Goal: Task Accomplishment & Management: Manage account settings

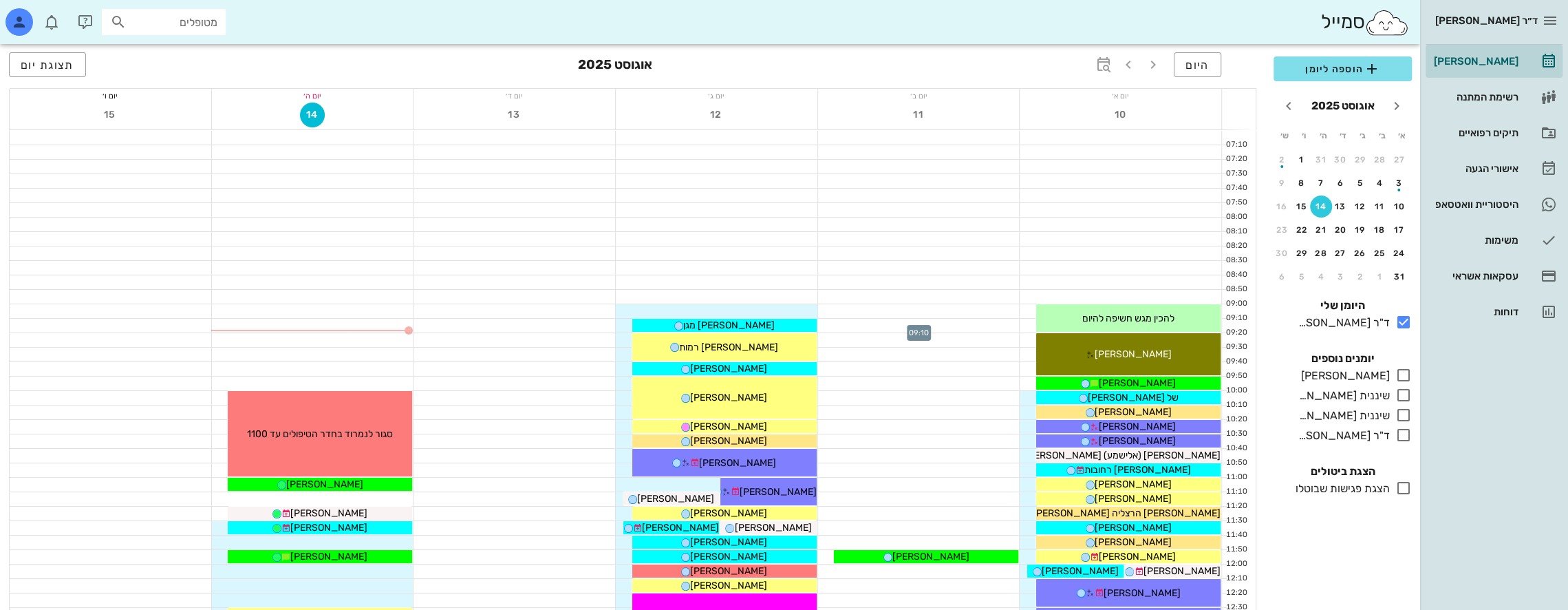
scroll to position [69, 0]
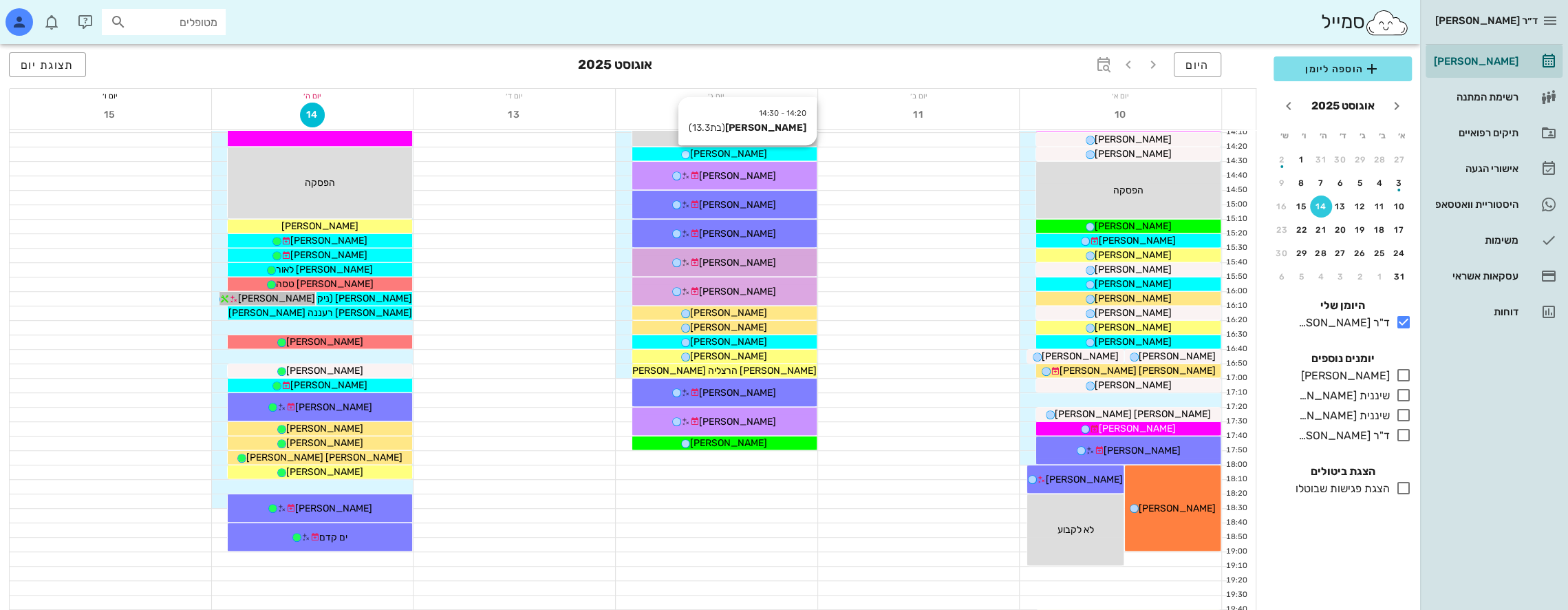
scroll to position [619, 0]
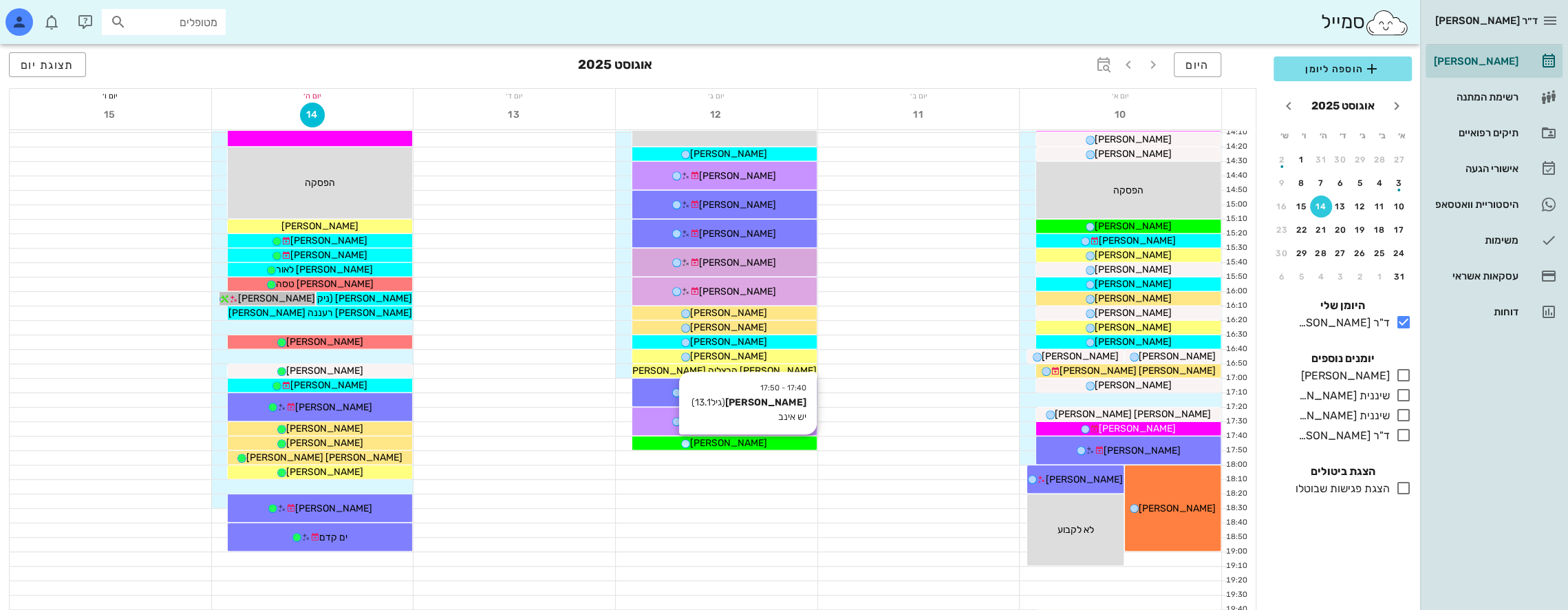
click at [738, 441] on span "[PERSON_NAME]" at bounding box center [729, 443] width 77 height 12
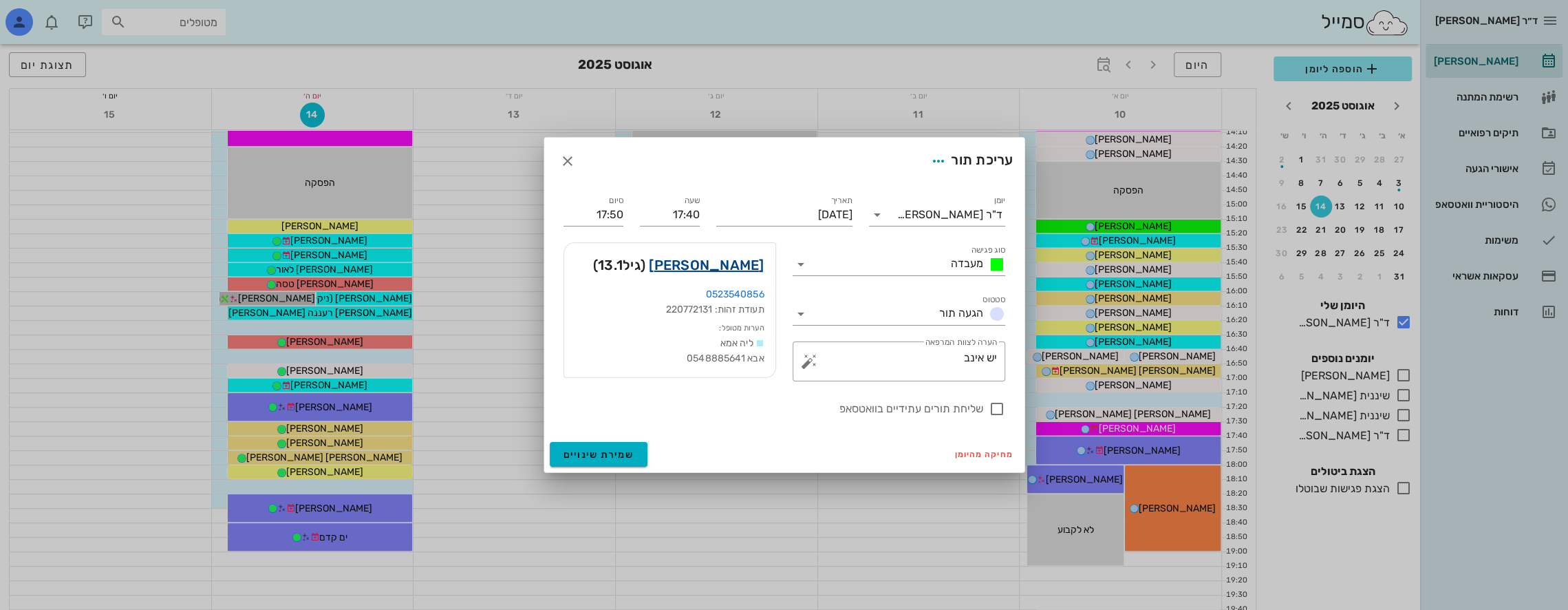
click at [743, 260] on link "[PERSON_NAME]" at bounding box center [707, 265] width 115 height 22
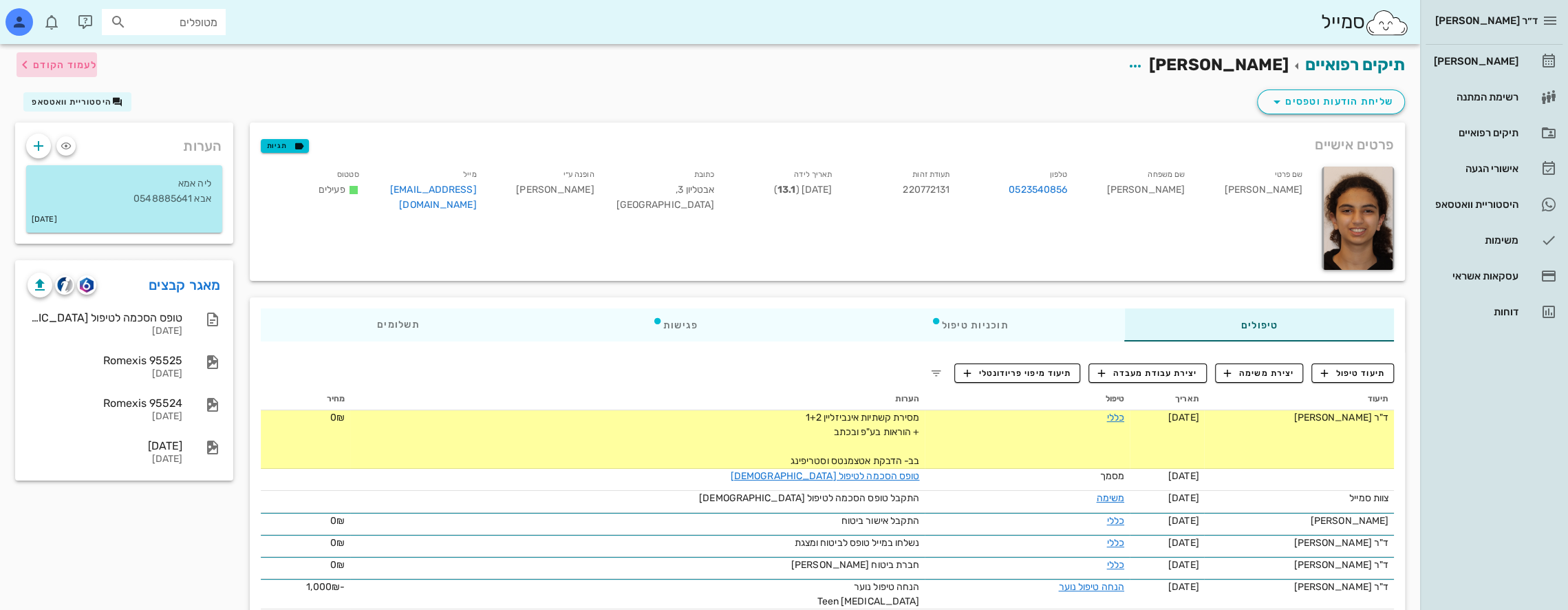
click at [61, 62] on span "לעמוד הקודם" at bounding box center [65, 65] width 64 height 12
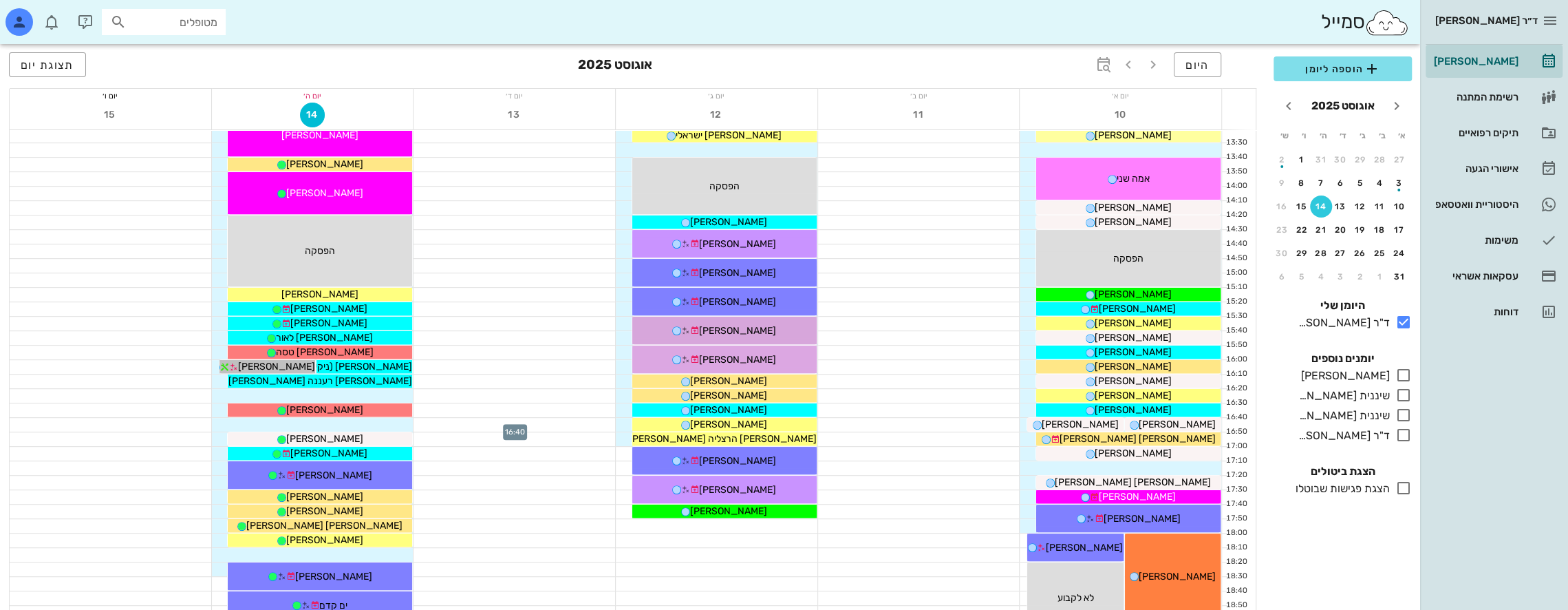
scroll to position [206, 0]
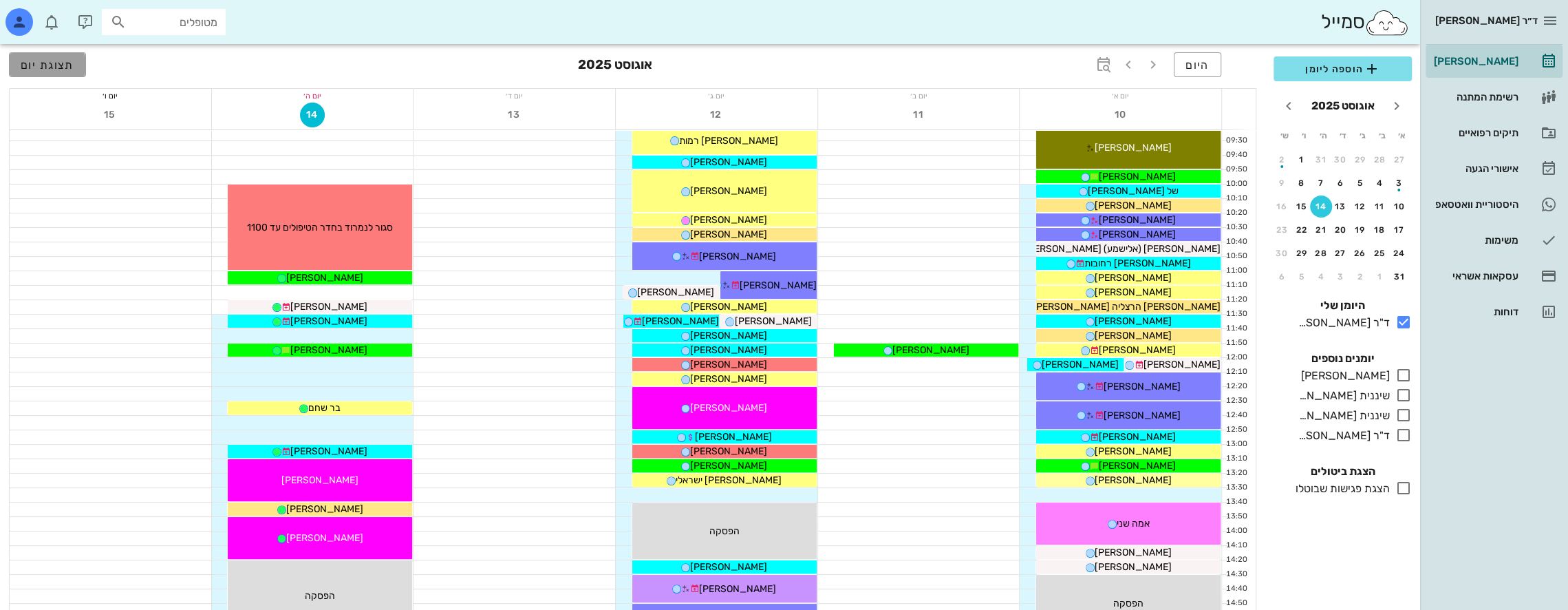
click at [42, 70] on span "תצוגת יום" at bounding box center [47, 65] width 54 height 13
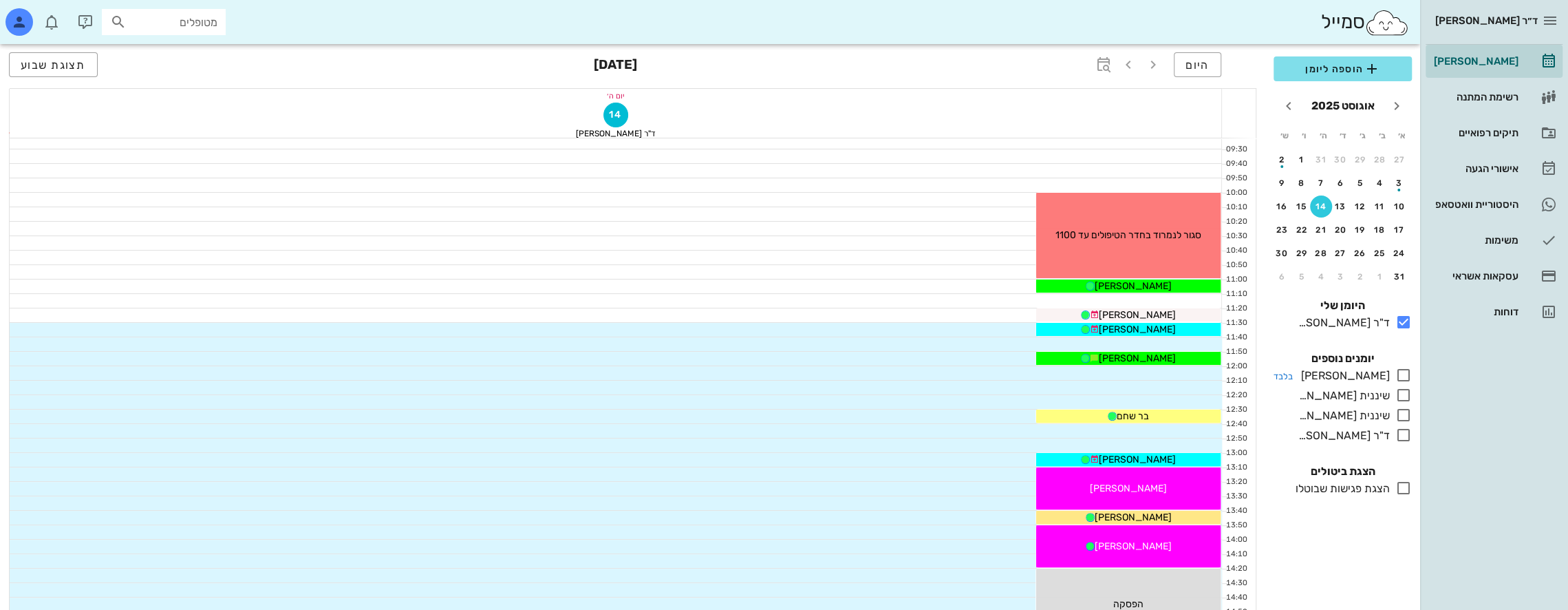
click at [1400, 371] on icon at bounding box center [1403, 375] width 17 height 17
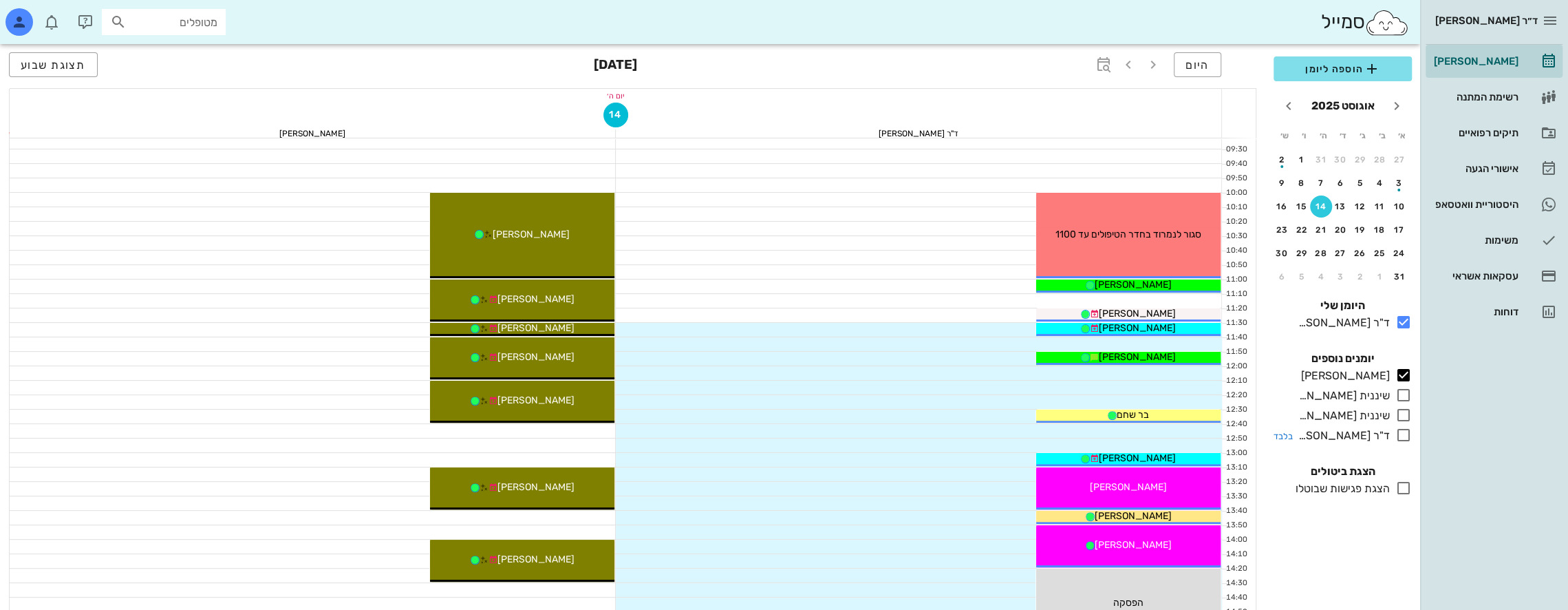
click at [1402, 433] on icon at bounding box center [1403, 435] width 17 height 17
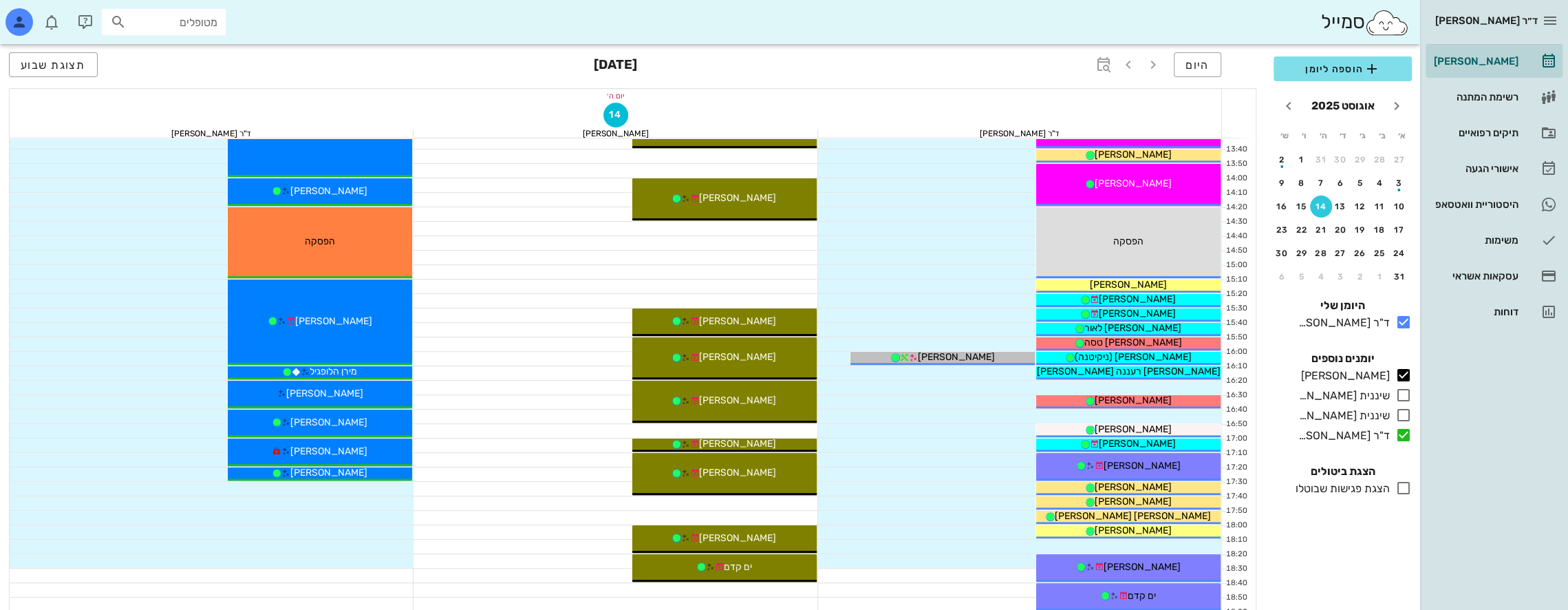
scroll to position [742, 0]
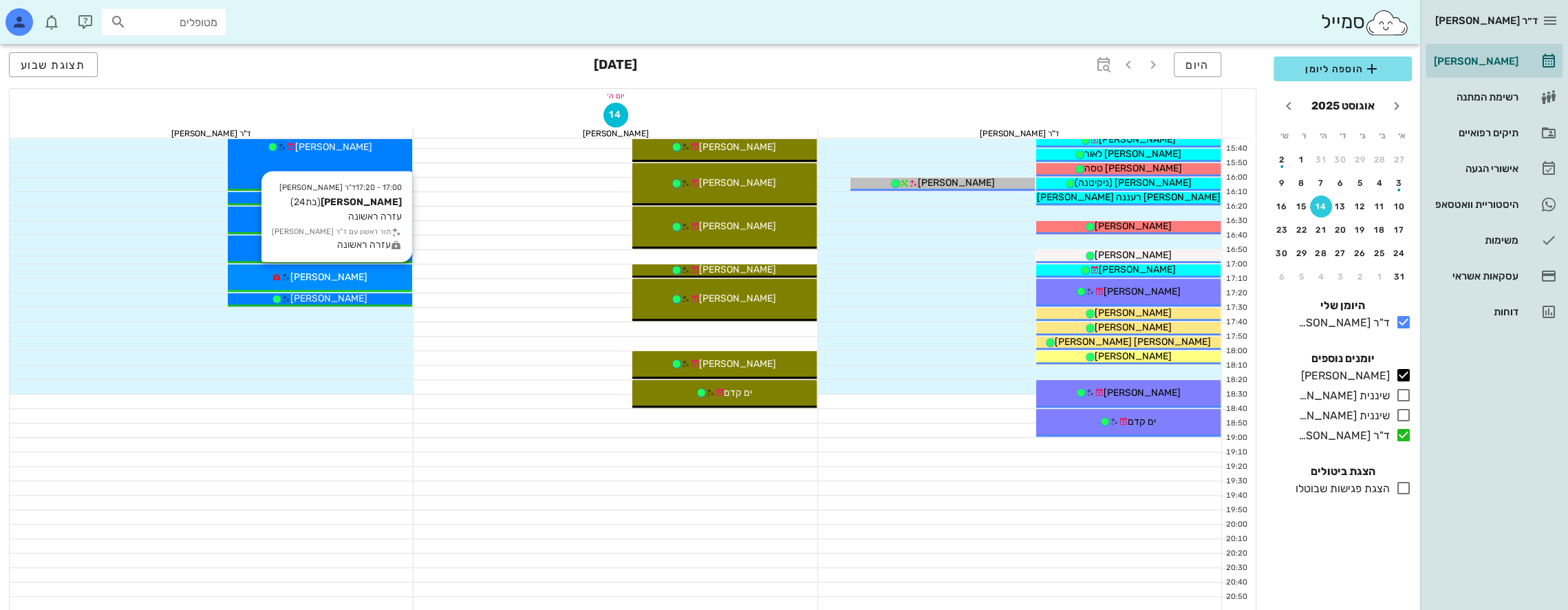
click at [369, 267] on div "17:00 - 17:20 ד"ר [PERSON_NAME] [PERSON_NAME] (בת 24 ) עזרה ראשונה תור ראשון עם…" at bounding box center [319, 278] width 185 height 28
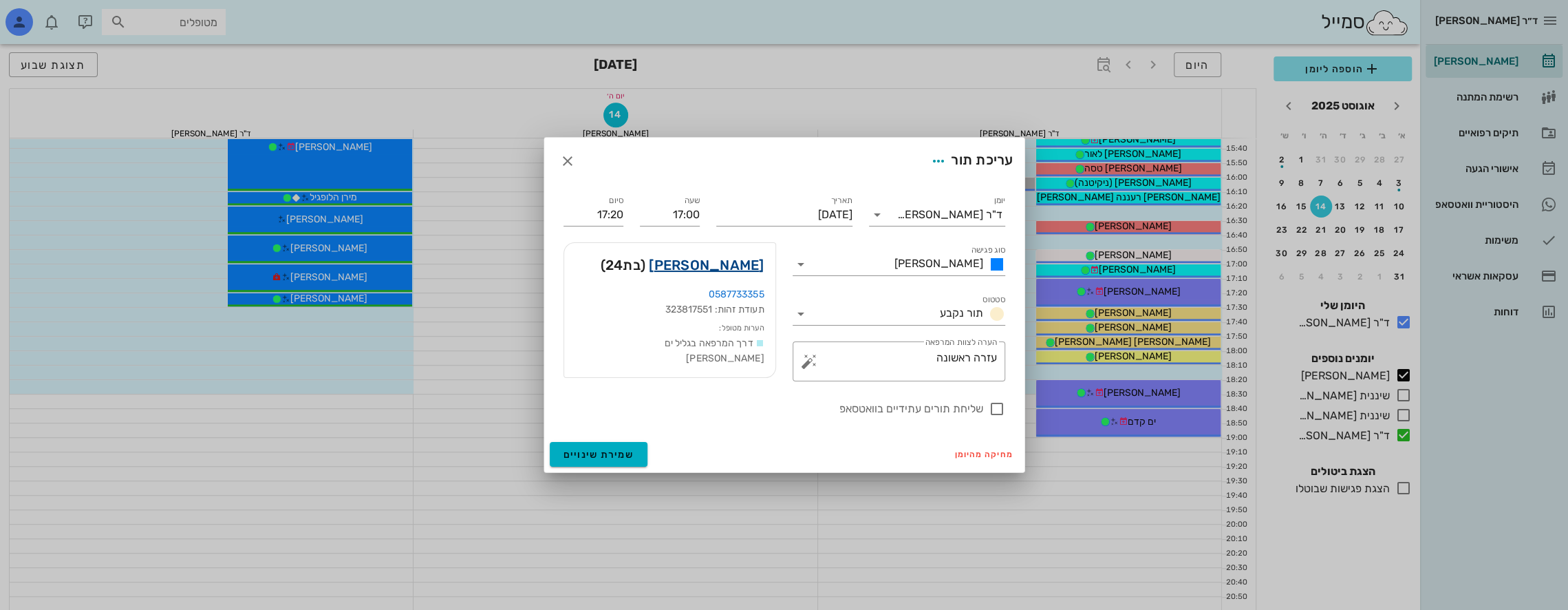
click at [742, 264] on link "[PERSON_NAME]" at bounding box center [707, 265] width 115 height 22
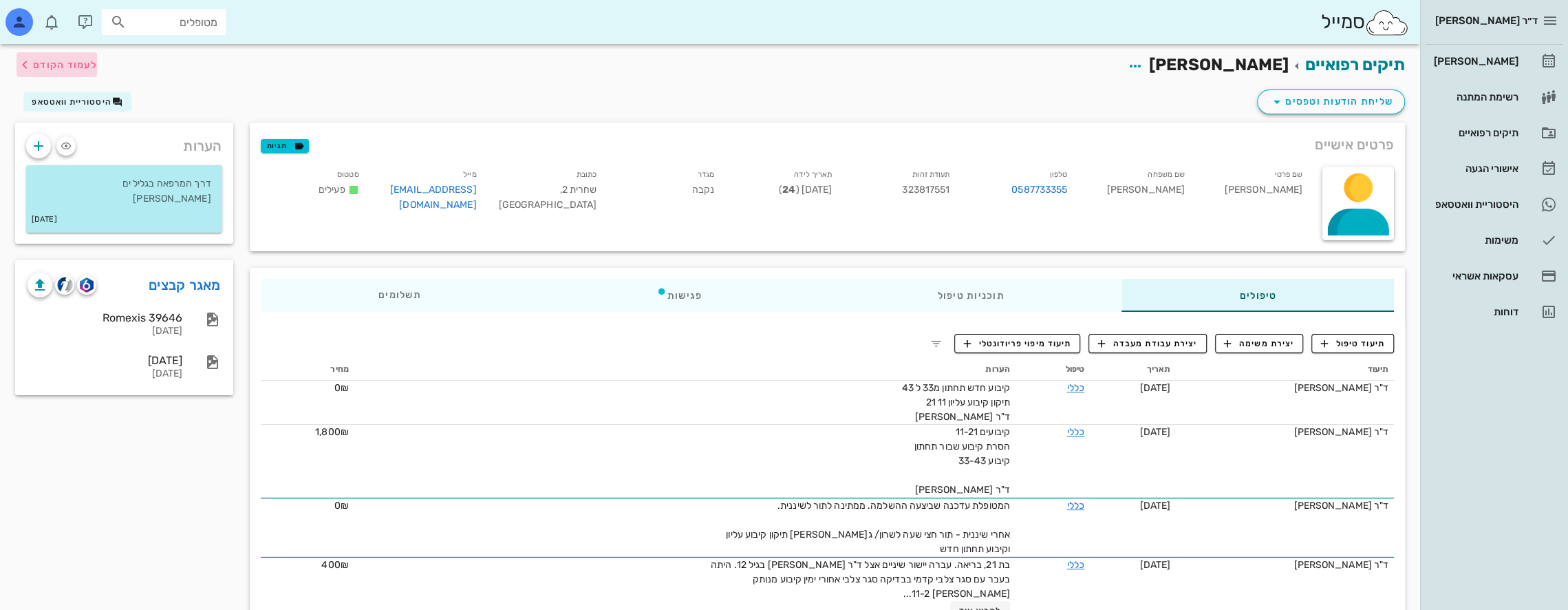
click at [30, 61] on icon "button" at bounding box center [25, 64] width 17 height 17
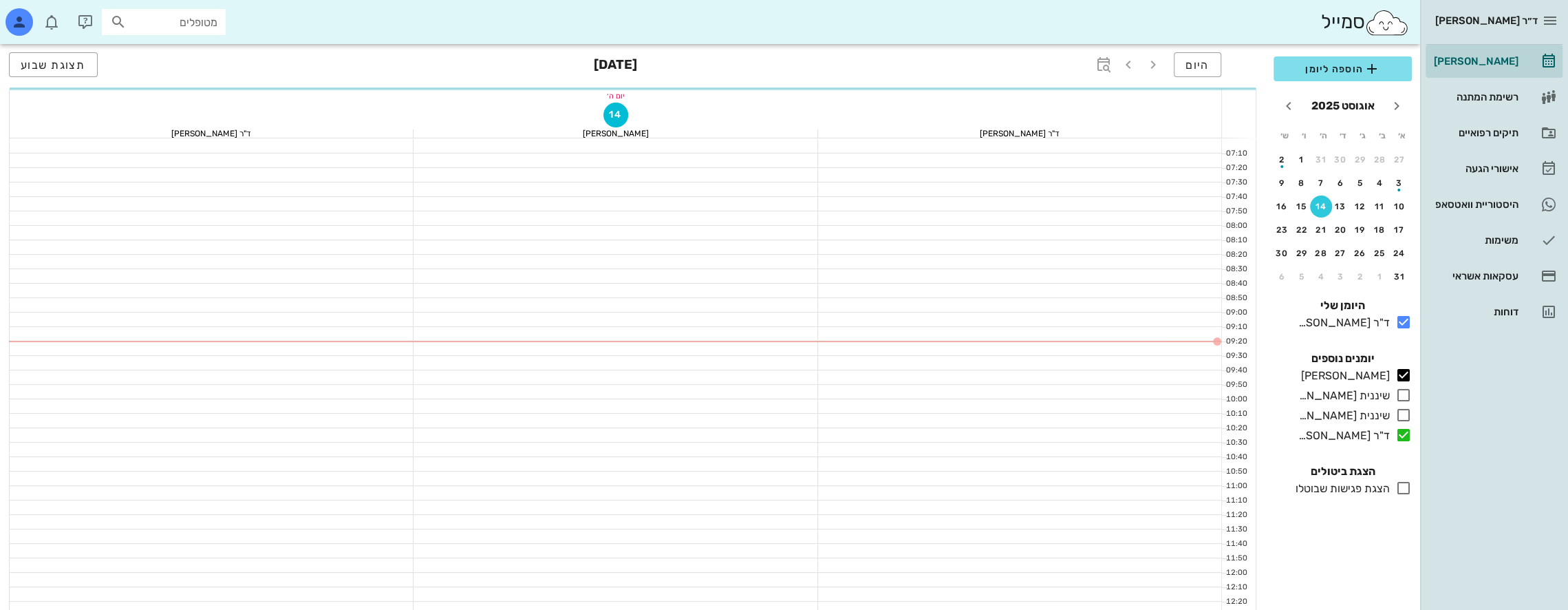
scroll to position [742, 0]
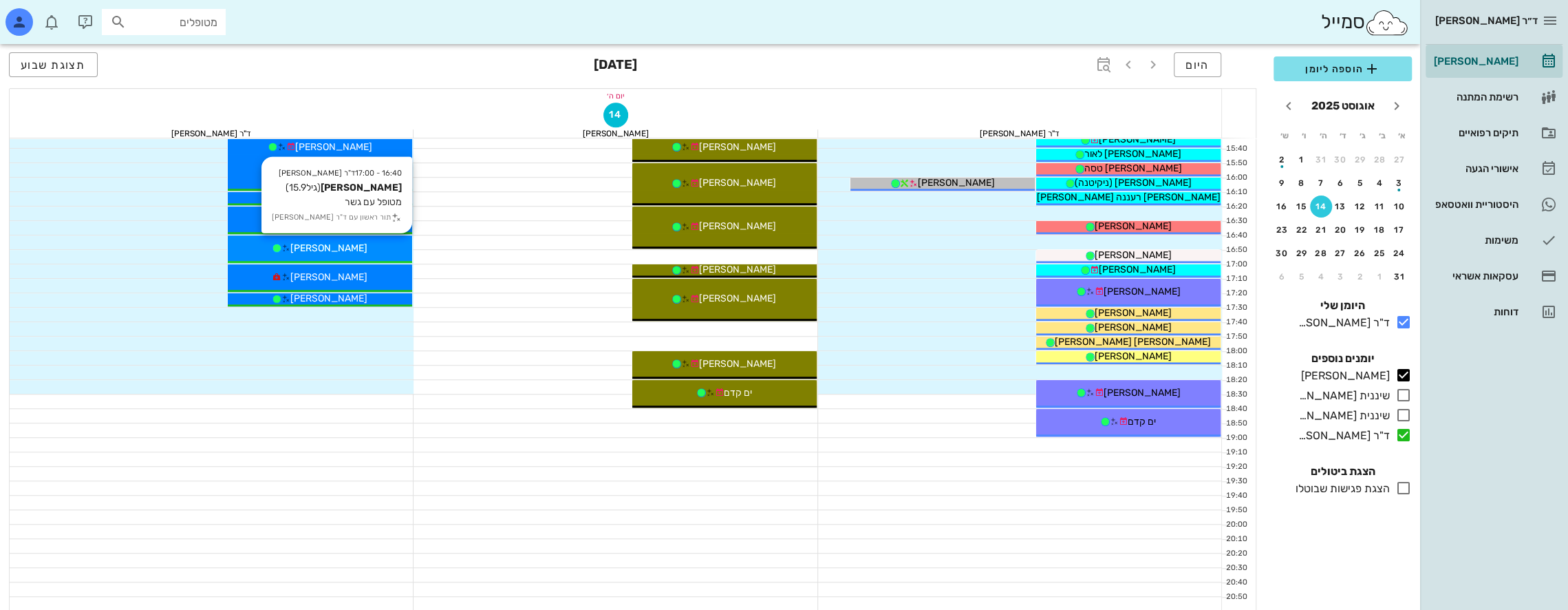
click at [374, 244] on div "[PERSON_NAME]" at bounding box center [319, 248] width 185 height 15
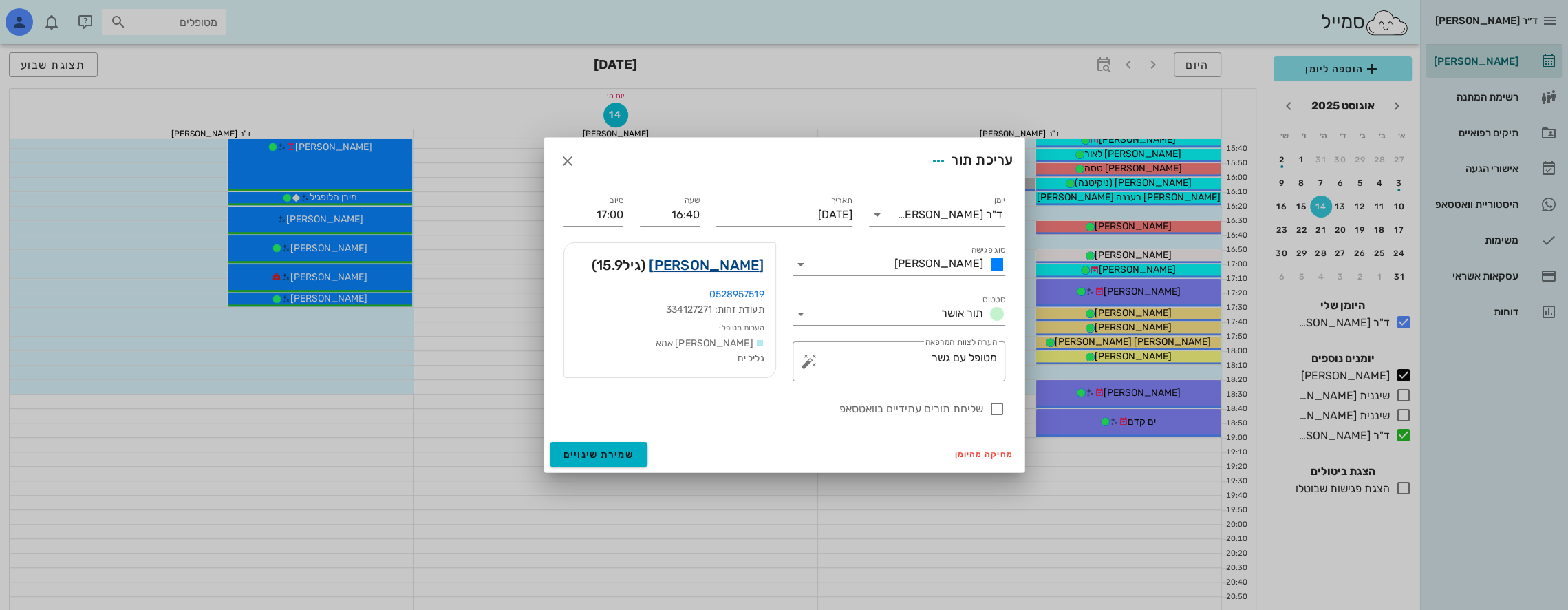
click at [743, 266] on link "[PERSON_NAME]" at bounding box center [707, 265] width 115 height 22
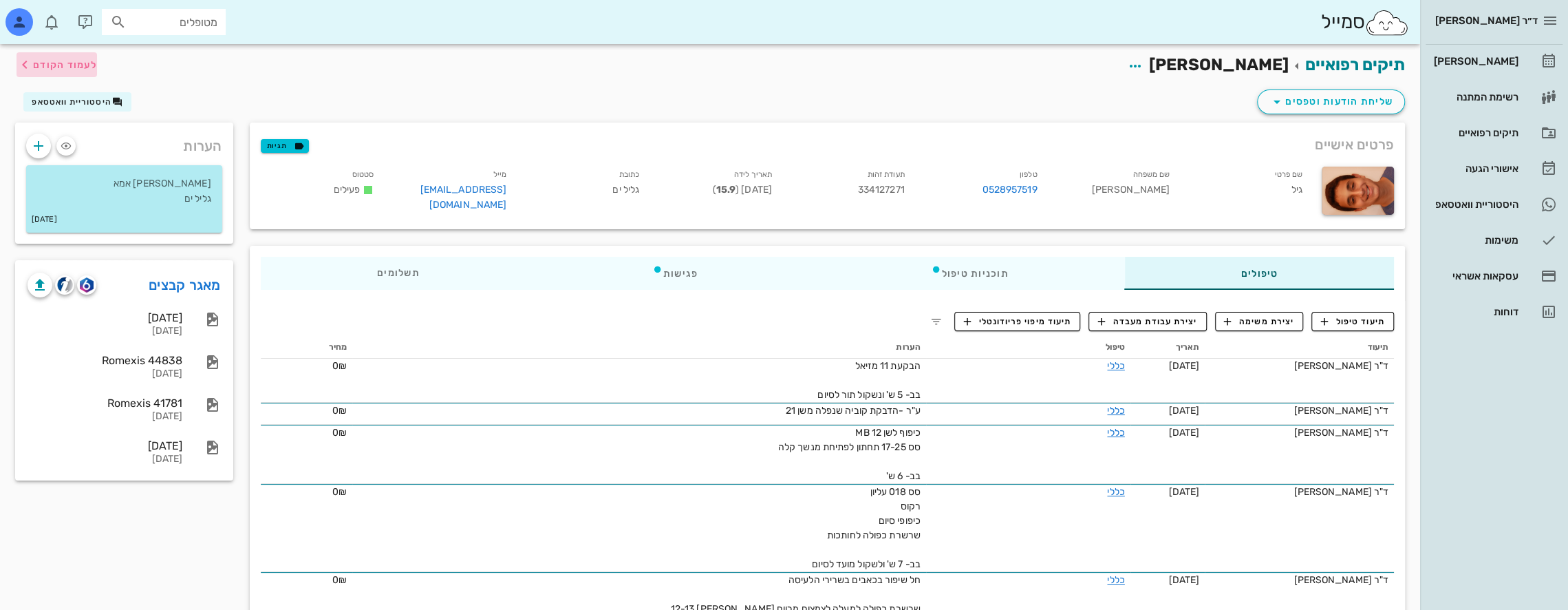
click at [39, 63] on span "לעמוד הקודם" at bounding box center [65, 65] width 64 height 12
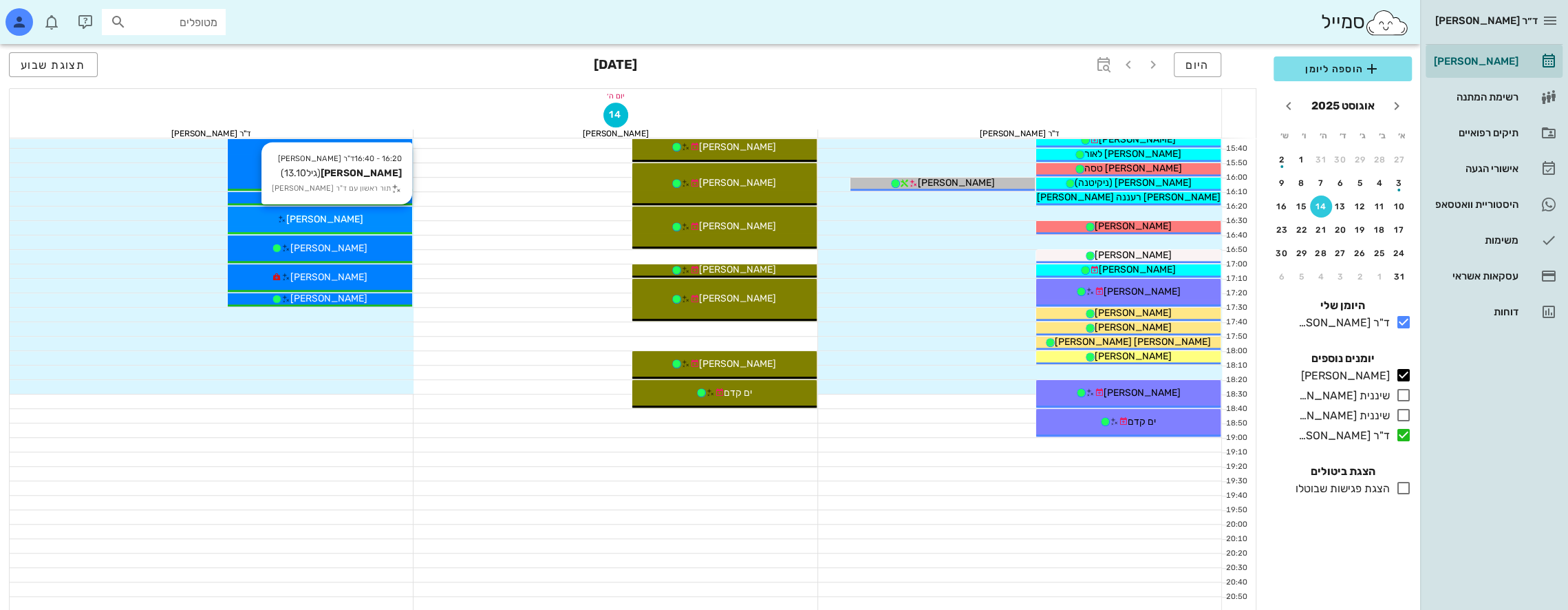
click at [373, 212] on div "[PERSON_NAME]" at bounding box center [319, 220] width 185 height 15
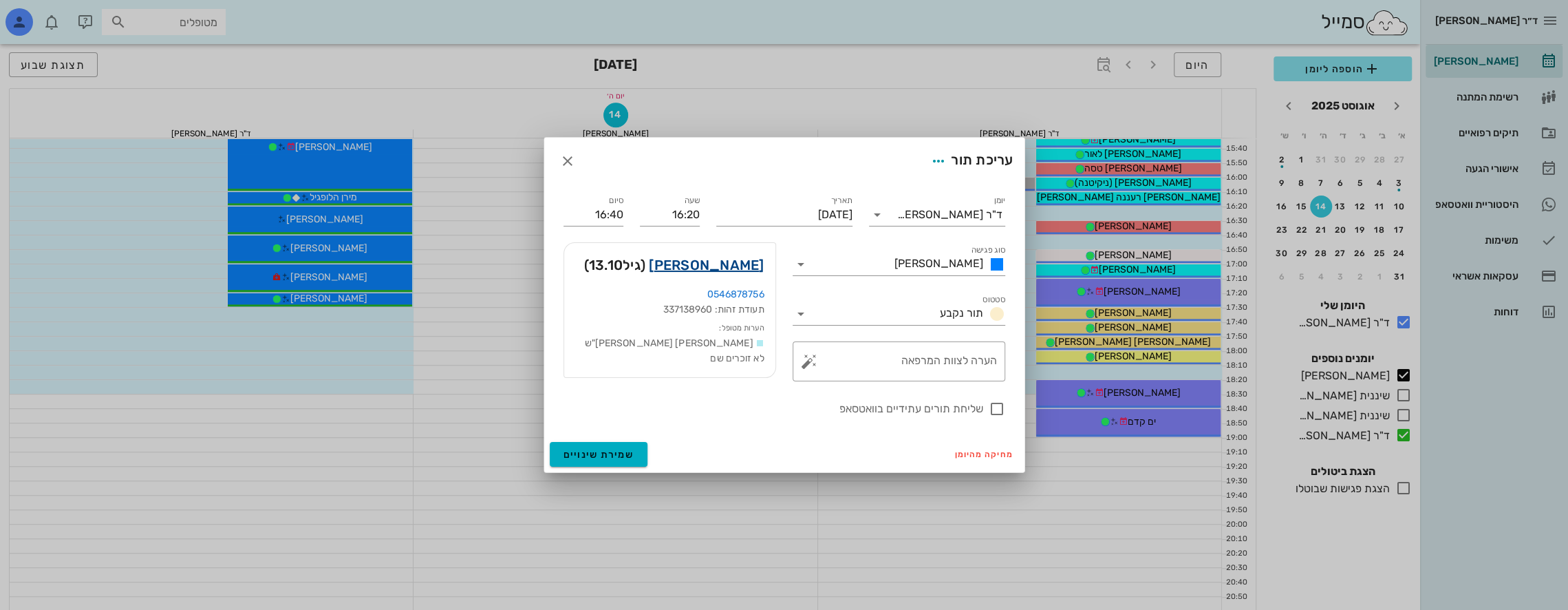
click at [731, 263] on link "[PERSON_NAME]" at bounding box center [707, 265] width 115 height 22
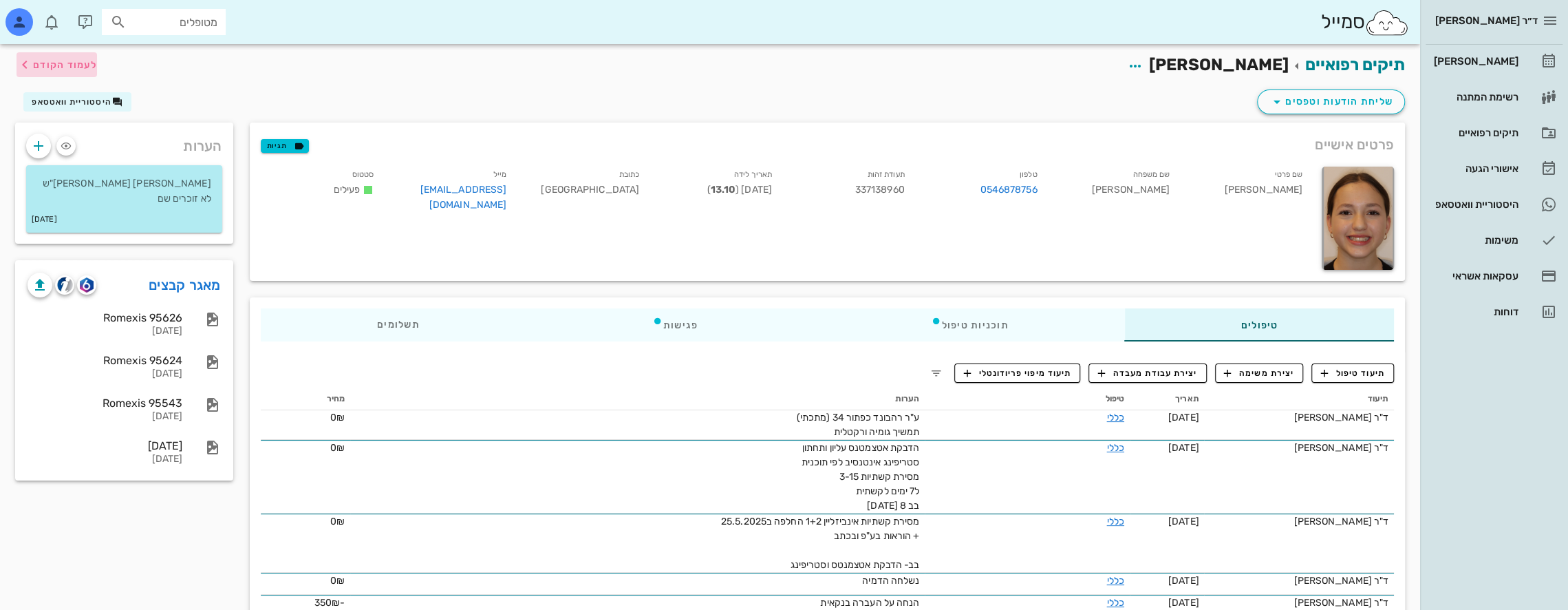
click at [48, 63] on span "לעמוד הקודם" at bounding box center [65, 65] width 64 height 12
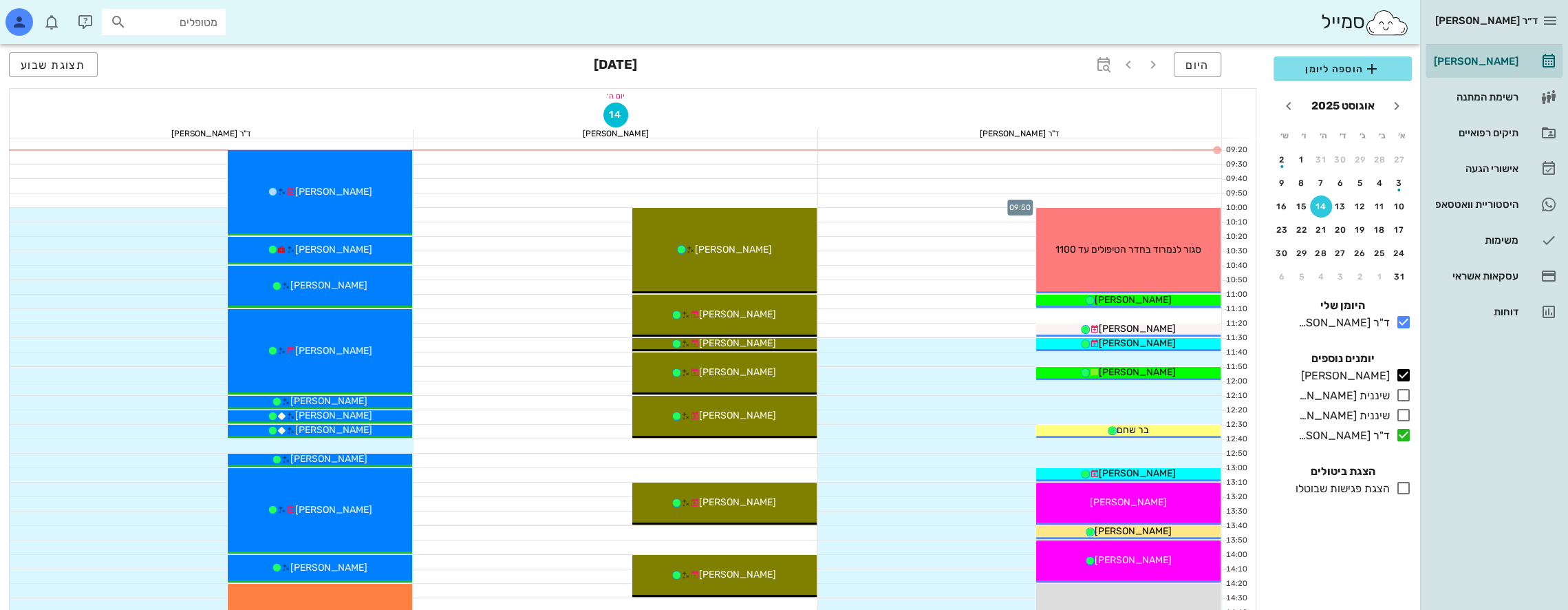
scroll to position [191, 0]
click at [174, 22] on input "text" at bounding box center [173, 22] width 88 height 18
type input "קרן יע"
click at [185, 44] on div "[PERSON_NAME] 036148658 0546783783" at bounding box center [147, 58] width 152 height 34
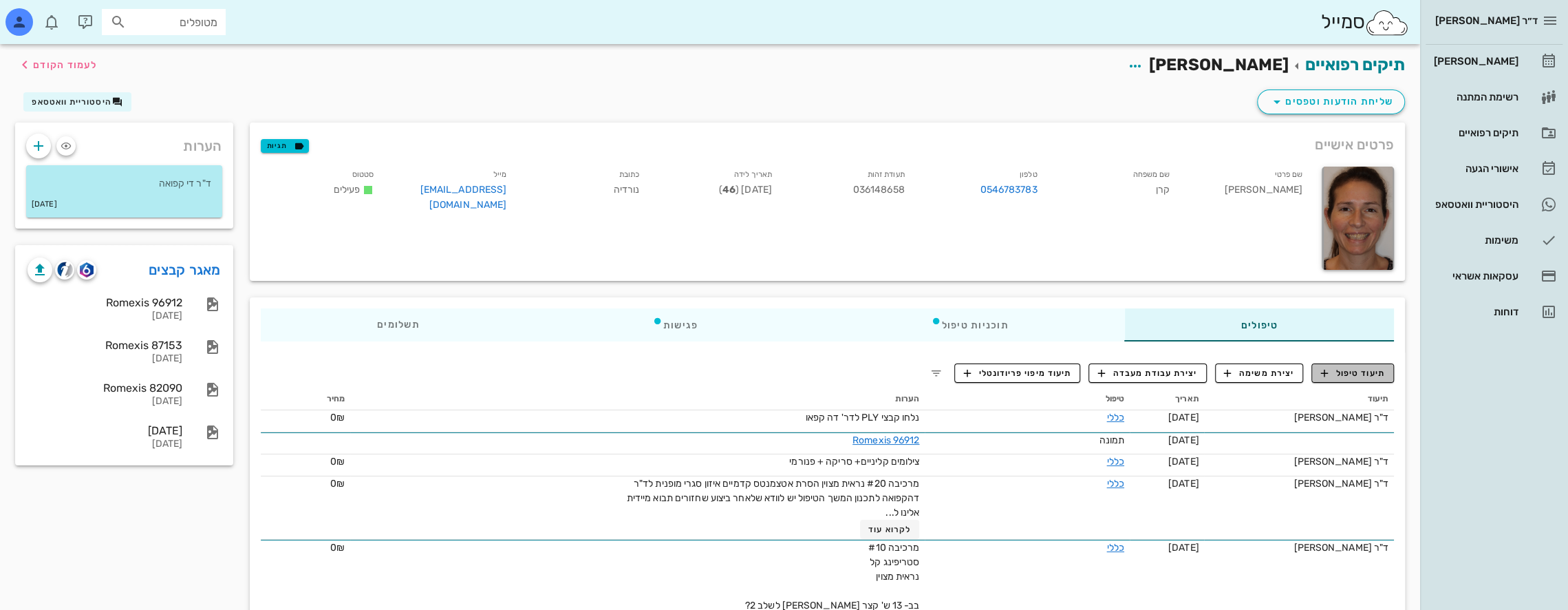
click at [1351, 367] on span "תיעוד טיפול" at bounding box center [1353, 373] width 64 height 12
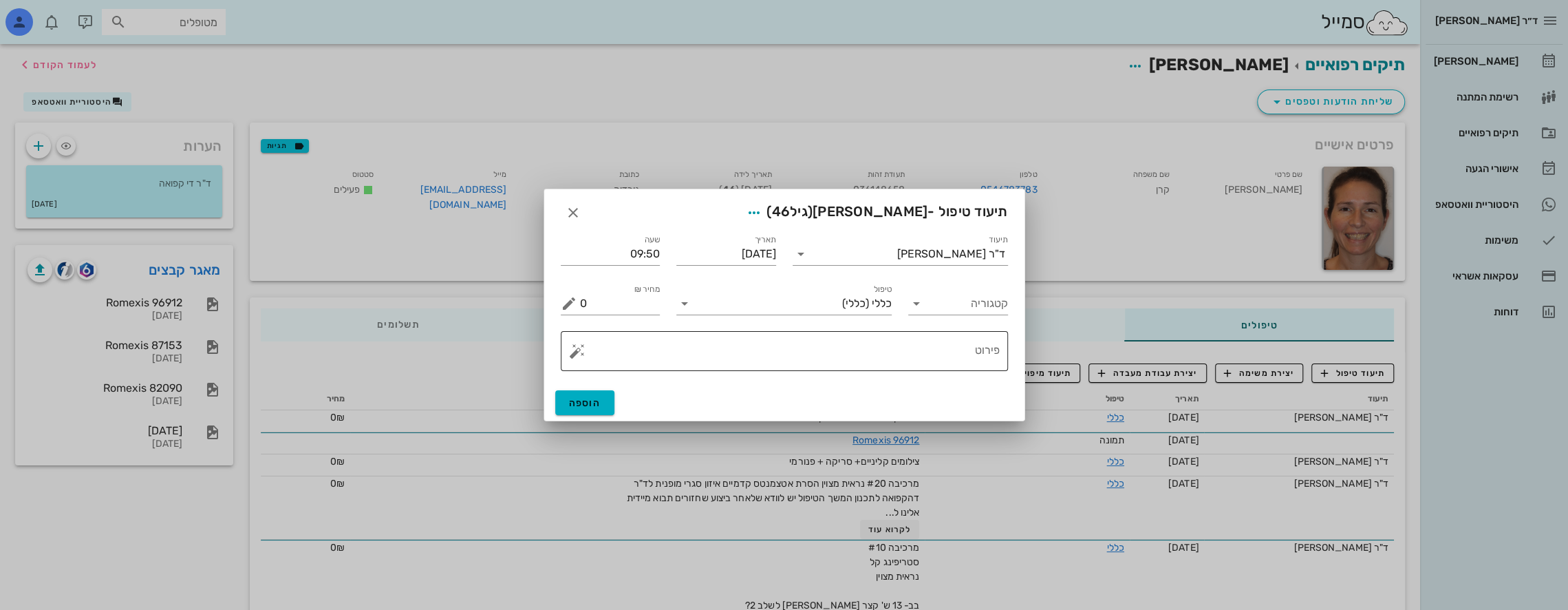
click at [936, 353] on textarea "פירוט" at bounding box center [790, 354] width 420 height 33
type textarea "c"
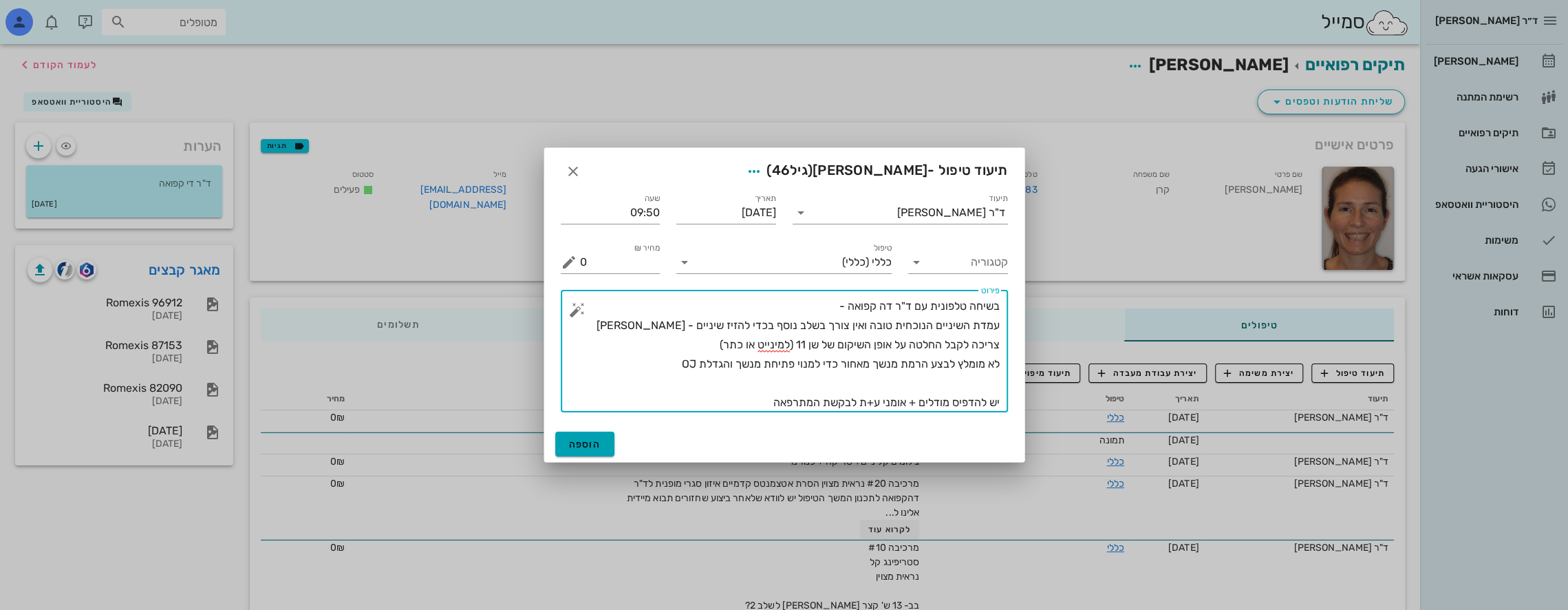
type textarea "בשיחה טלפונית עם ד"ר דה קפואה - עמדת השיניים הנוכחית טובה ואין צורך בשלב נוסף ב…"
click at [590, 433] on button "הוספה" at bounding box center [585, 444] width 60 height 25
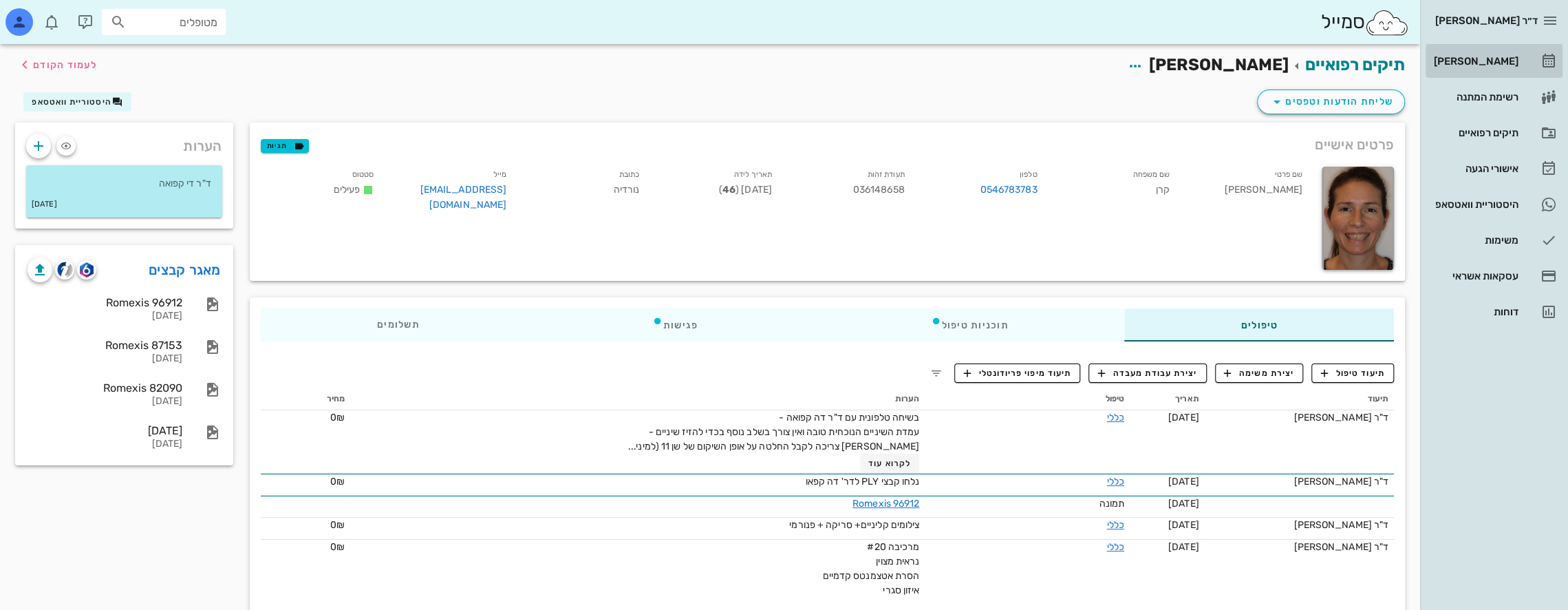
click at [1509, 57] on div "[PERSON_NAME]" at bounding box center [1475, 61] width 88 height 11
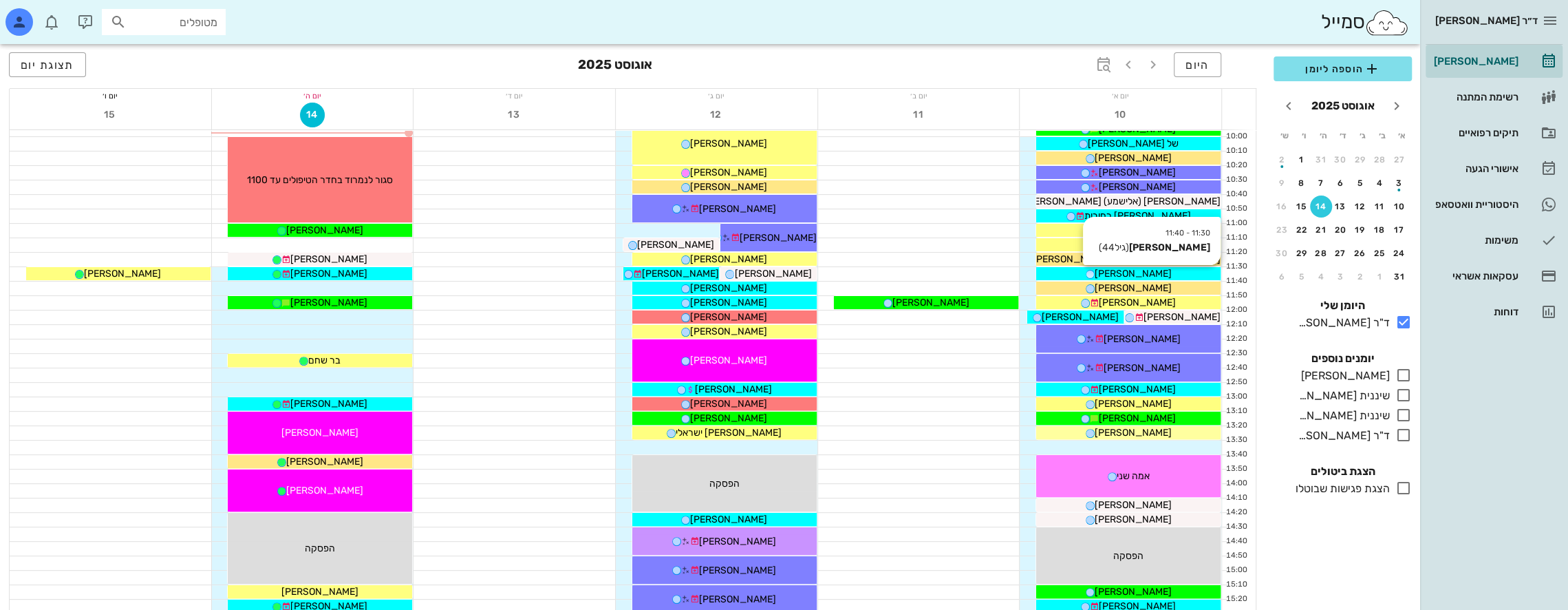
scroll to position [275, 0]
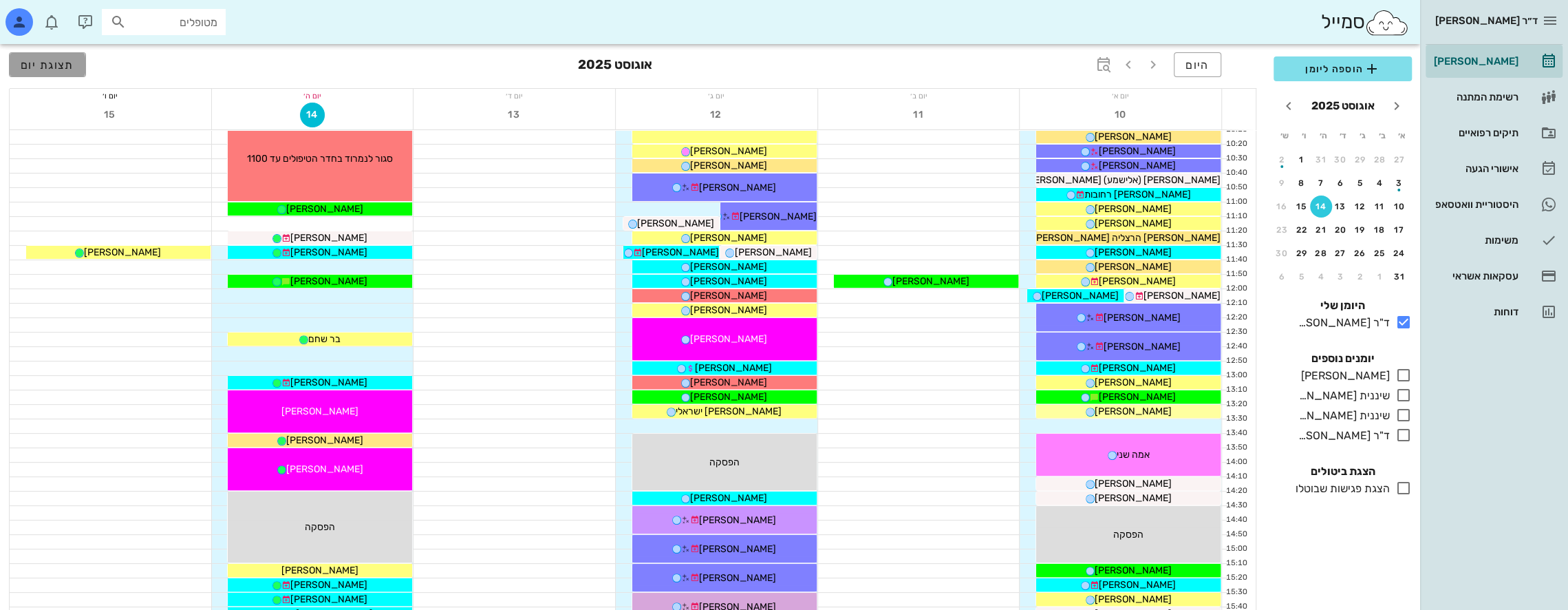
click at [53, 71] on button "תצוגת יום" at bounding box center [47, 65] width 77 height 25
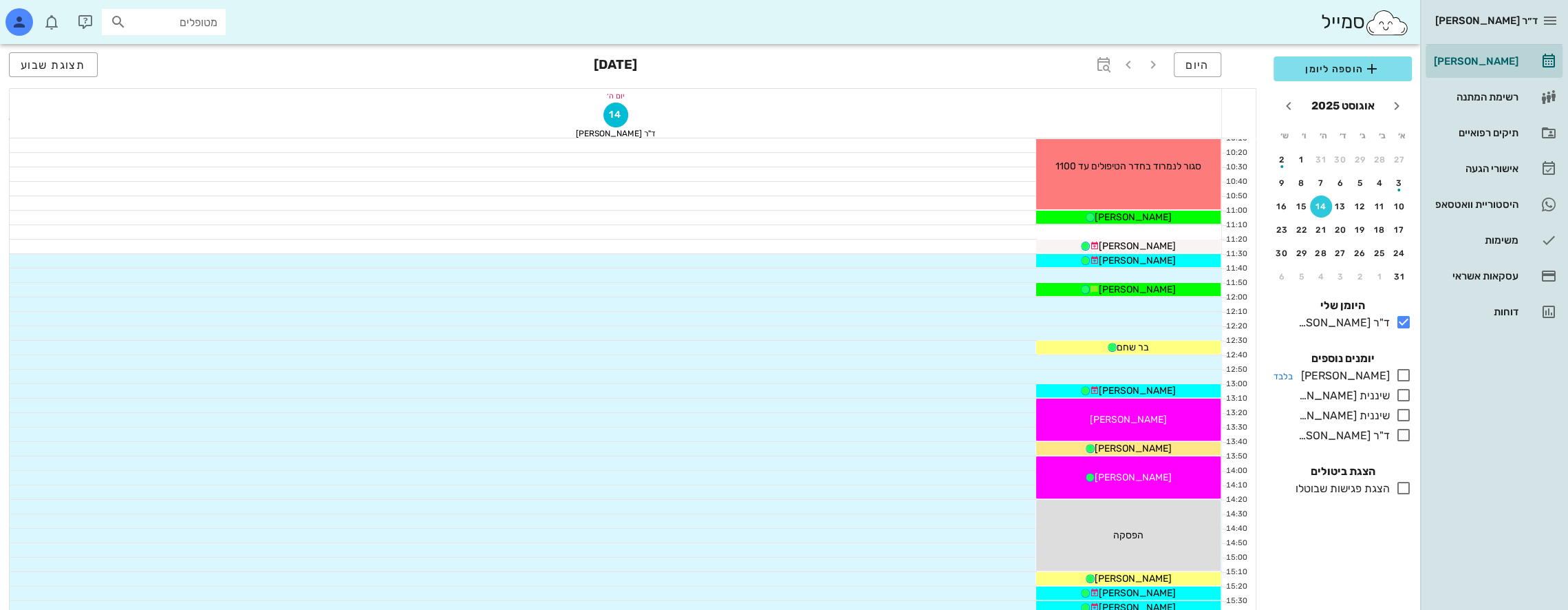
click at [1408, 371] on icon at bounding box center [1403, 375] width 17 height 17
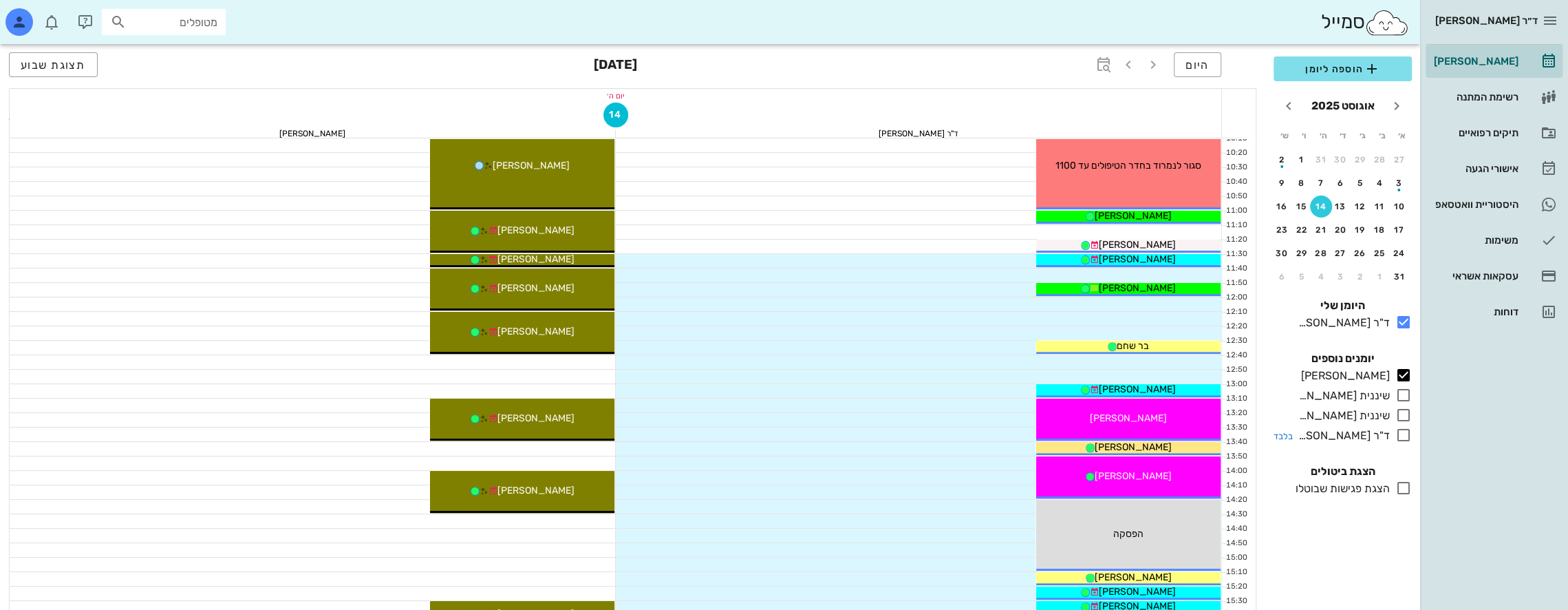
click at [1408, 431] on icon at bounding box center [1403, 435] width 17 height 17
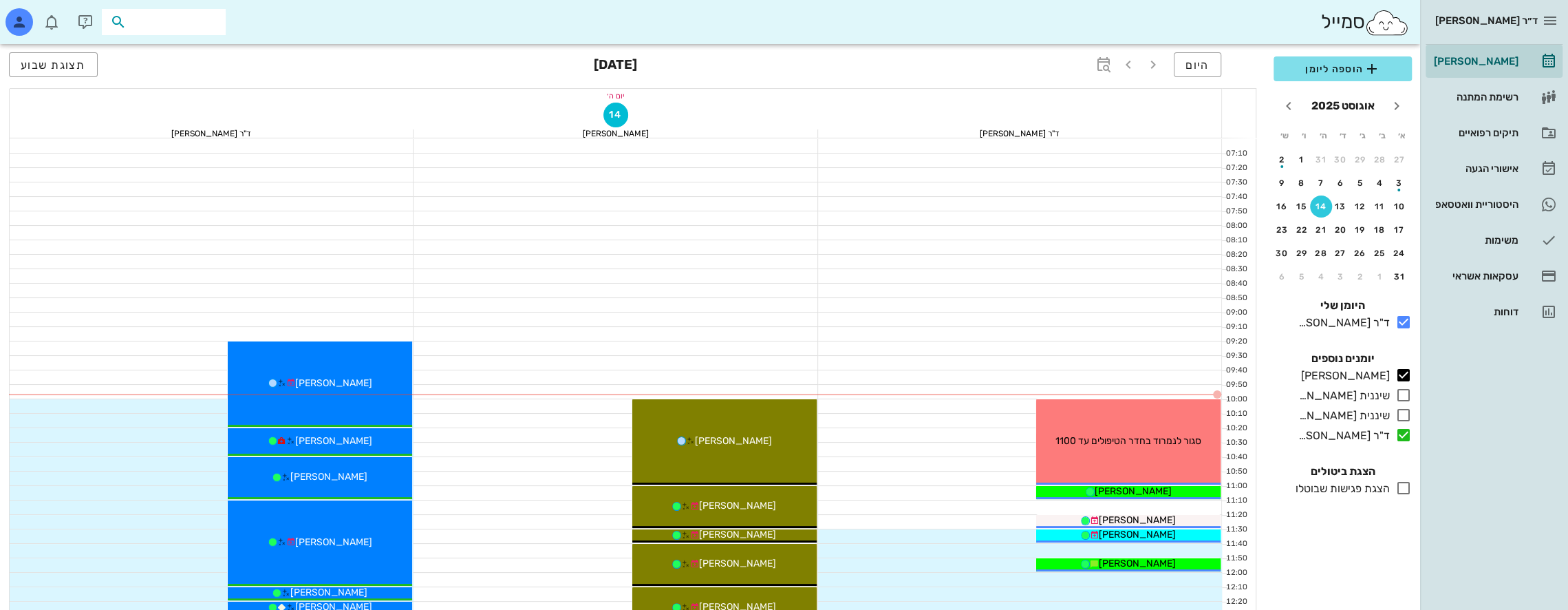
click at [169, 18] on input "text" at bounding box center [173, 22] width 88 height 18
type input "[PERSON_NAME]"
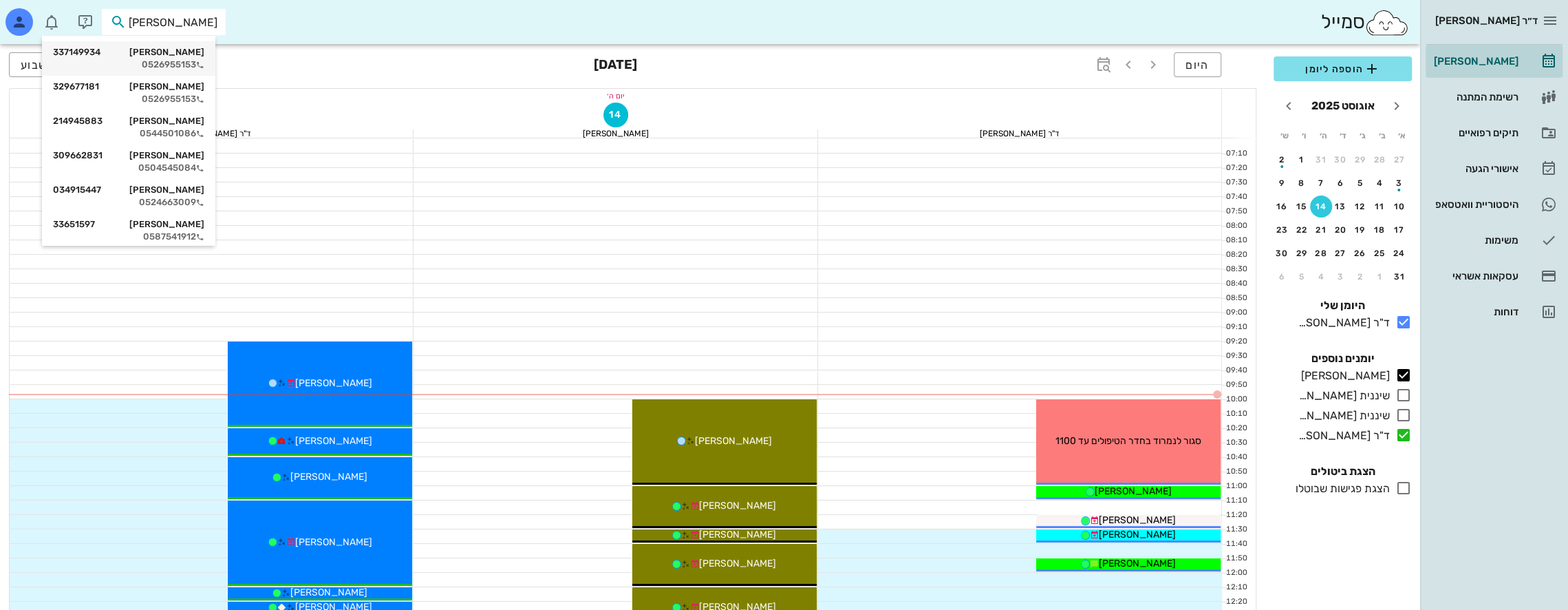
click at [182, 60] on div "0526955153" at bounding box center [129, 64] width 152 height 11
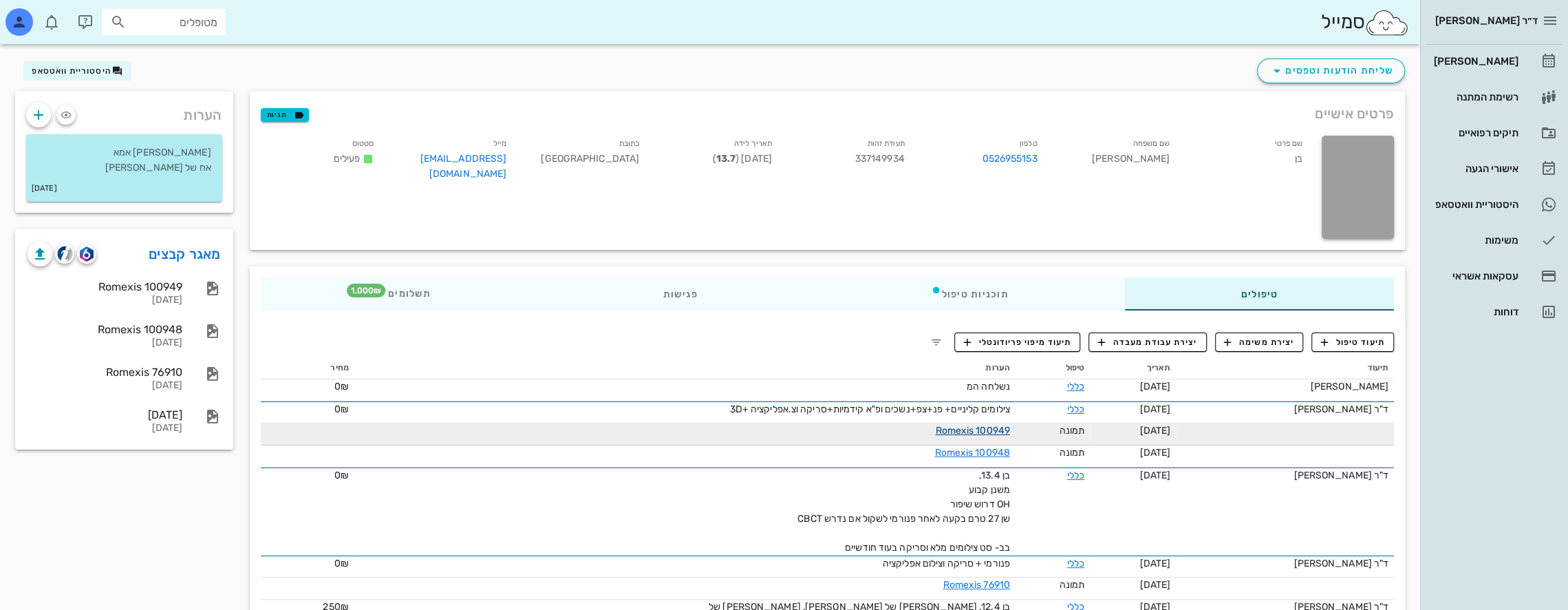
scroll to position [69, 0]
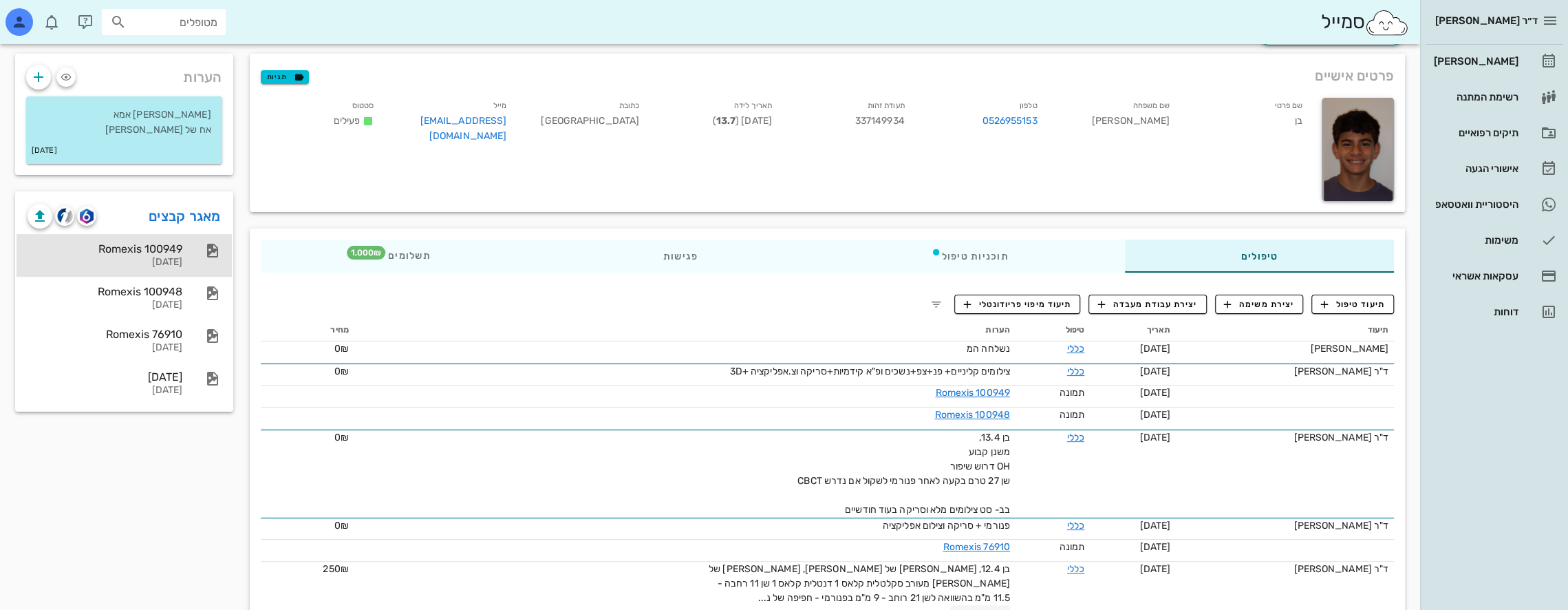
click at [142, 250] on div "Romexis 100949" at bounding box center [105, 249] width 155 height 13
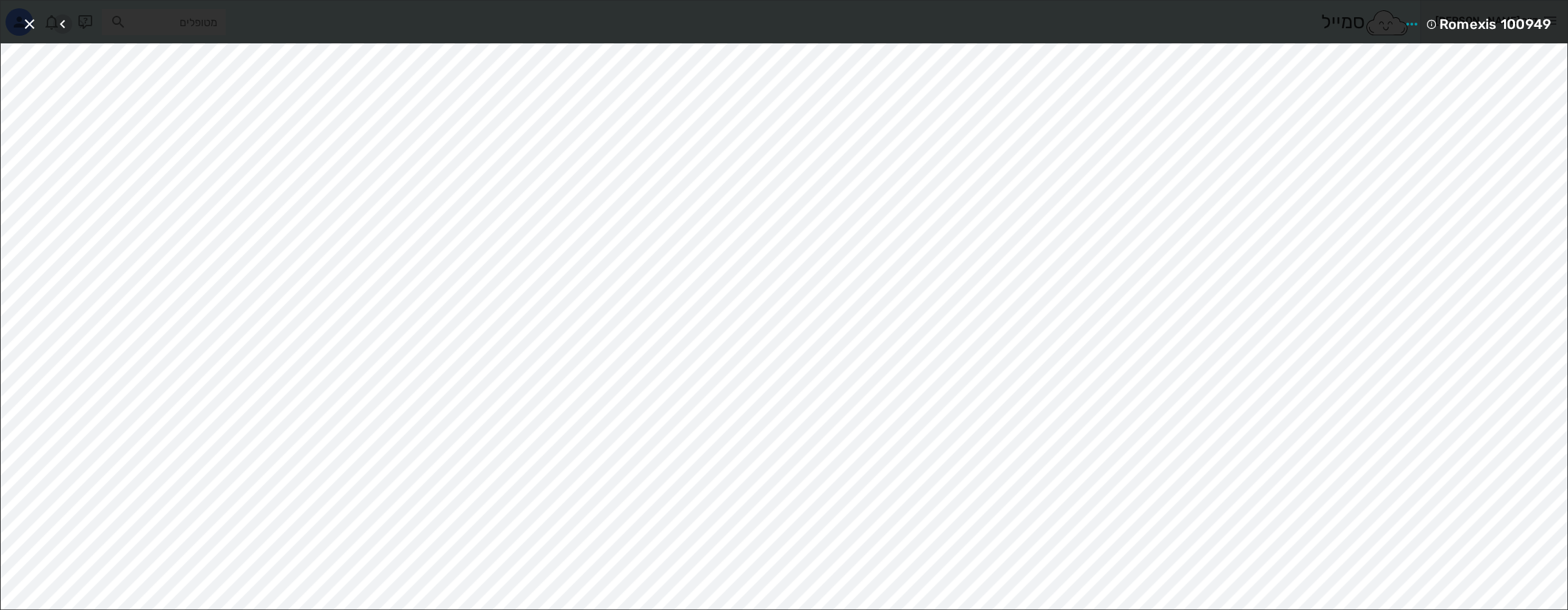
click at [62, 19] on icon "button" at bounding box center [63, 24] width 17 height 17
drag, startPoint x: 26, startPoint y: 23, endPoint x: 42, endPoint y: 49, distance: 30.5
click at [26, 23] on icon "button" at bounding box center [29, 24] width 17 height 17
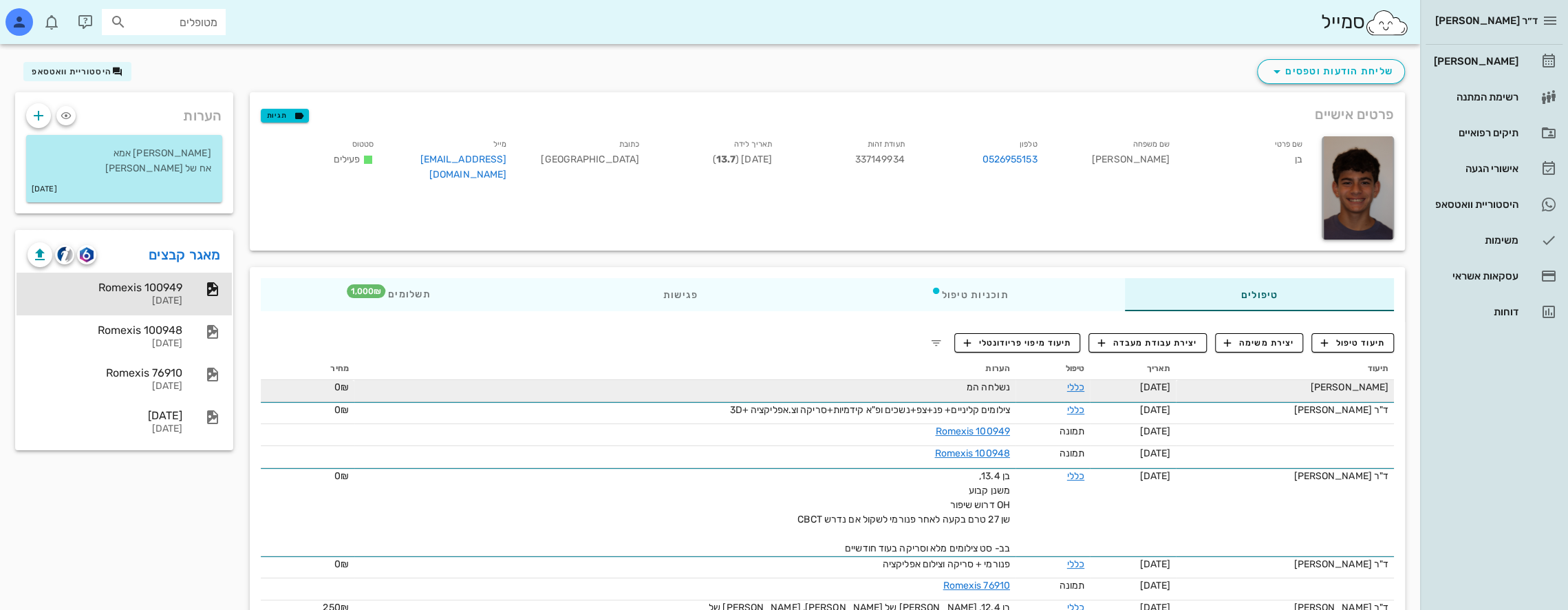
scroll to position [0, 0]
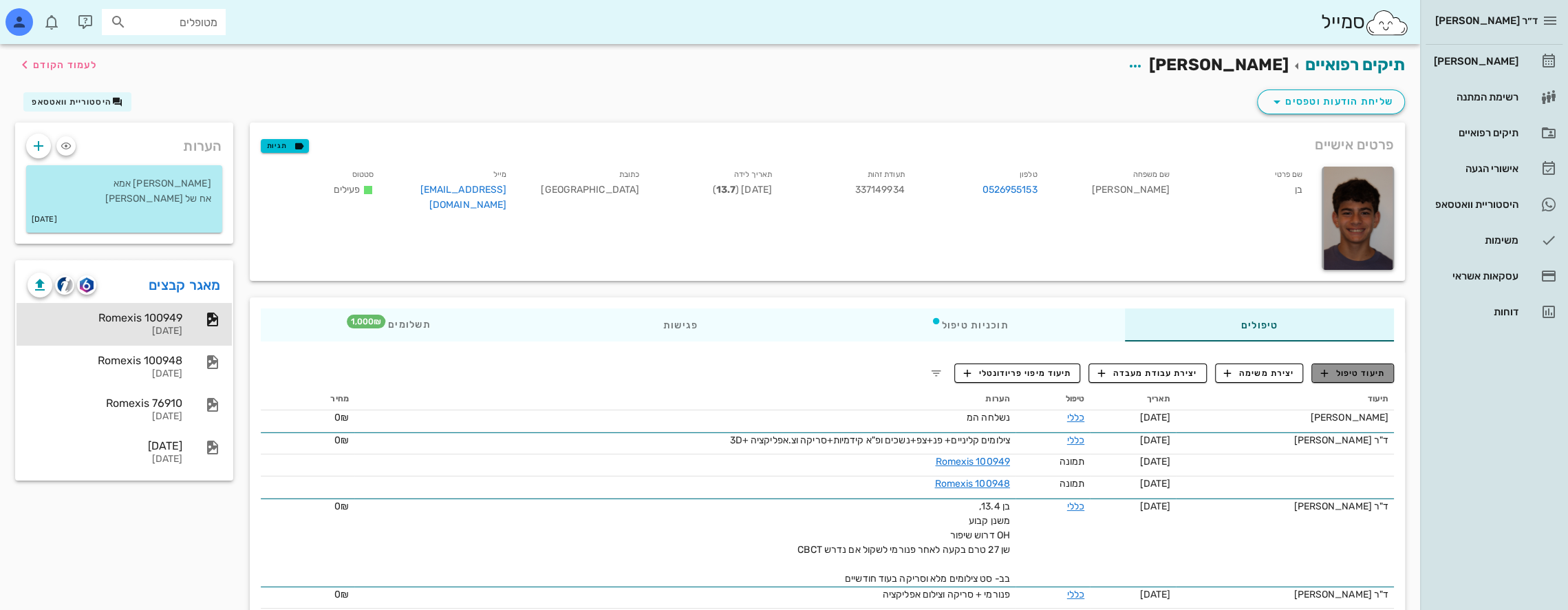
click at [1367, 373] on span "תיעוד טיפול" at bounding box center [1353, 373] width 64 height 12
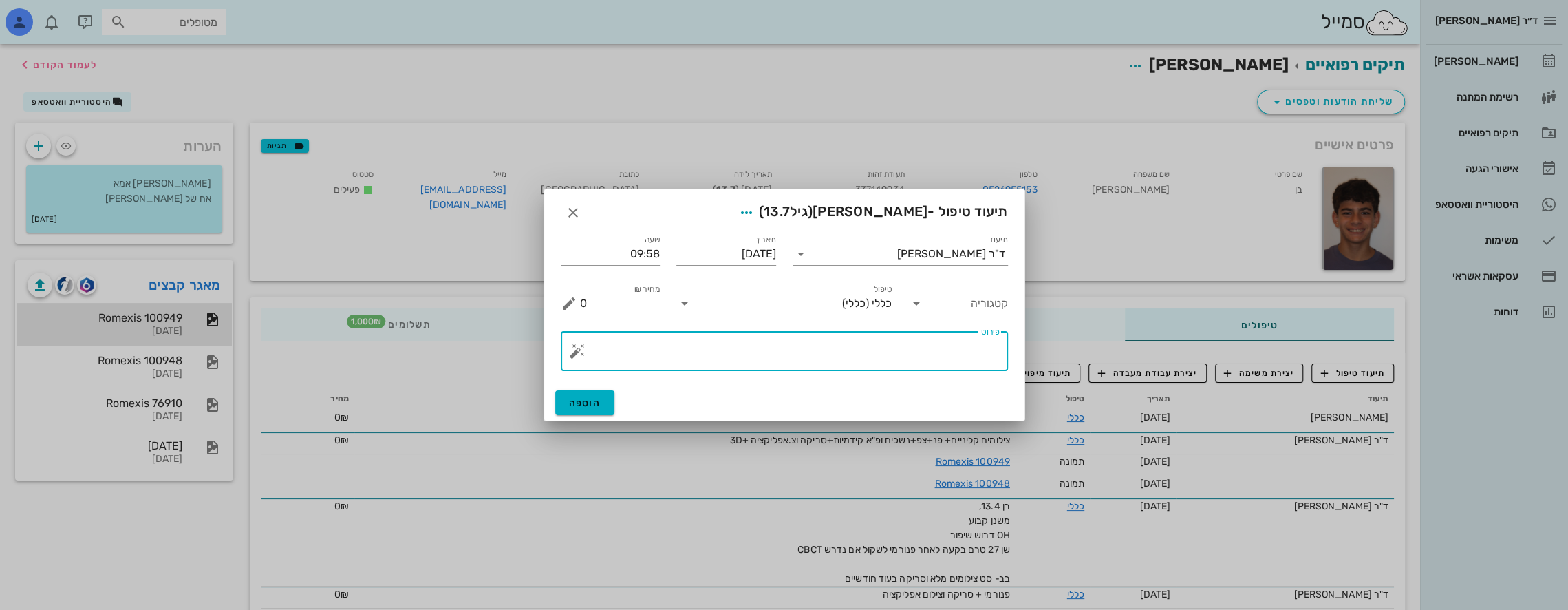
click at [911, 359] on textarea "פירוט" at bounding box center [790, 354] width 420 height 33
type textarea "מופנה לCBCT אזור 27-28 לשקול אם נדרשת עקירת 28 למניעת הפרעה לבקיעת 27"
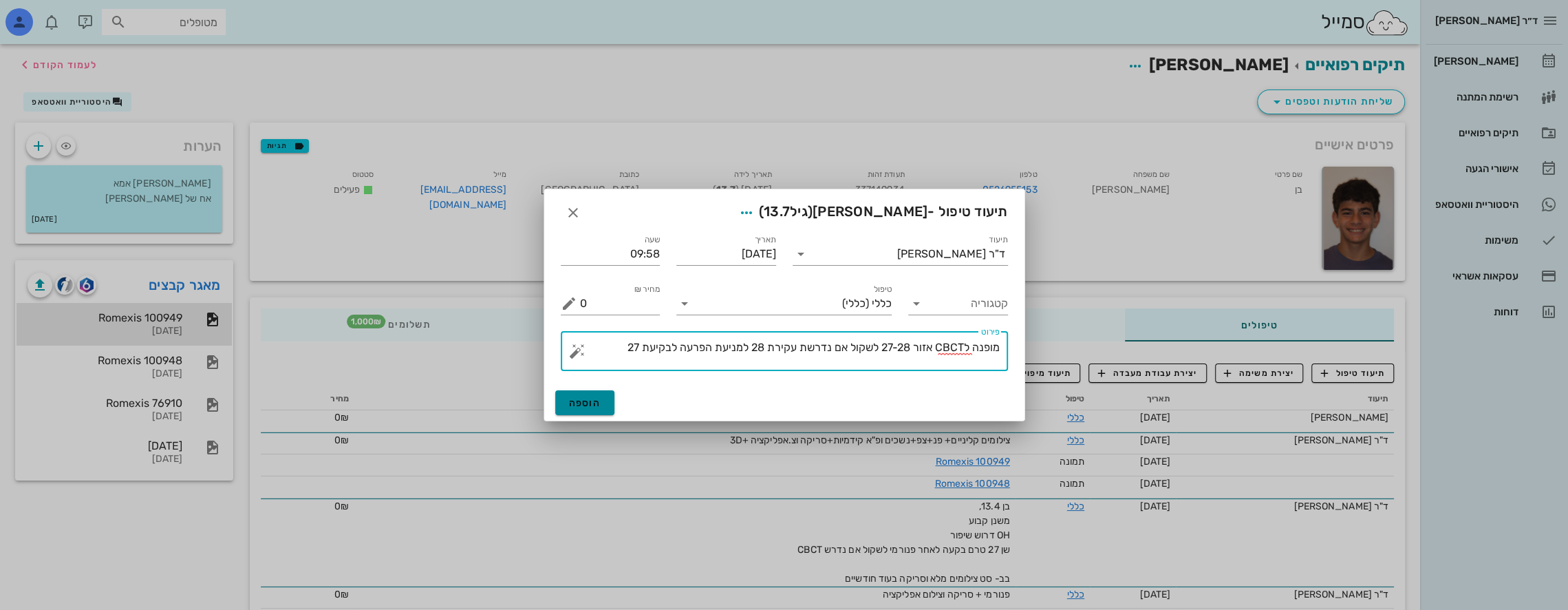
click at [579, 400] on span "הוספה" at bounding box center [585, 403] width 32 height 12
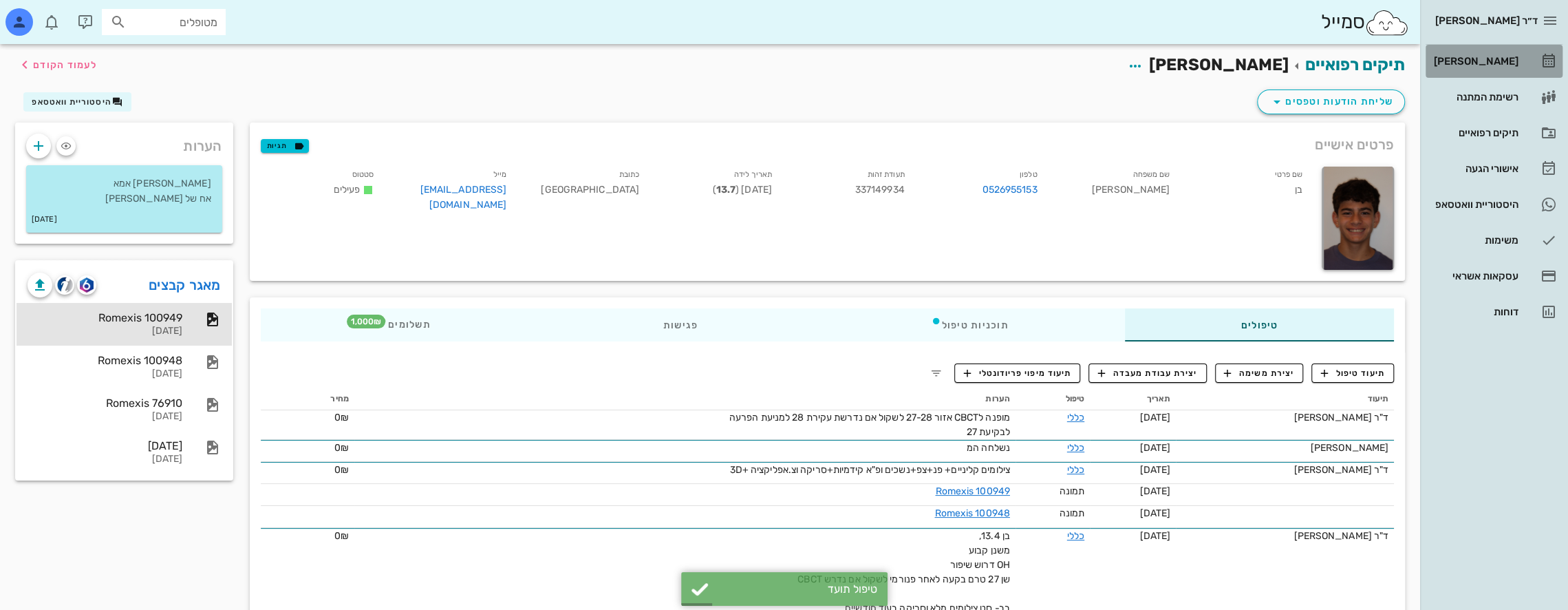
click at [1502, 55] on div "[PERSON_NAME]" at bounding box center [1475, 61] width 88 height 11
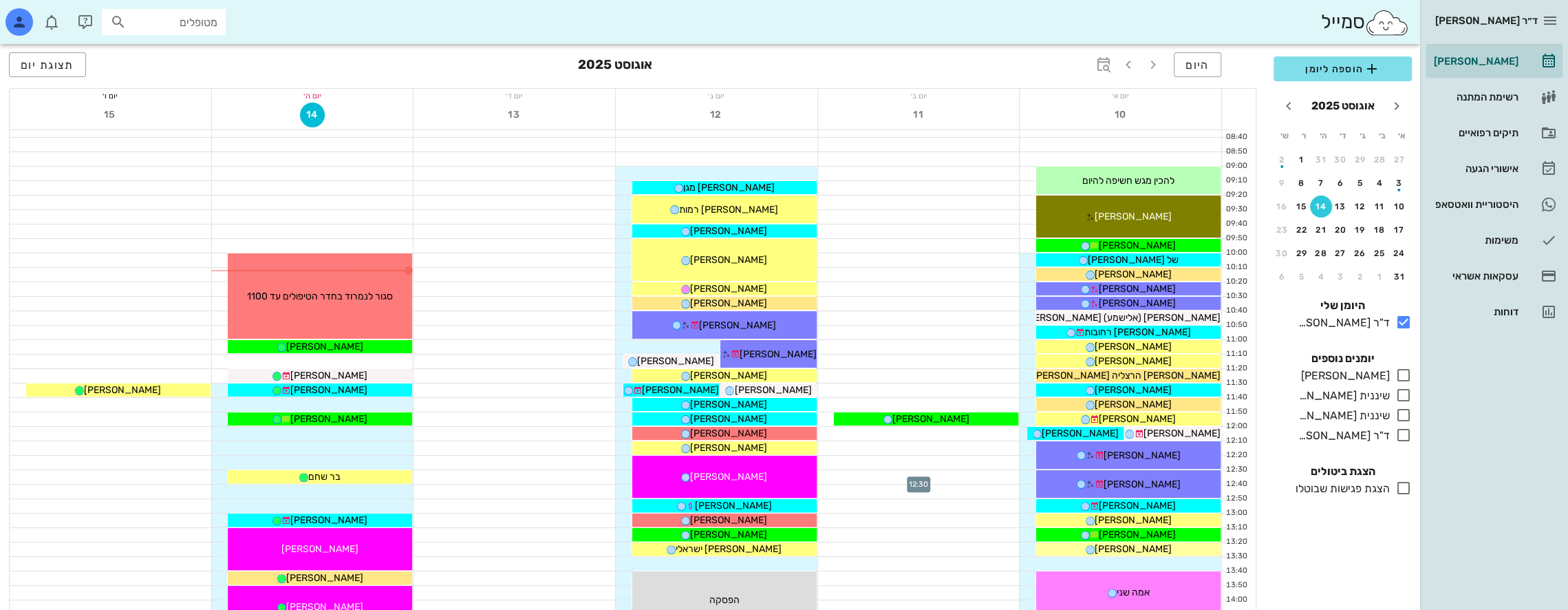
scroll to position [138, 0]
click at [1408, 431] on icon at bounding box center [1403, 435] width 17 height 17
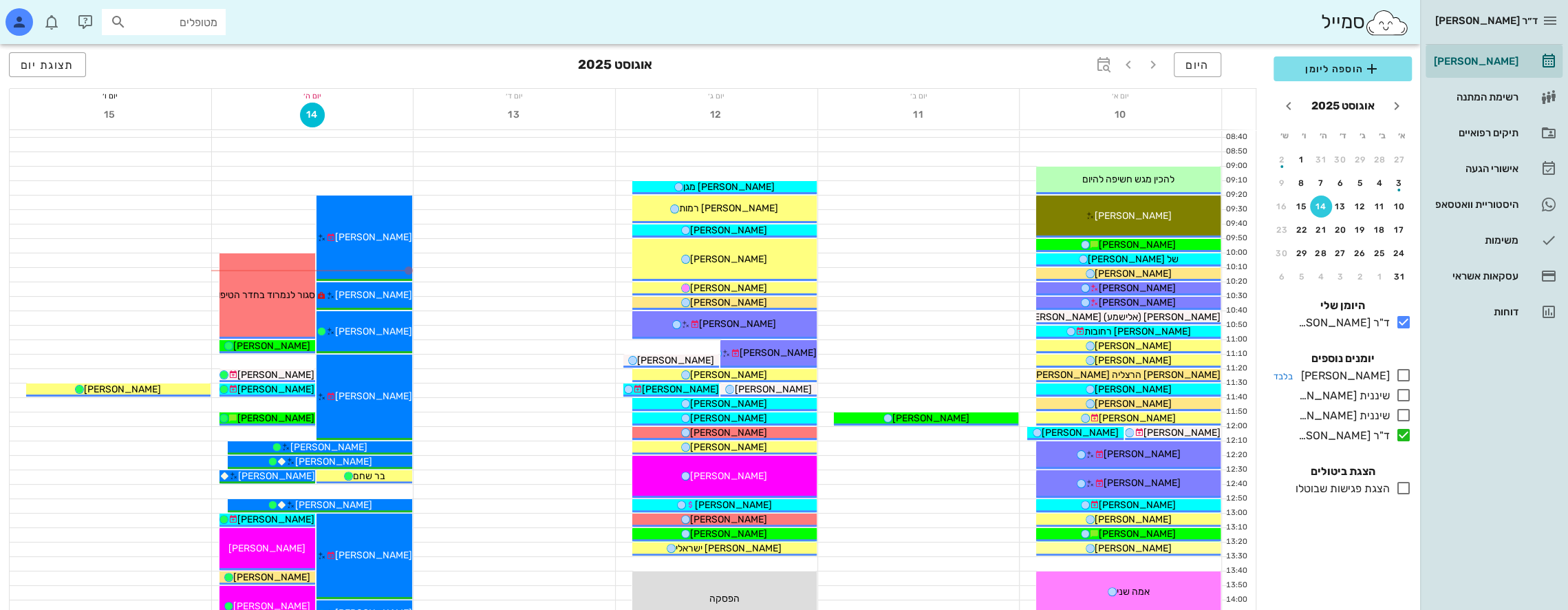
click at [1405, 378] on icon at bounding box center [1403, 375] width 17 height 17
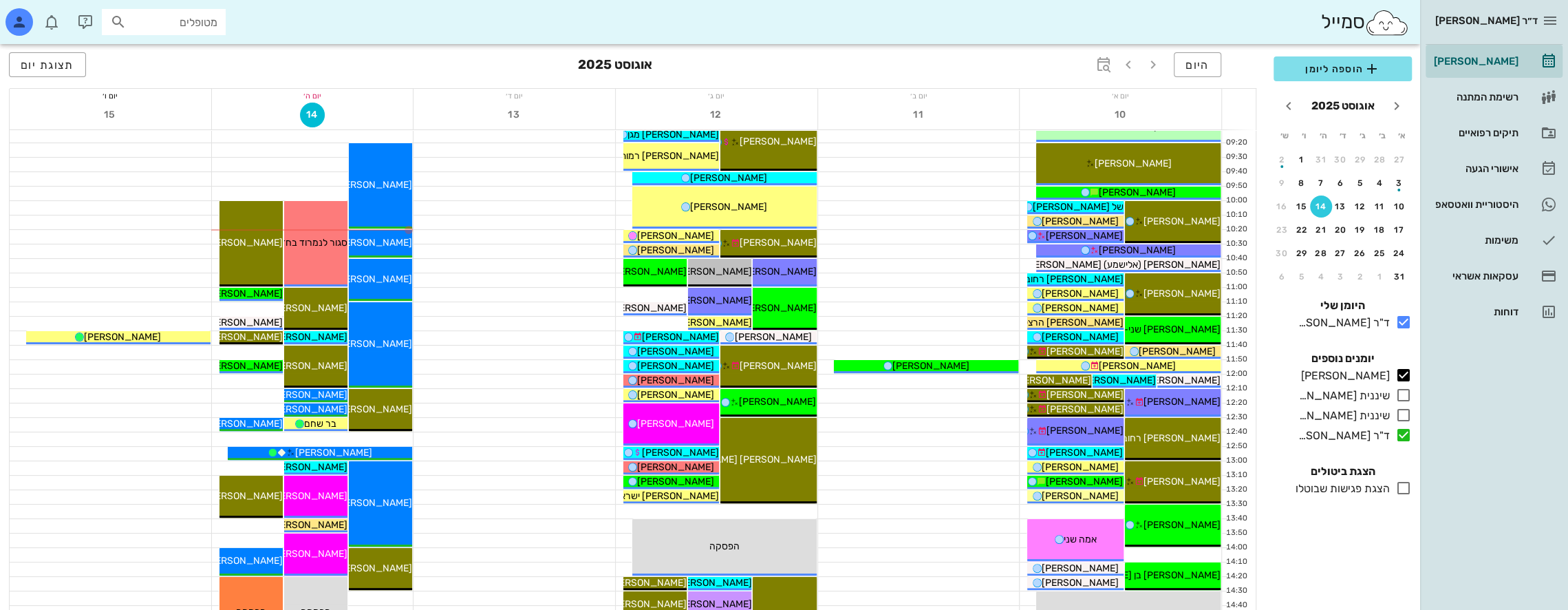
scroll to position [189, 0]
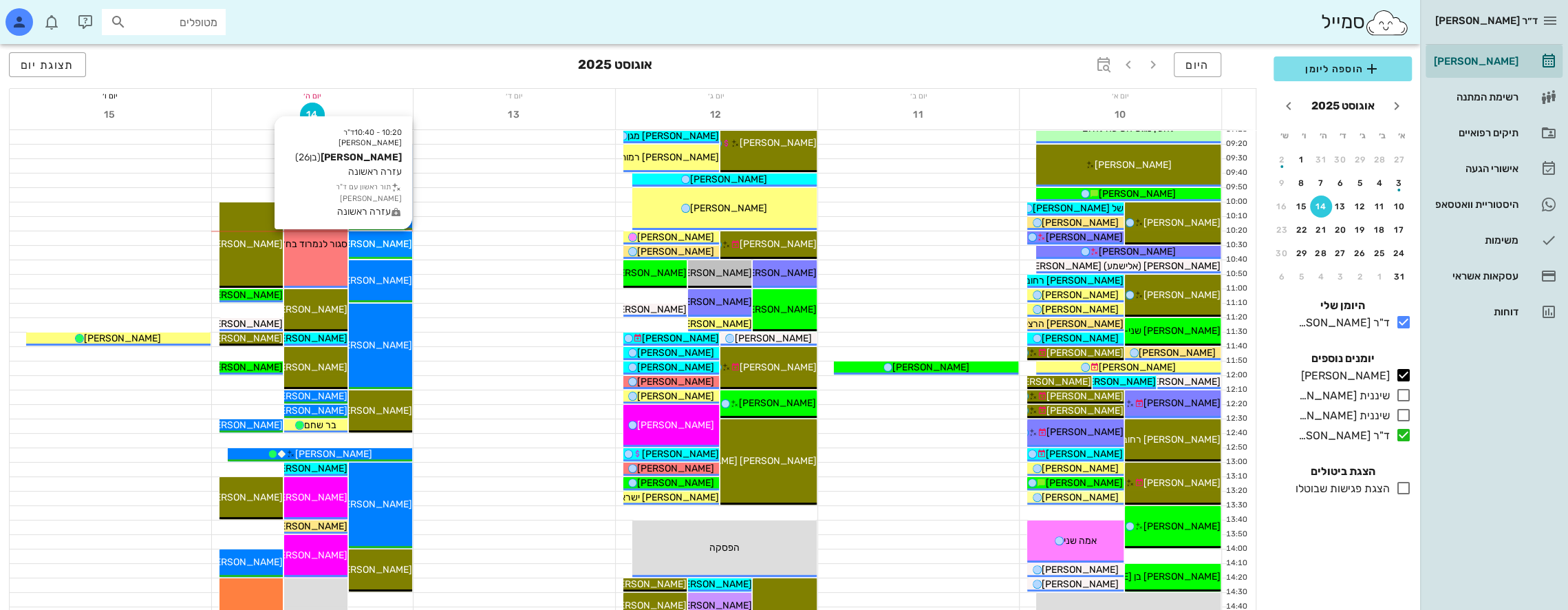
click at [397, 241] on span "[PERSON_NAME]" at bounding box center [373, 244] width 77 height 12
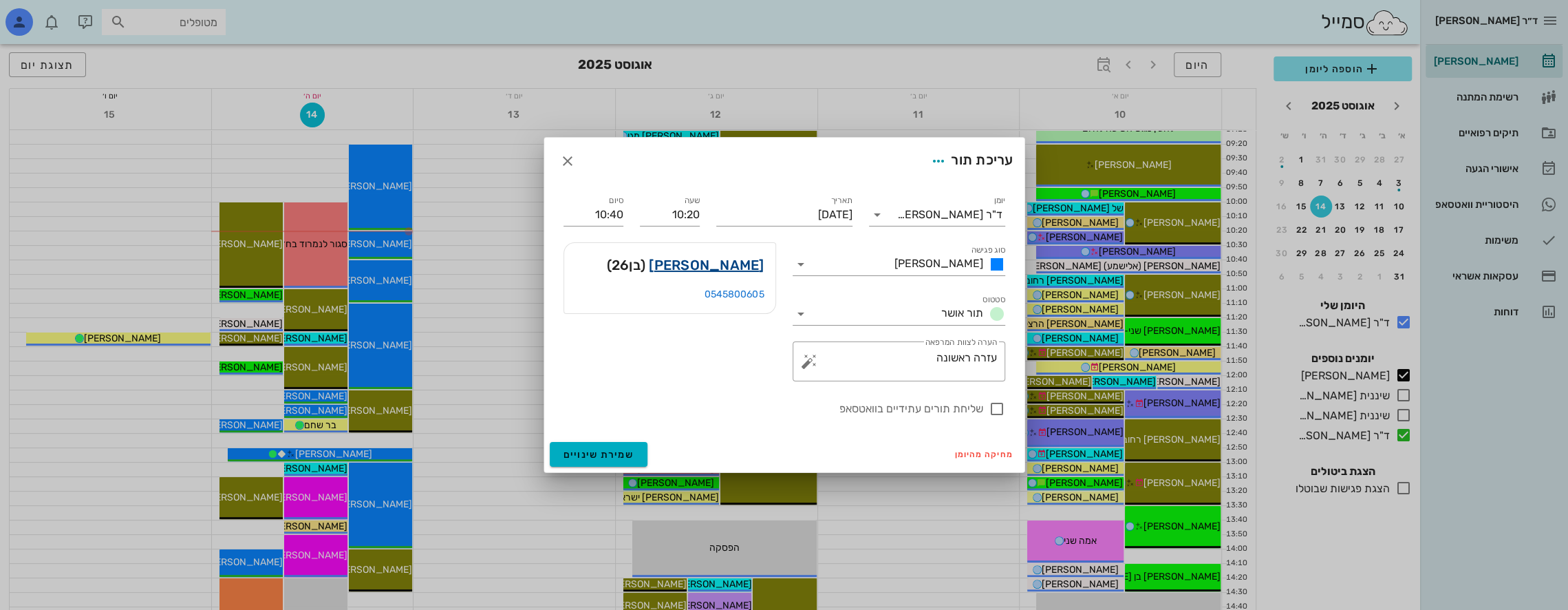
click at [738, 266] on link "[PERSON_NAME]" at bounding box center [707, 265] width 115 height 22
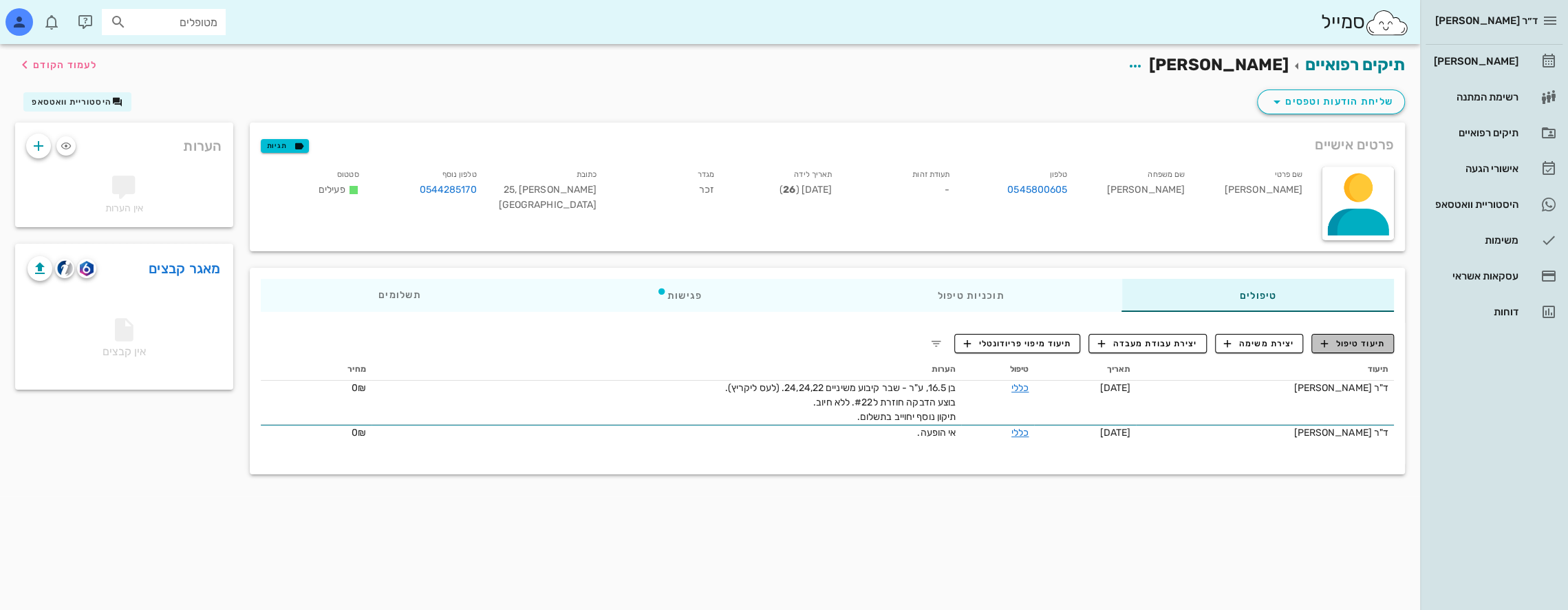
click at [1368, 341] on span "תיעוד טיפול" at bounding box center [1353, 343] width 64 height 12
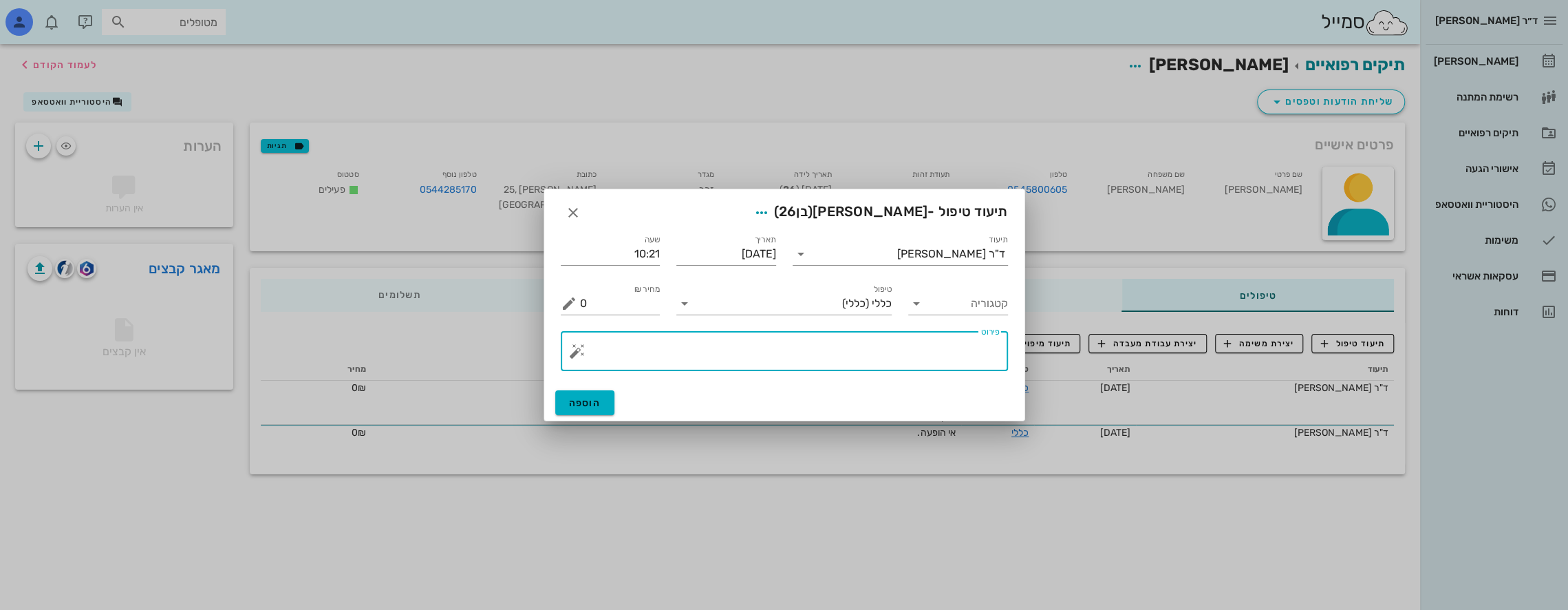
click at [936, 352] on textarea "פירוט" at bounding box center [790, 354] width 420 height 33
type textarea ","
type textarea "ח"
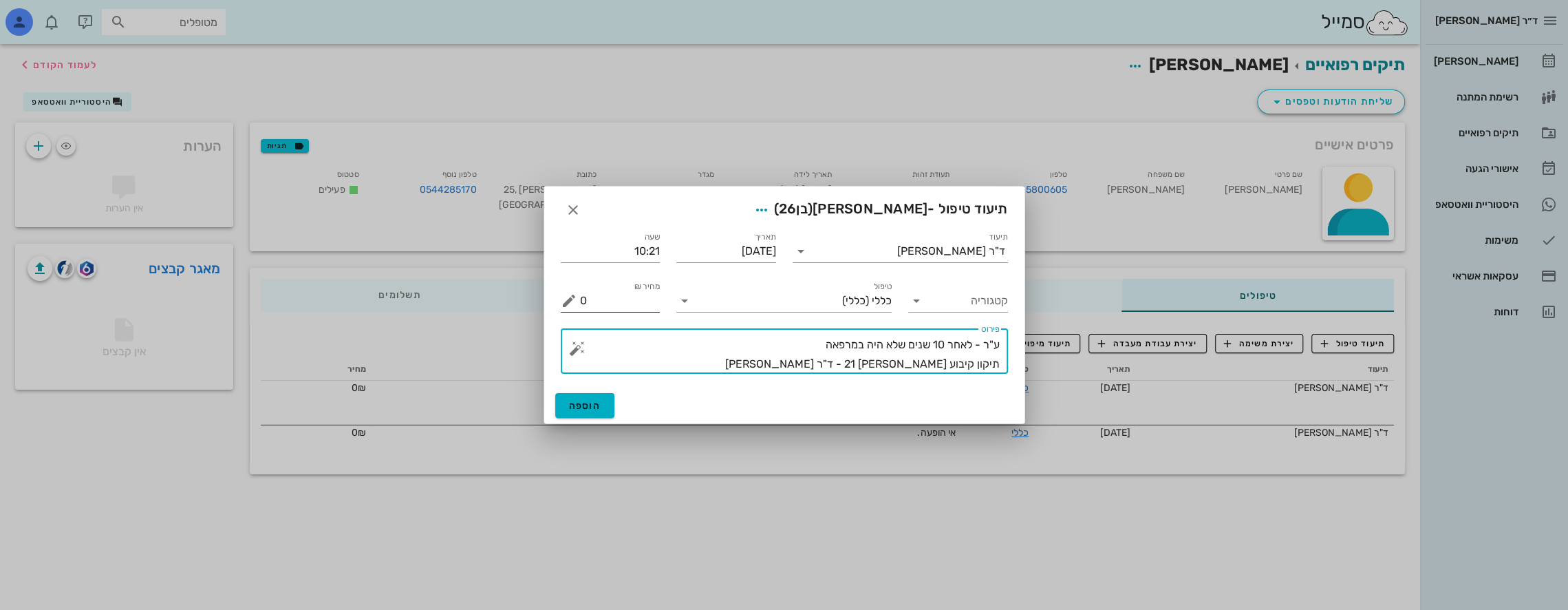
type textarea "ע"ר - לאחר 10 שנים שלא היה במרפאה תיקון קיבוע [PERSON_NAME] 21 - ד"ר [PERSON_NA…"
click at [602, 298] on input "0" at bounding box center [620, 301] width 80 height 22
drag, startPoint x: 602, startPoint y: 298, endPoint x: 548, endPoint y: 296, distance: 54.0
click at [548, 296] on div "תיעוד ד"ר [PERSON_NAME] תאריך [DATE] שעה 10:21 קטגוריה טיפול כללי (כללי) מחיר ₪…" at bounding box center [784, 304] width 481 height 166
type input "300"
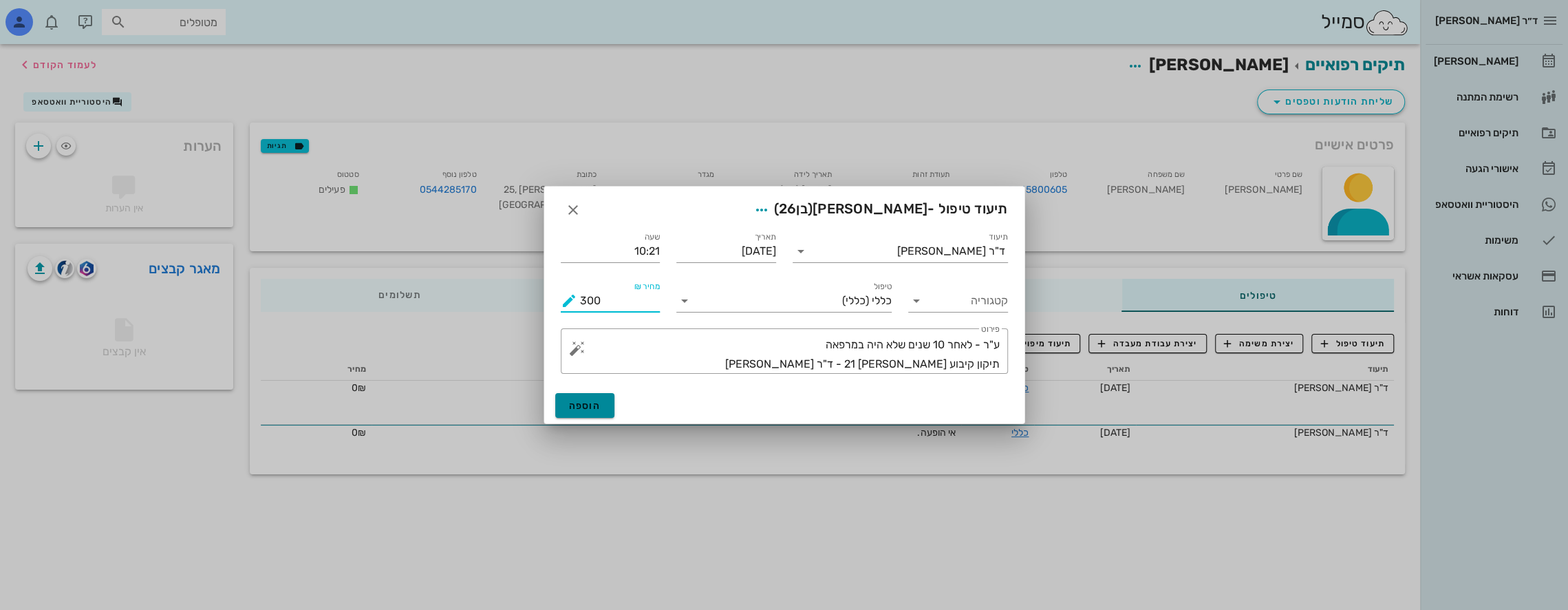
click at [598, 401] on span "הוספה" at bounding box center [585, 406] width 32 height 12
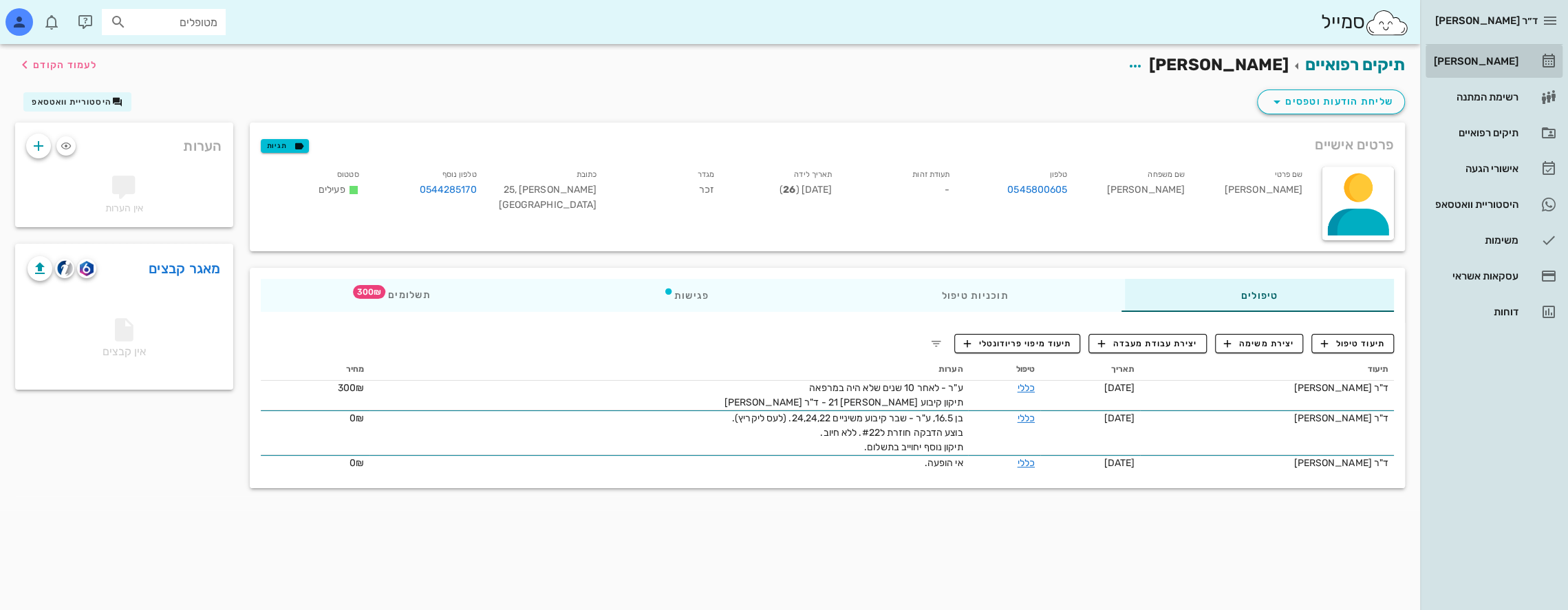
click at [1507, 55] on div "[PERSON_NAME]" at bounding box center [1475, 61] width 88 height 11
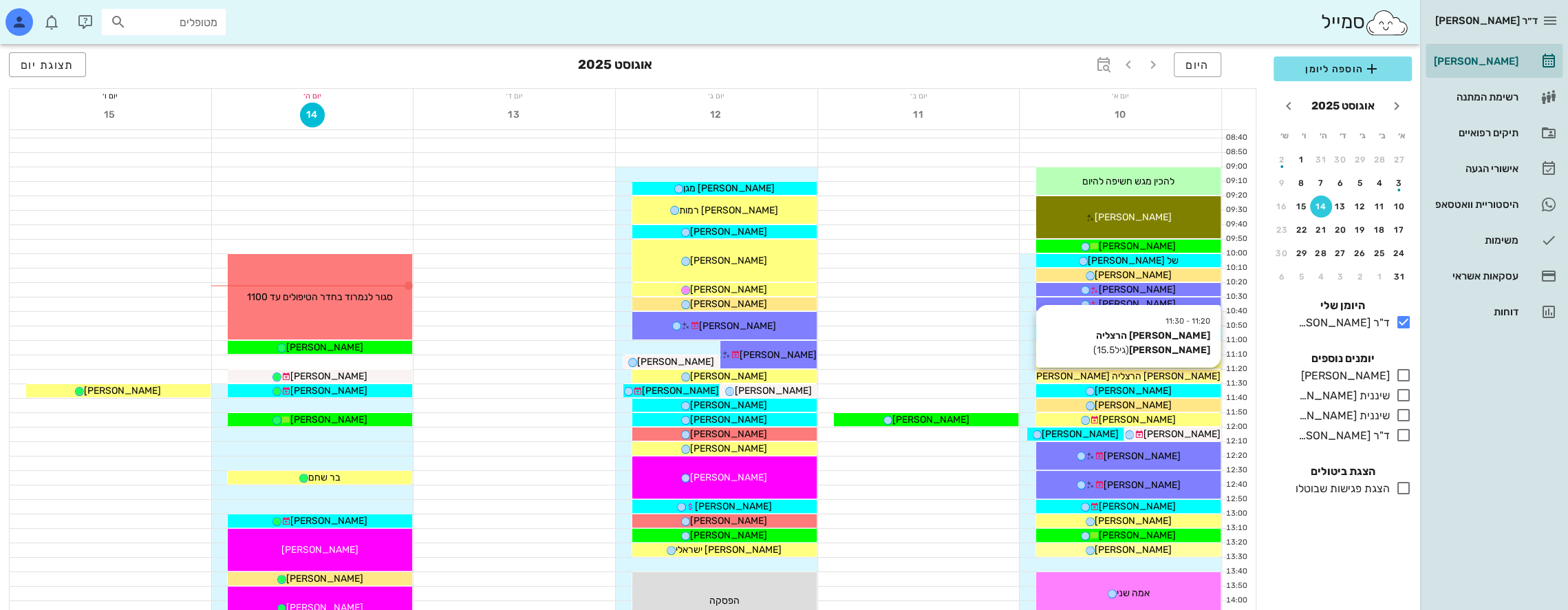
scroll to position [138, 0]
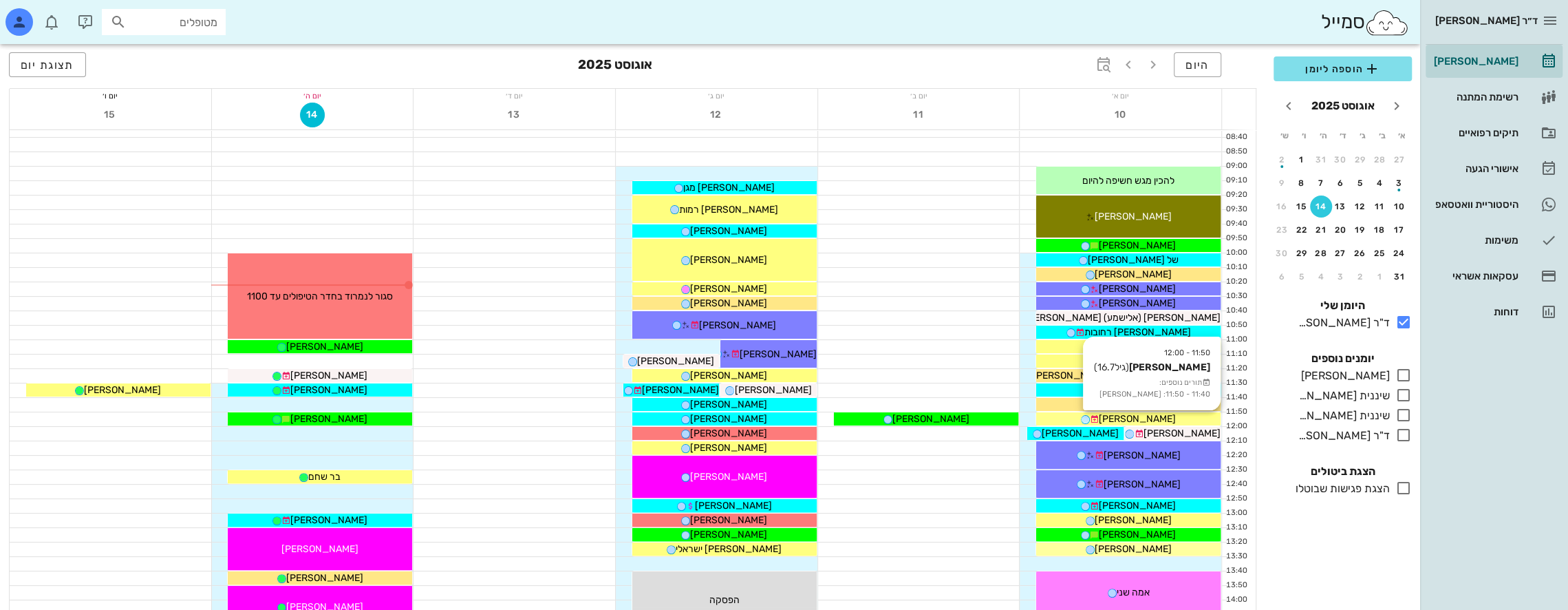
drag, startPoint x: 1406, startPoint y: 434, endPoint x: 1101, endPoint y: 417, distance: 305.5
click at [1406, 433] on icon at bounding box center [1403, 435] width 17 height 17
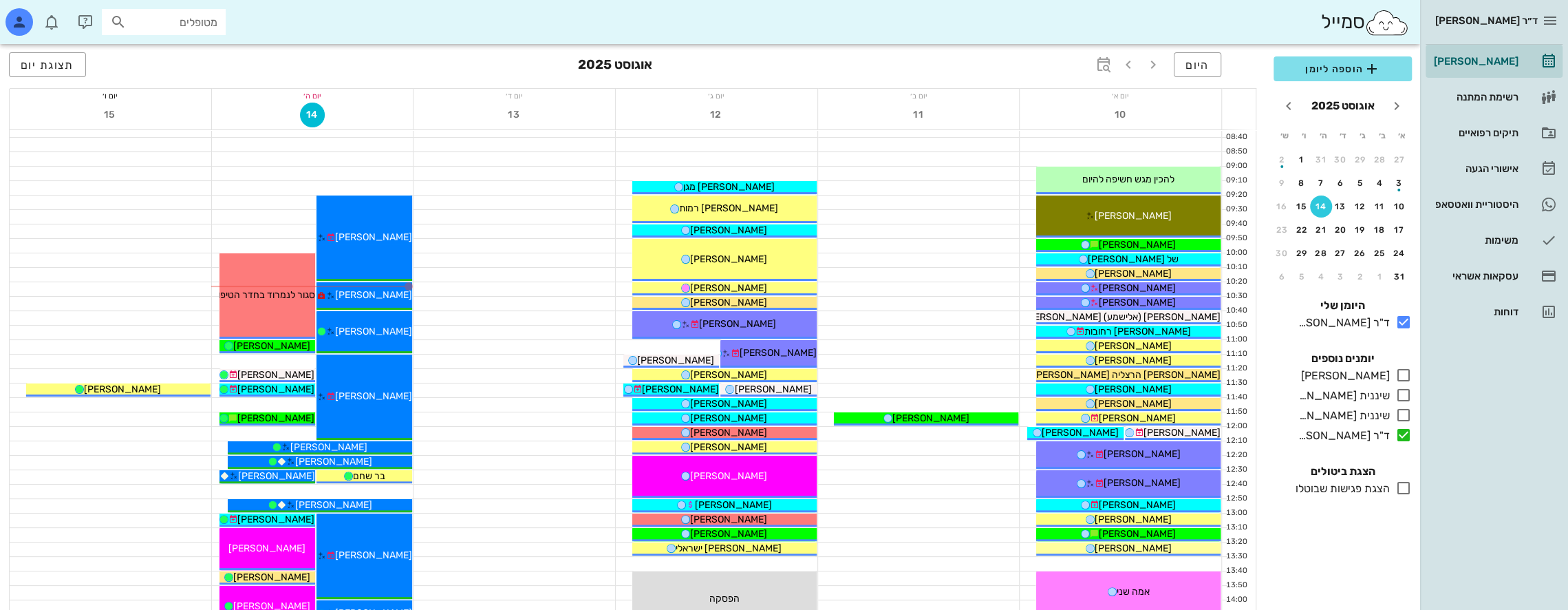
click at [166, 30] on input "מטופלים" at bounding box center [173, 22] width 88 height 18
type input "ק"
type input "[PERSON_NAME]"
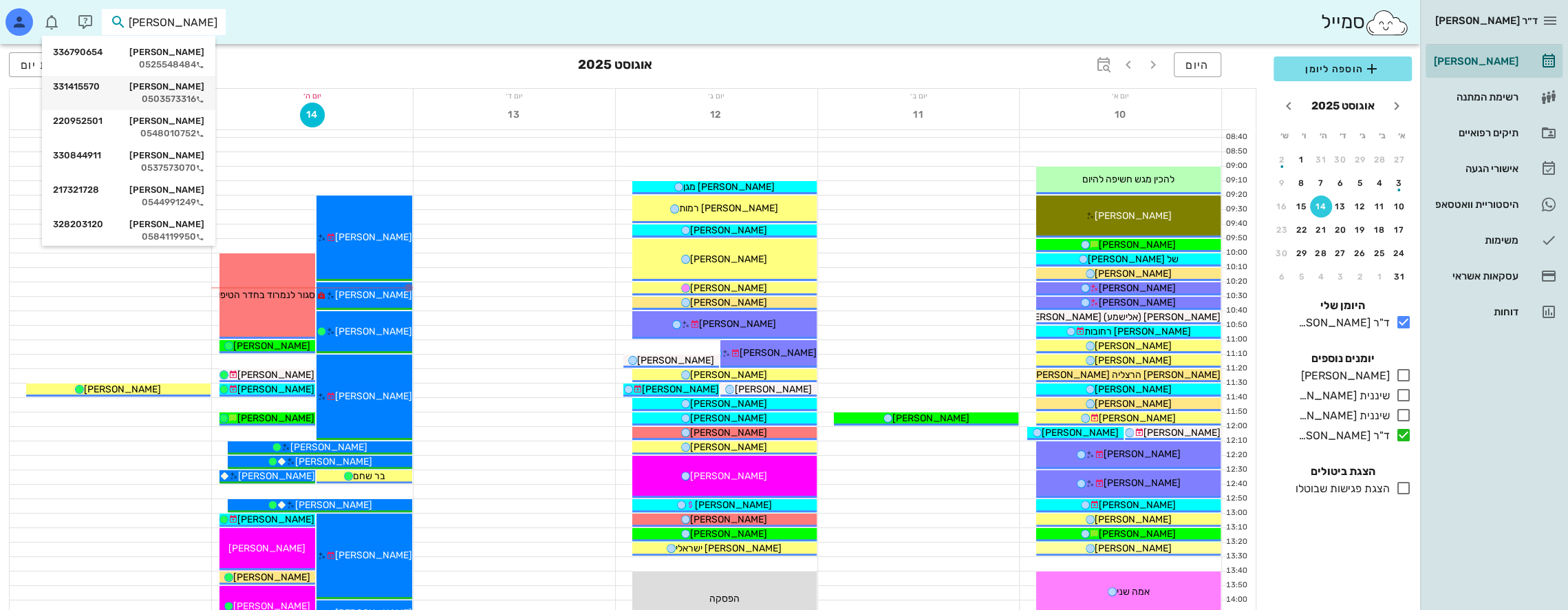
click at [201, 92] on div "[PERSON_NAME] 331415570 0503573316" at bounding box center [129, 93] width 152 height 34
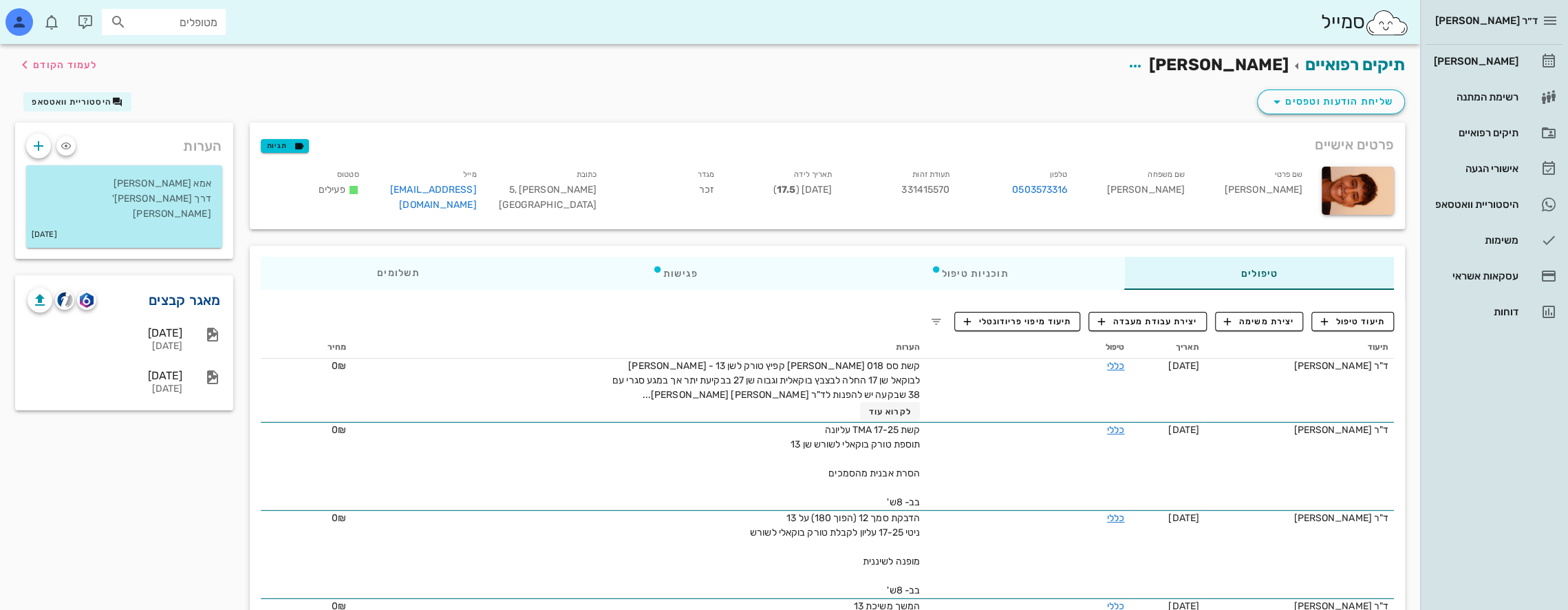
click at [195, 290] on link "מאגר קבצים" at bounding box center [185, 300] width 72 height 22
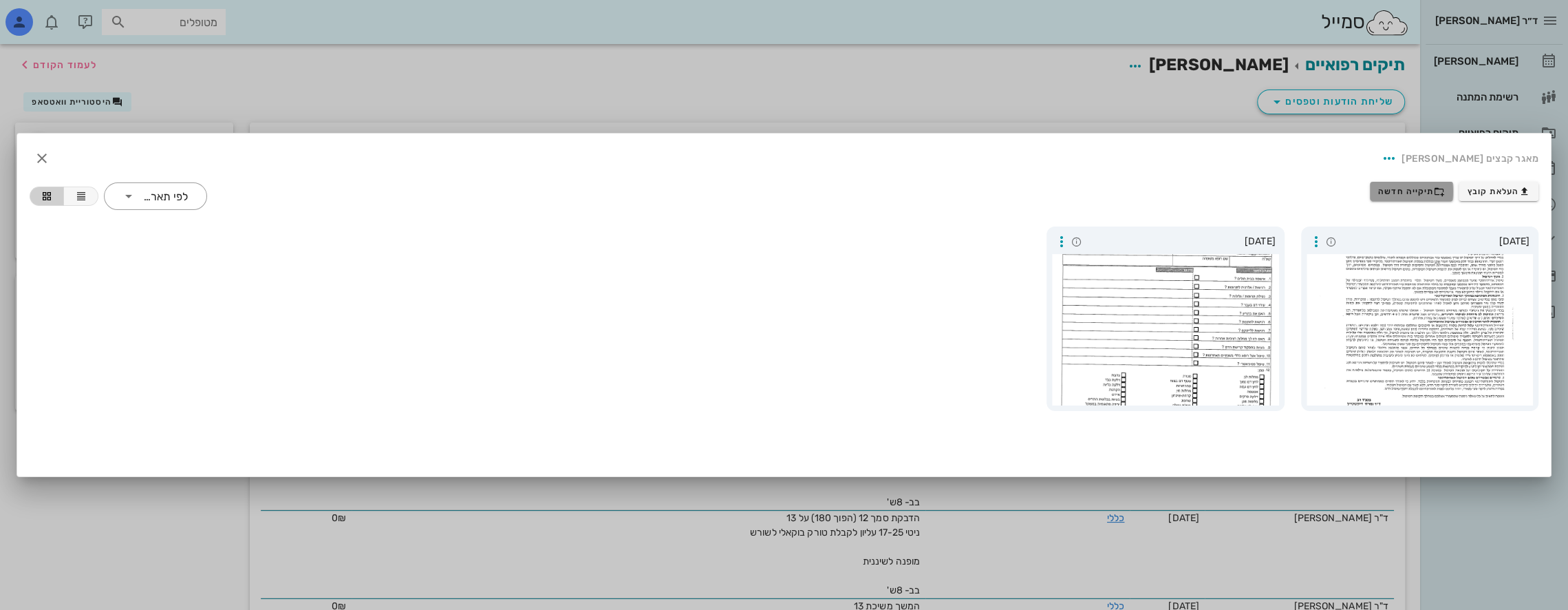
click at [1403, 196] on span "תיקייה חדשה" at bounding box center [1412, 191] width 67 height 11
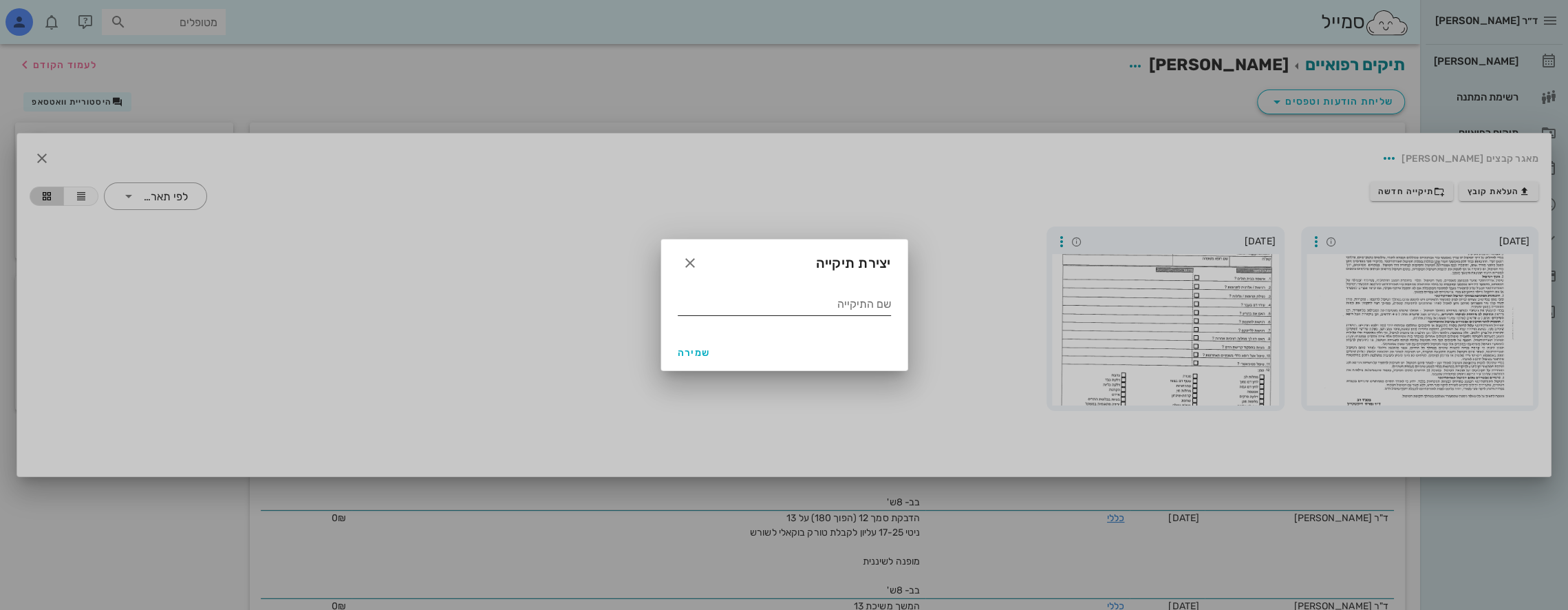
click at [850, 309] on input "שם התיקייה" at bounding box center [784, 304] width 213 height 22
type input "06 2022"
click at [681, 355] on span "שמירה" at bounding box center [694, 353] width 33 height 12
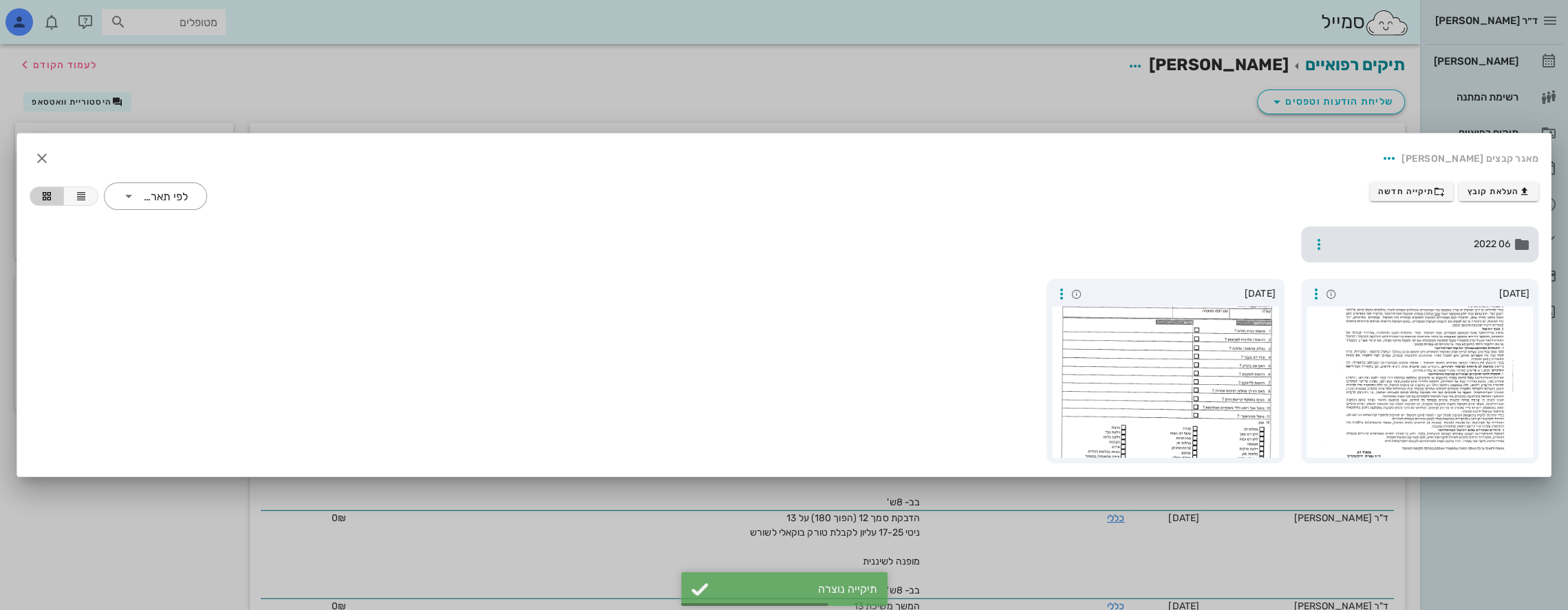
click at [1470, 248] on span "06 2022" at bounding box center [1421, 244] width 179 height 15
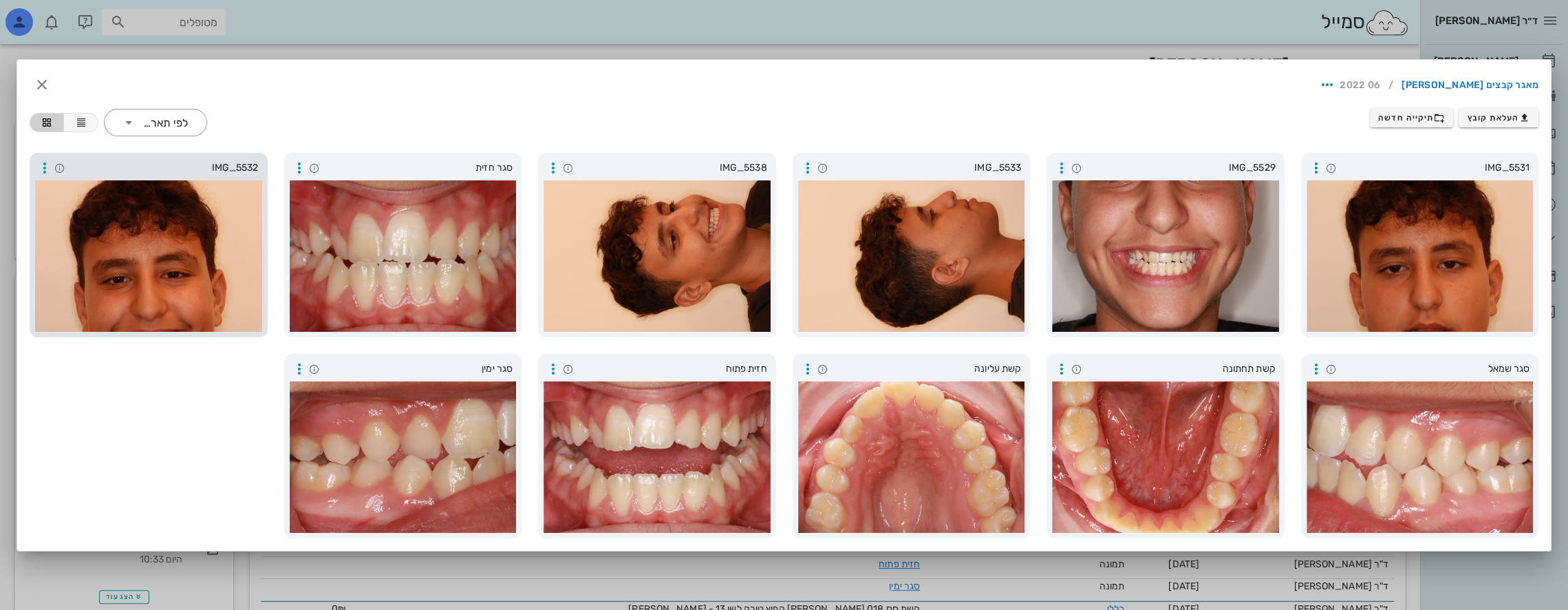
click at [185, 275] on div at bounding box center [148, 256] width 227 height 152
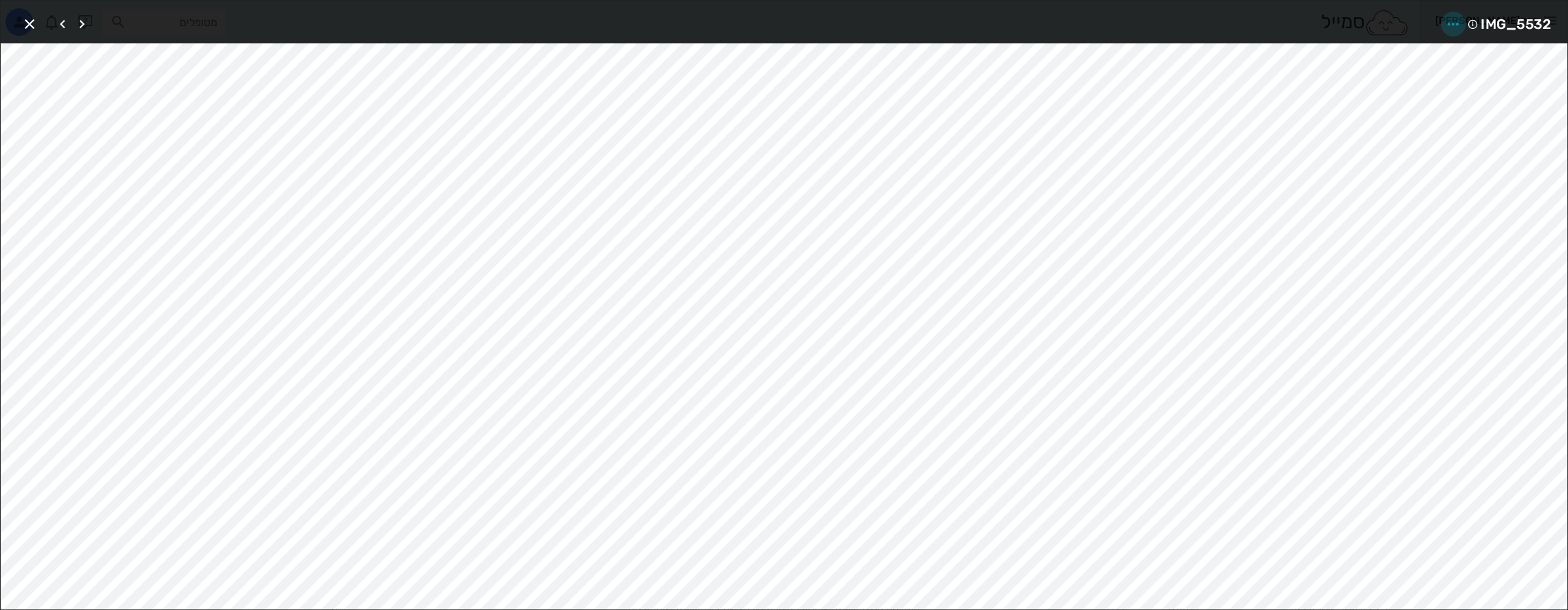
click at [1451, 26] on icon "button" at bounding box center [1453, 24] width 17 height 17
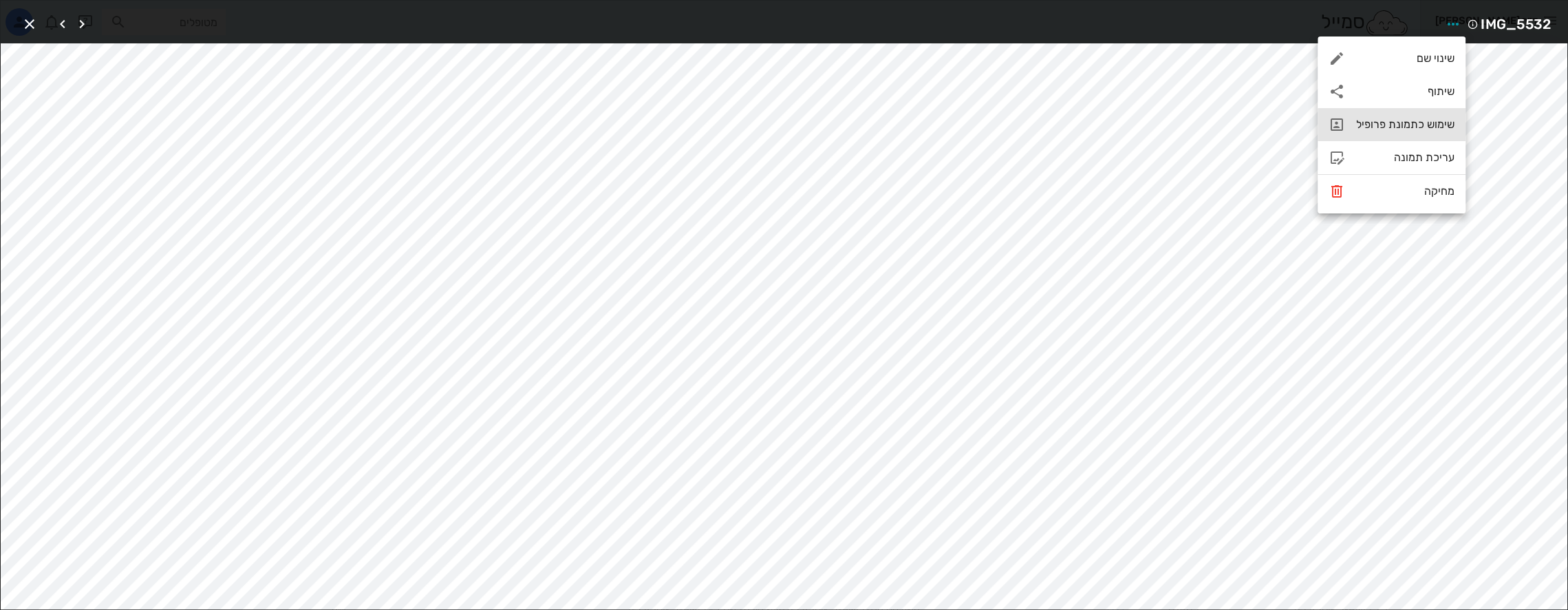
click at [1418, 126] on div "שימוש כתמונת פרופיל" at bounding box center [1405, 124] width 98 height 13
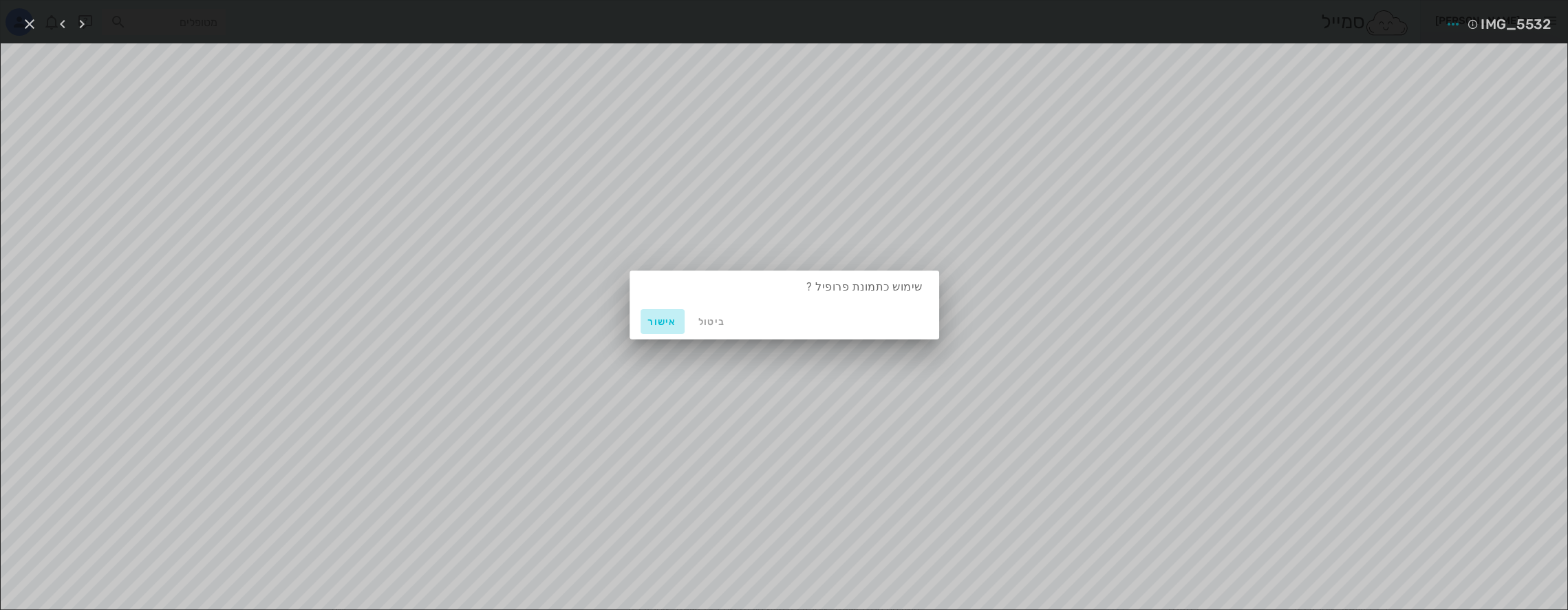
click at [660, 322] on span "אישור" at bounding box center [662, 322] width 33 height 12
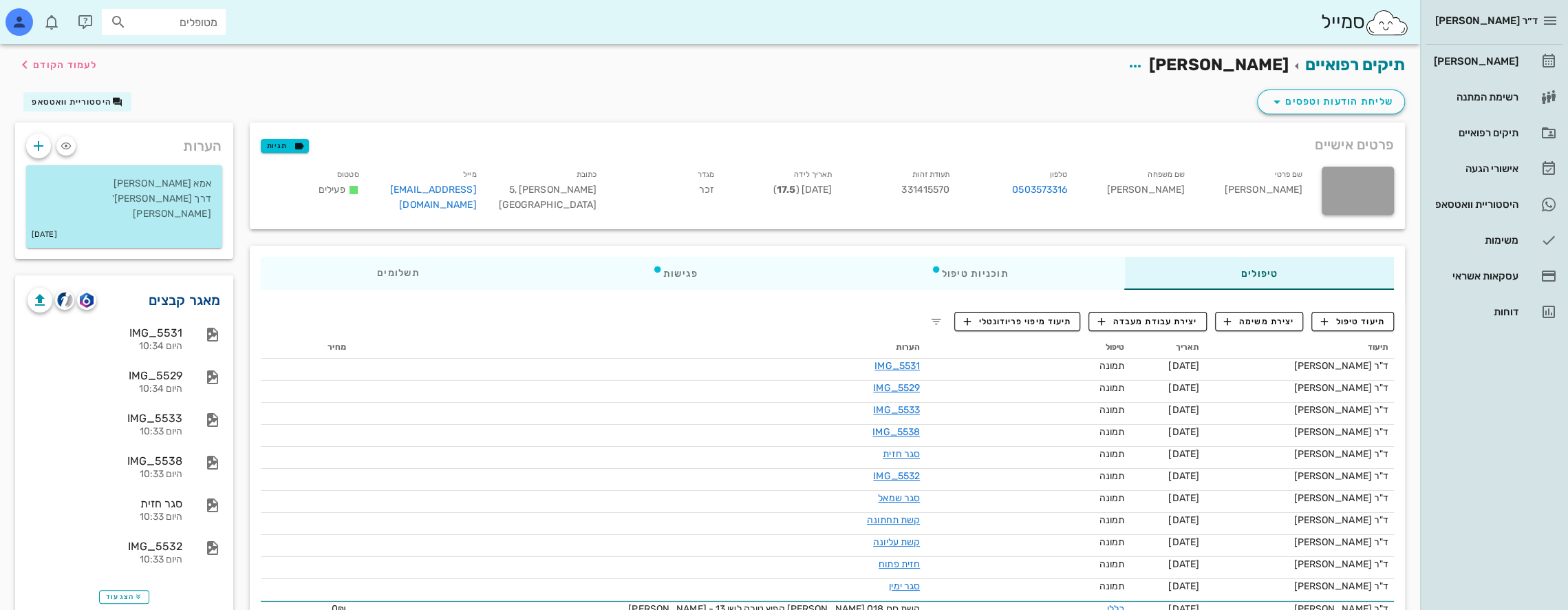
click at [180, 289] on link "מאגר קבצים" at bounding box center [185, 300] width 72 height 22
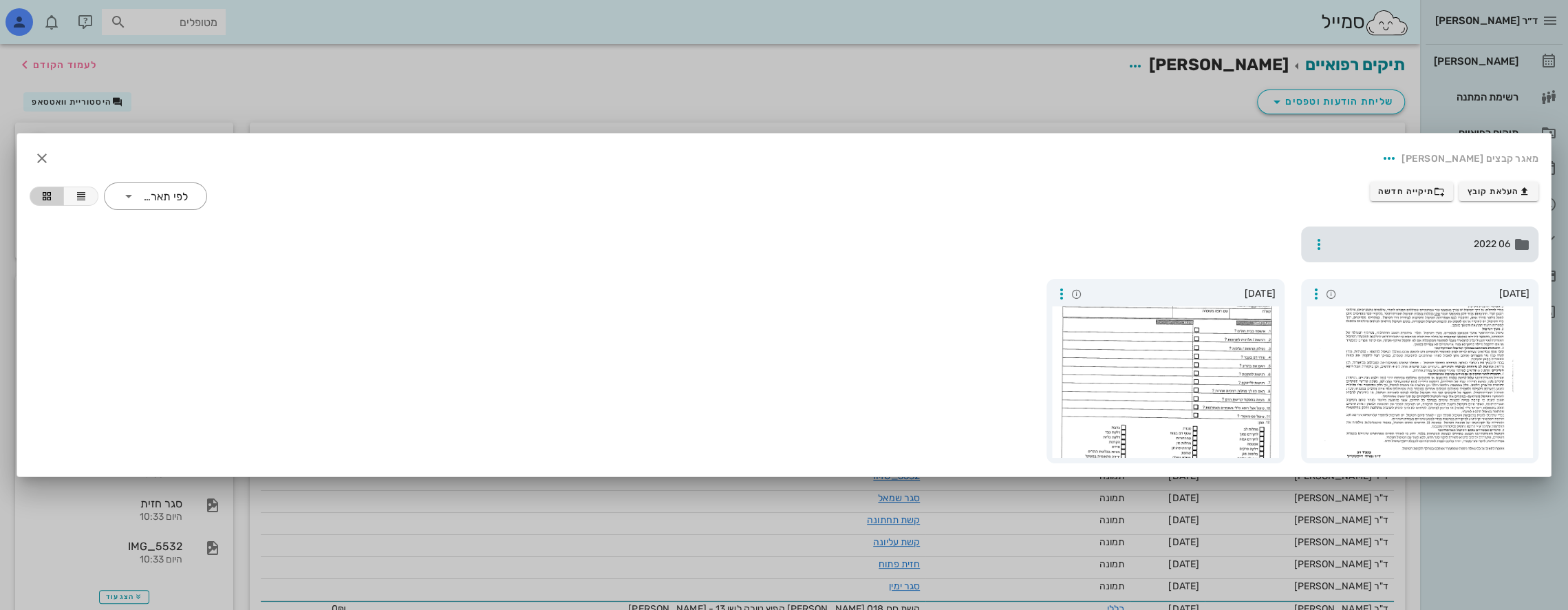
click at [1486, 233] on div "06 2022" at bounding box center [1420, 244] width 238 height 36
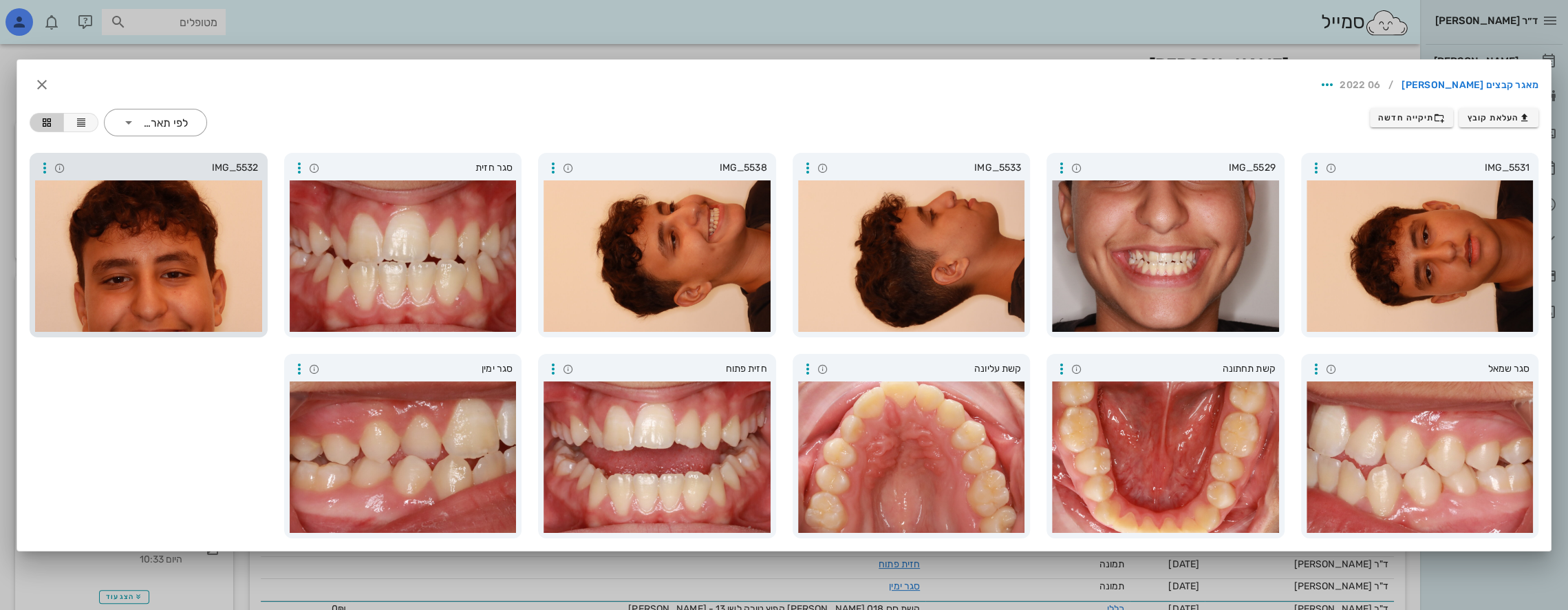
click at [193, 286] on div at bounding box center [148, 256] width 227 height 152
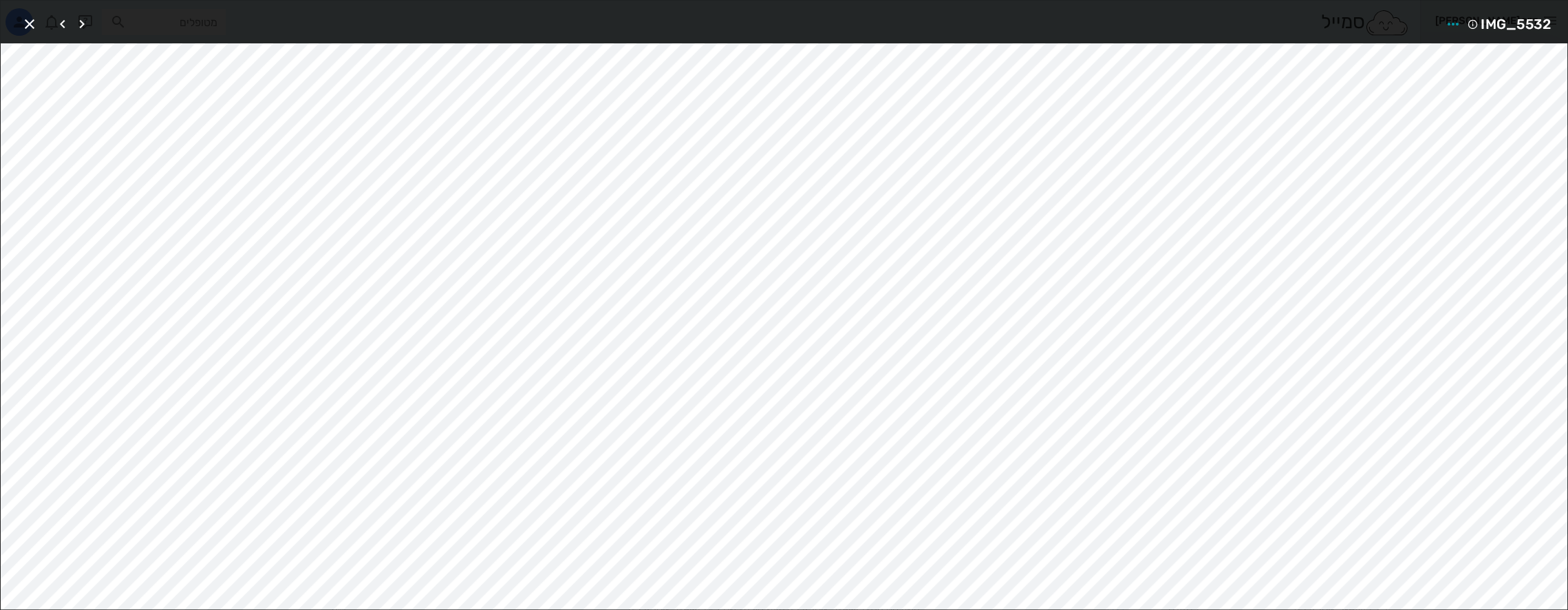
click at [193, 286] on div at bounding box center [784, 305] width 1568 height 610
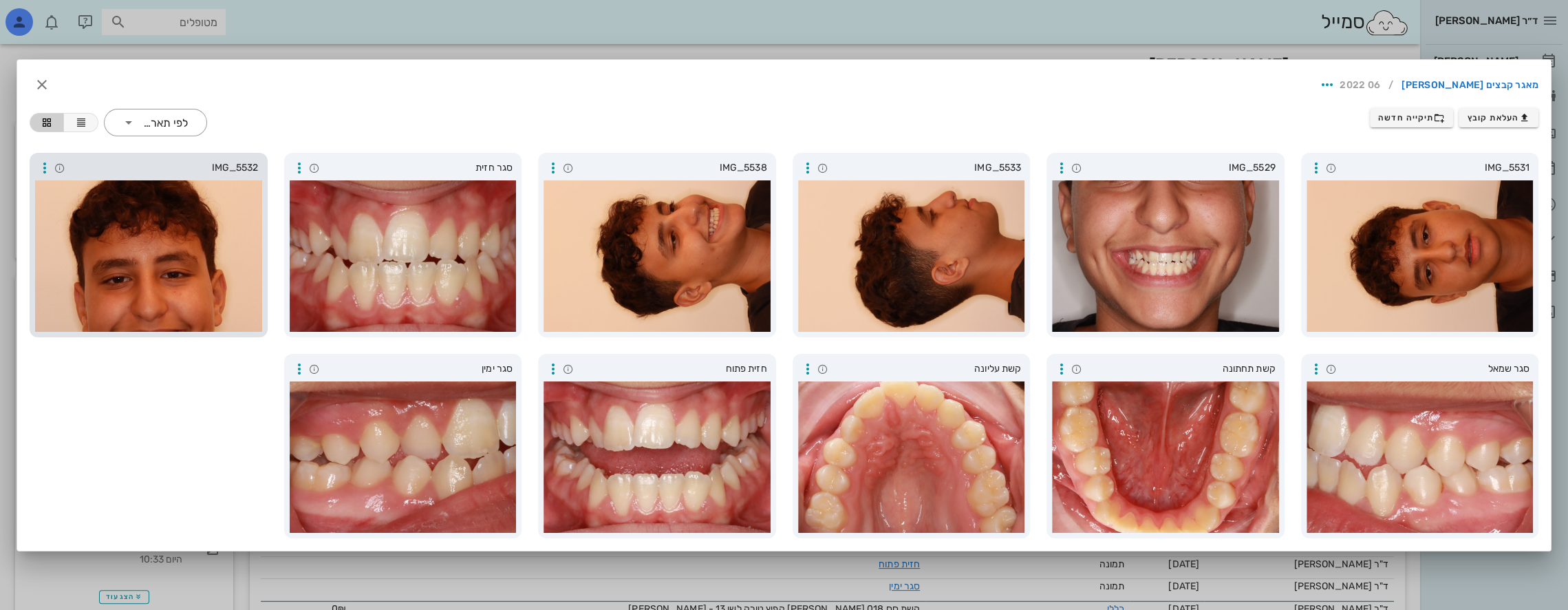
click at [134, 250] on div at bounding box center [148, 256] width 227 height 152
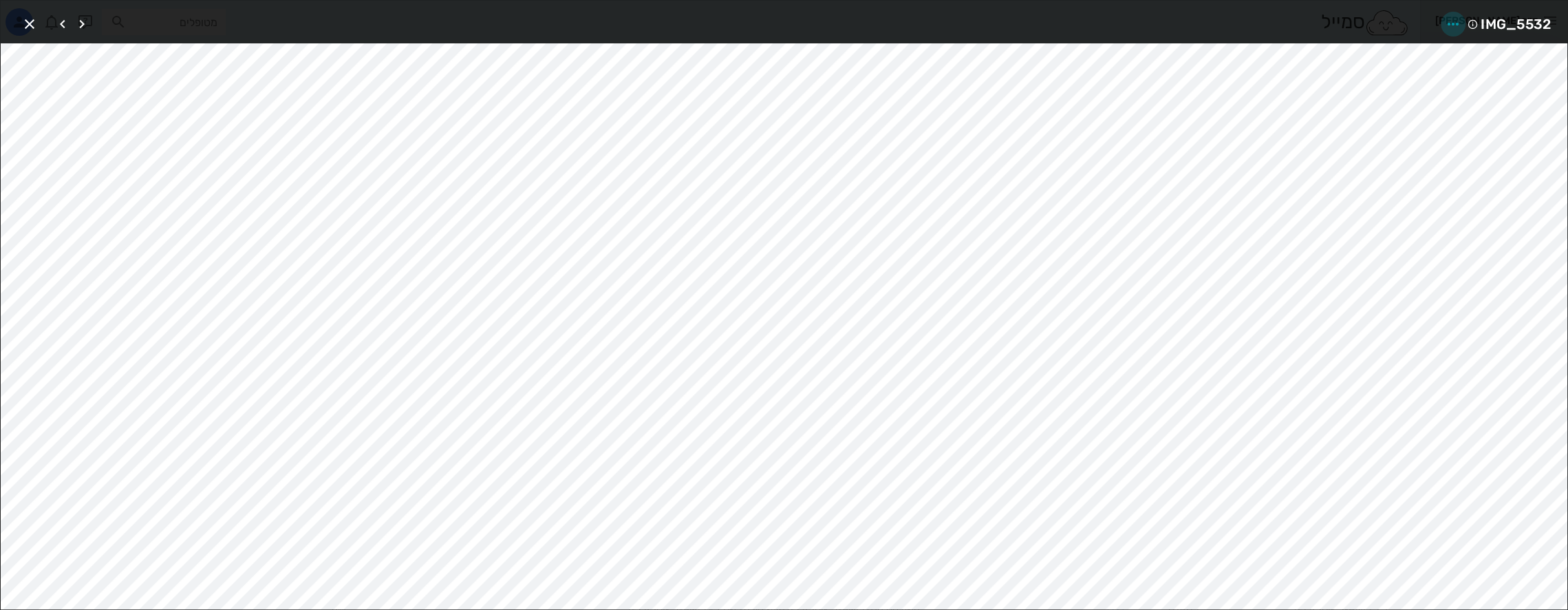
click at [1450, 19] on icon "button" at bounding box center [1453, 24] width 17 height 17
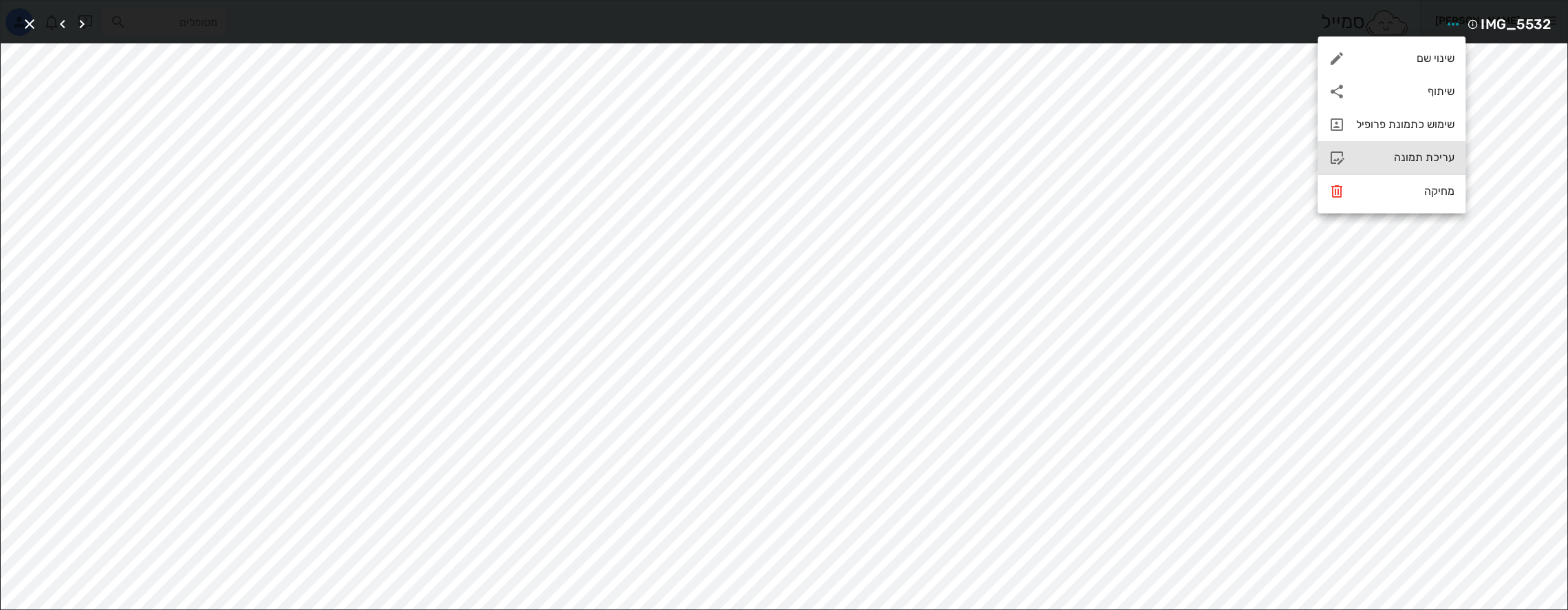
click at [1400, 152] on div "עריכת תמונה" at bounding box center [1405, 158] width 98 height 13
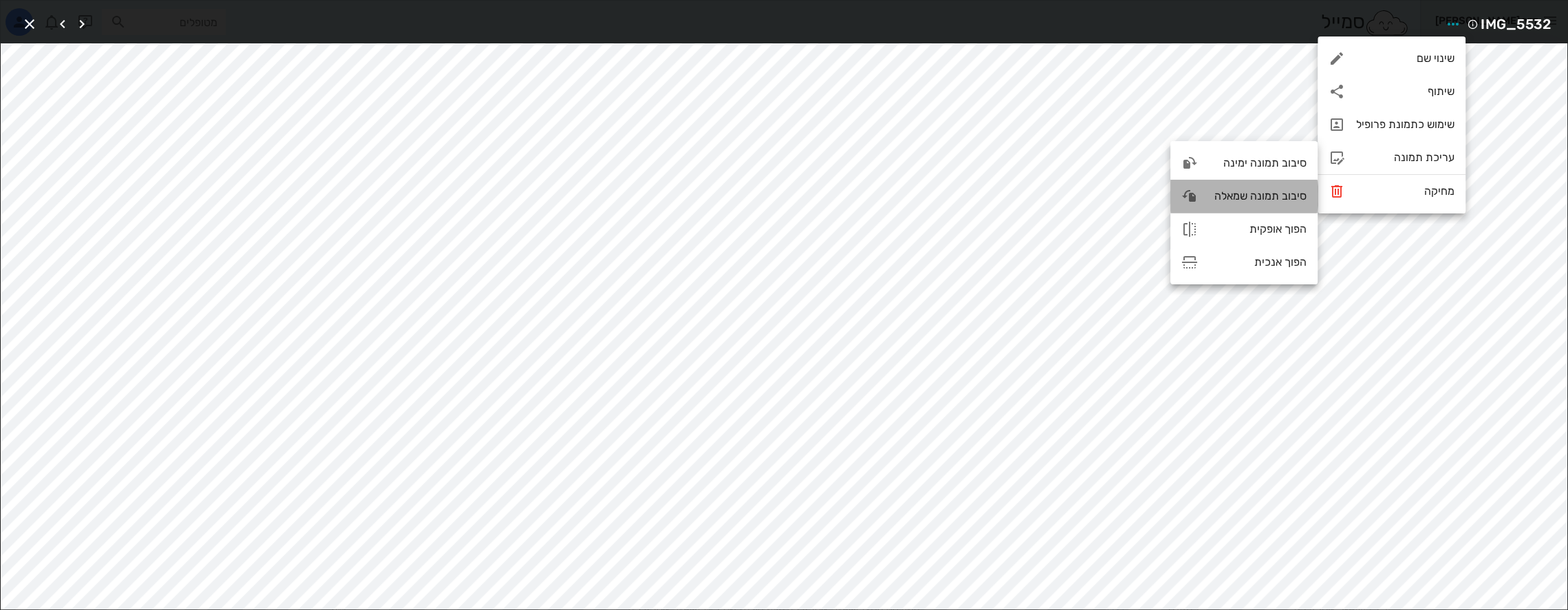
click at [1273, 198] on div "סיבוב תמונה שמאלה" at bounding box center [1258, 196] width 98 height 13
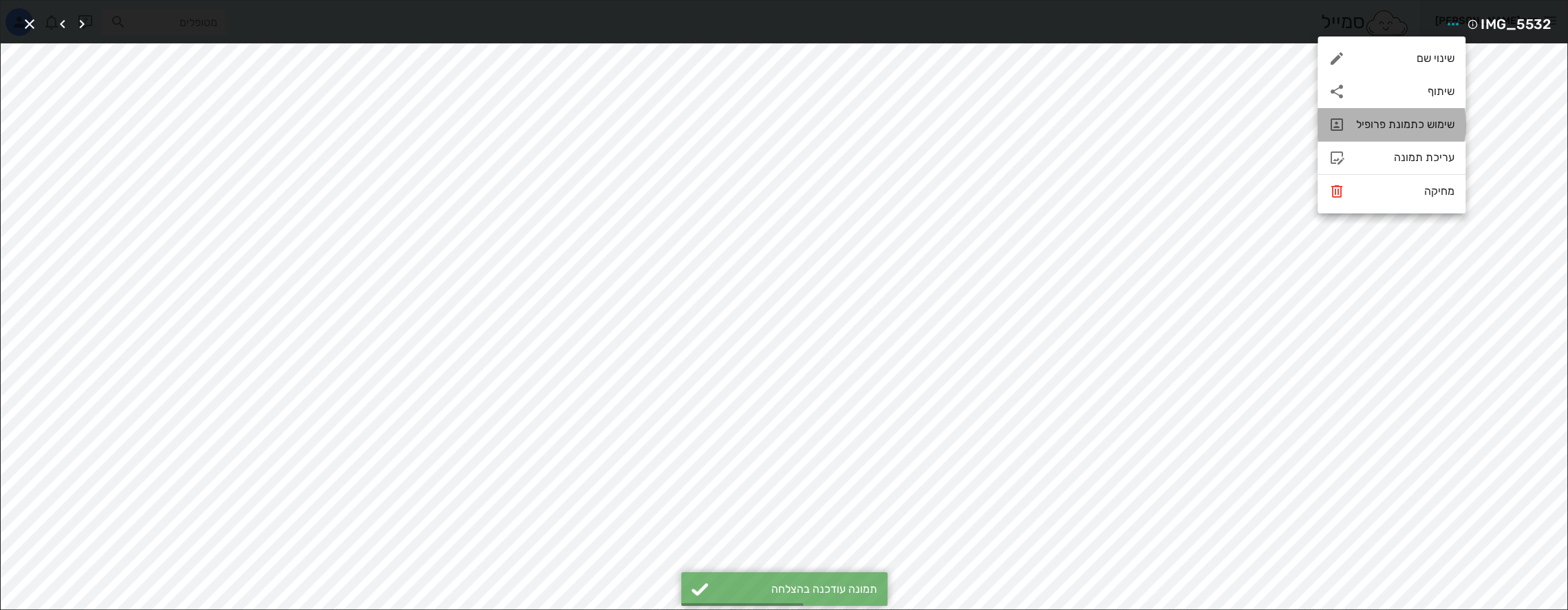
click at [1397, 122] on div "שימוש כתמונת פרופיל" at bounding box center [1405, 124] width 98 height 13
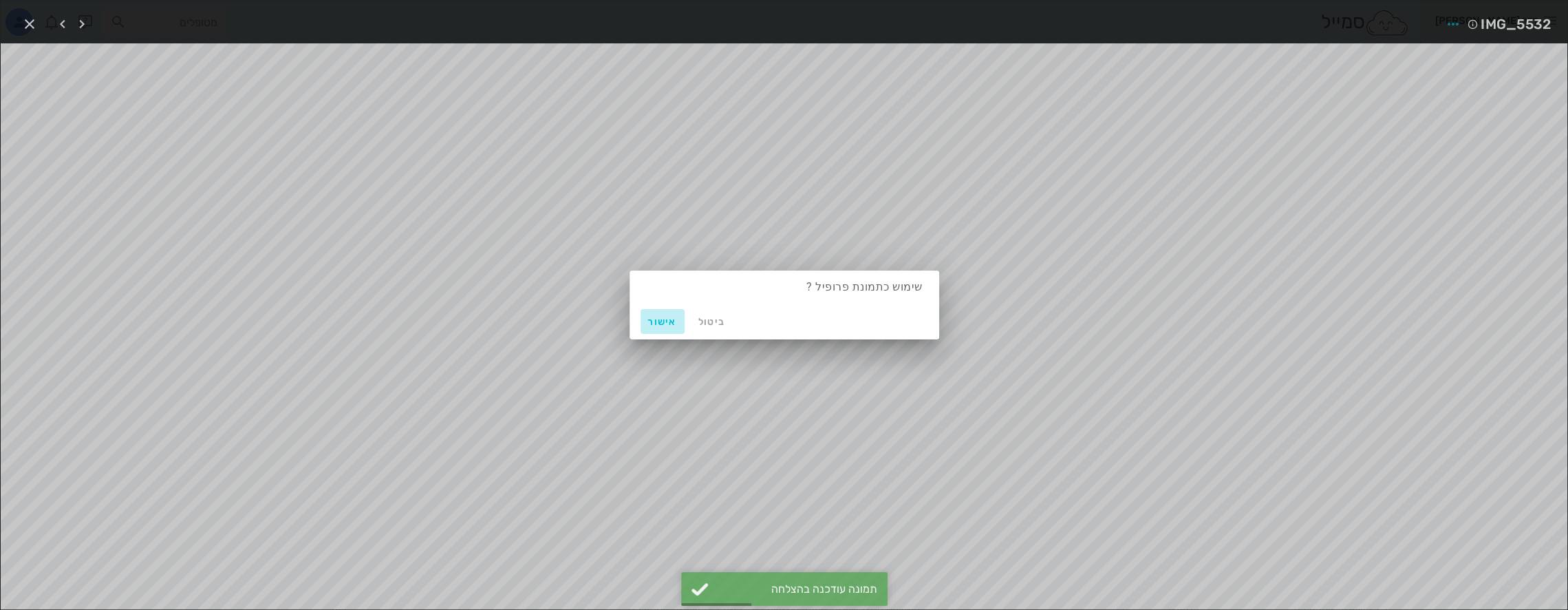
click at [651, 321] on span "אישור" at bounding box center [662, 322] width 33 height 12
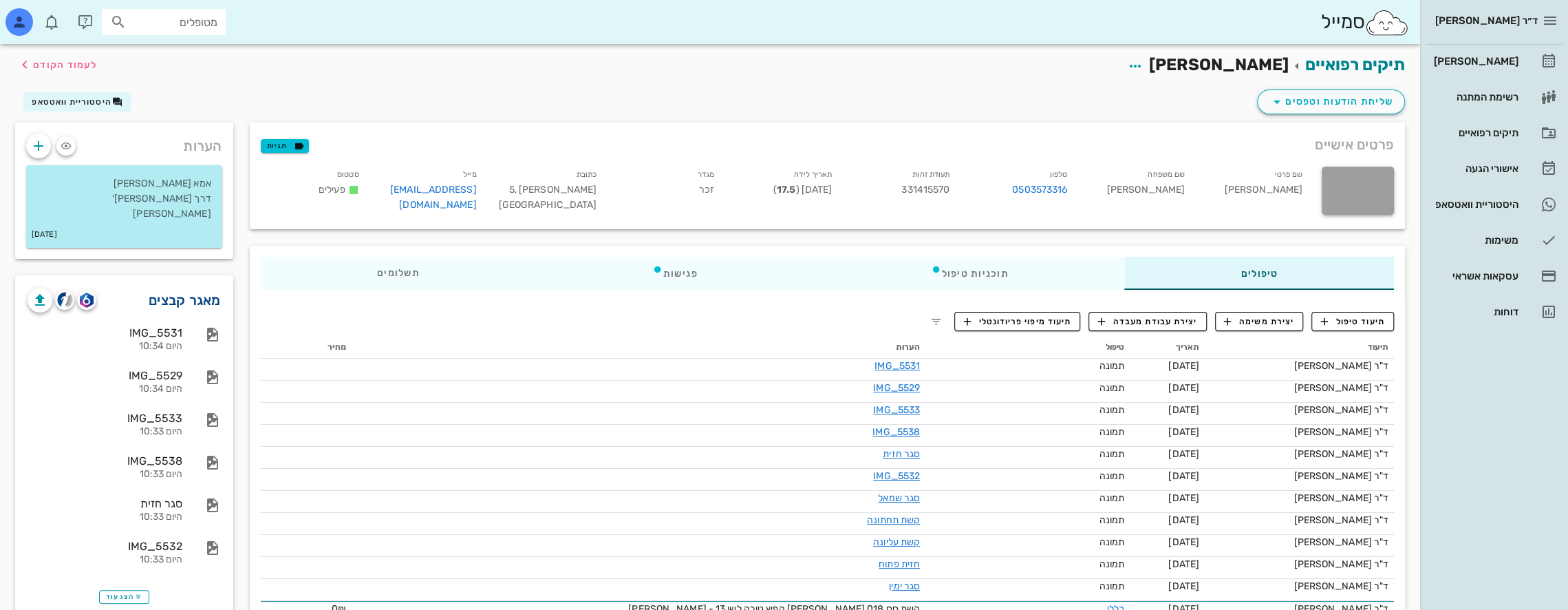
click at [198, 289] on link "מאגר קבצים" at bounding box center [185, 300] width 72 height 22
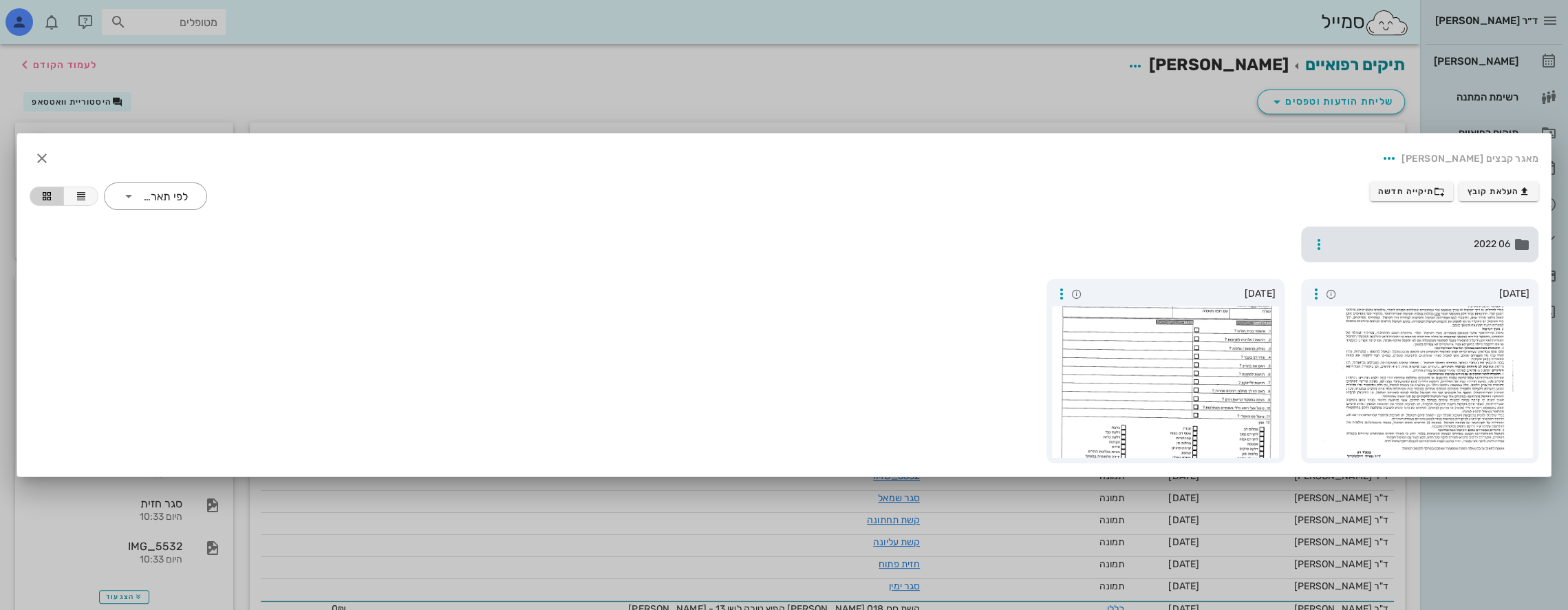
click at [1427, 247] on span "06 2022" at bounding box center [1421, 244] width 179 height 15
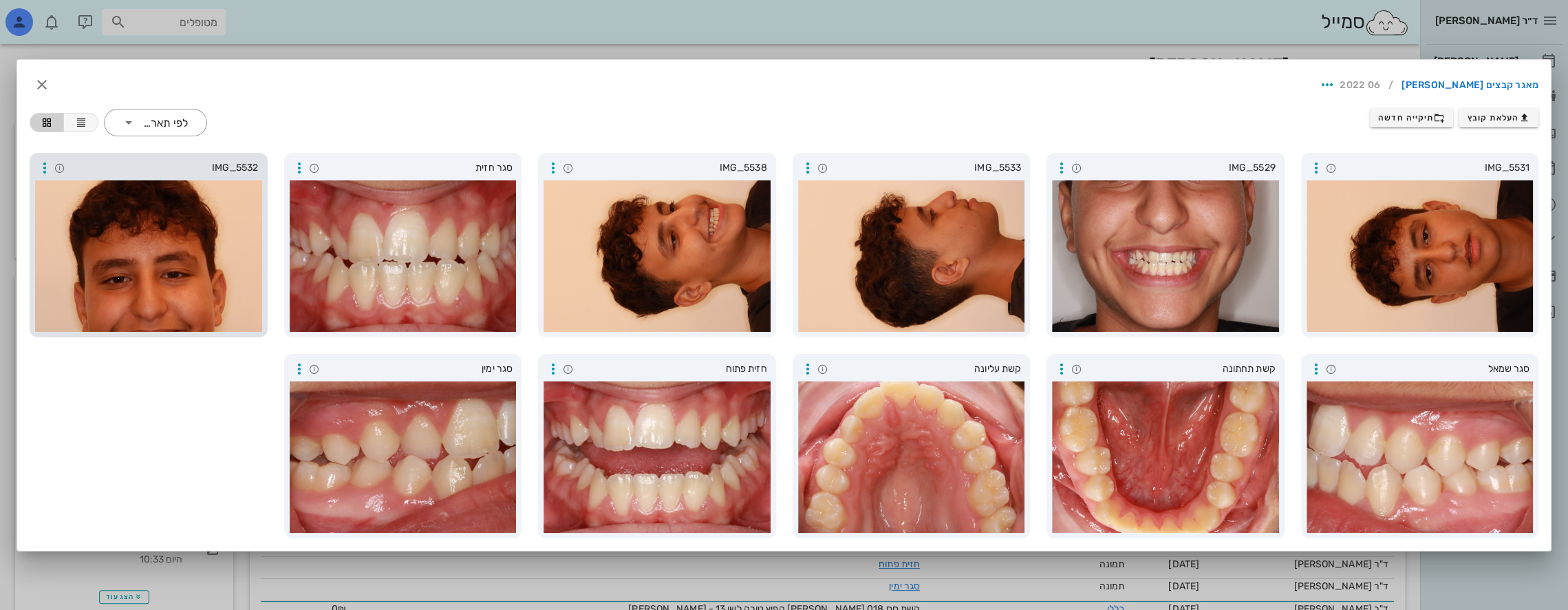
click at [163, 244] on div at bounding box center [148, 256] width 227 height 152
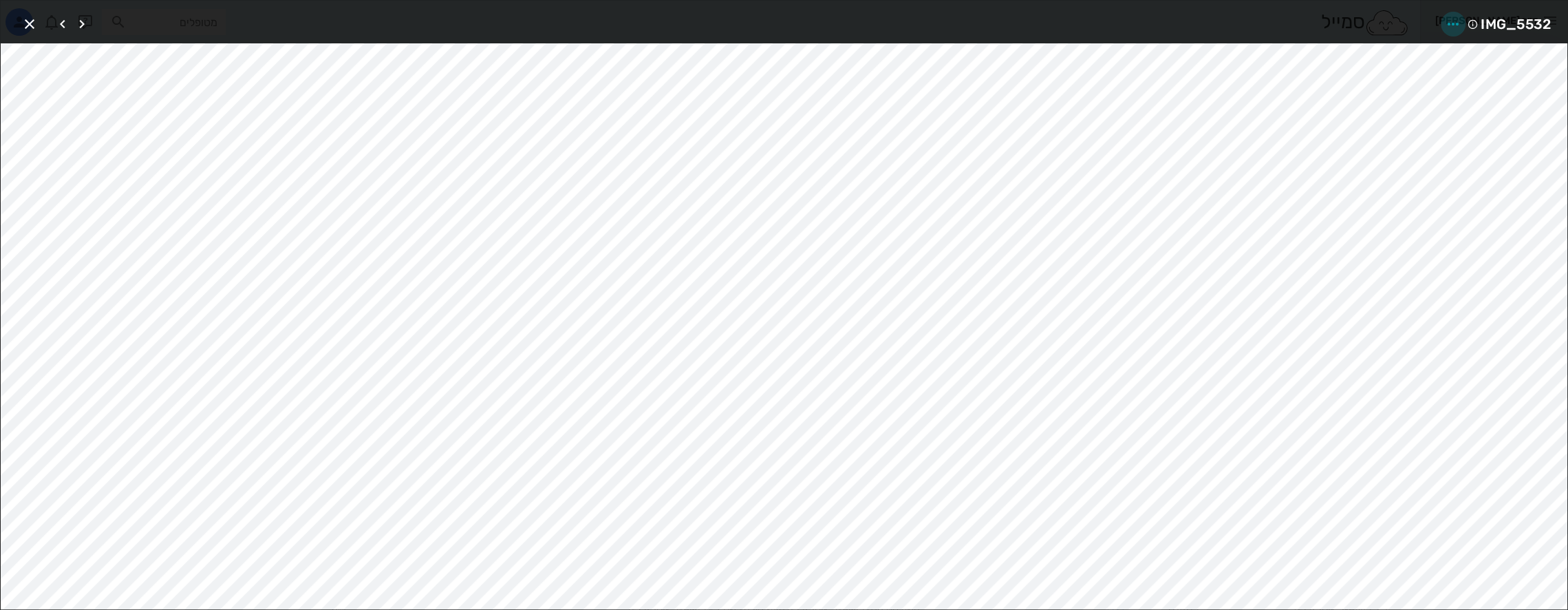
click at [1448, 25] on icon "button" at bounding box center [1453, 24] width 17 height 17
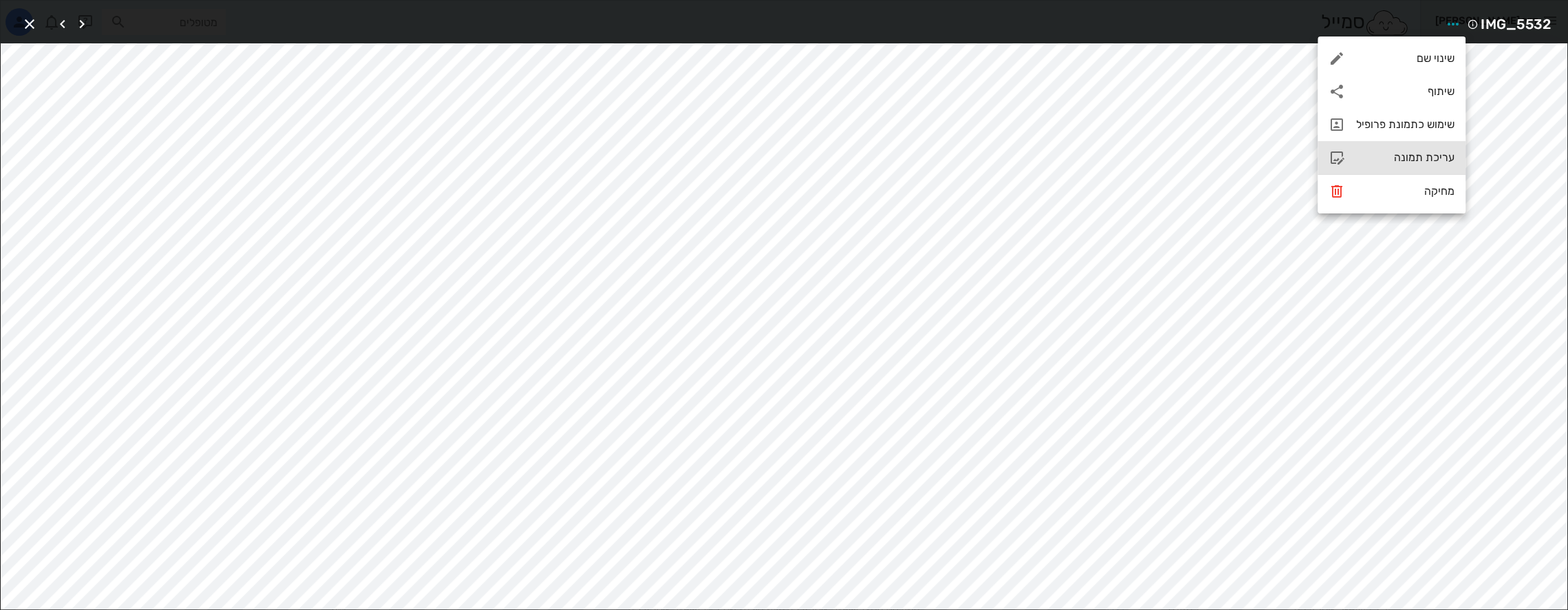
click at [1424, 158] on div "עריכת תמונה" at bounding box center [1405, 158] width 98 height 13
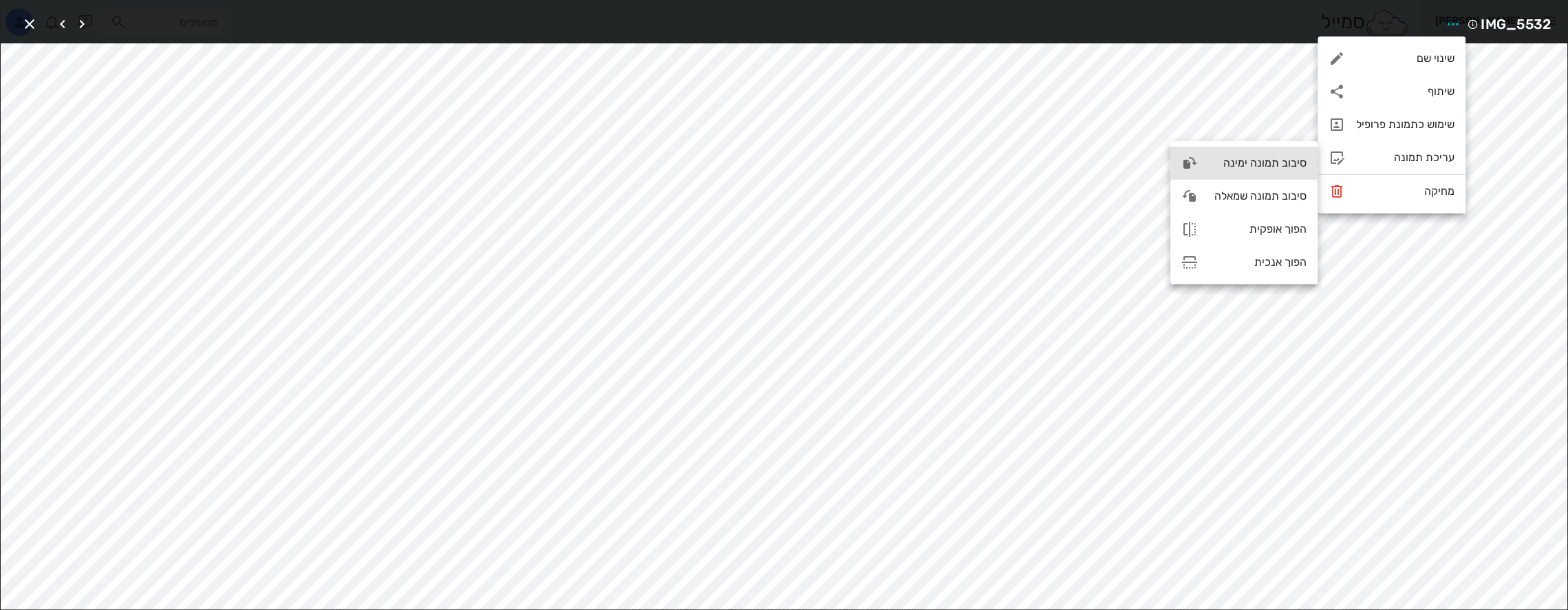
click at [1252, 161] on div "סיבוב תמונה ימינה" at bounding box center [1258, 163] width 98 height 13
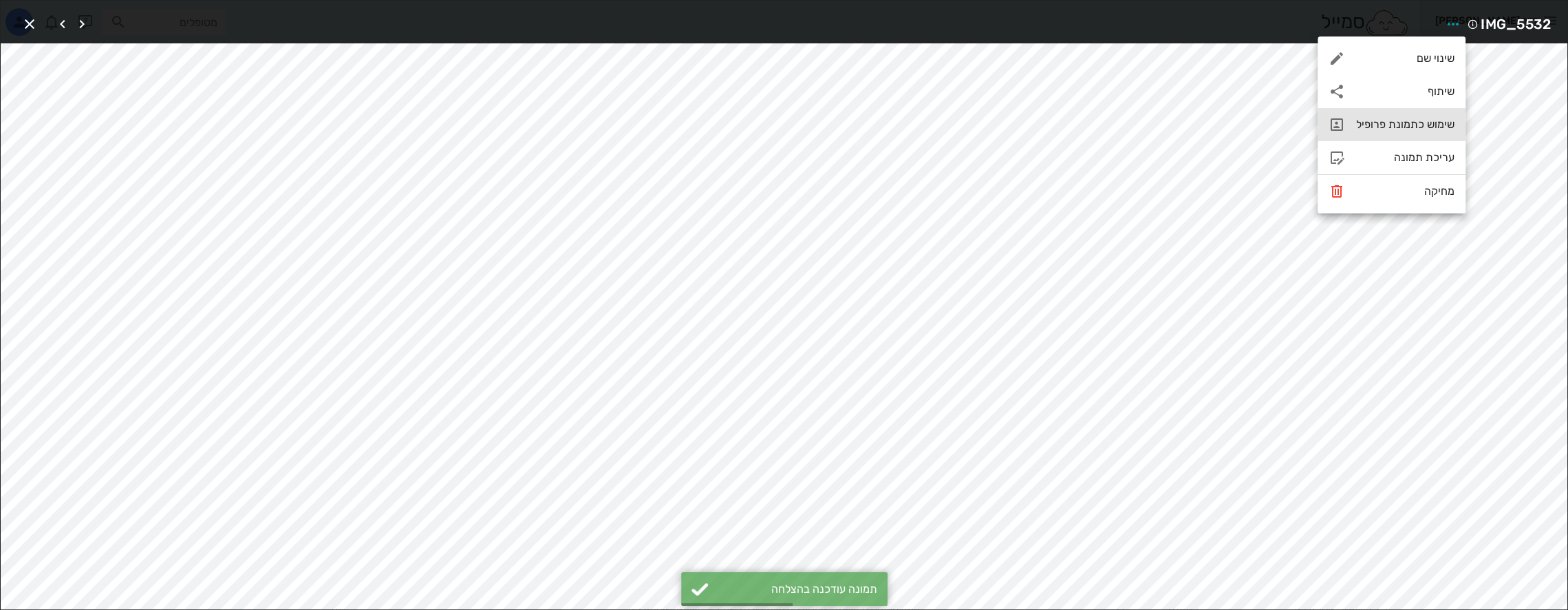
click at [1383, 124] on div "שימוש כתמונת פרופיל" at bounding box center [1405, 124] width 98 height 13
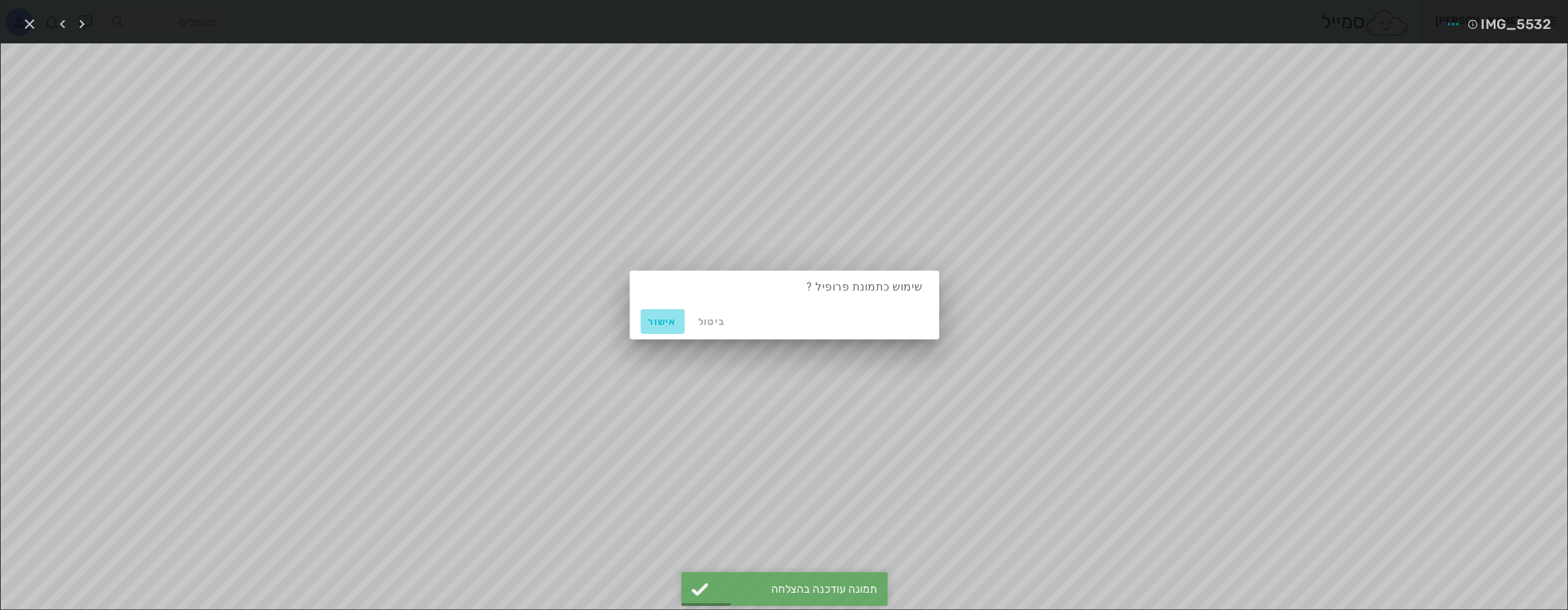
click at [659, 320] on span "אישור" at bounding box center [662, 322] width 33 height 12
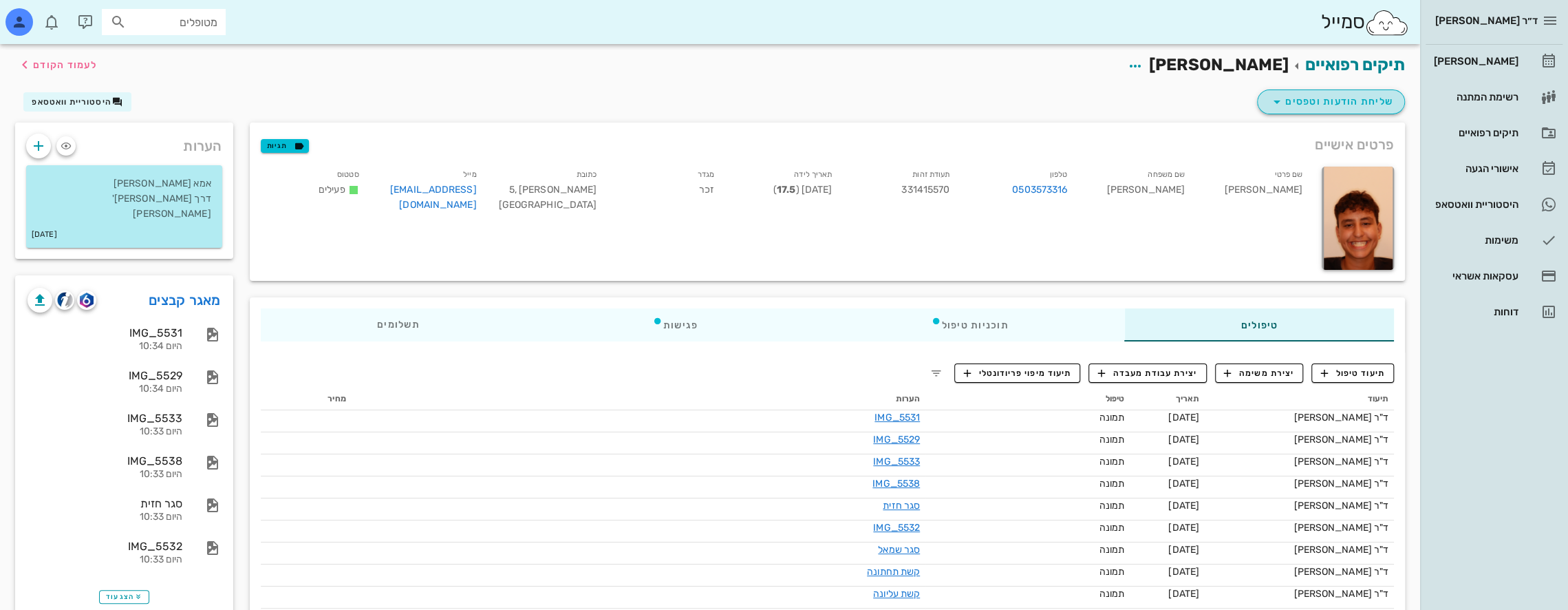
click at [1276, 100] on icon "button" at bounding box center [1277, 101] width 17 height 17
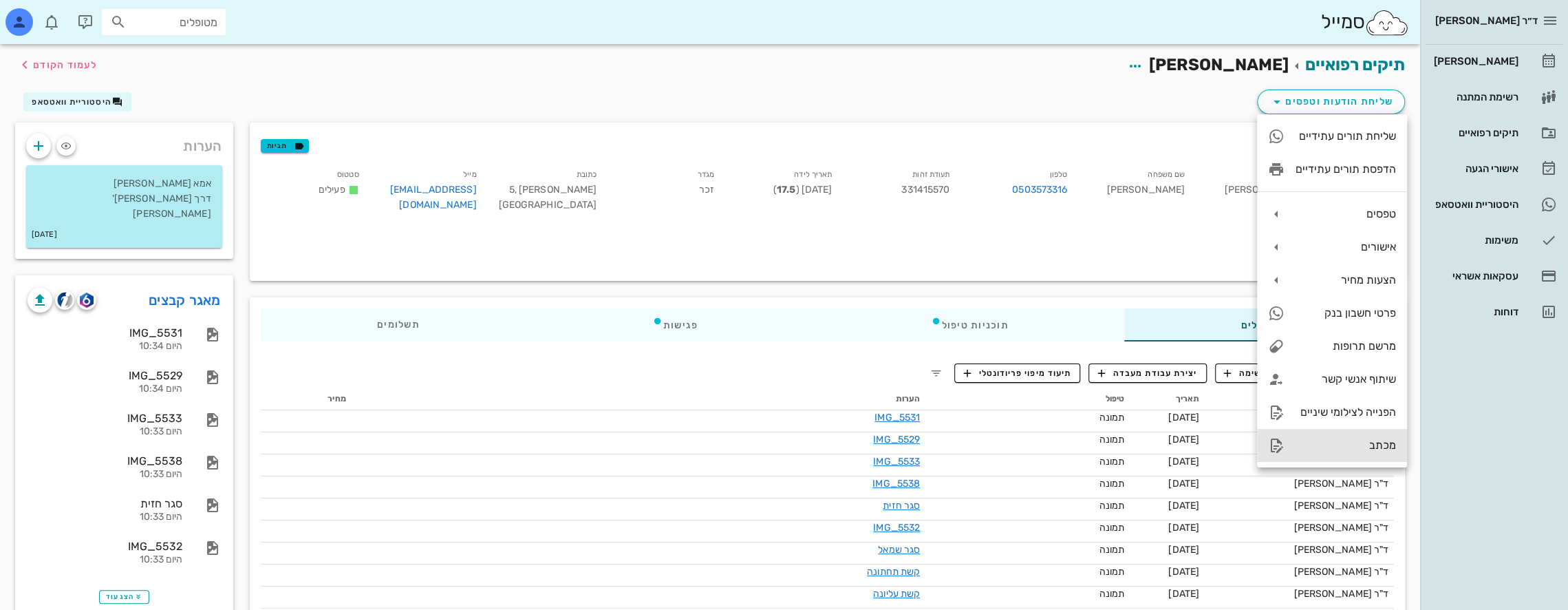
click at [1359, 447] on div "מכתב" at bounding box center [1346, 445] width 101 height 13
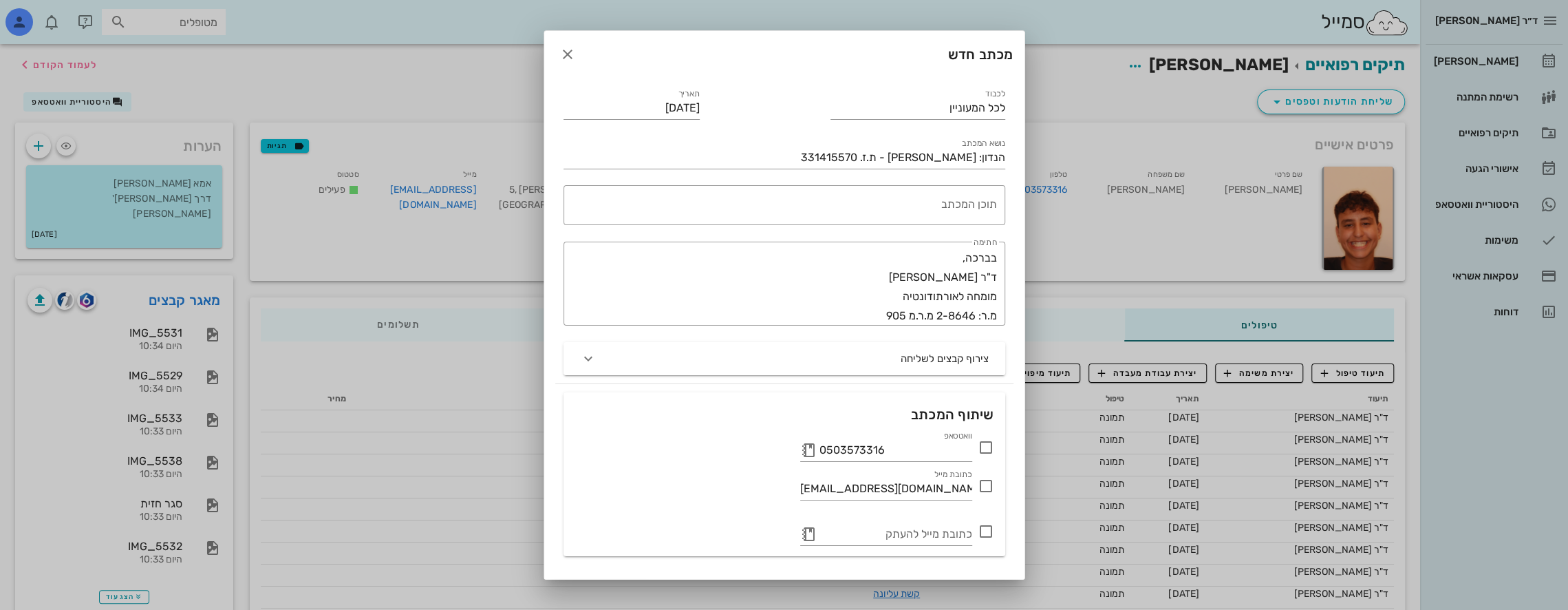
drag, startPoint x: 934, startPoint y: 104, endPoint x: 1101, endPoint y: 93, distance: 167.4
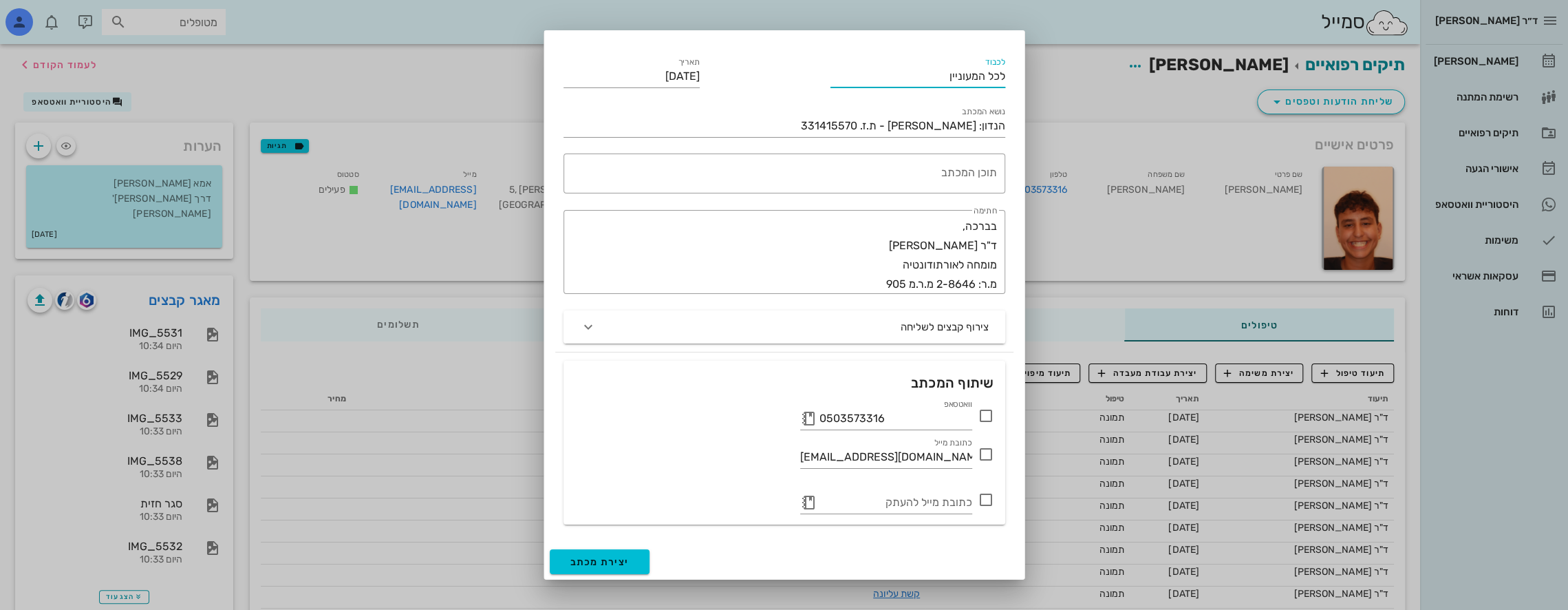
drag, startPoint x: 1002, startPoint y: 77, endPoint x: 1114, endPoint y: 74, distance: 112.0
type input "ד"ר [PERSON_NAME] [PERSON_NAME]"
click at [945, 173] on textarea "תוכן המכתב" at bounding box center [781, 177] width 431 height 33
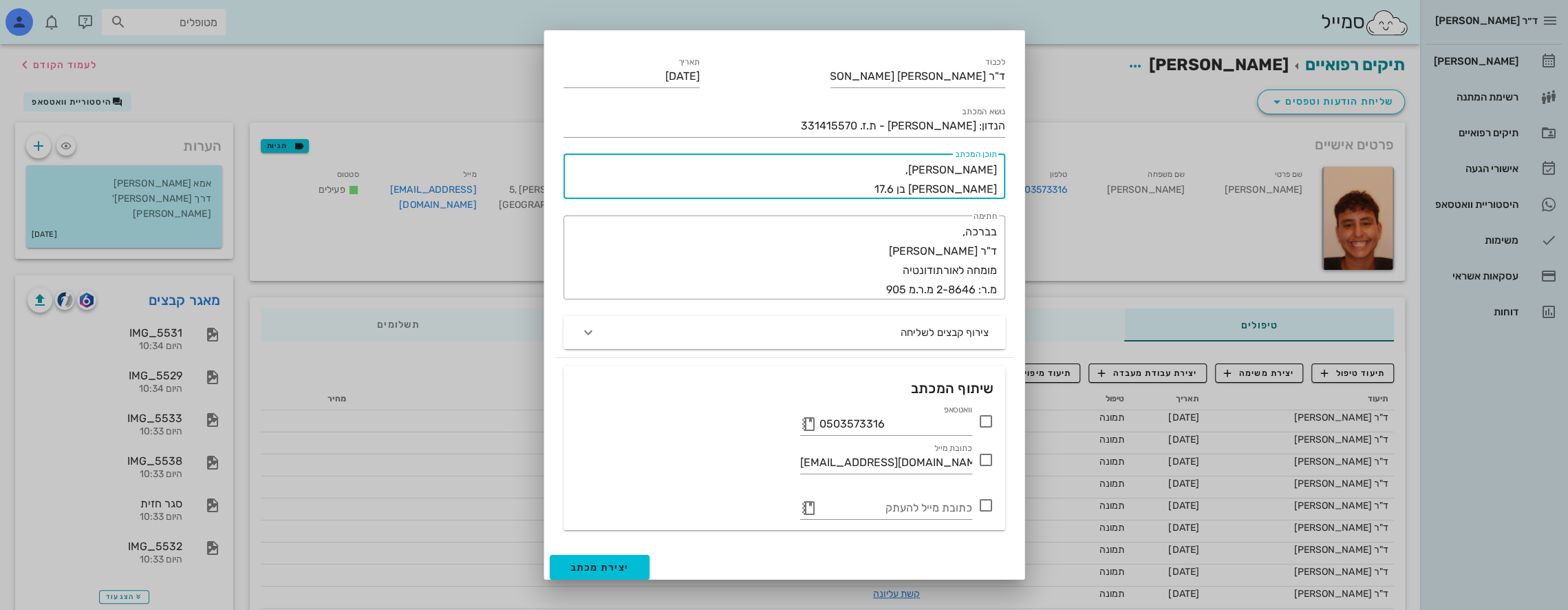
type textarea "[PERSON_NAME], [PERSON_NAME] בן 17.6"
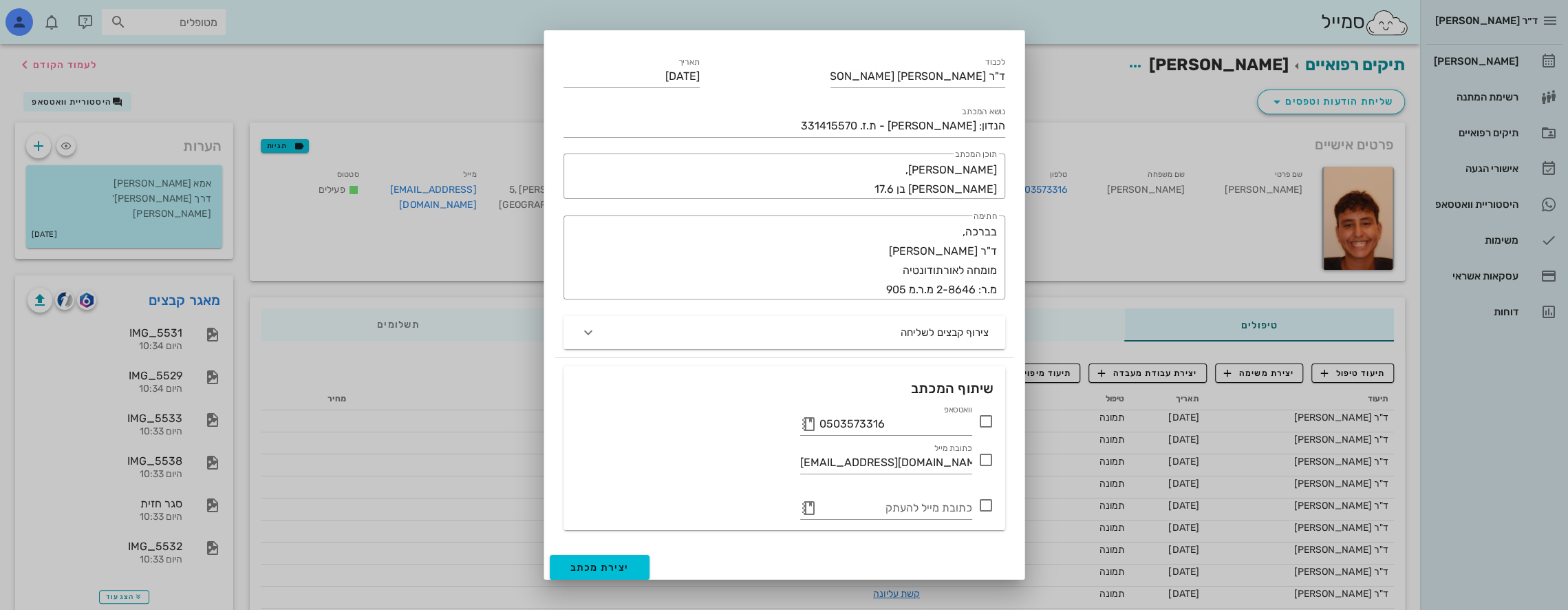
click at [408, 417] on div at bounding box center [784, 305] width 1568 height 610
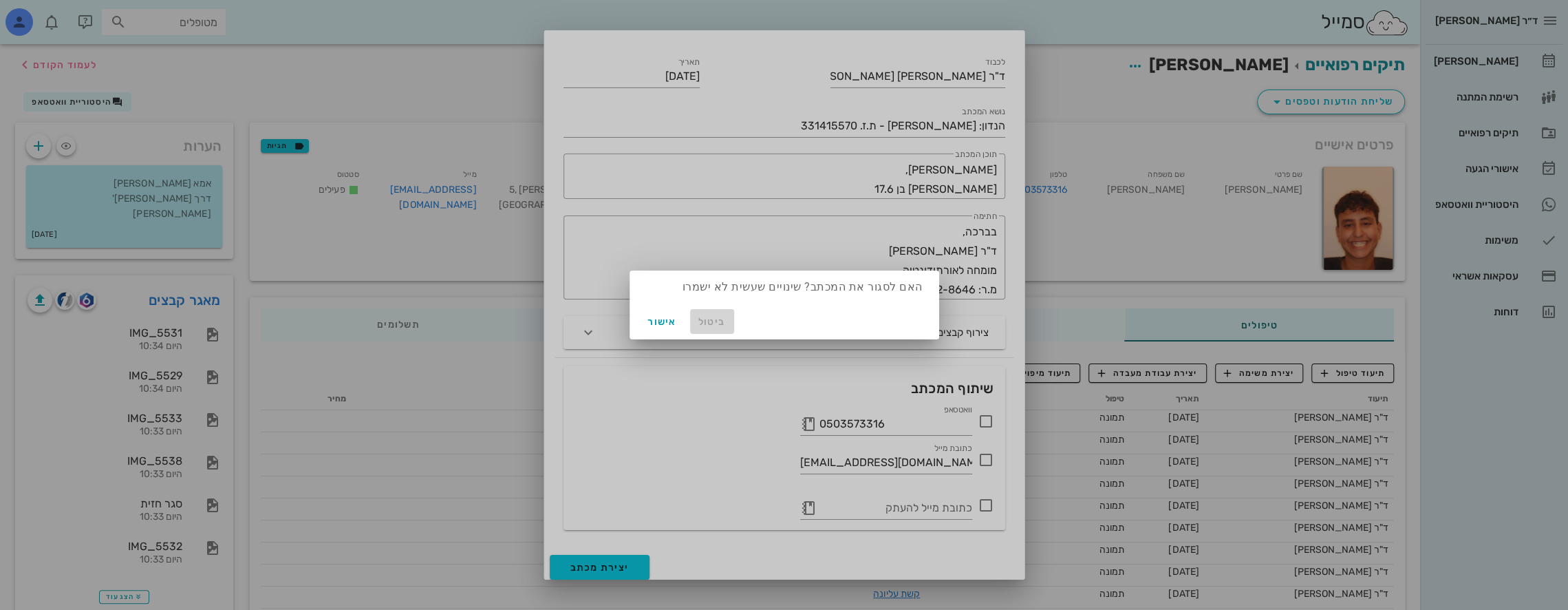
click at [708, 323] on span "ביטול" at bounding box center [712, 322] width 33 height 12
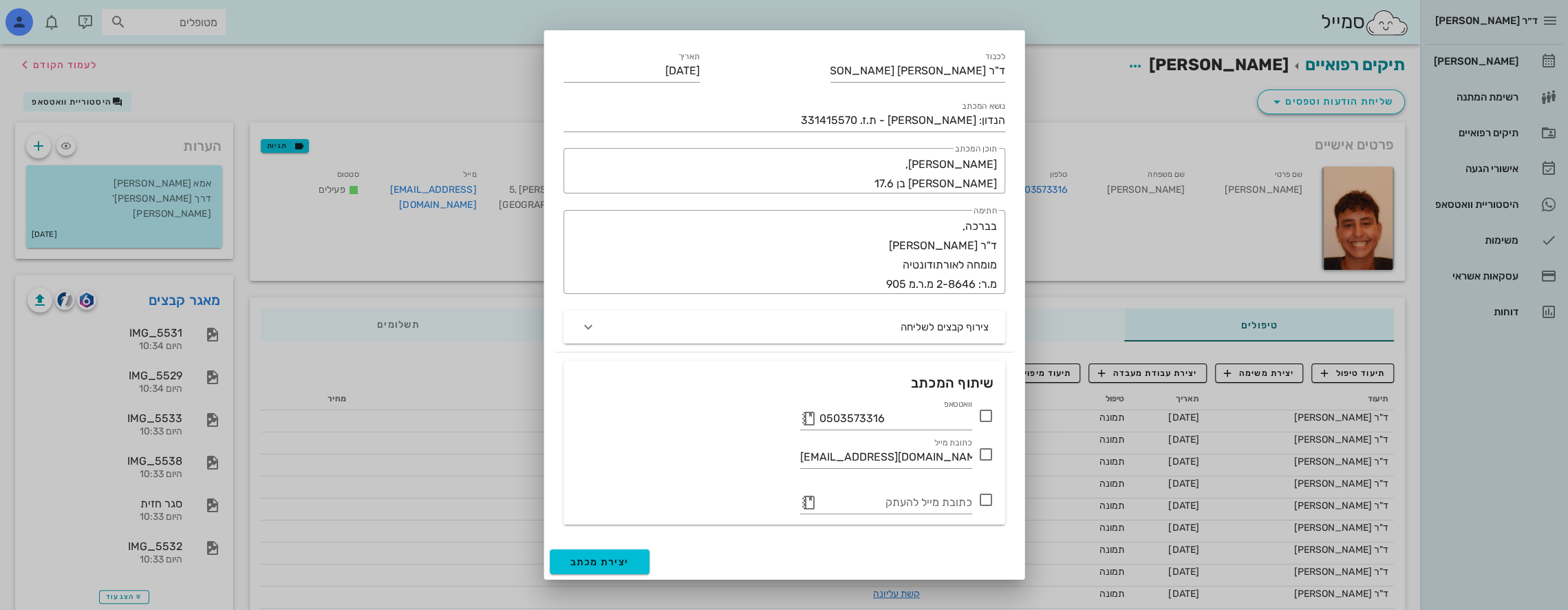
scroll to position [0, 0]
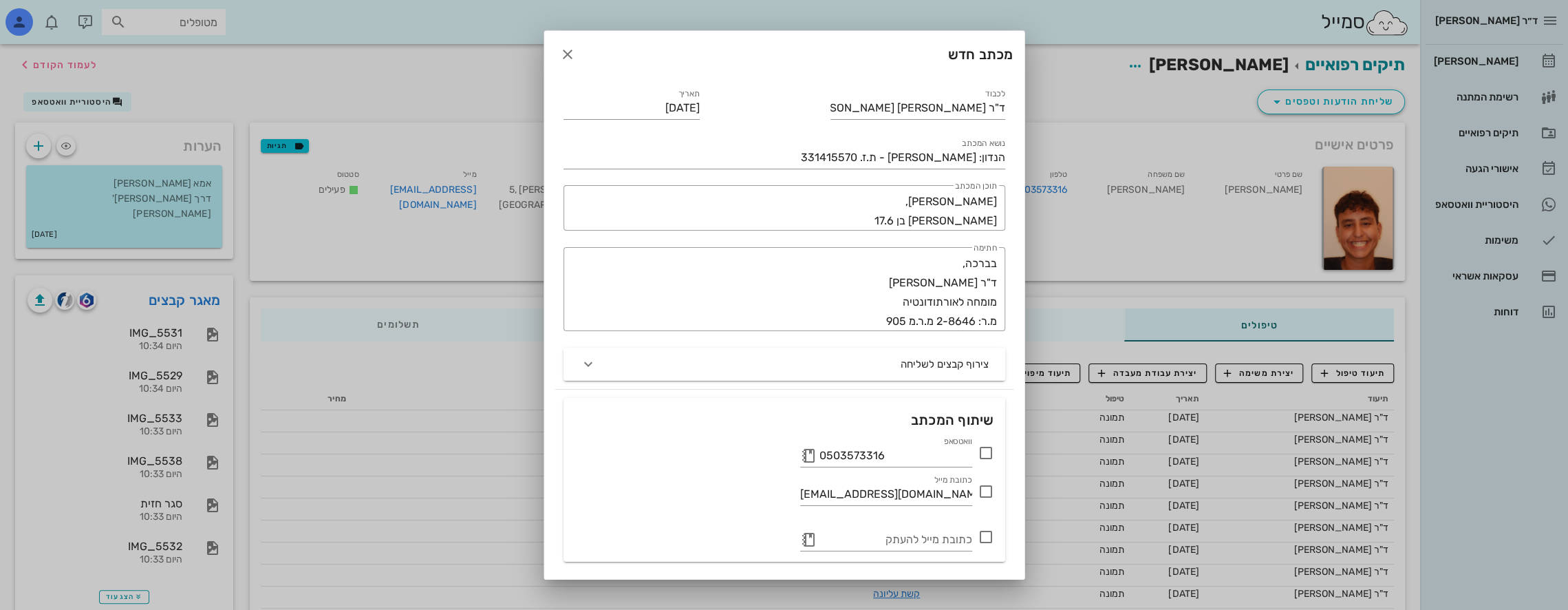
click at [1490, 515] on div at bounding box center [784, 305] width 1568 height 610
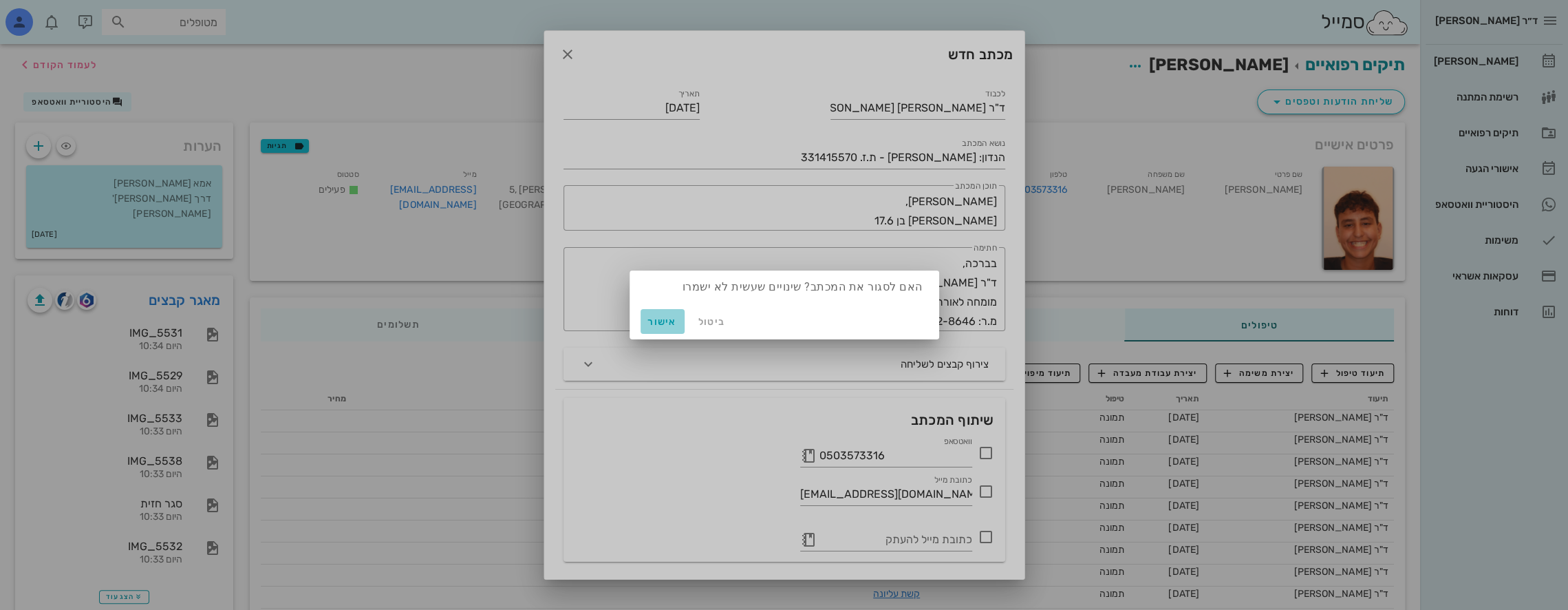
click at [665, 320] on span "אישור" at bounding box center [662, 322] width 33 height 12
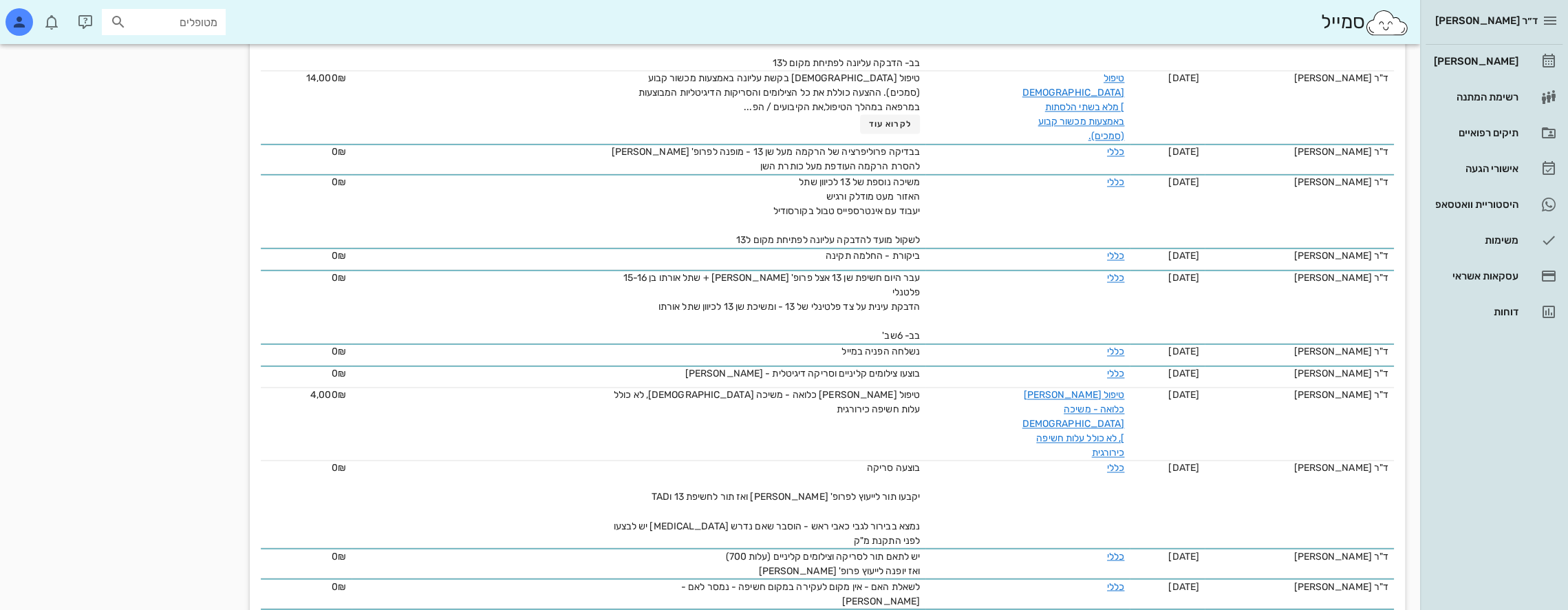
scroll to position [1988, 0]
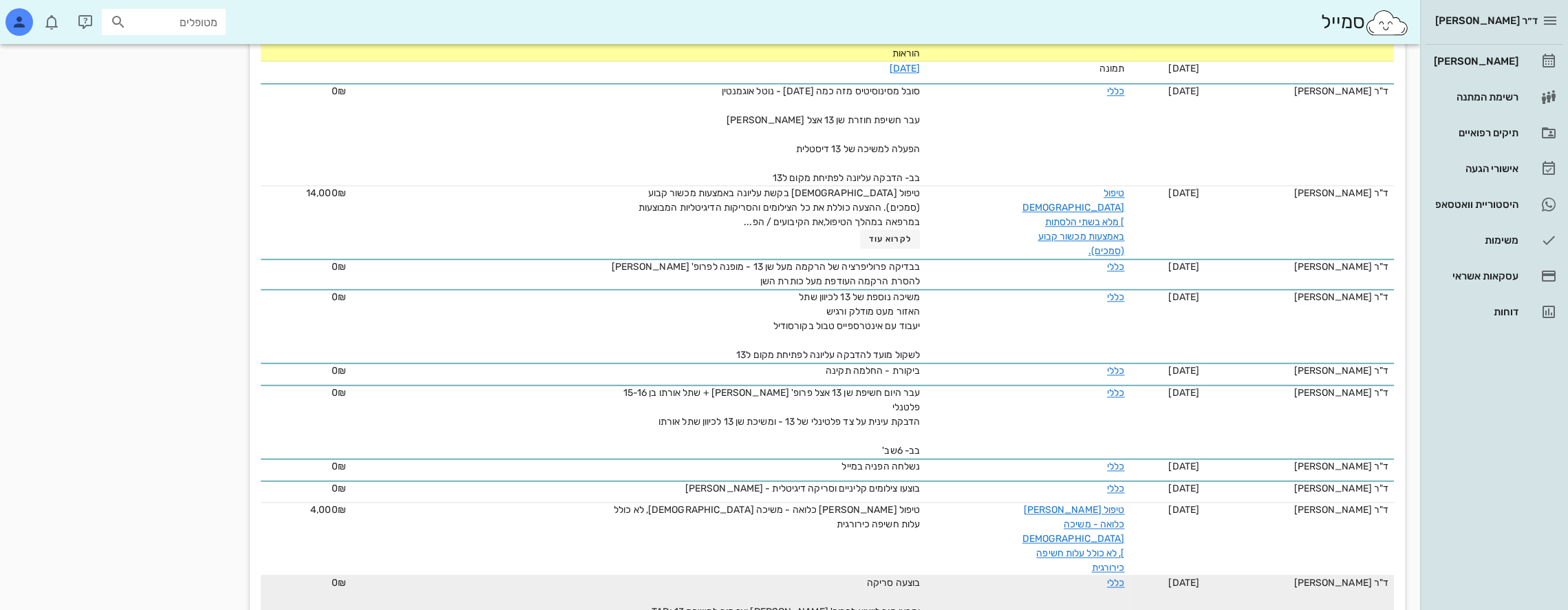
scroll to position [1696, 0]
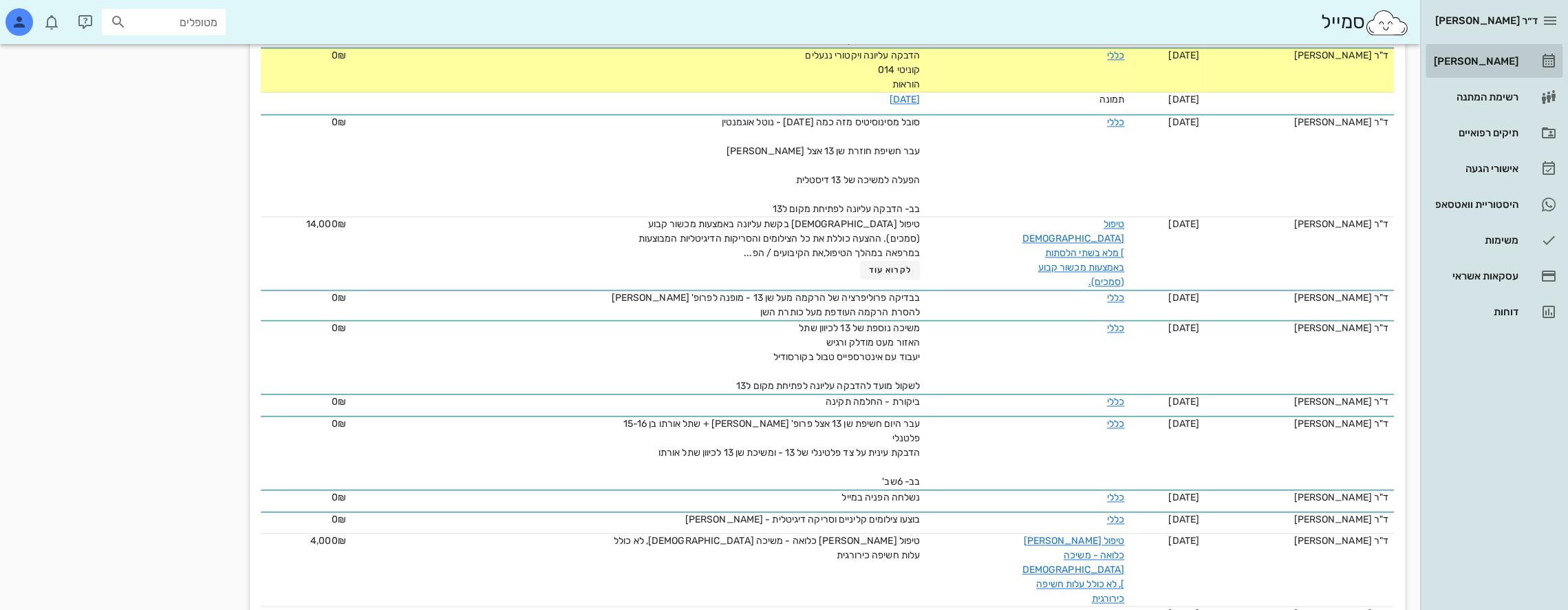
click at [1502, 54] on div "[PERSON_NAME]" at bounding box center [1475, 61] width 88 height 22
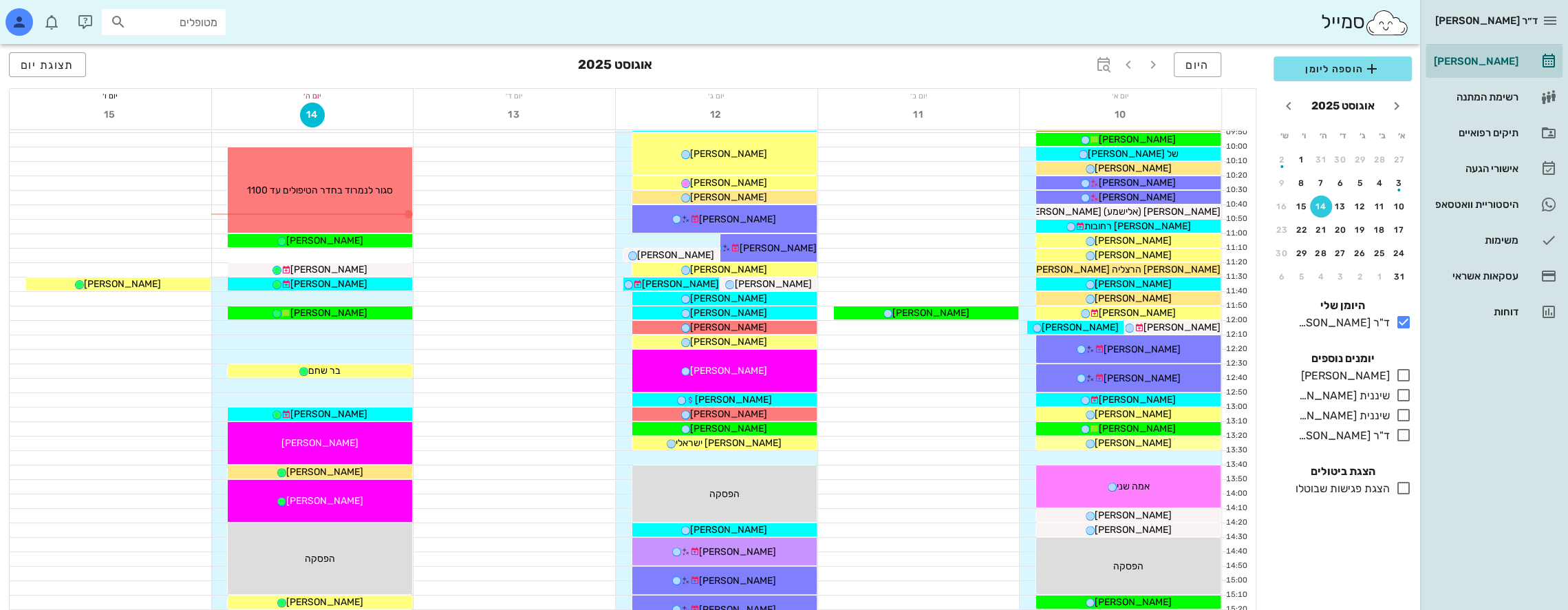
scroll to position [275, 0]
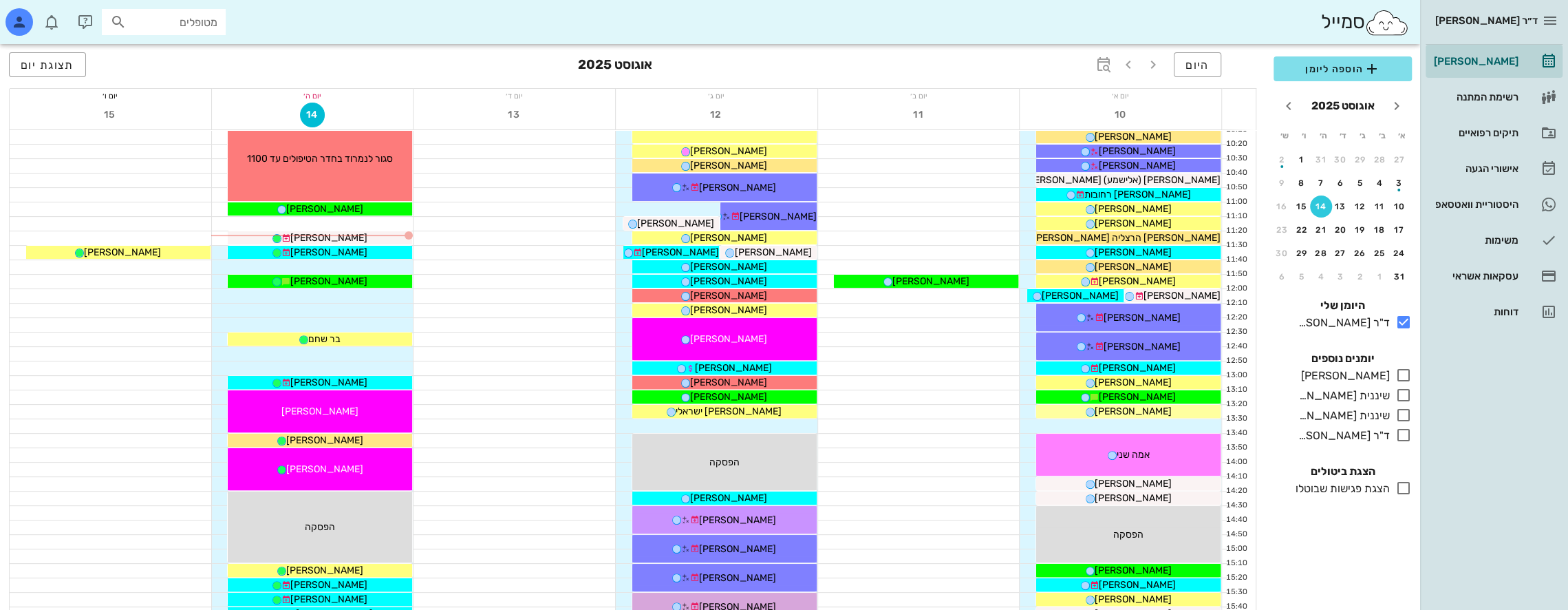
click at [185, 19] on input "מטופלים" at bounding box center [173, 22] width 88 height 18
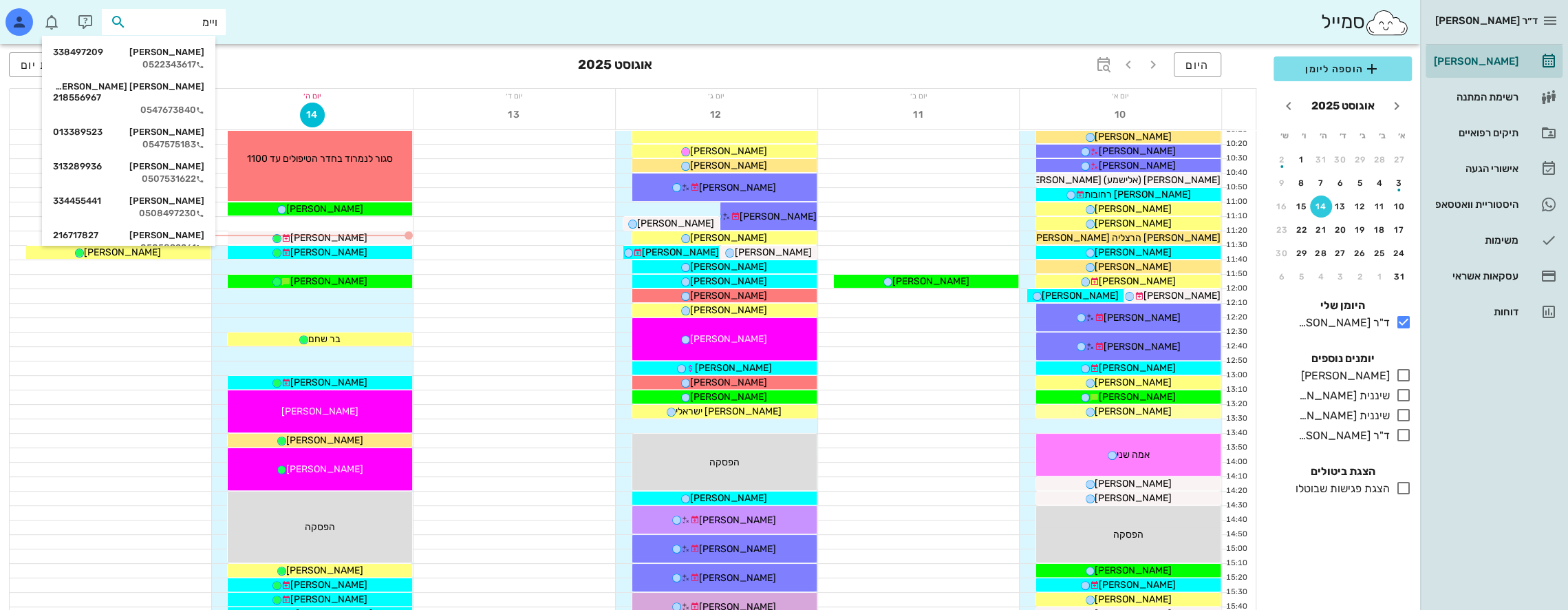
type input "[PERSON_NAME]"
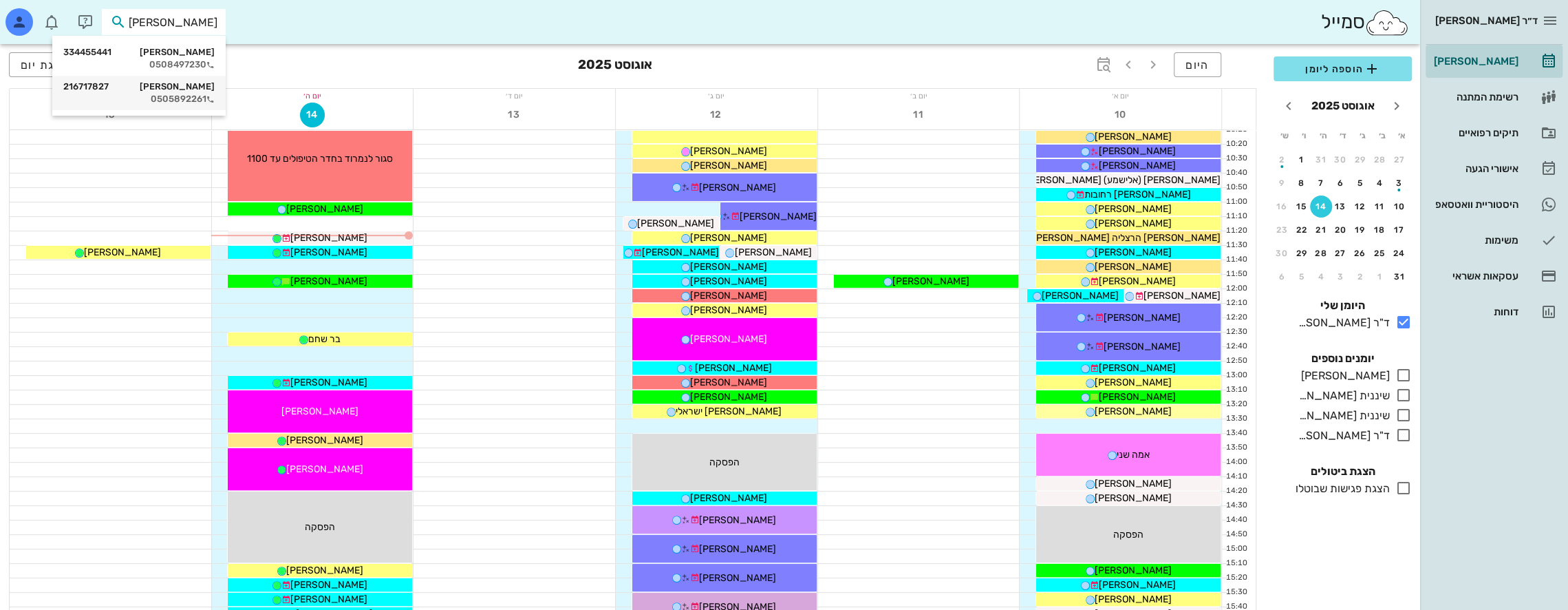
click at [193, 82] on div "[PERSON_NAME] 216717827" at bounding box center [139, 86] width 152 height 11
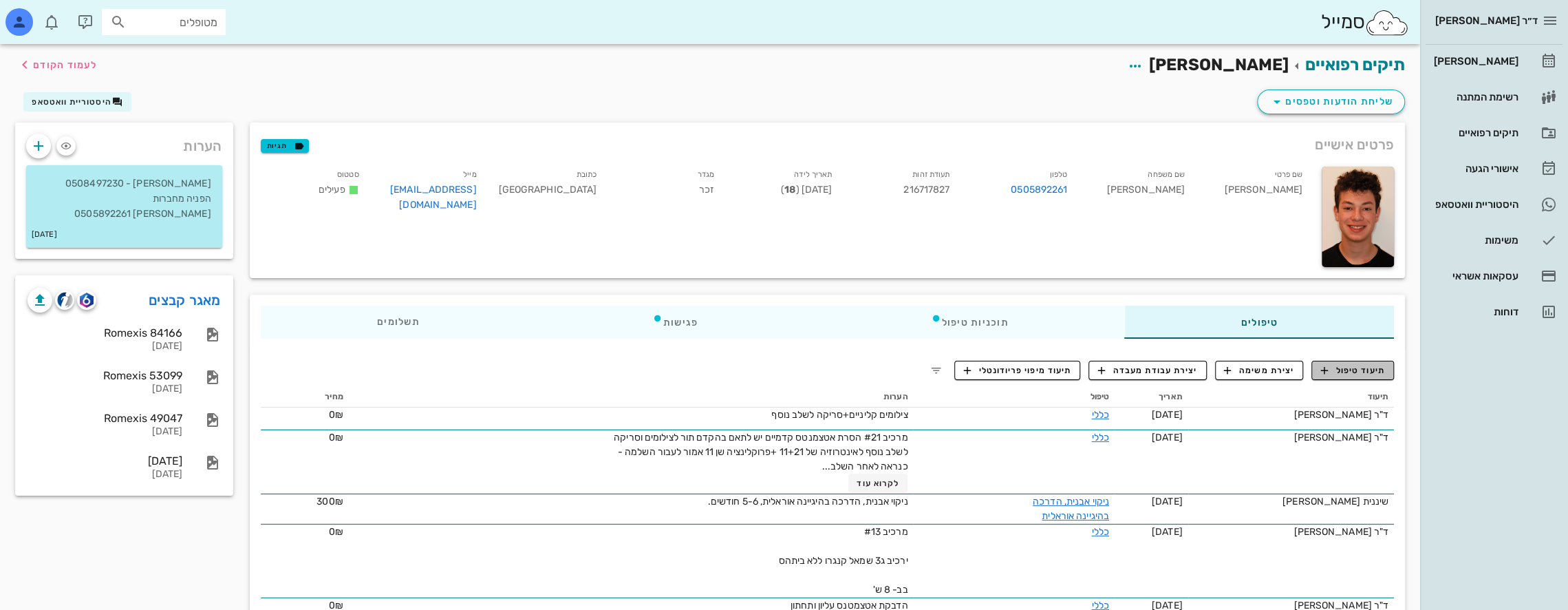
click at [1357, 373] on span "תיעוד טיפול" at bounding box center [1353, 370] width 64 height 12
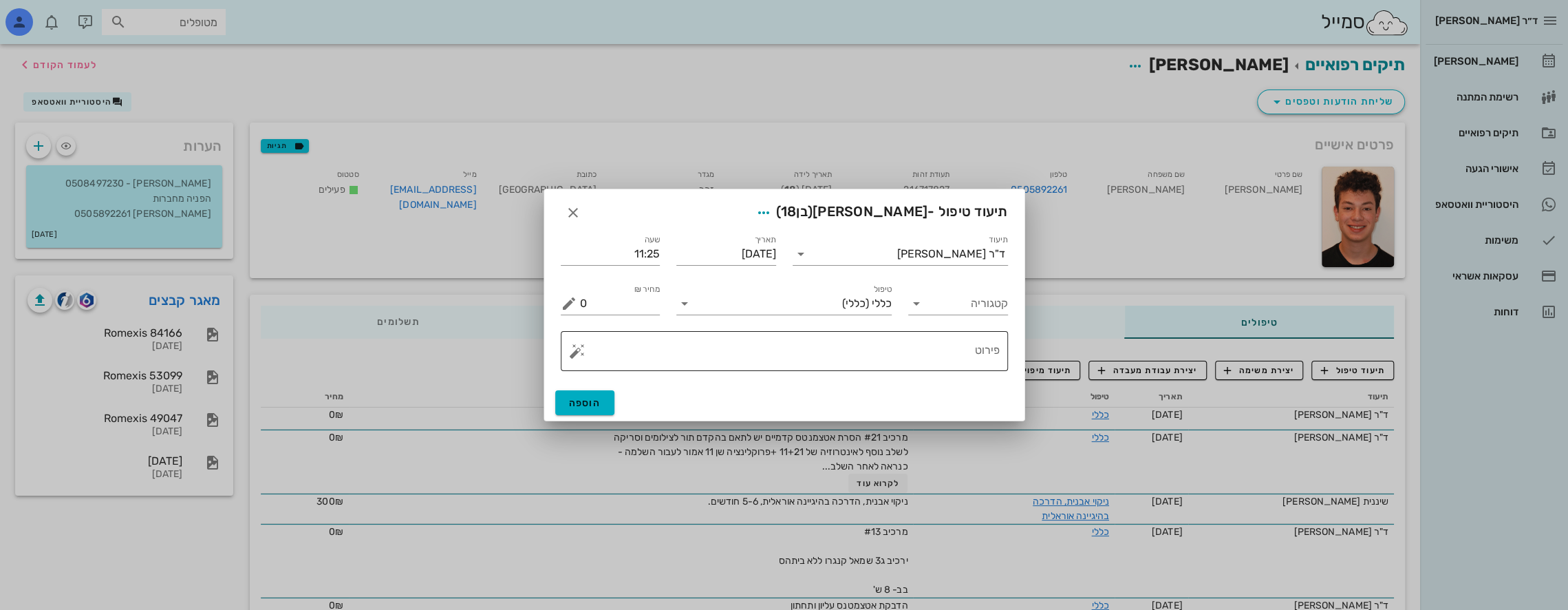
click at [934, 348] on textarea "פירוט" at bounding box center [790, 354] width 420 height 33
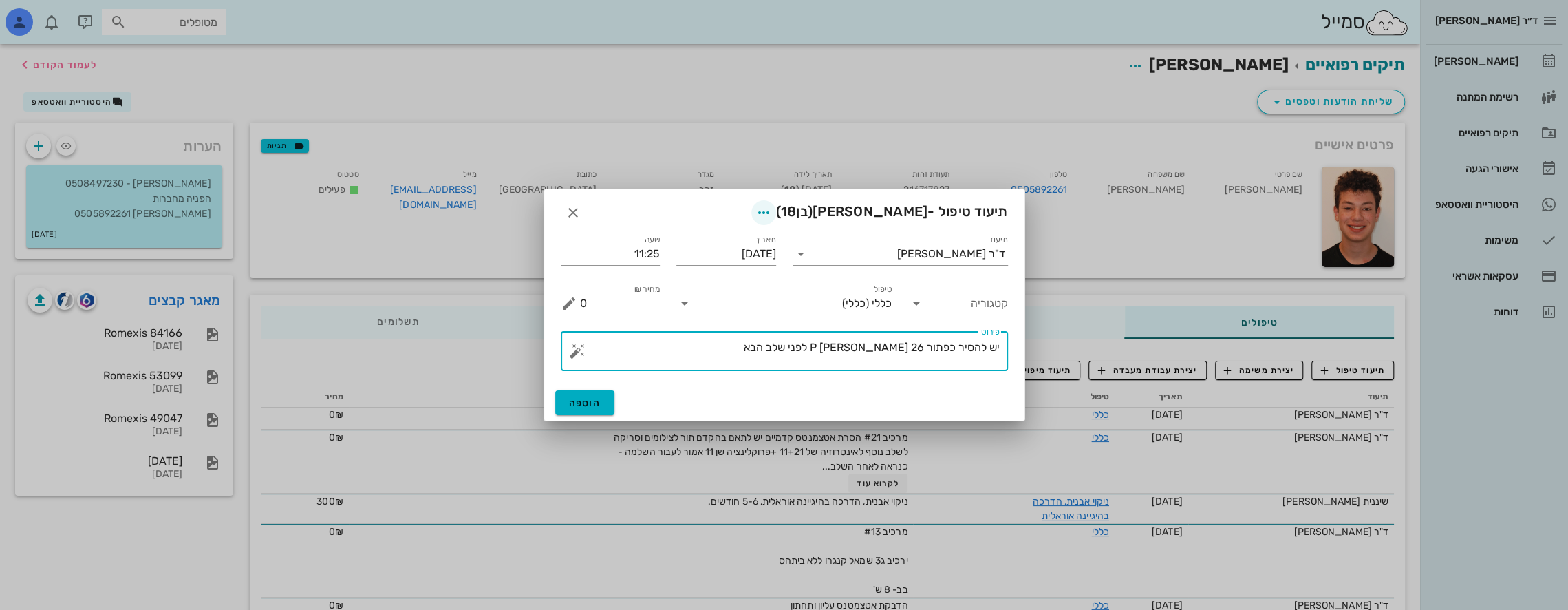
type textarea "יש להסיר כפתור P [PERSON_NAME] 26 לפני שלב הבא"
click at [772, 213] on icon "button" at bounding box center [764, 212] width 17 height 17
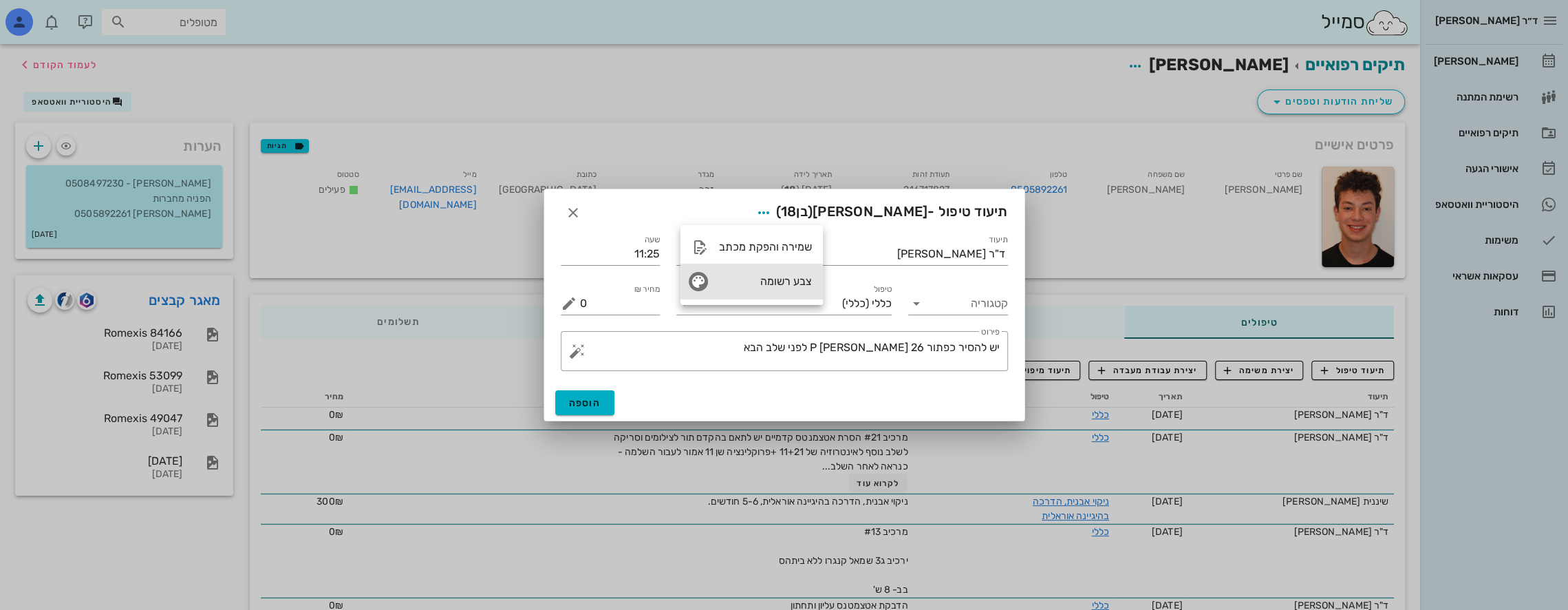
click at [760, 285] on div "צבע רשומה" at bounding box center [765, 281] width 93 height 13
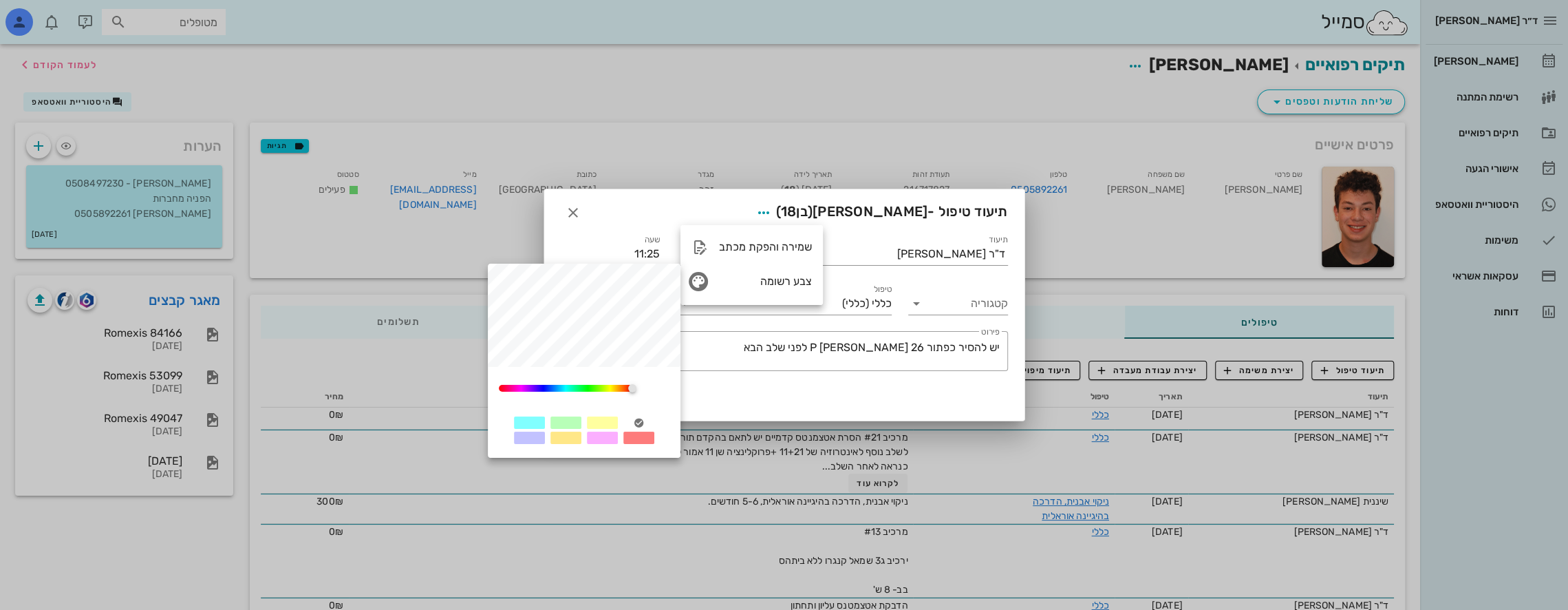
click at [599, 437] on div at bounding box center [602, 438] width 31 height 12
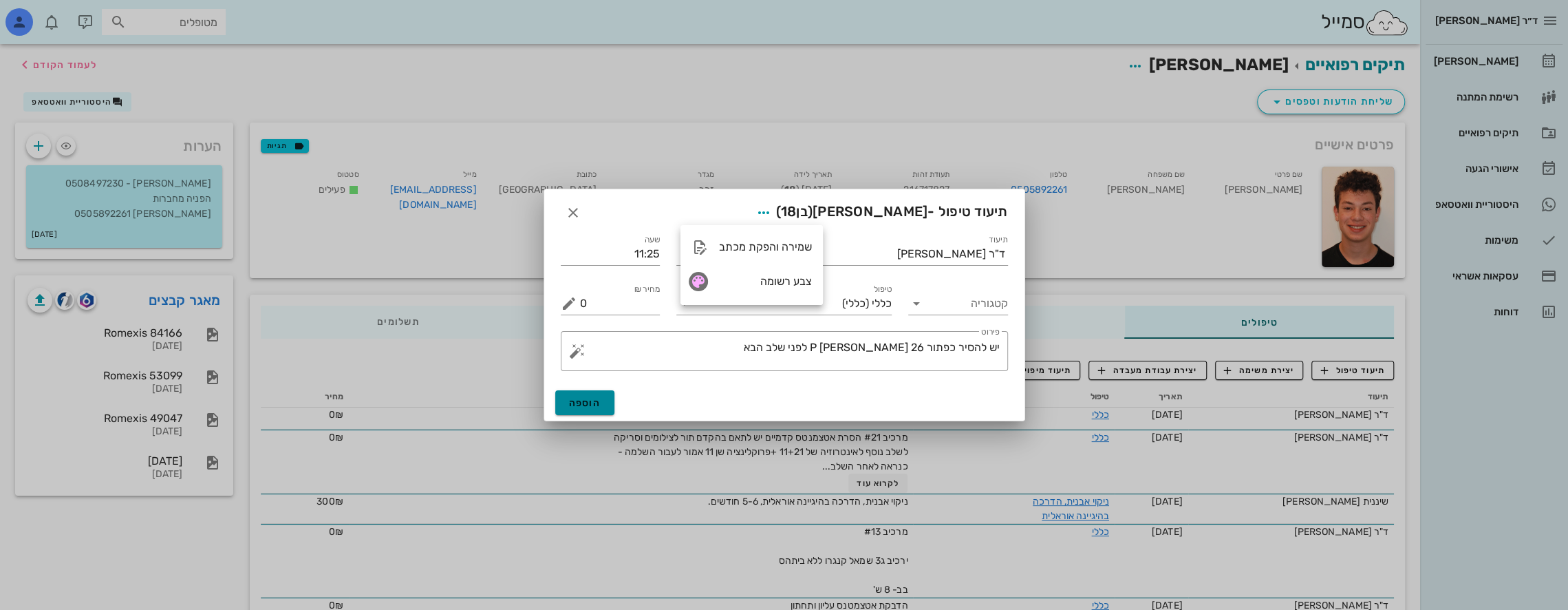
click at [599, 406] on span "הוספה" at bounding box center [585, 403] width 32 height 12
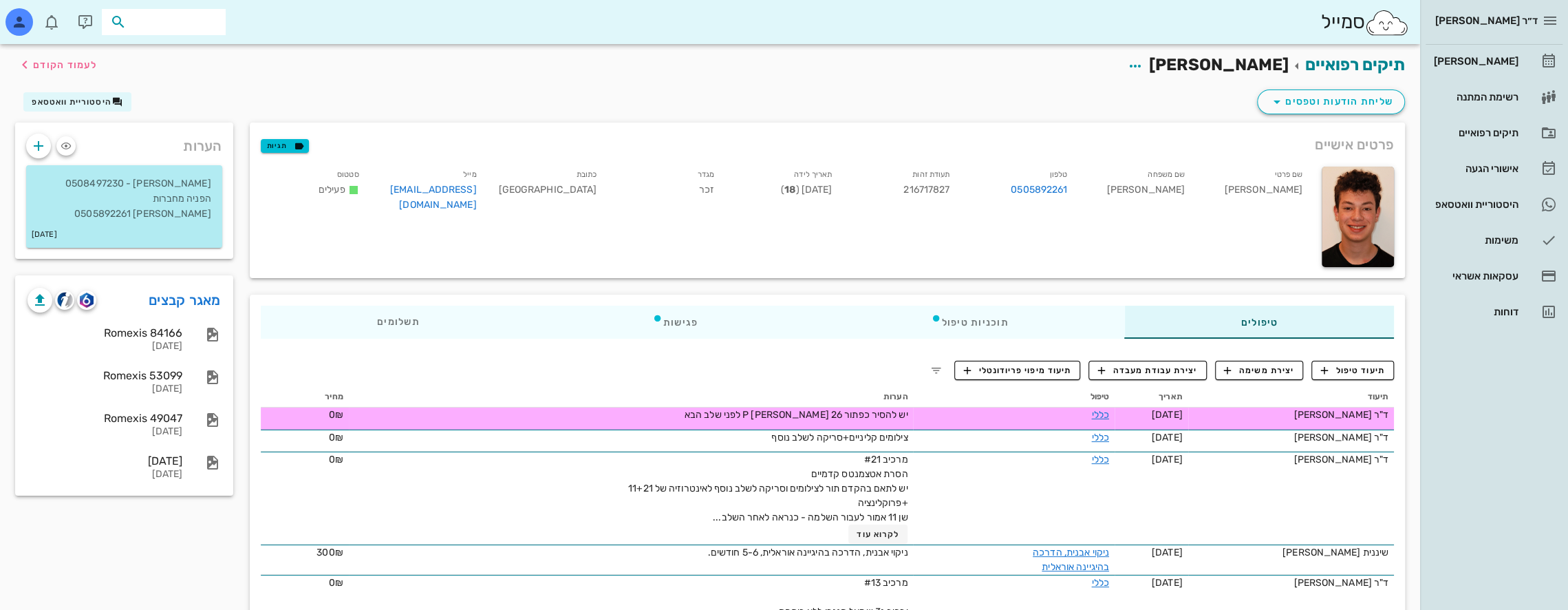
click at [201, 24] on input "text" at bounding box center [173, 22] width 88 height 18
type input "[PERSON_NAME]"
click at [184, 61] on div "0542588555" at bounding box center [142, 64] width 152 height 11
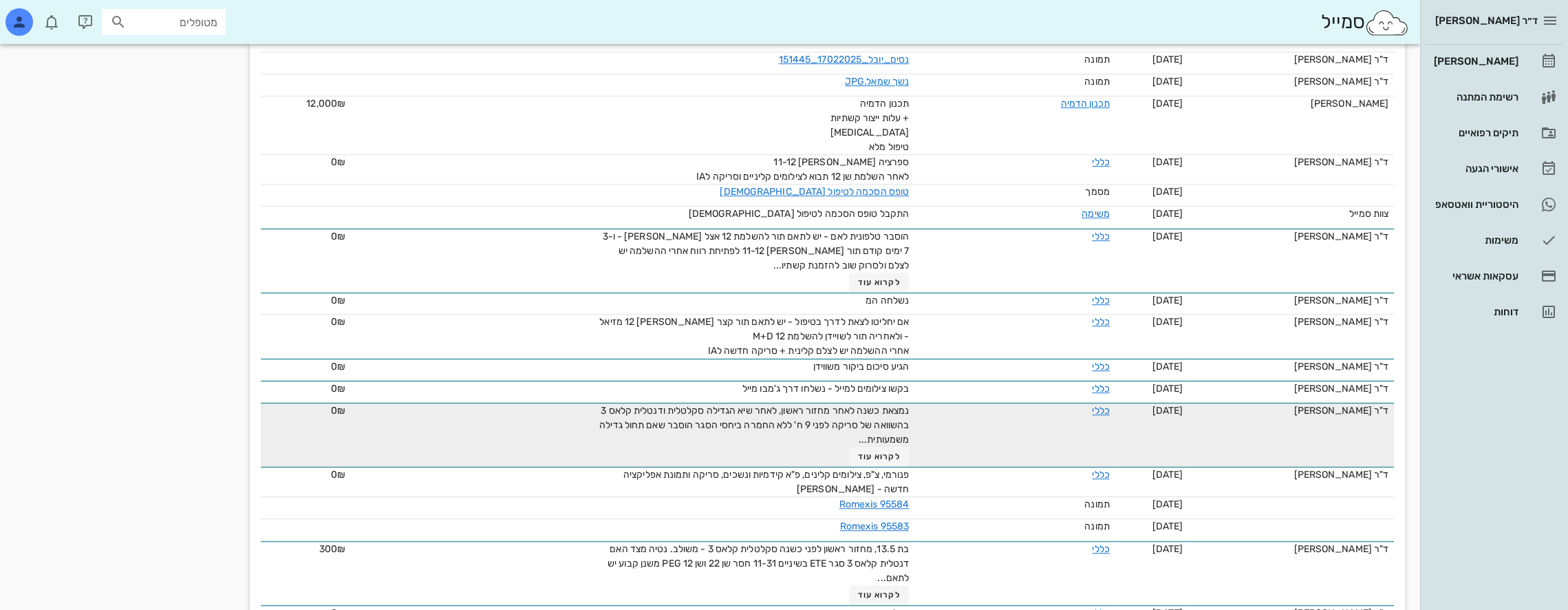
scroll to position [688, 0]
click at [886, 452] on span "לקרוא עוד" at bounding box center [879, 453] width 42 height 9
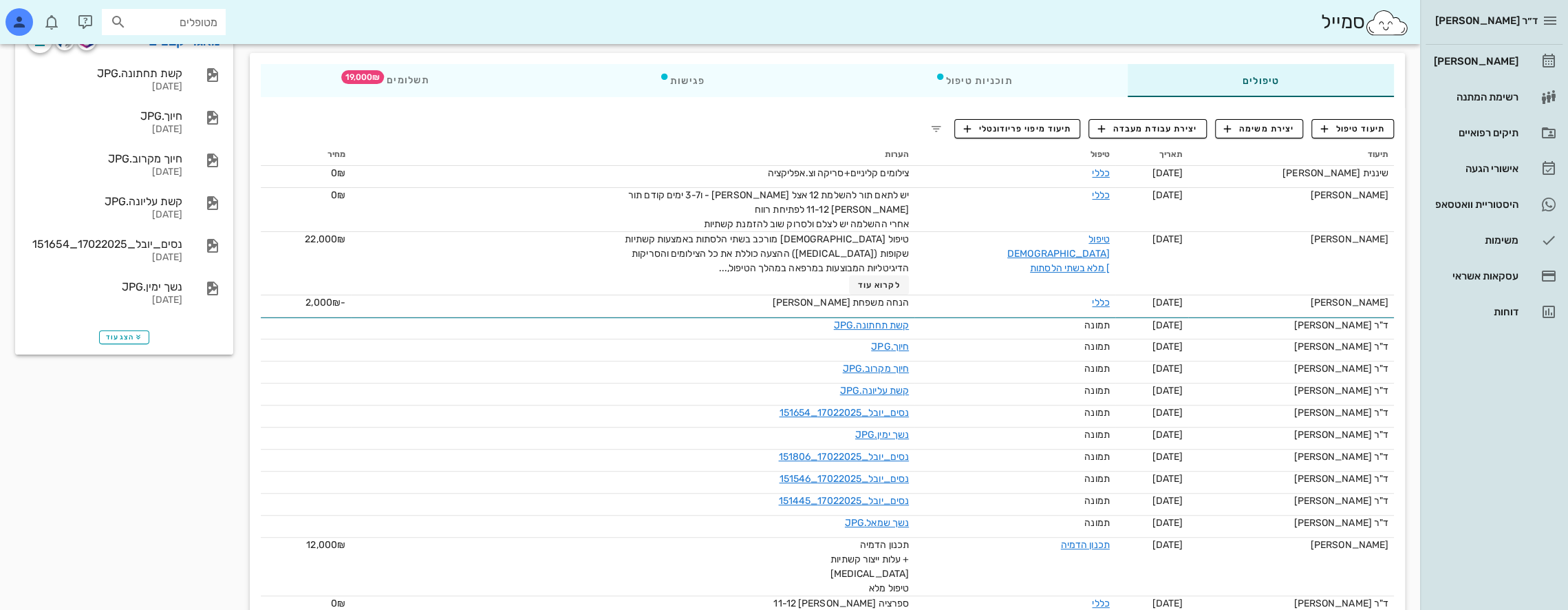
scroll to position [0, 0]
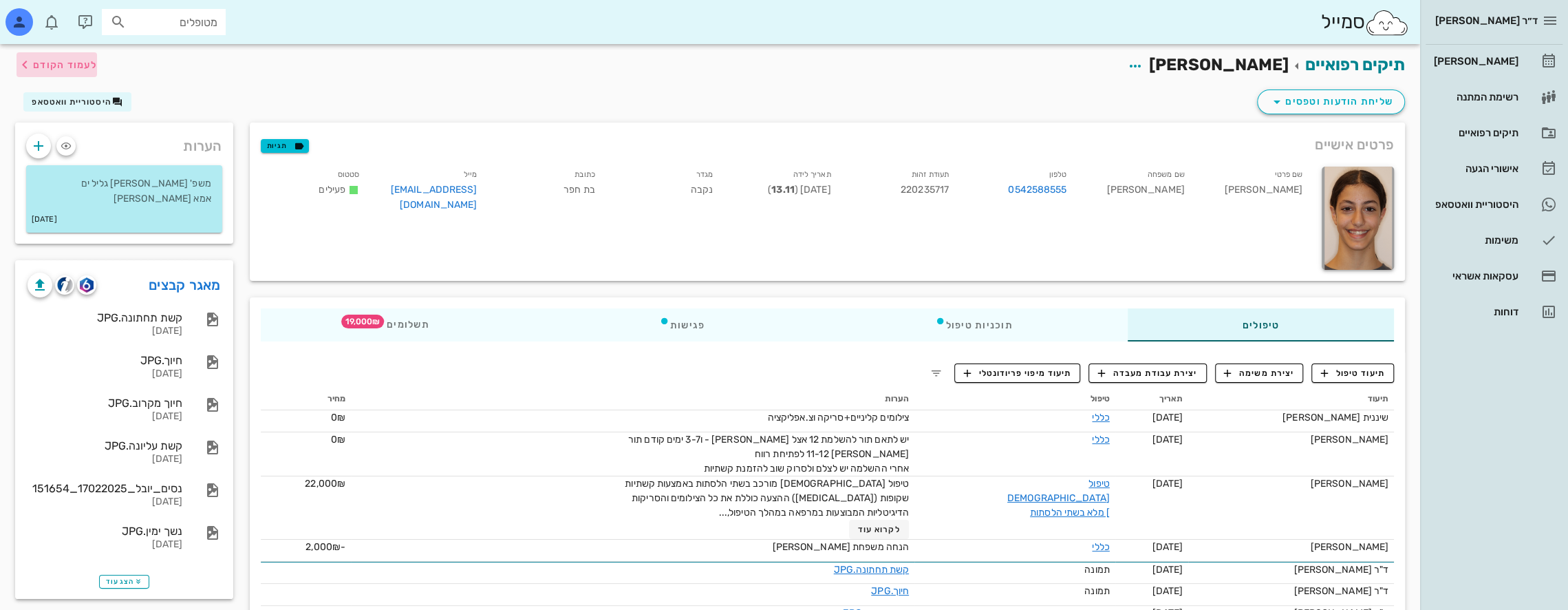
click at [31, 61] on icon "button" at bounding box center [25, 64] width 17 height 17
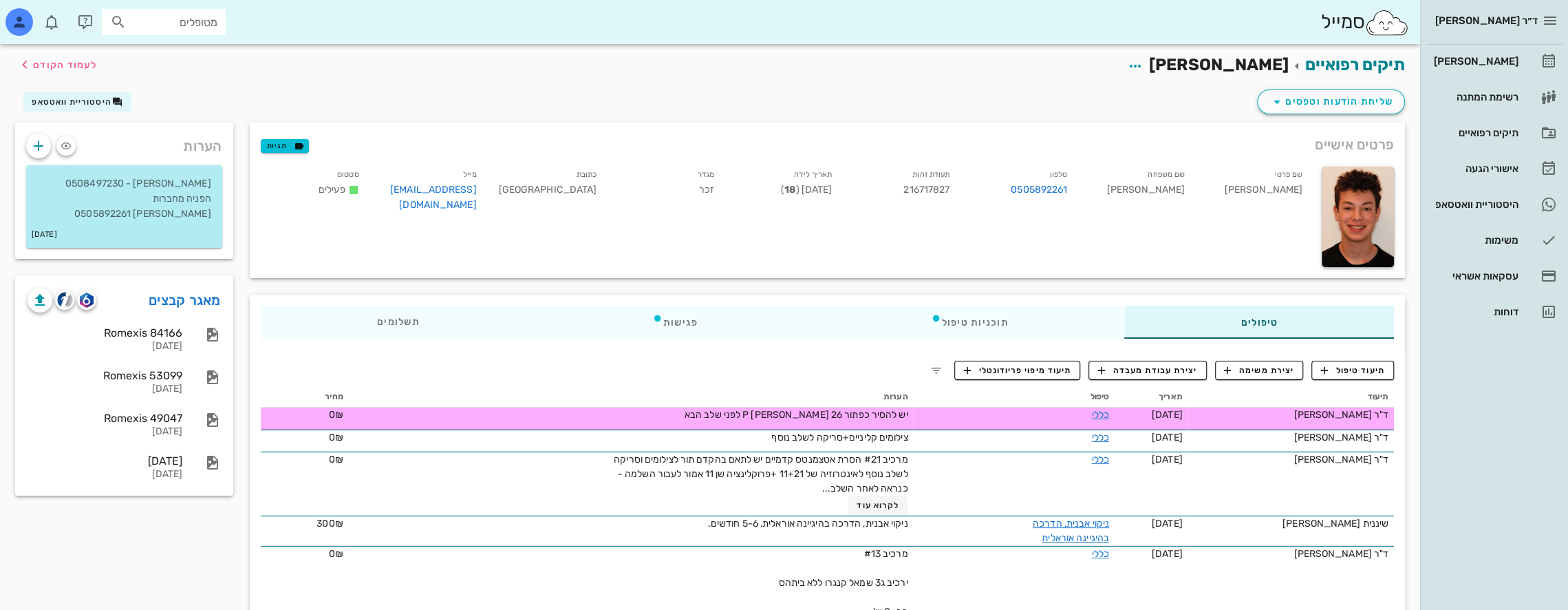
click at [185, 18] on input "מטופלים" at bounding box center [173, 22] width 88 height 18
type input "ק"
type input "[PERSON_NAME]"
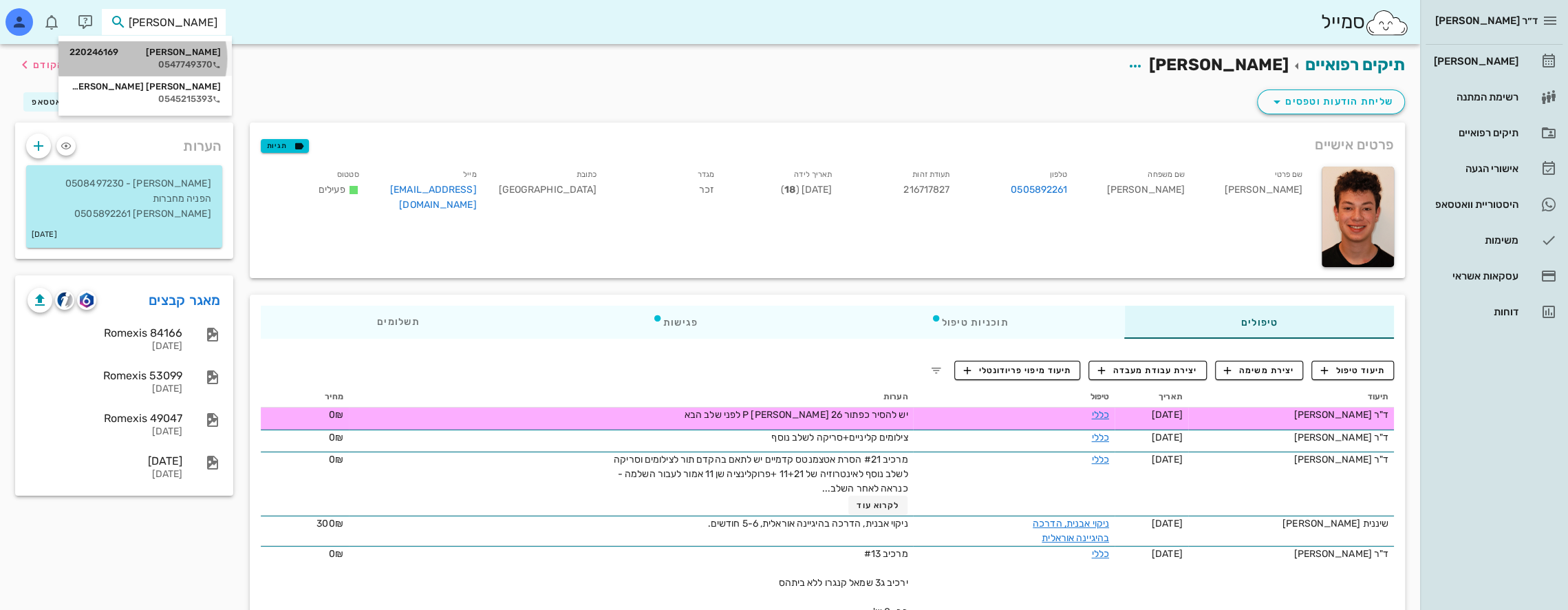
click at [199, 55] on div "[PERSON_NAME] 220246169" at bounding box center [145, 52] width 152 height 11
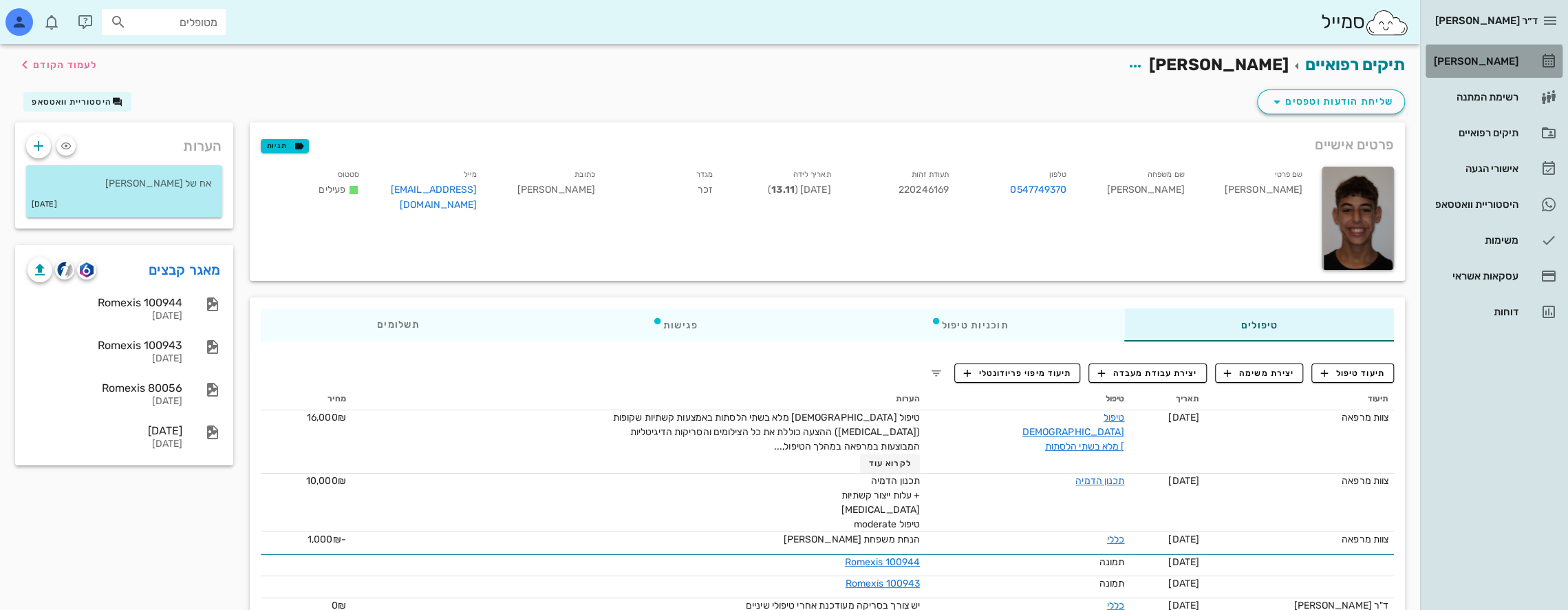
click at [1503, 56] on div "[PERSON_NAME]" at bounding box center [1475, 61] width 88 height 11
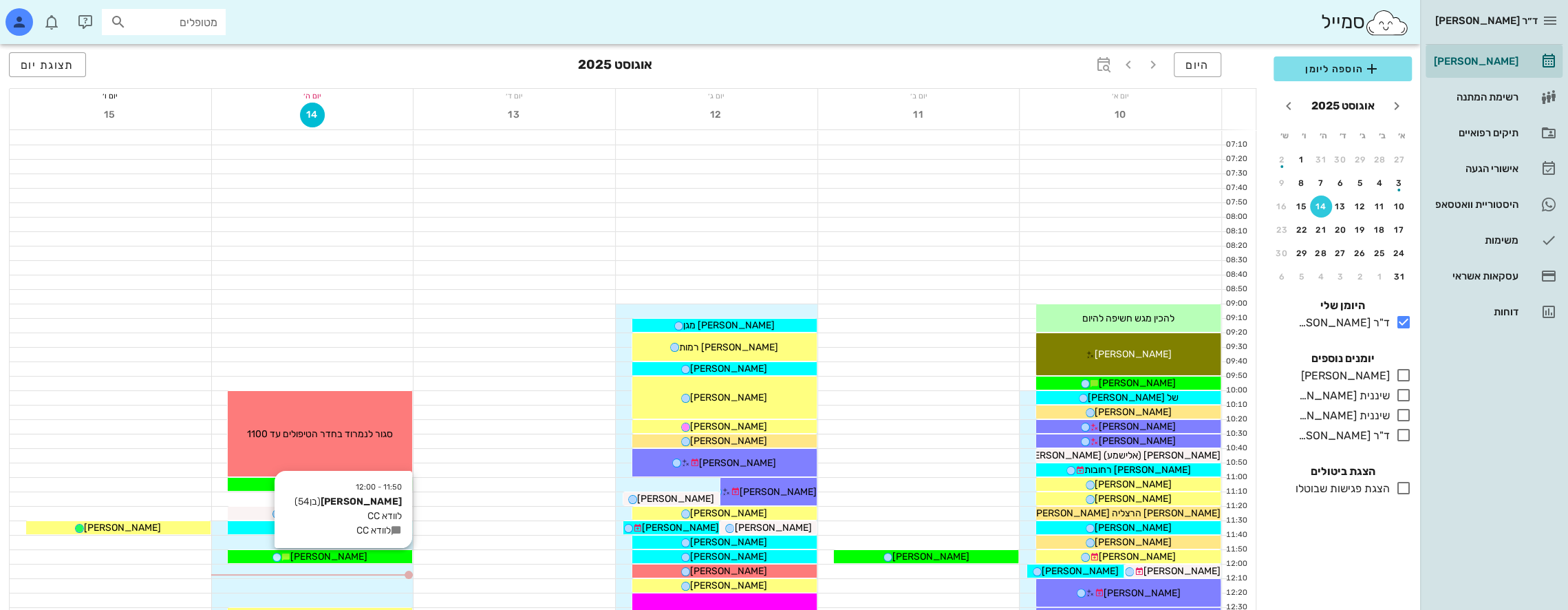
click at [341, 557] on span "[PERSON_NAME]" at bounding box center [329, 557] width 77 height 12
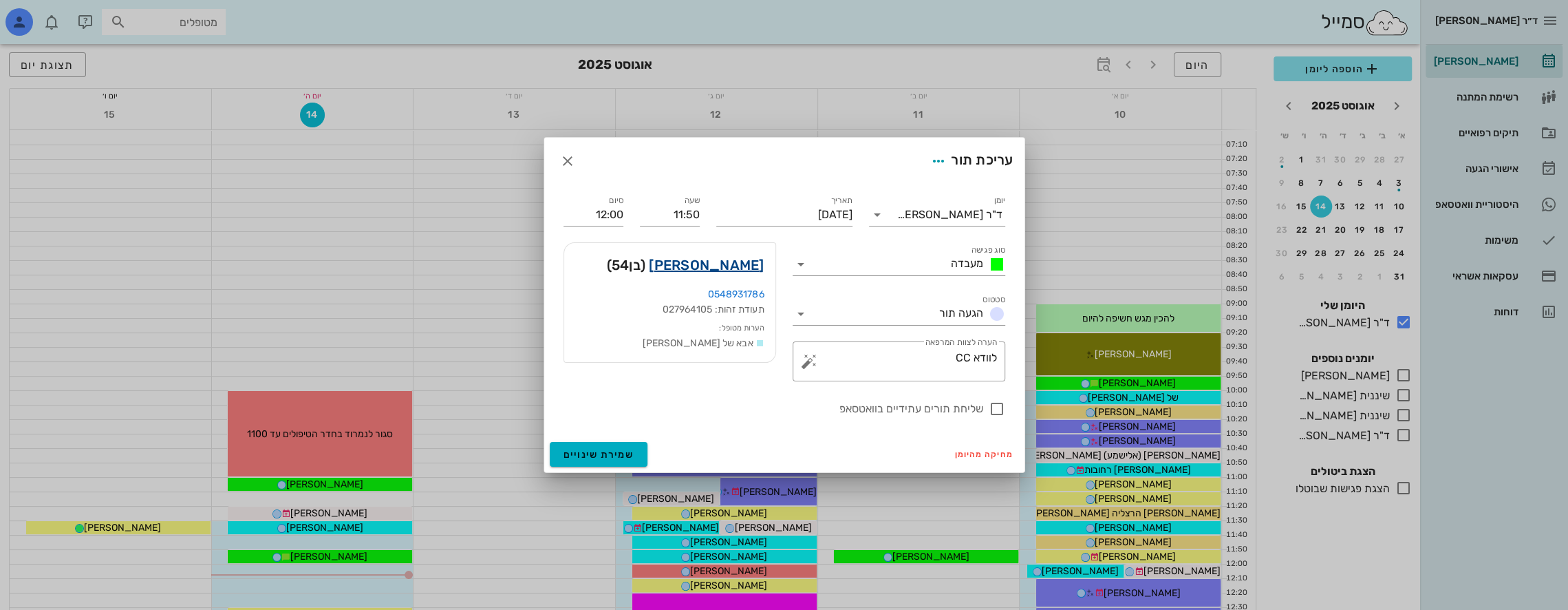
click at [737, 263] on link "[PERSON_NAME]" at bounding box center [707, 265] width 115 height 22
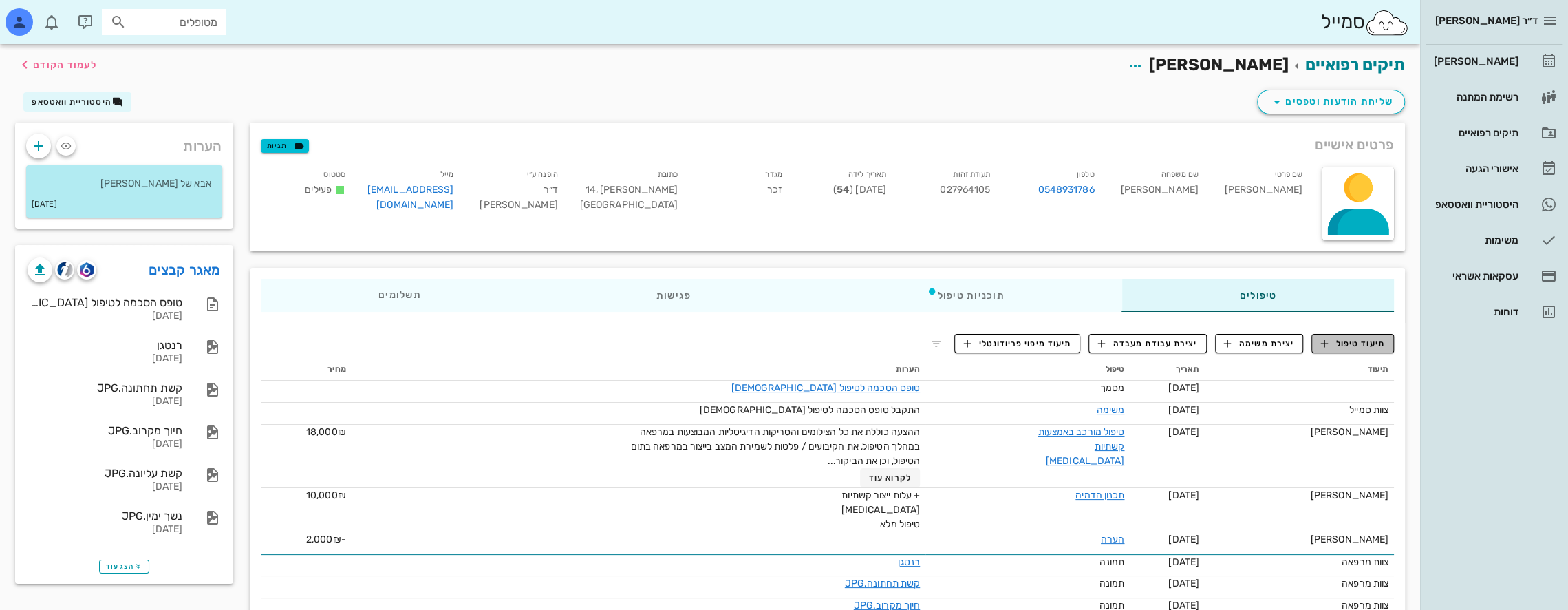
click at [1367, 344] on span "תיעוד טיפול" at bounding box center [1353, 343] width 64 height 12
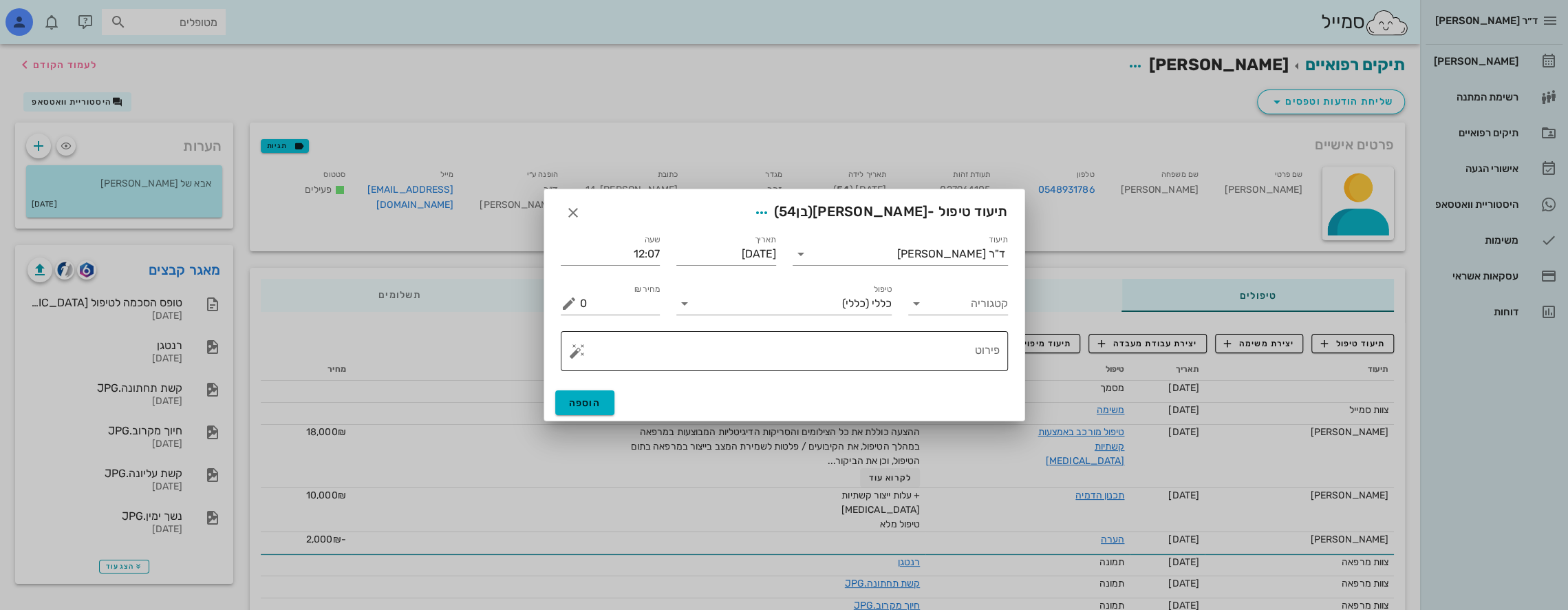
click at [830, 358] on textarea "פירוט" at bounding box center [790, 354] width 420 height 33
click at [575, 347] on button "button" at bounding box center [577, 351] width 17 height 17
click at [609, 300] on div "[MEDICAL_DATA]" at bounding box center [624, 296] width 112 height 28
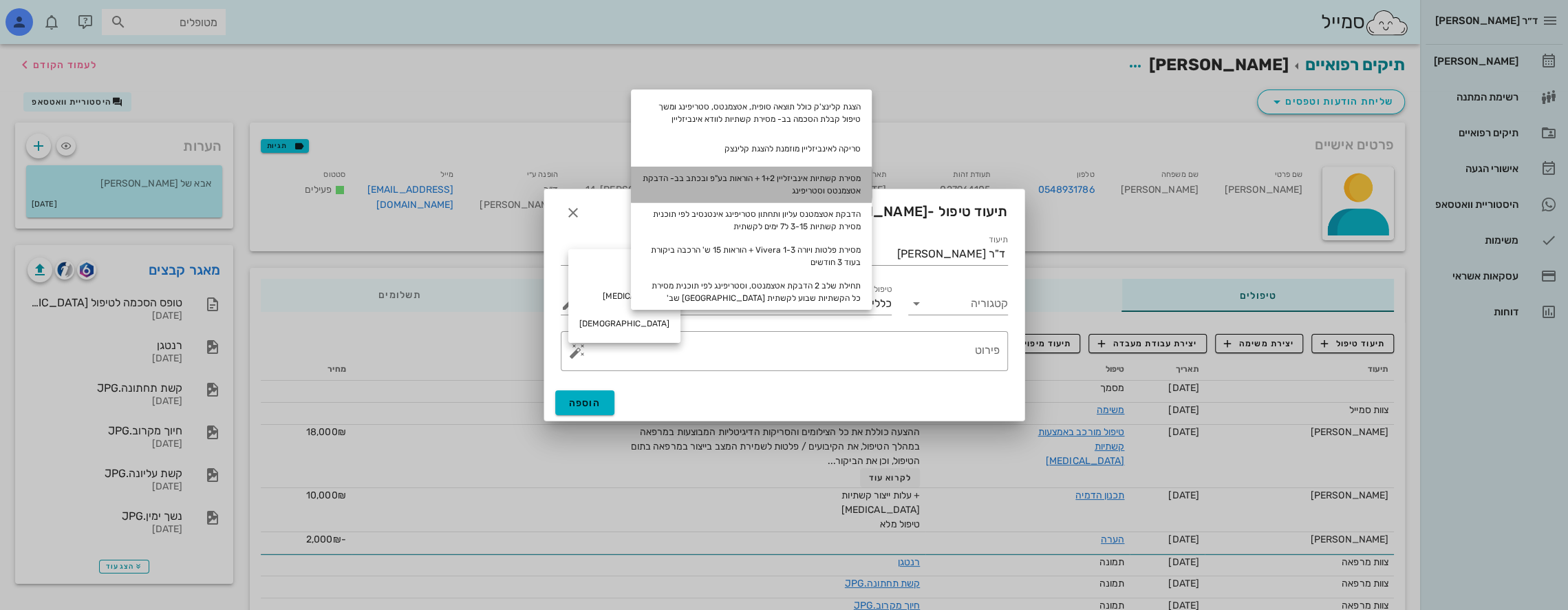
click at [826, 177] on div "מסירת קשתיות אינביזליין 1+2 + הוראות בע"פ ובכתב בב- הדבקת אטצמנטס וסטריפינג" at bounding box center [751, 184] width 241 height 36
type textarea "מסירת קשתיות אינביזליין 1+2 + הוראות בע"פ ובכתב בב- הדבקת אטצמנטס וסטריפינג"
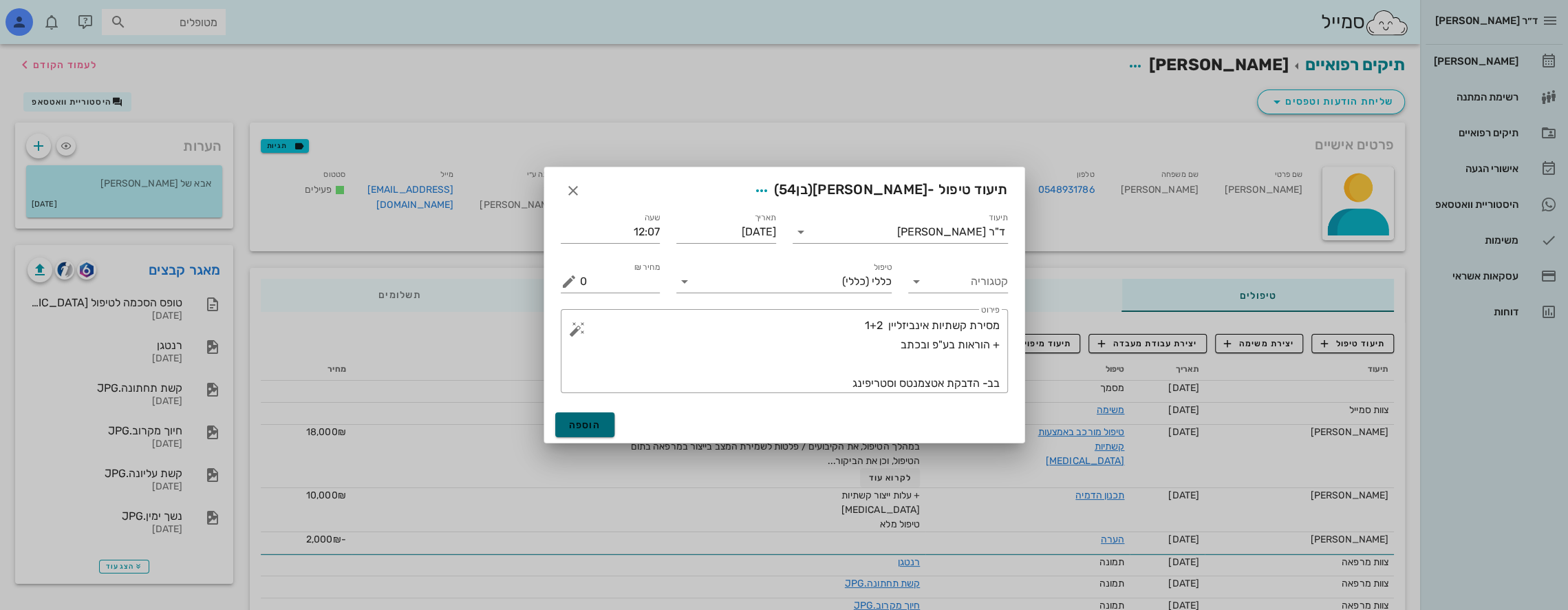
click at [591, 427] on span "הוספה" at bounding box center [585, 425] width 32 height 12
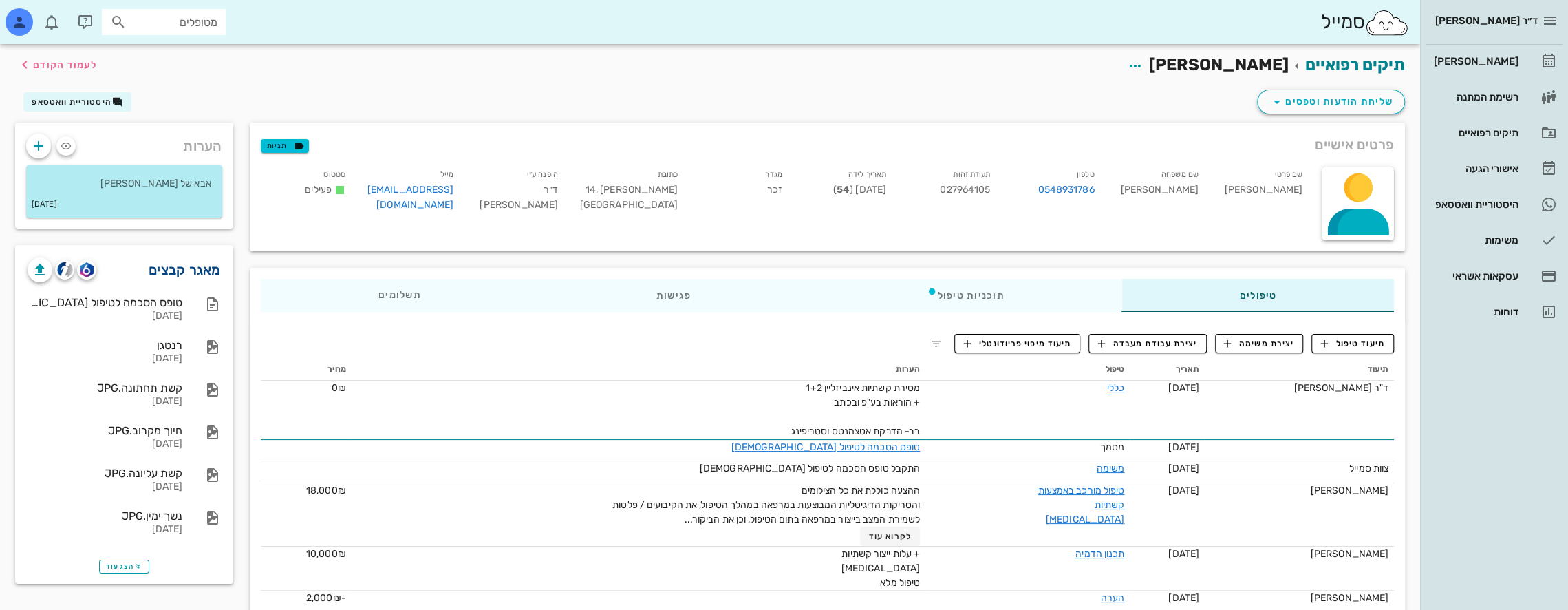
click at [182, 269] on link "מאגר קבצים" at bounding box center [185, 270] width 72 height 22
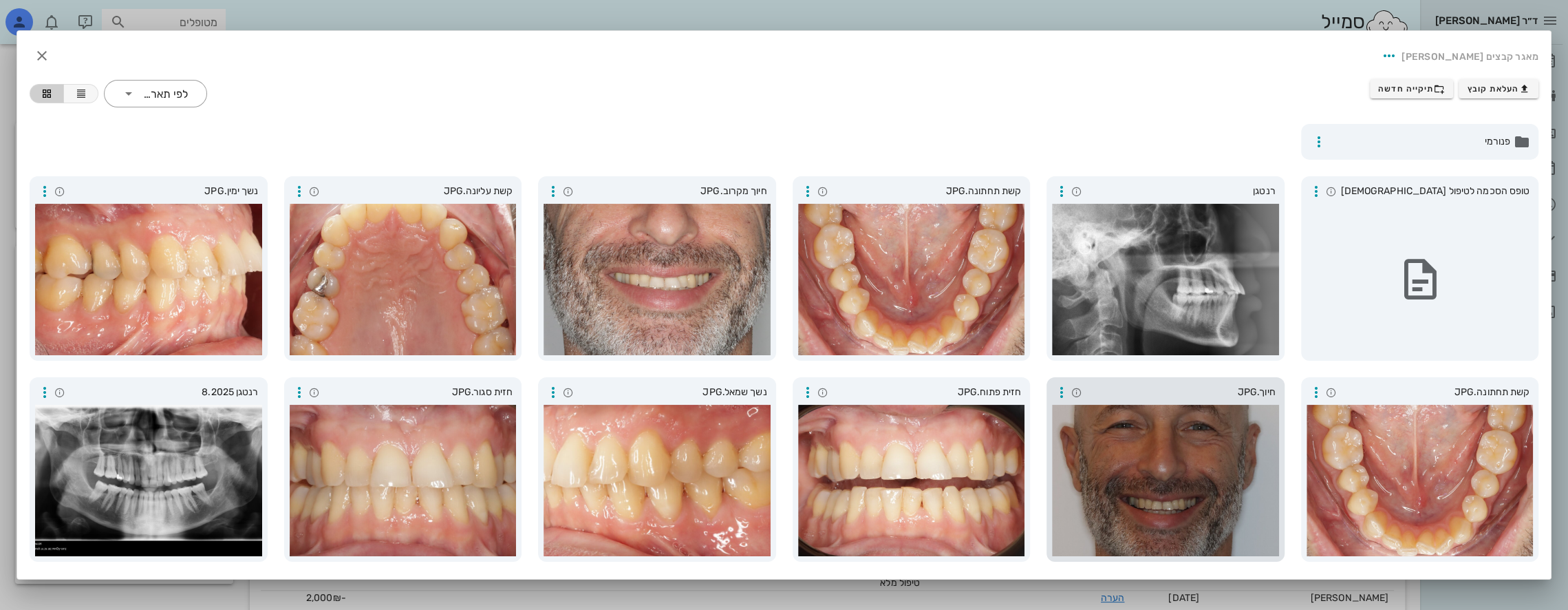
drag, startPoint x: 1153, startPoint y: 459, endPoint x: 1122, endPoint y: 447, distance: 33.2
click at [1126, 450] on div at bounding box center [1165, 481] width 227 height 152
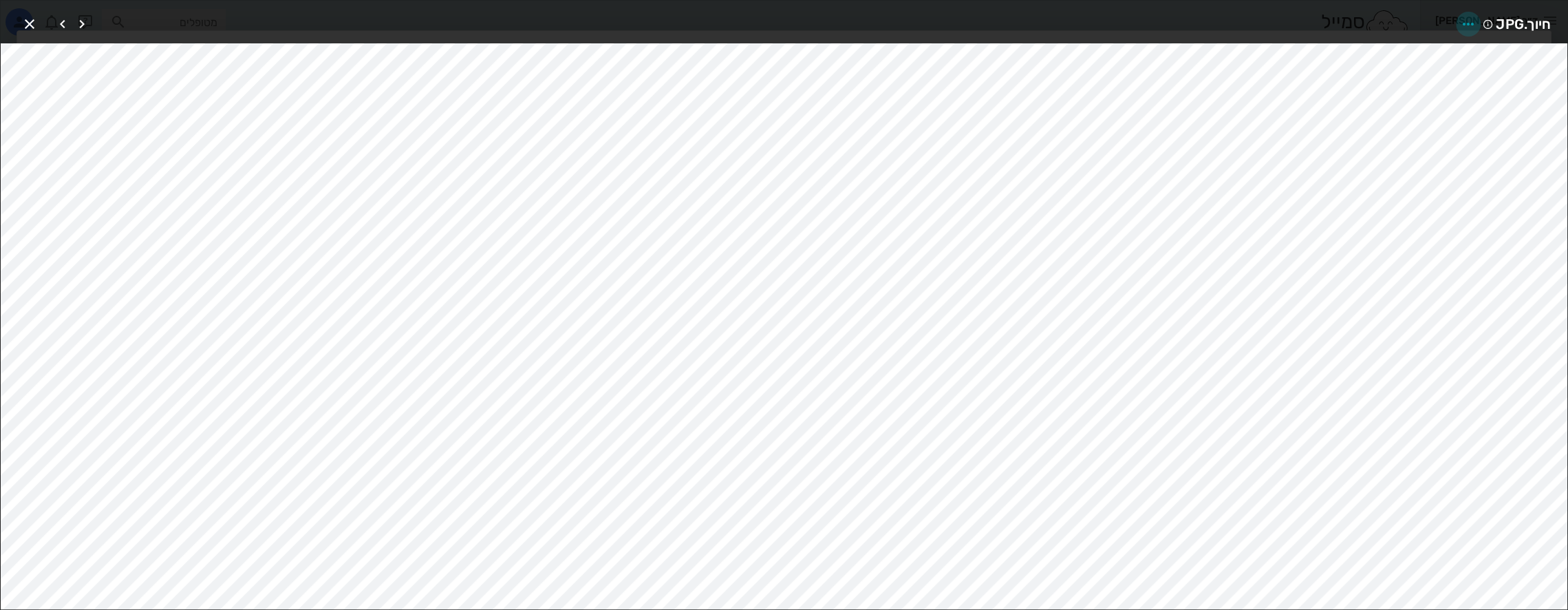
click at [1462, 21] on icon "button" at bounding box center [1468, 24] width 17 height 17
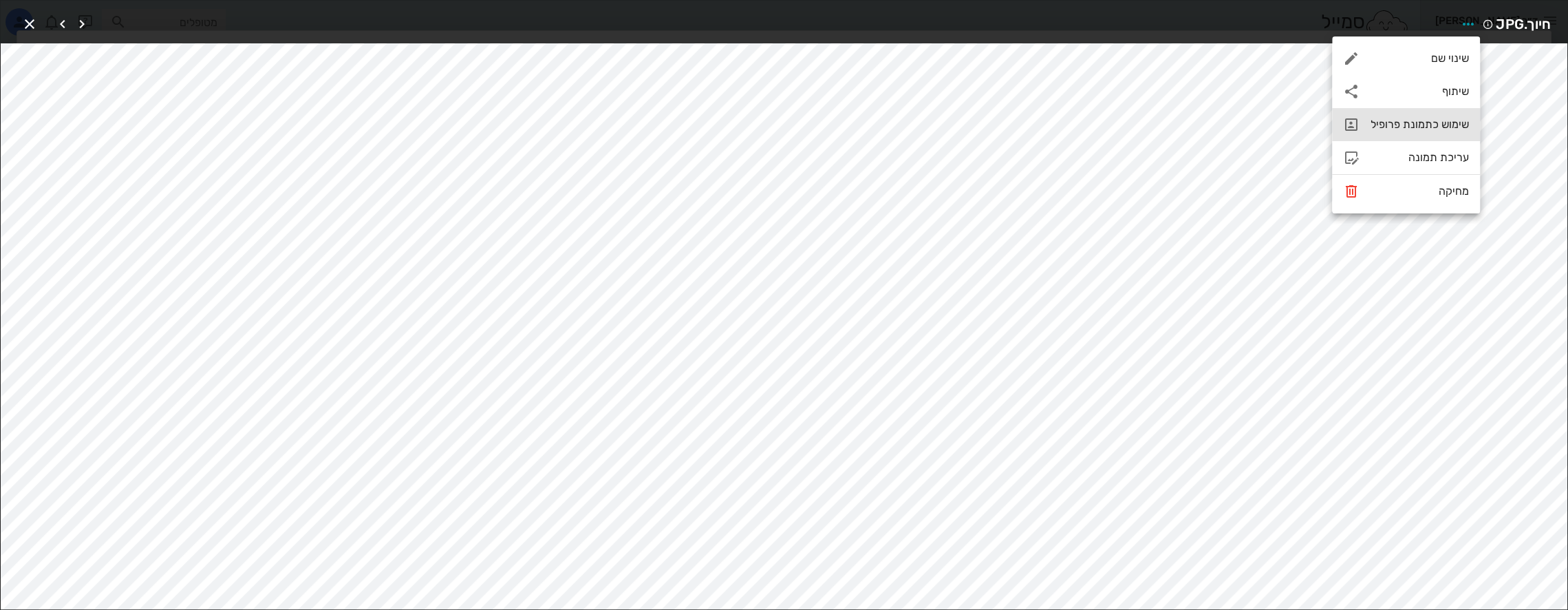
click at [1420, 128] on div "שימוש כתמונת פרופיל" at bounding box center [1419, 124] width 98 height 13
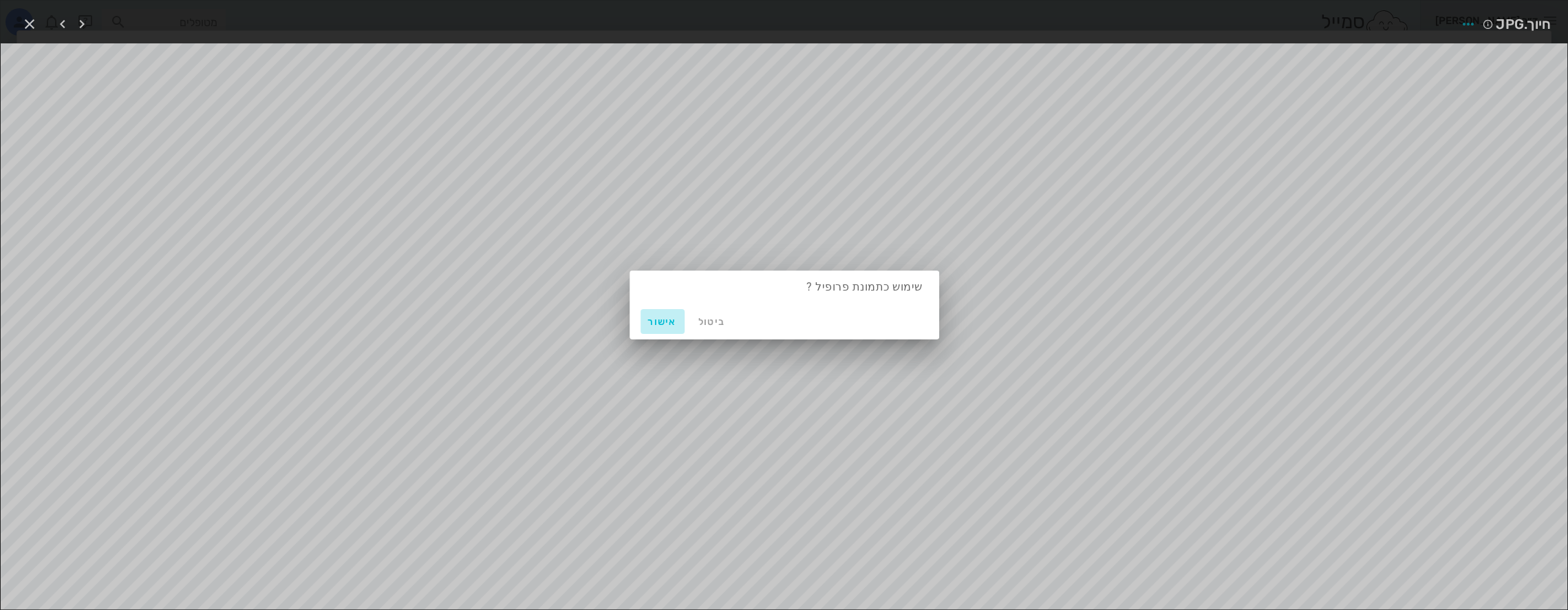
click at [664, 320] on span "אישור" at bounding box center [662, 322] width 33 height 12
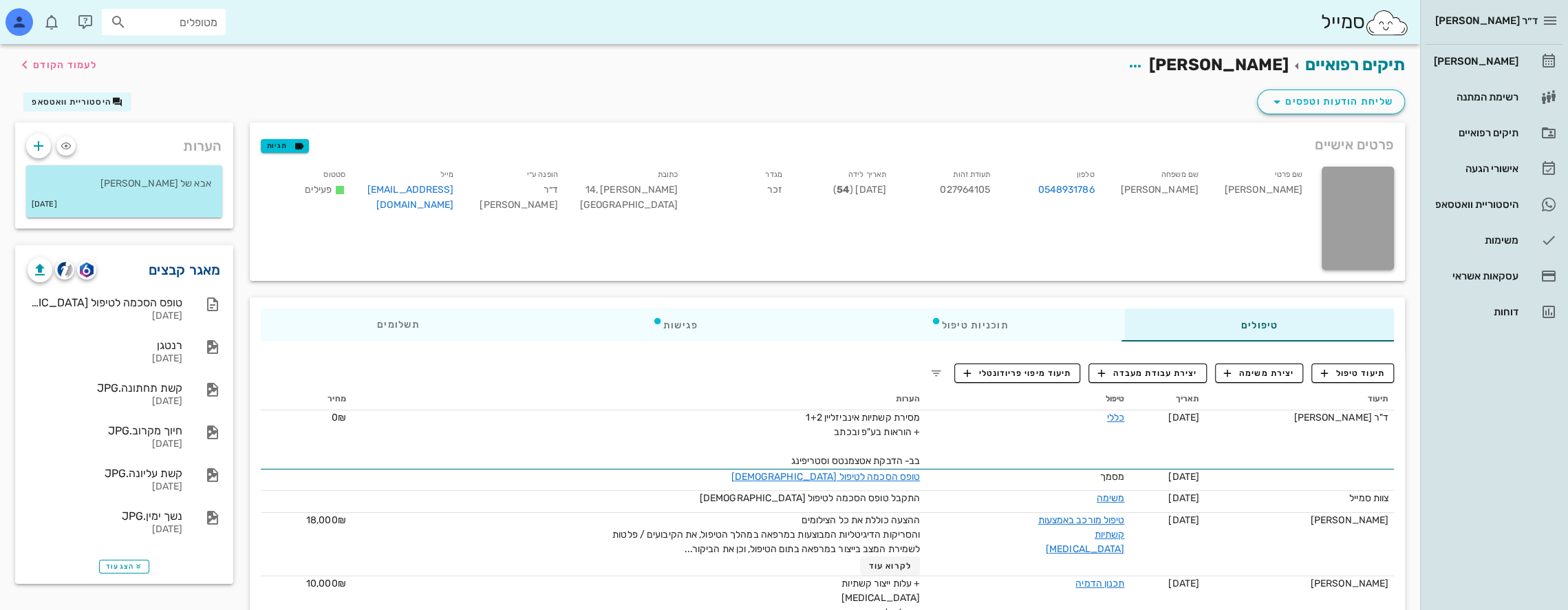
click at [174, 277] on link "מאגר קבצים" at bounding box center [185, 270] width 72 height 22
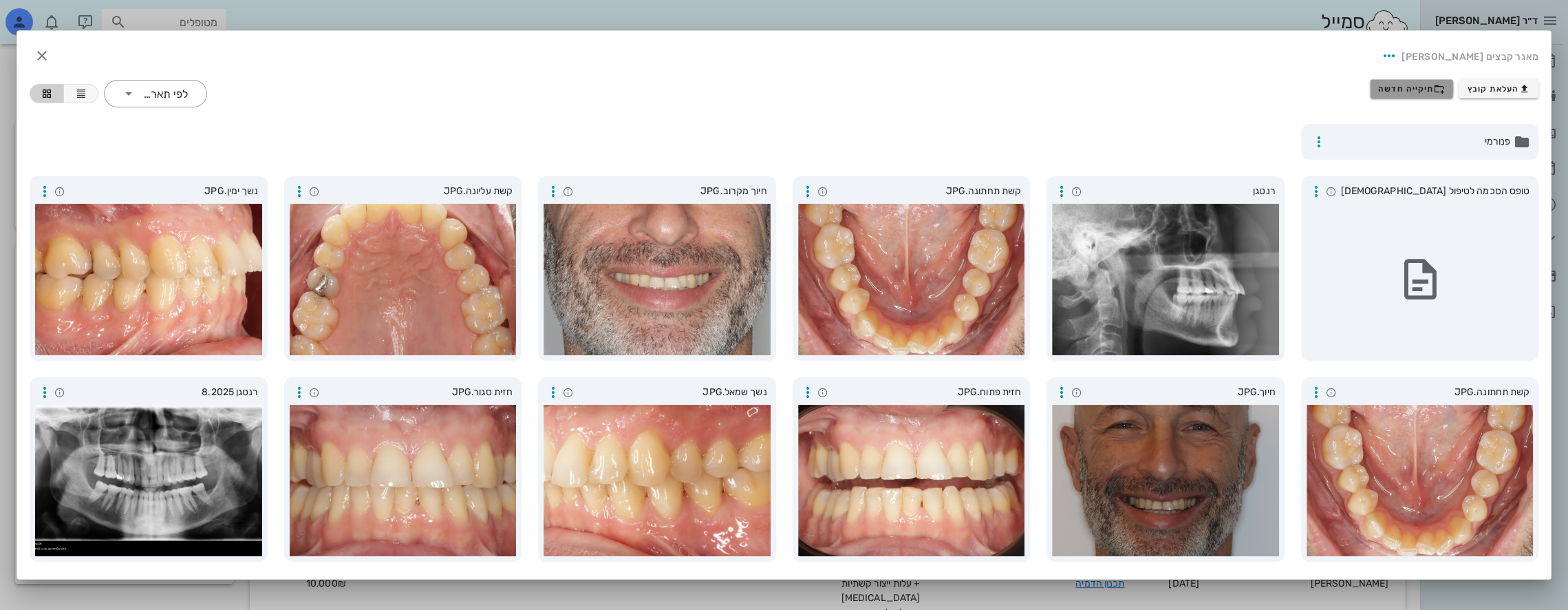
click at [1413, 85] on span "תיקייה חדשה" at bounding box center [1412, 88] width 67 height 11
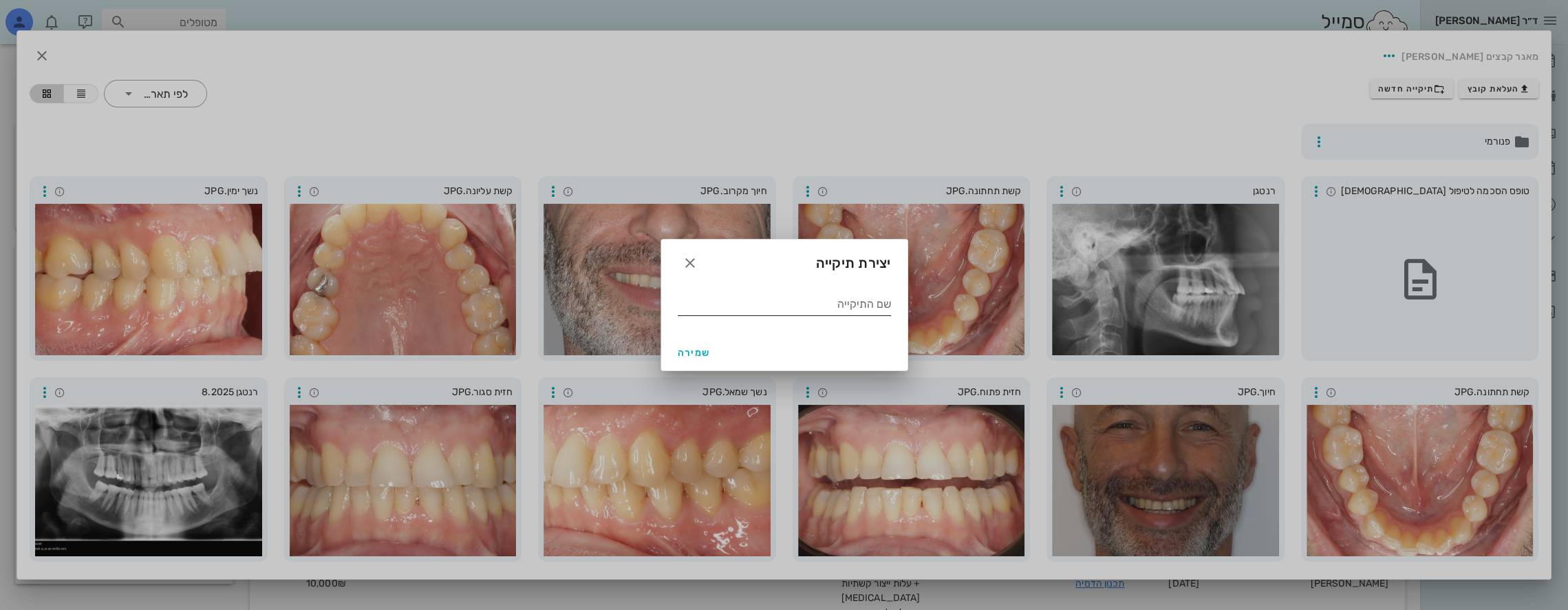
click at [858, 310] on input "שם התיקייה" at bounding box center [784, 304] width 213 height 22
type input "08 2025"
click at [699, 349] on span "שמירה" at bounding box center [694, 353] width 33 height 12
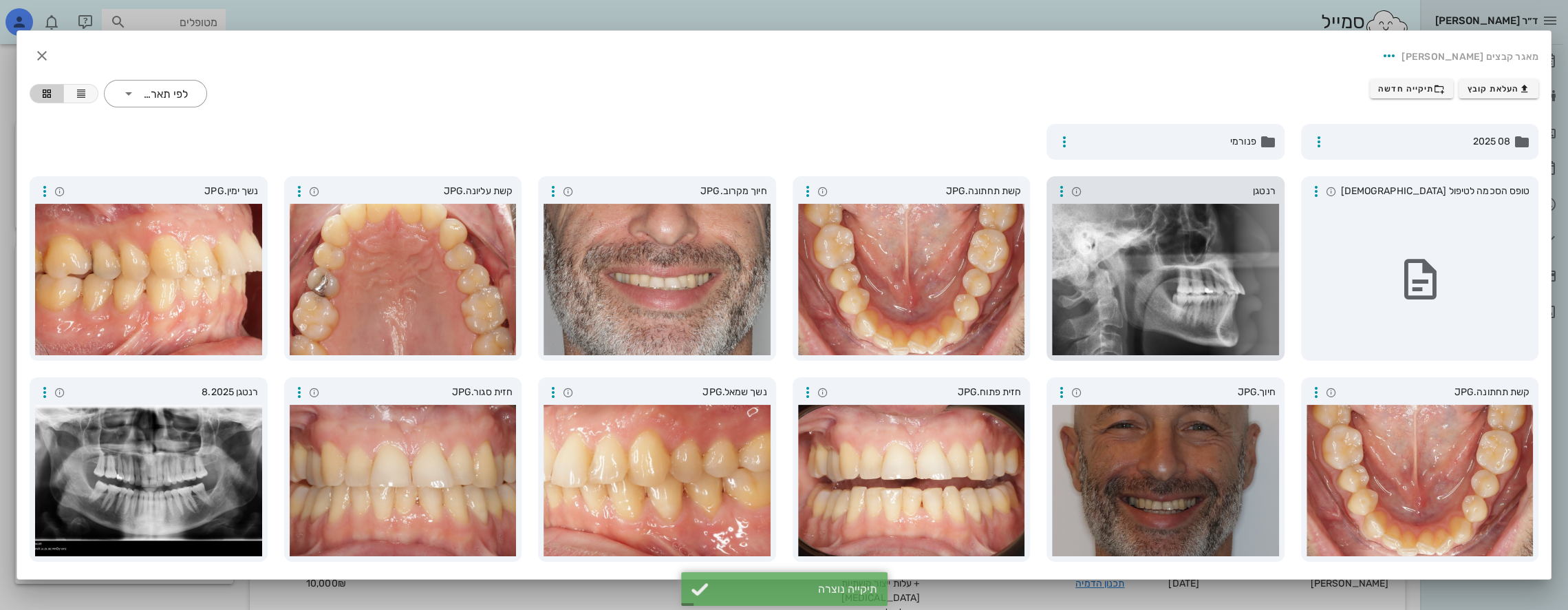
click at [1156, 264] on div at bounding box center [1165, 279] width 227 height 152
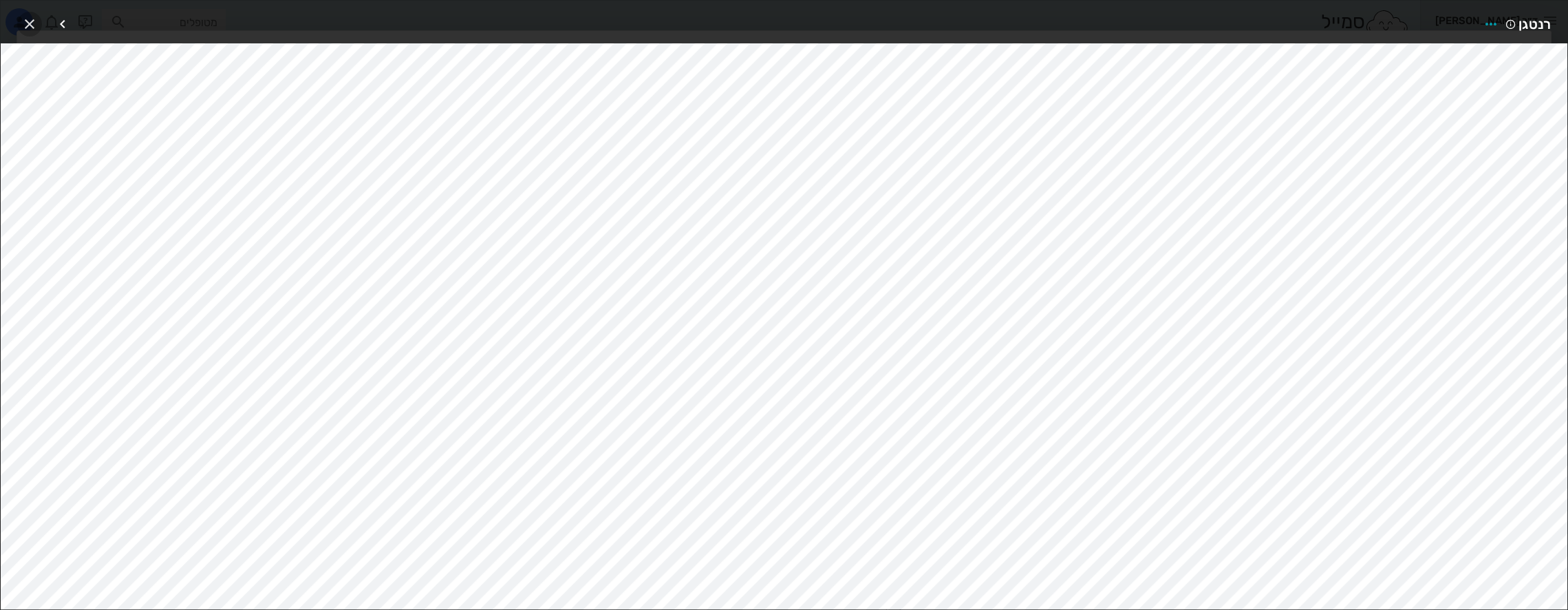
click at [25, 18] on icon "button" at bounding box center [29, 24] width 17 height 17
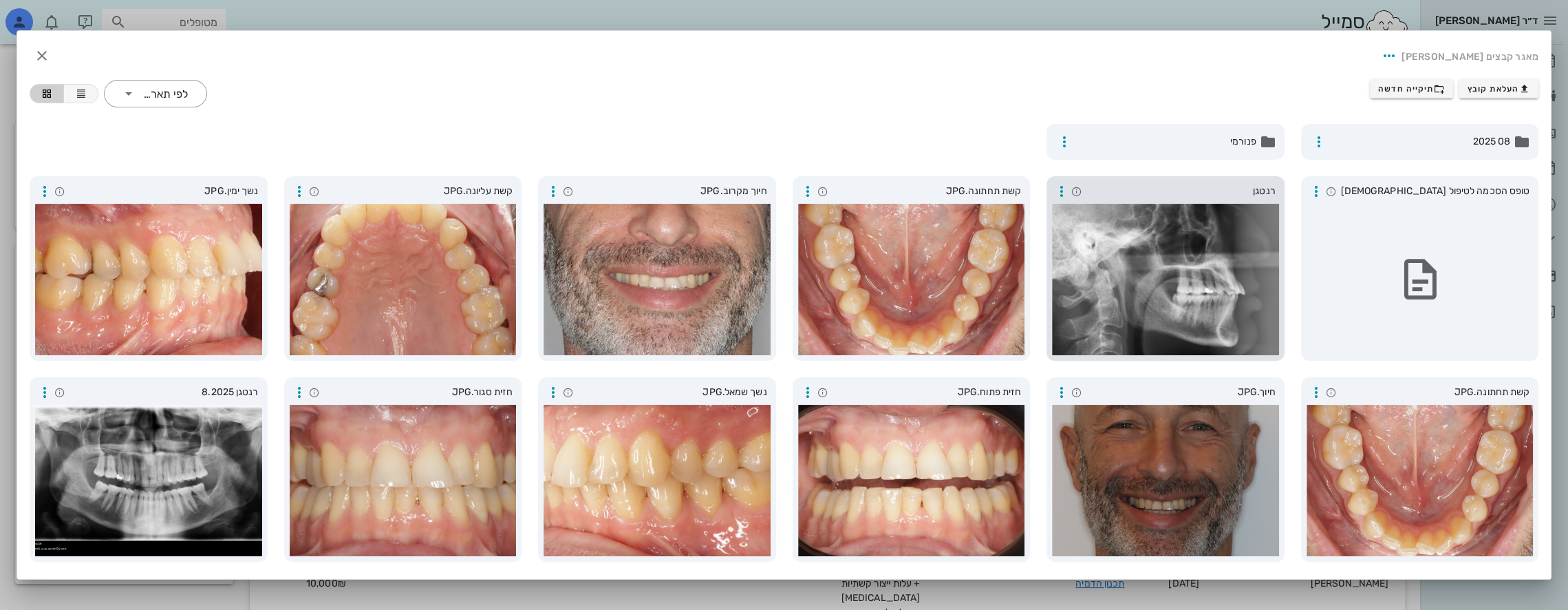
click at [1164, 276] on div at bounding box center [1165, 279] width 227 height 152
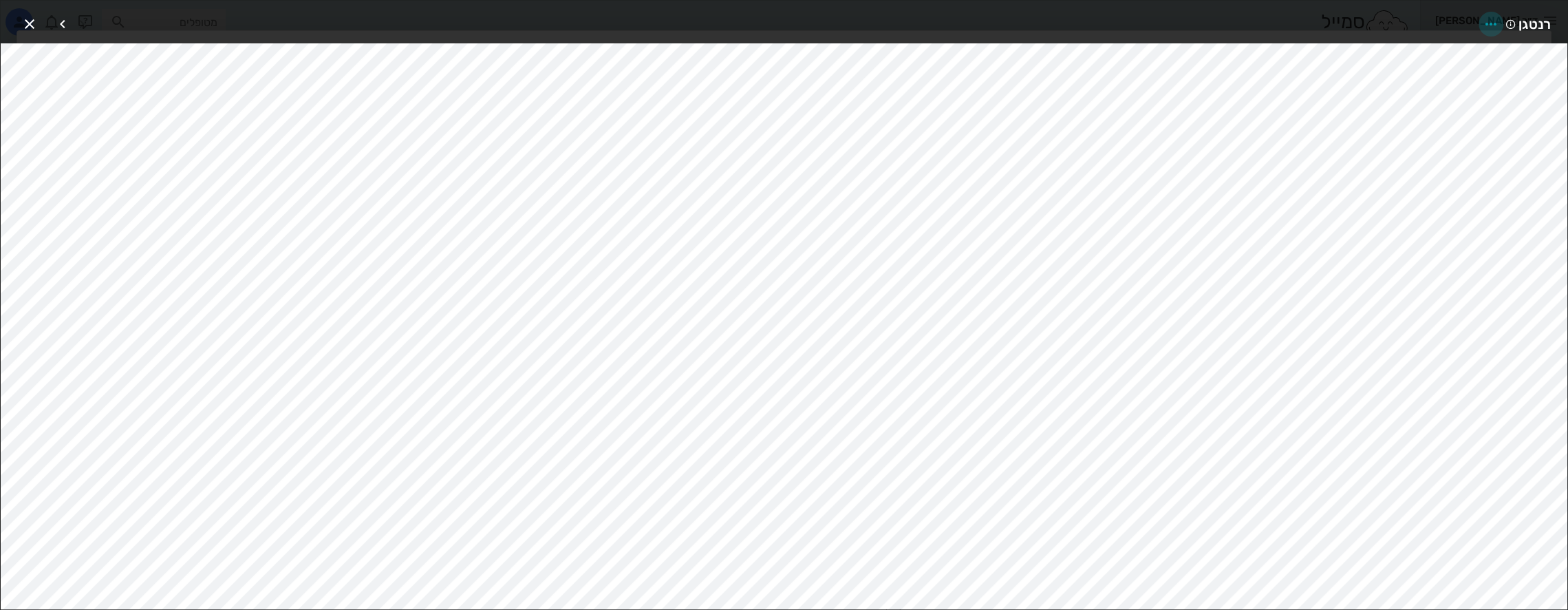
click at [1486, 26] on icon "button" at bounding box center [1491, 24] width 17 height 17
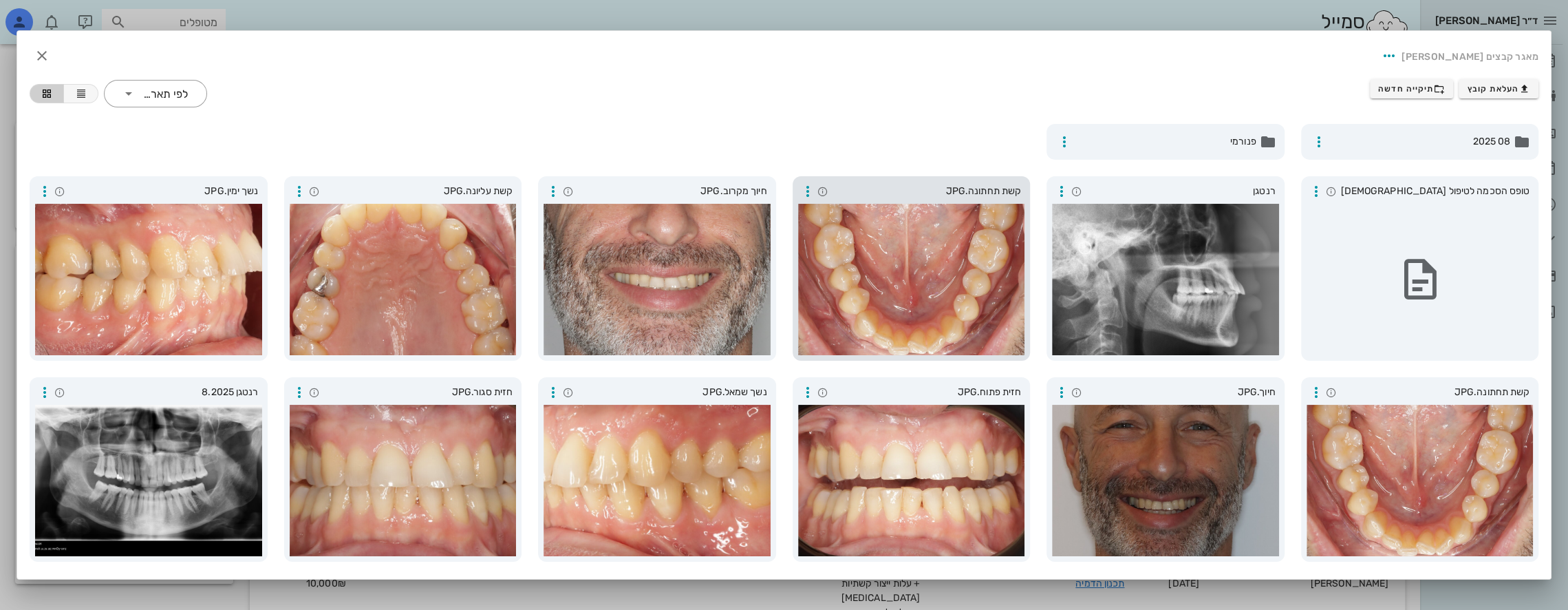
drag, startPoint x: 895, startPoint y: 280, endPoint x: 966, endPoint y: 239, distance: 82.0
click at [971, 238] on div at bounding box center [911, 279] width 227 height 152
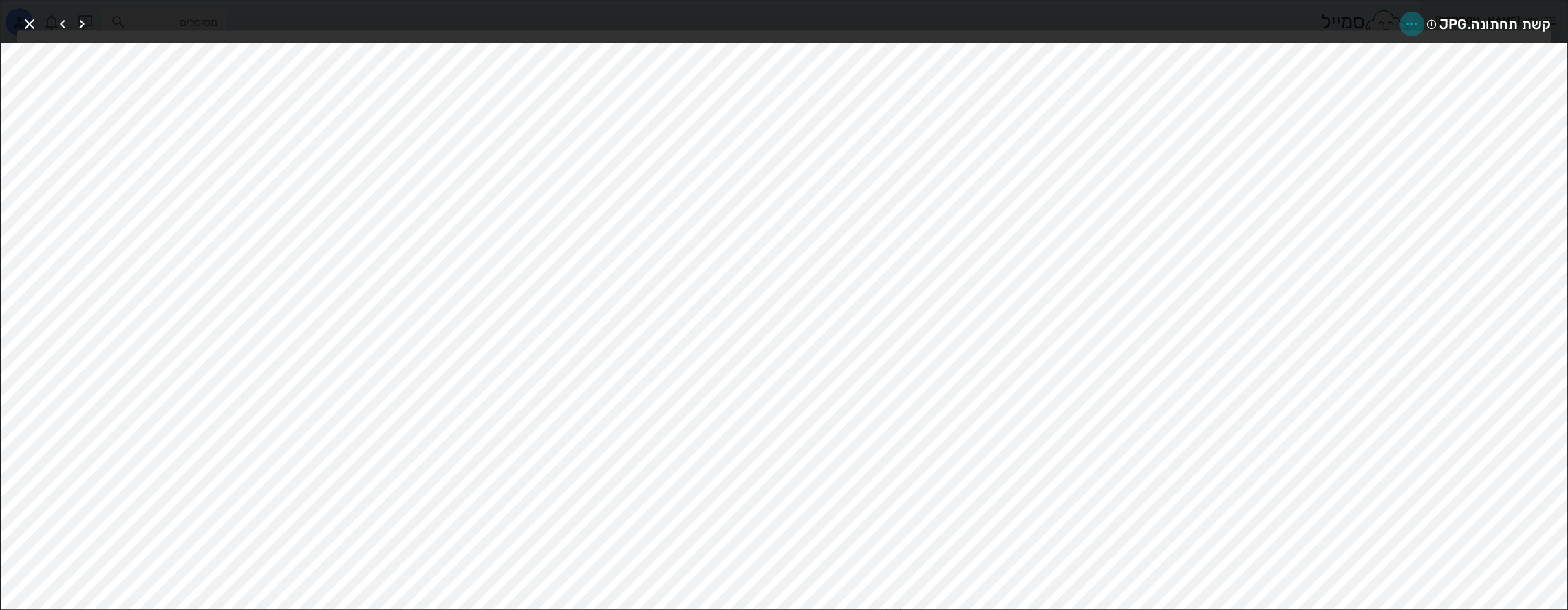
click at [1408, 25] on icon "button" at bounding box center [1412, 24] width 17 height 17
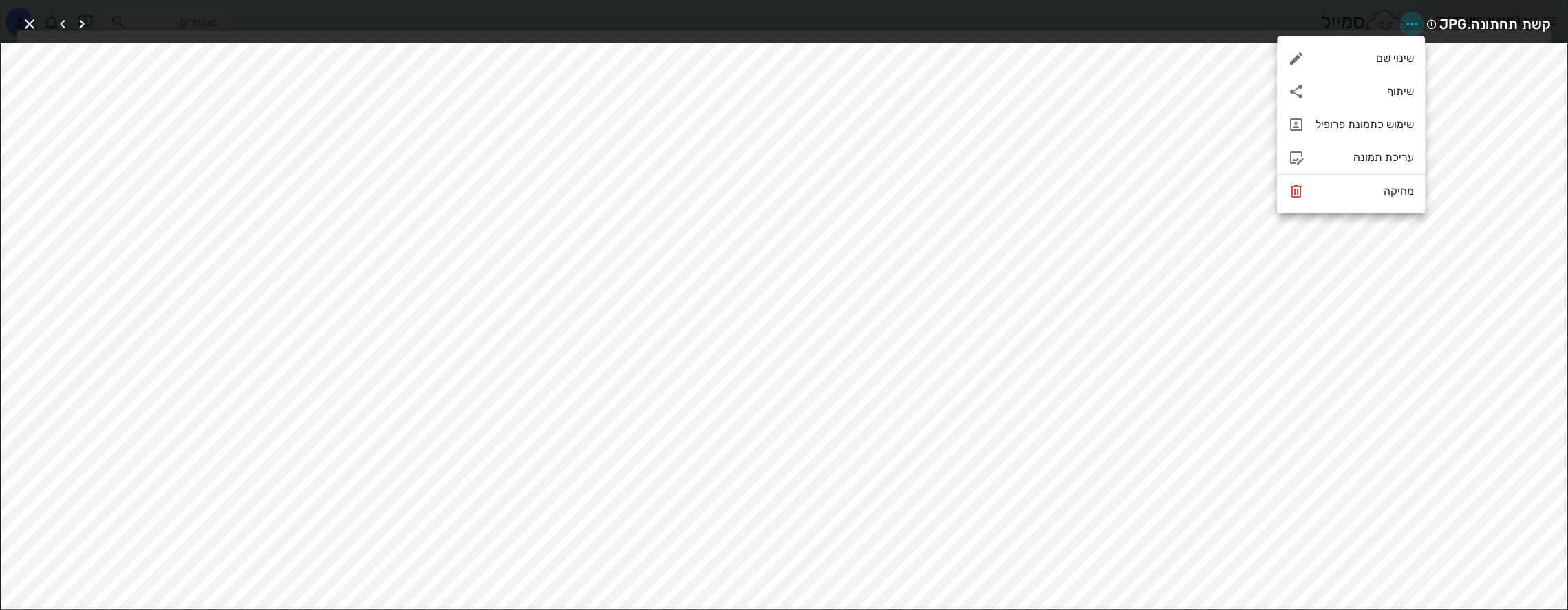
click at [1408, 25] on icon "button" at bounding box center [1412, 24] width 17 height 17
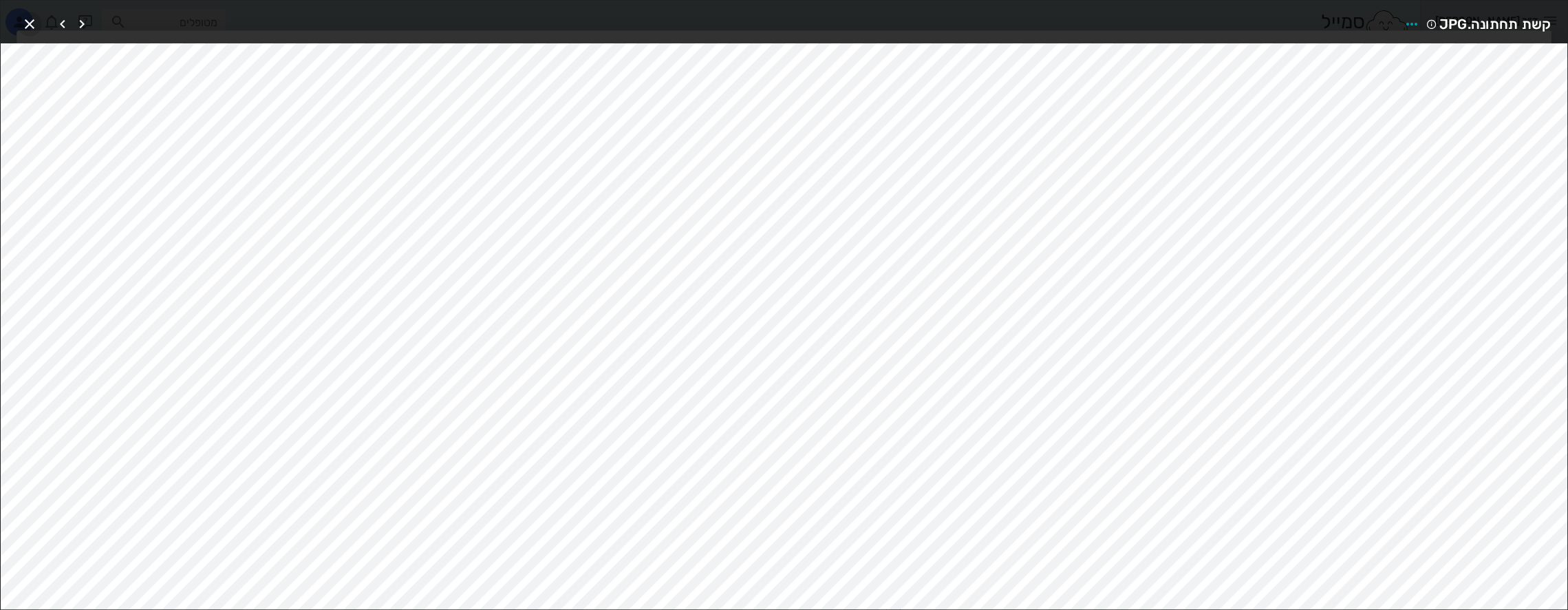
click at [37, 23] on icon "button" at bounding box center [29, 24] width 17 height 17
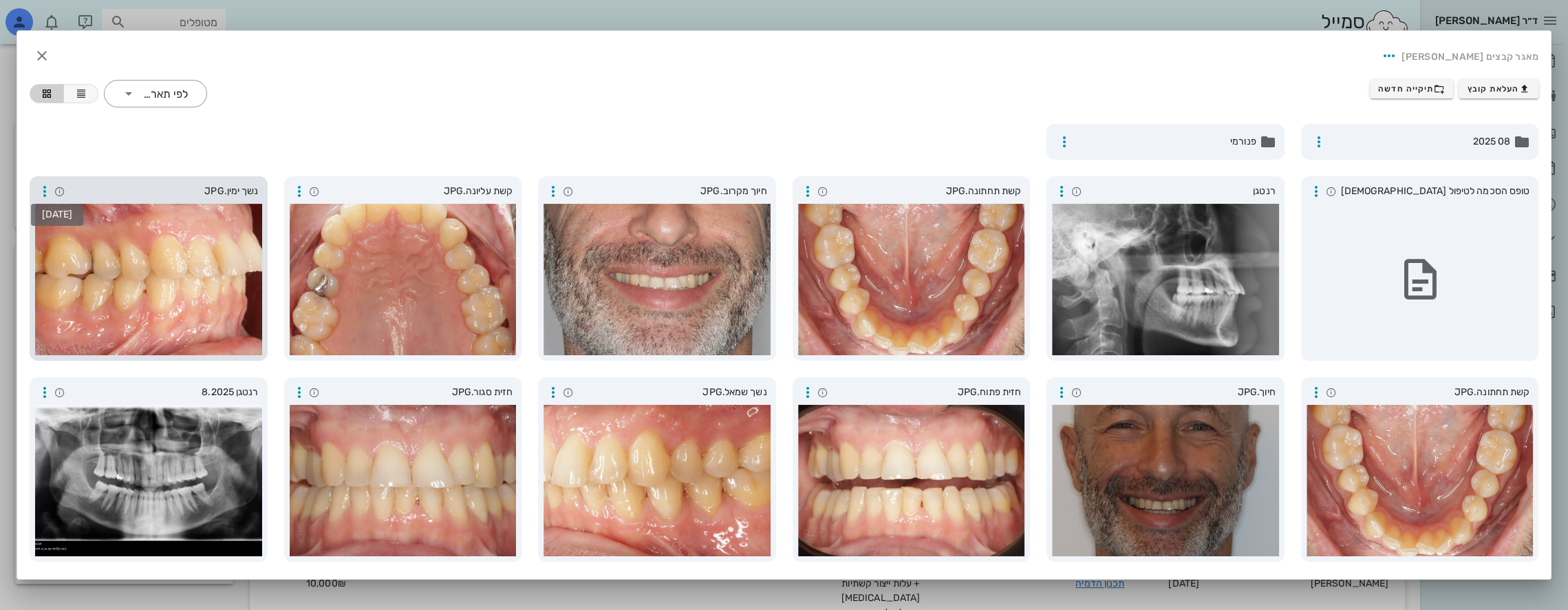
click at [66, 194] on icon at bounding box center [60, 191] width 11 height 11
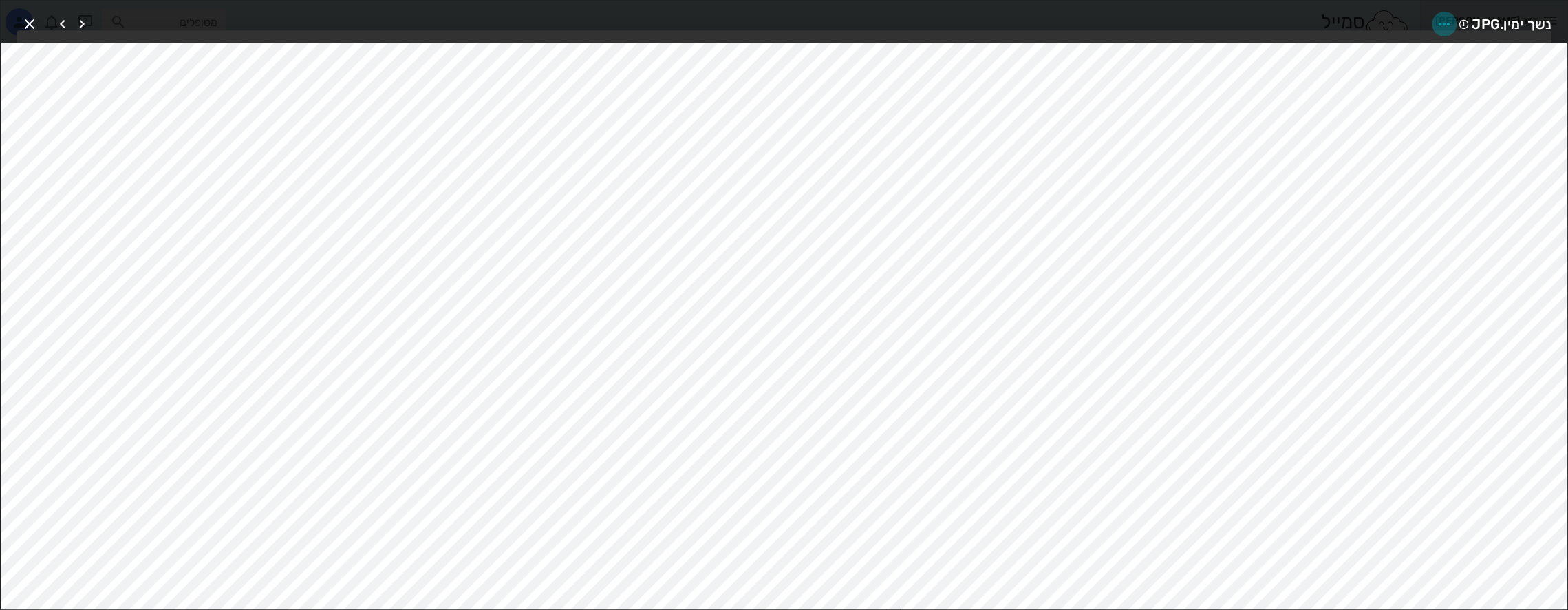
click at [1440, 31] on icon "button" at bounding box center [1444, 24] width 17 height 17
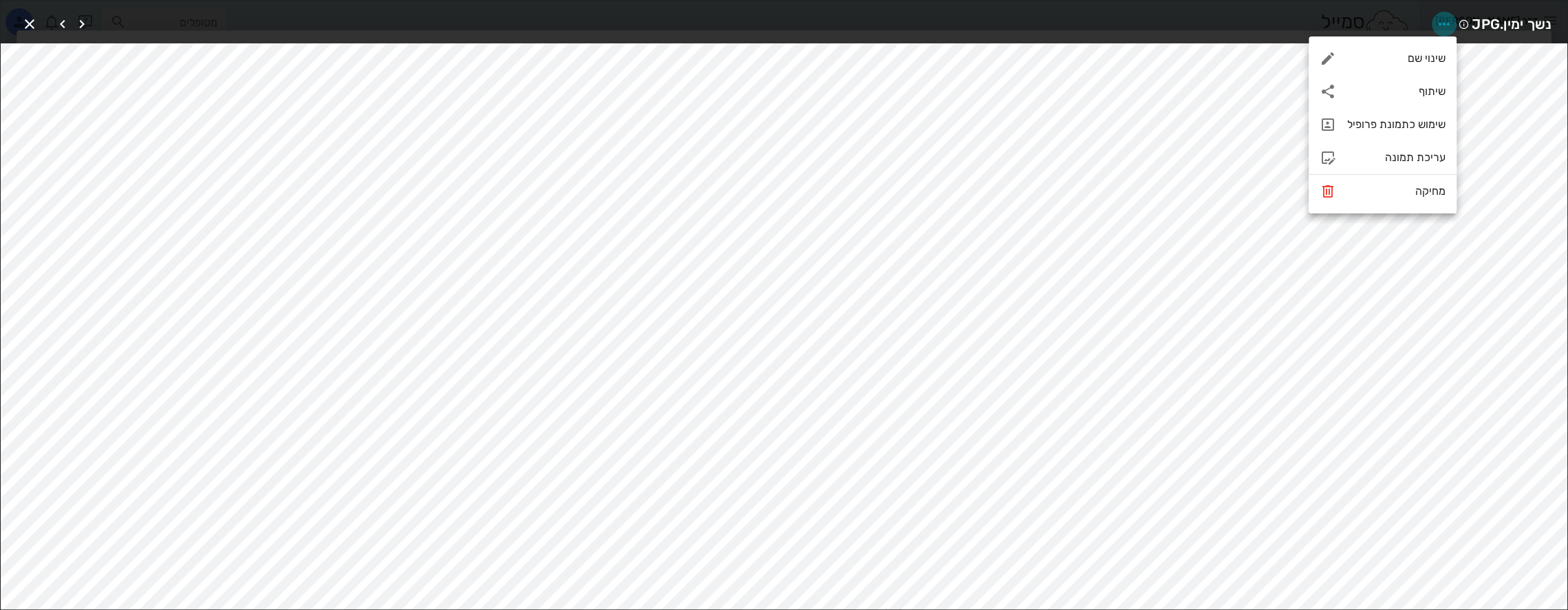
click at [1440, 31] on icon "button" at bounding box center [1444, 24] width 17 height 17
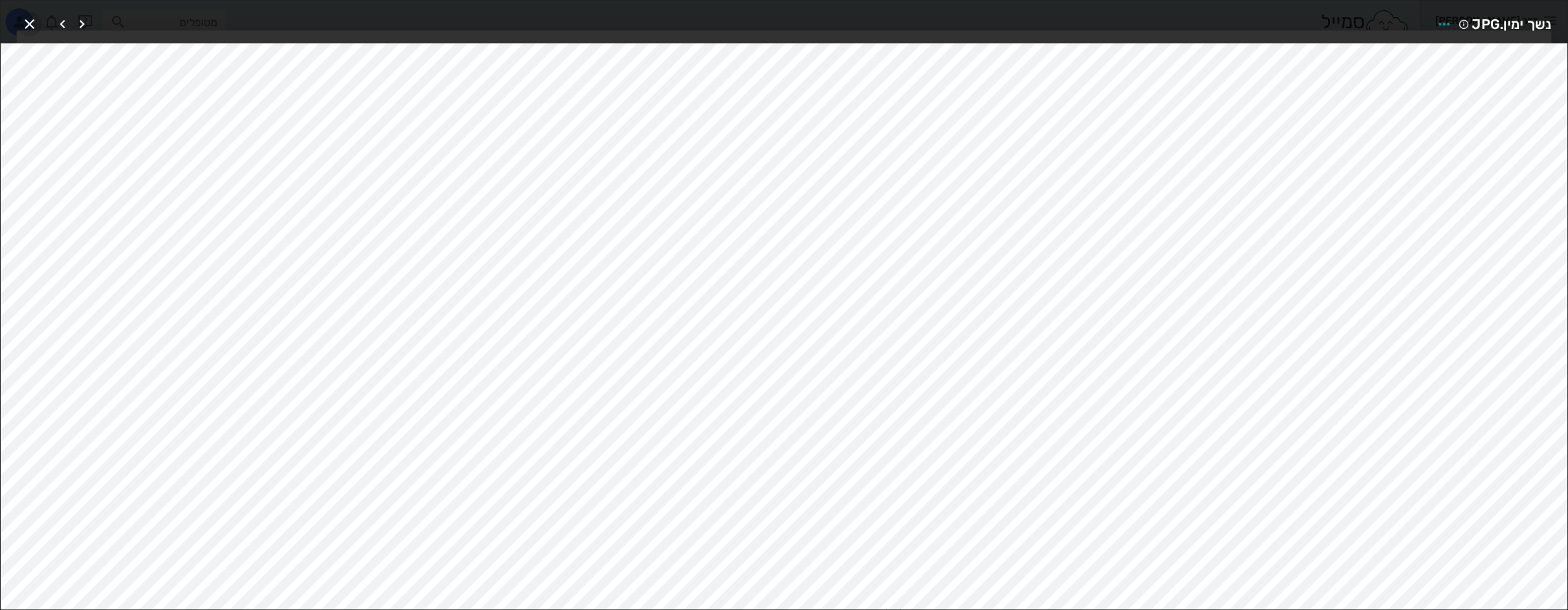
click at [29, 23] on icon "button" at bounding box center [29, 24] width 17 height 17
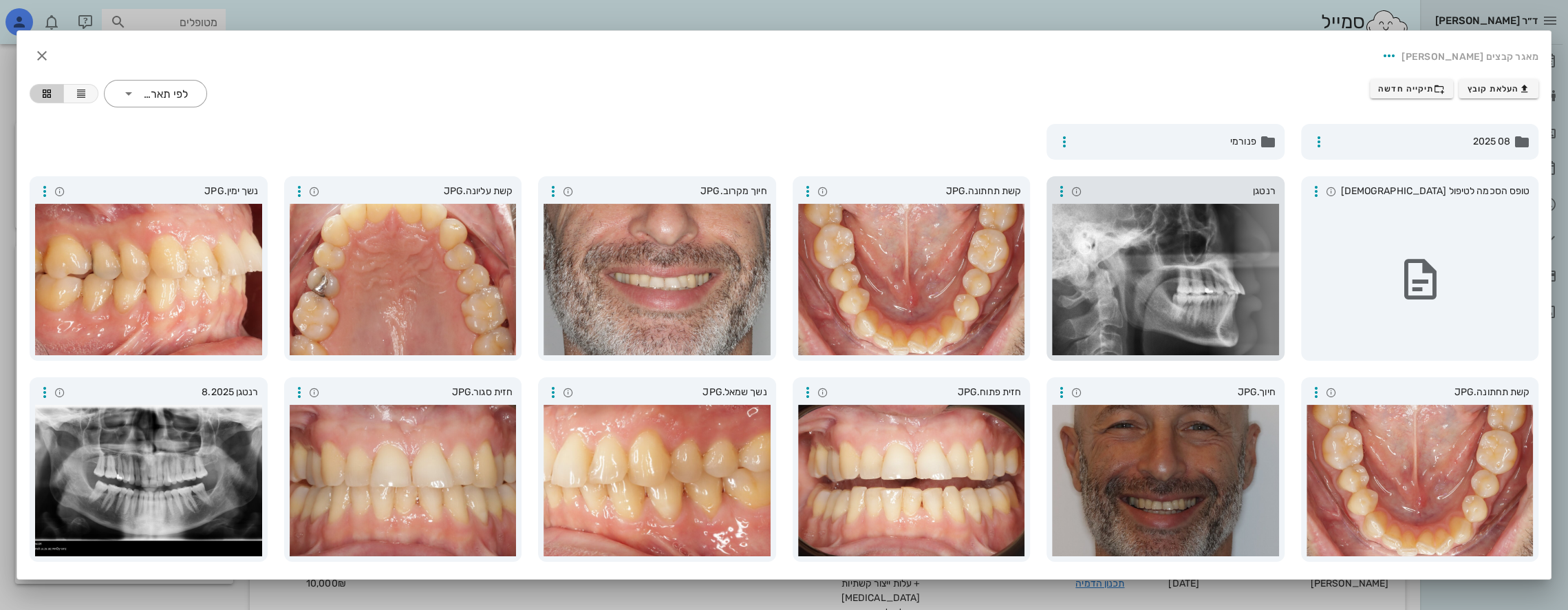
drag, startPoint x: 1219, startPoint y: 258, endPoint x: 1257, endPoint y: 188, distance: 79.6
click at [1280, 178] on div "רנטגן" at bounding box center [1165, 269] width 238 height 185
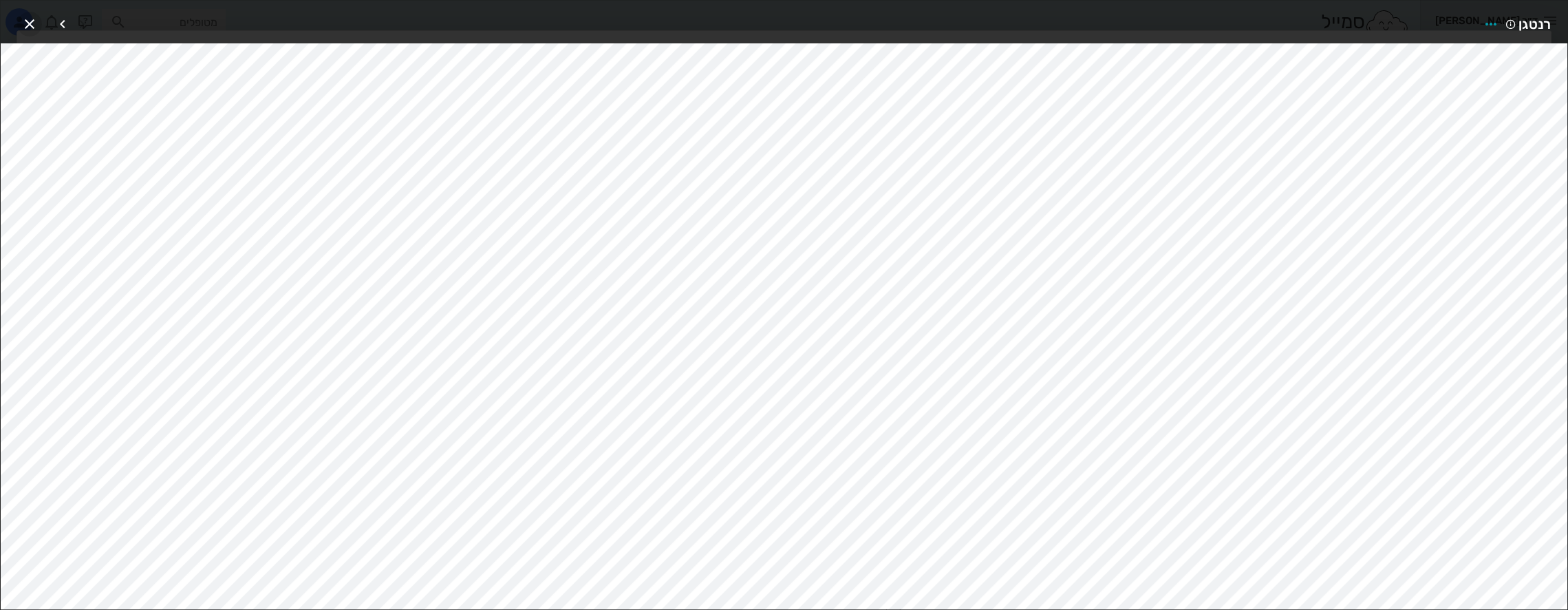
click at [26, 16] on icon "button" at bounding box center [29, 24] width 17 height 17
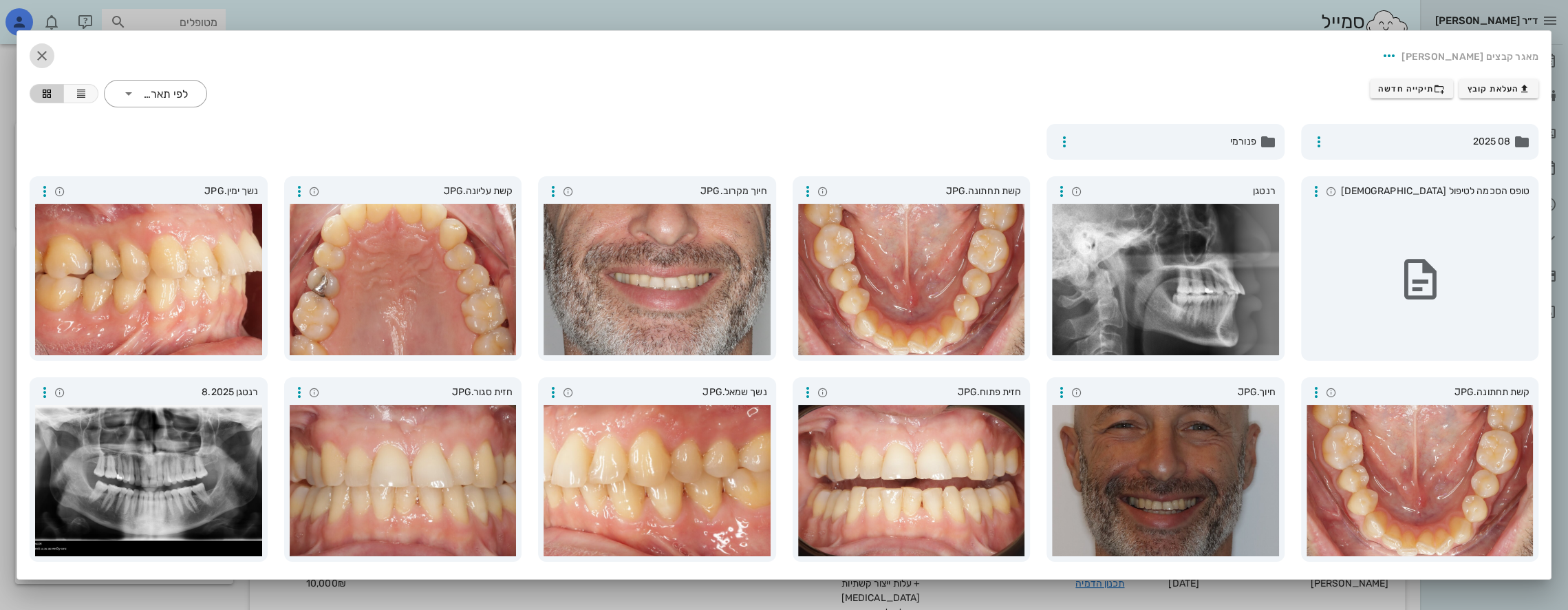
click at [50, 56] on icon "button" at bounding box center [42, 55] width 17 height 17
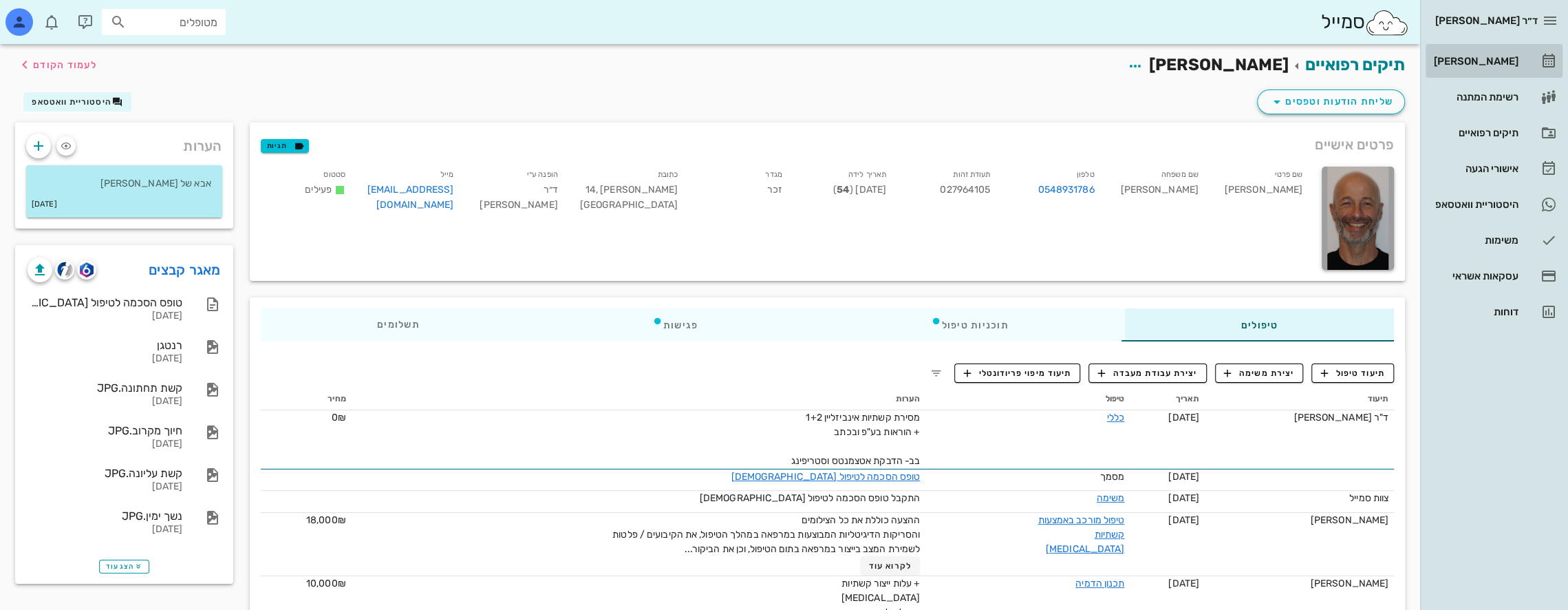
click at [1496, 55] on div "[PERSON_NAME]" at bounding box center [1475, 61] width 88 height 11
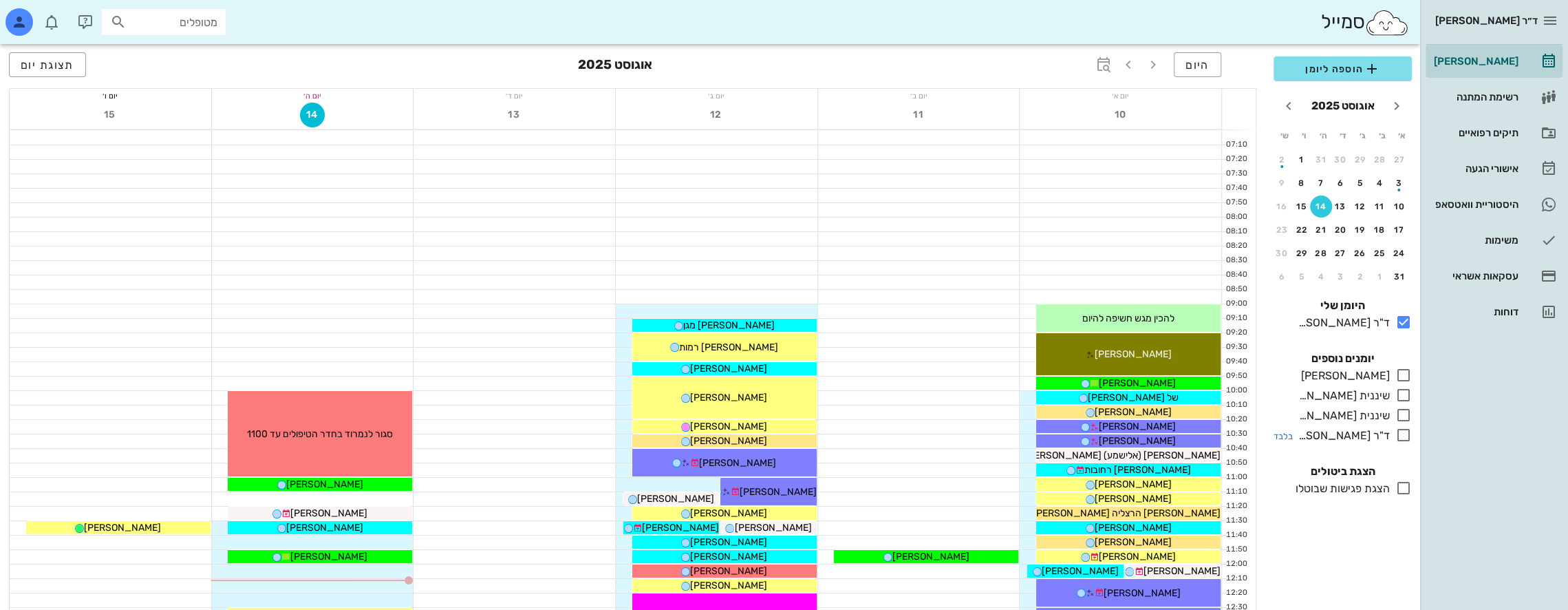
click at [1408, 431] on icon at bounding box center [1403, 435] width 17 height 17
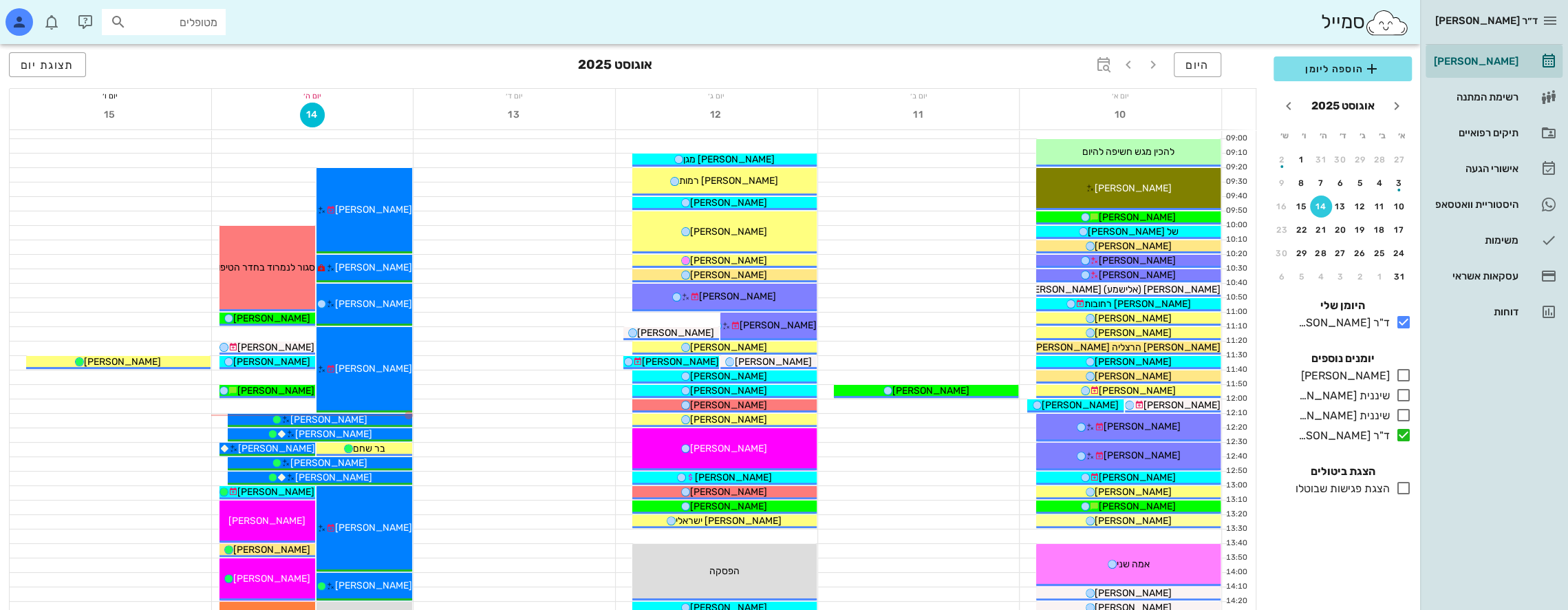
scroll to position [206, 0]
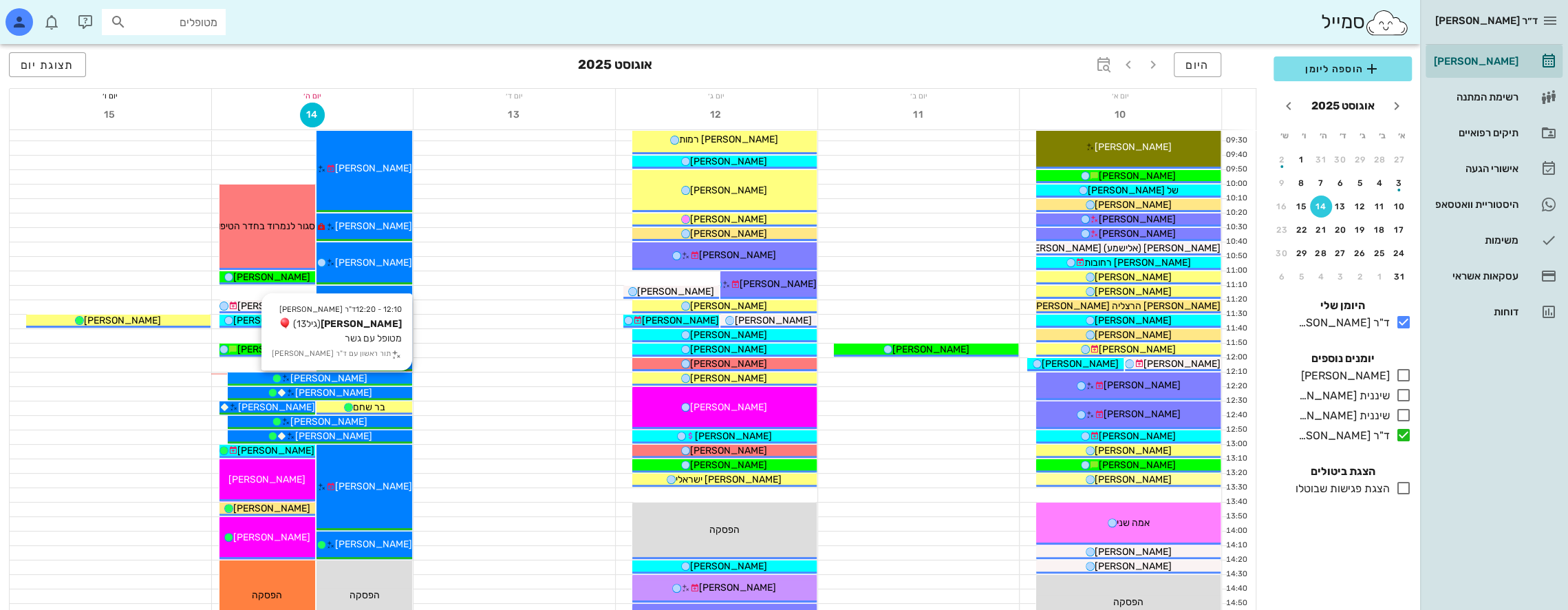
click at [343, 374] on span "[PERSON_NAME]" at bounding box center [329, 378] width 77 height 12
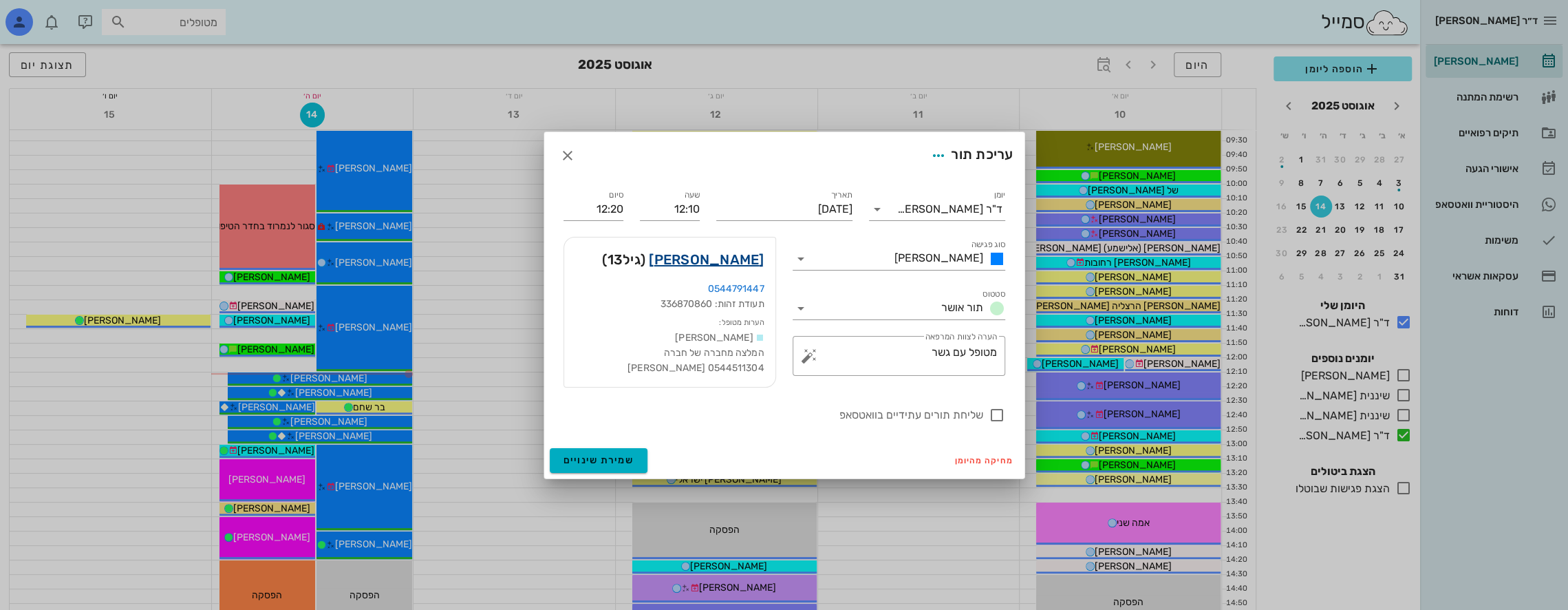
click at [737, 258] on link "[PERSON_NAME]" at bounding box center [707, 260] width 115 height 22
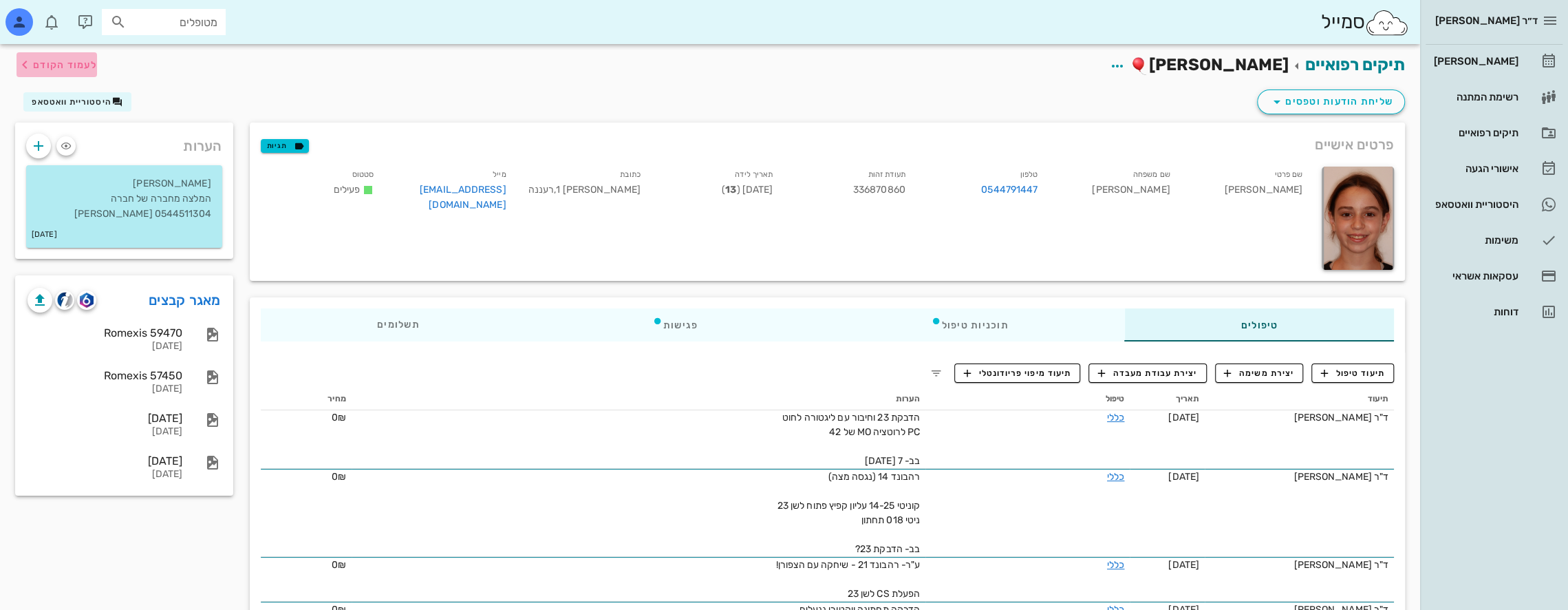
click at [35, 62] on span "לעמוד הקודם" at bounding box center [65, 65] width 64 height 12
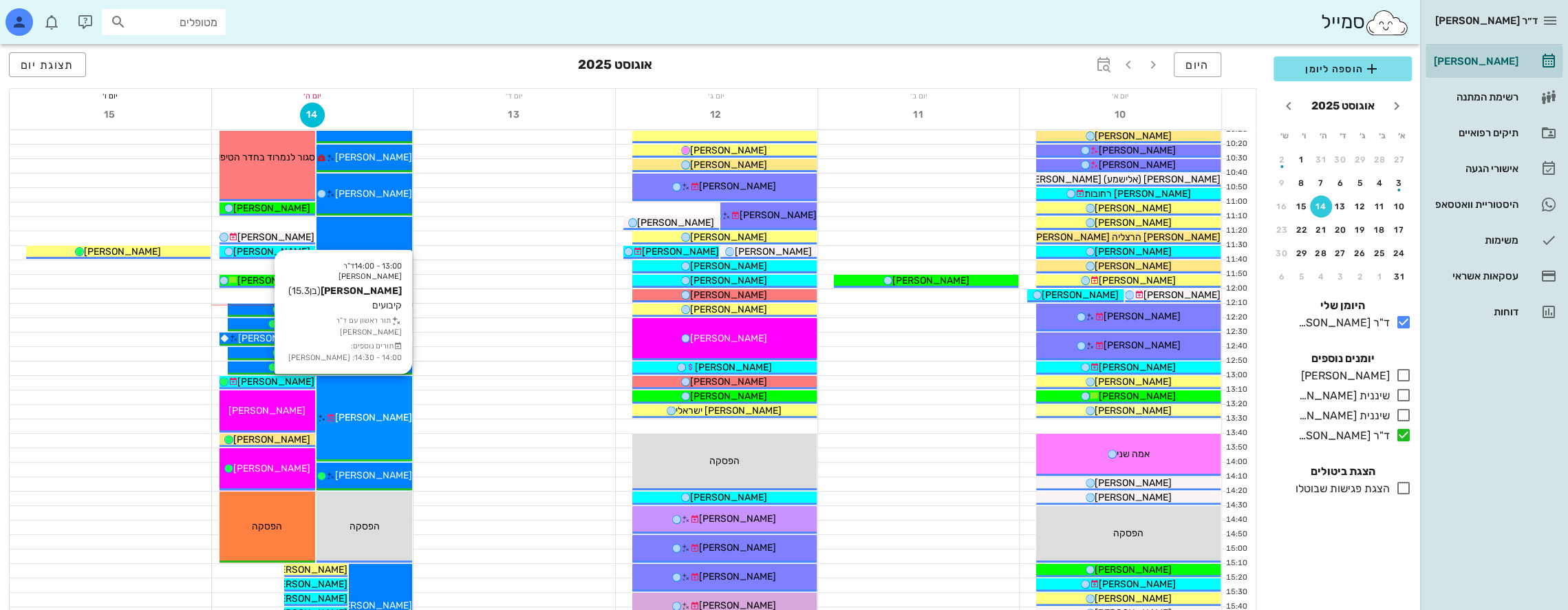
scroll to position [344, 0]
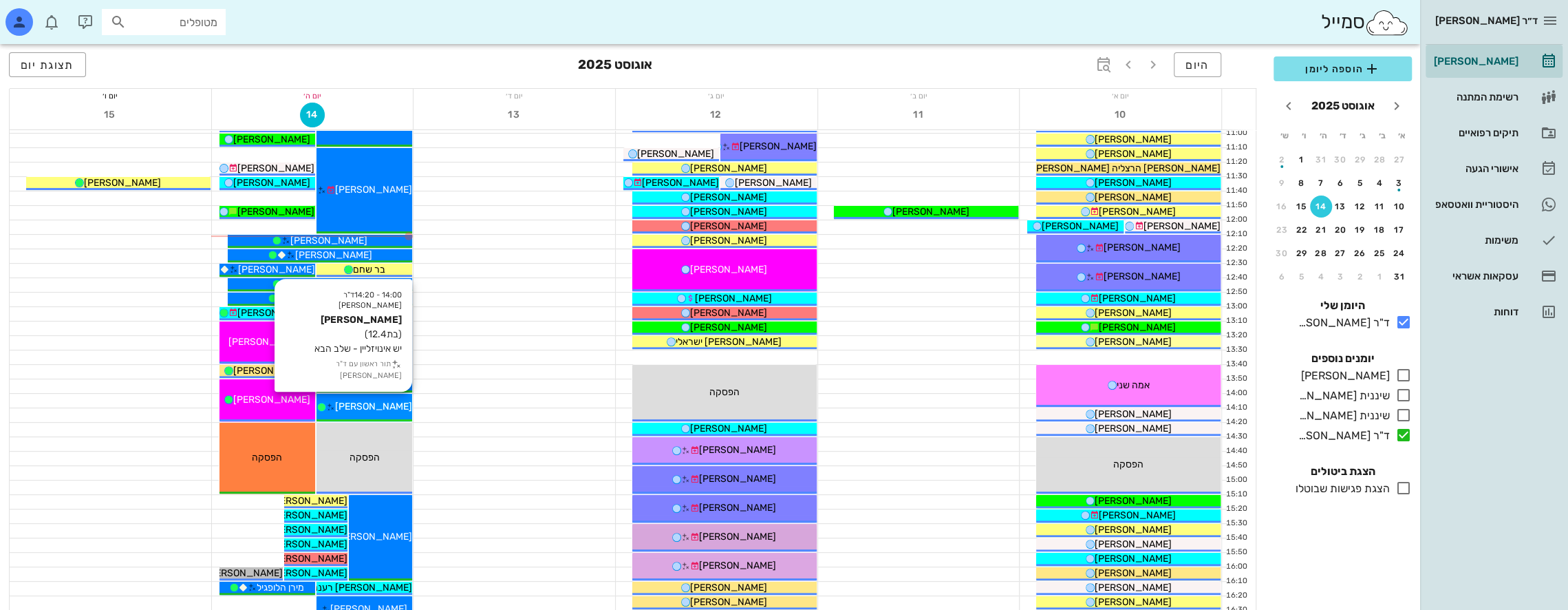
click at [368, 406] on span "[PERSON_NAME]" at bounding box center [373, 406] width 77 height 12
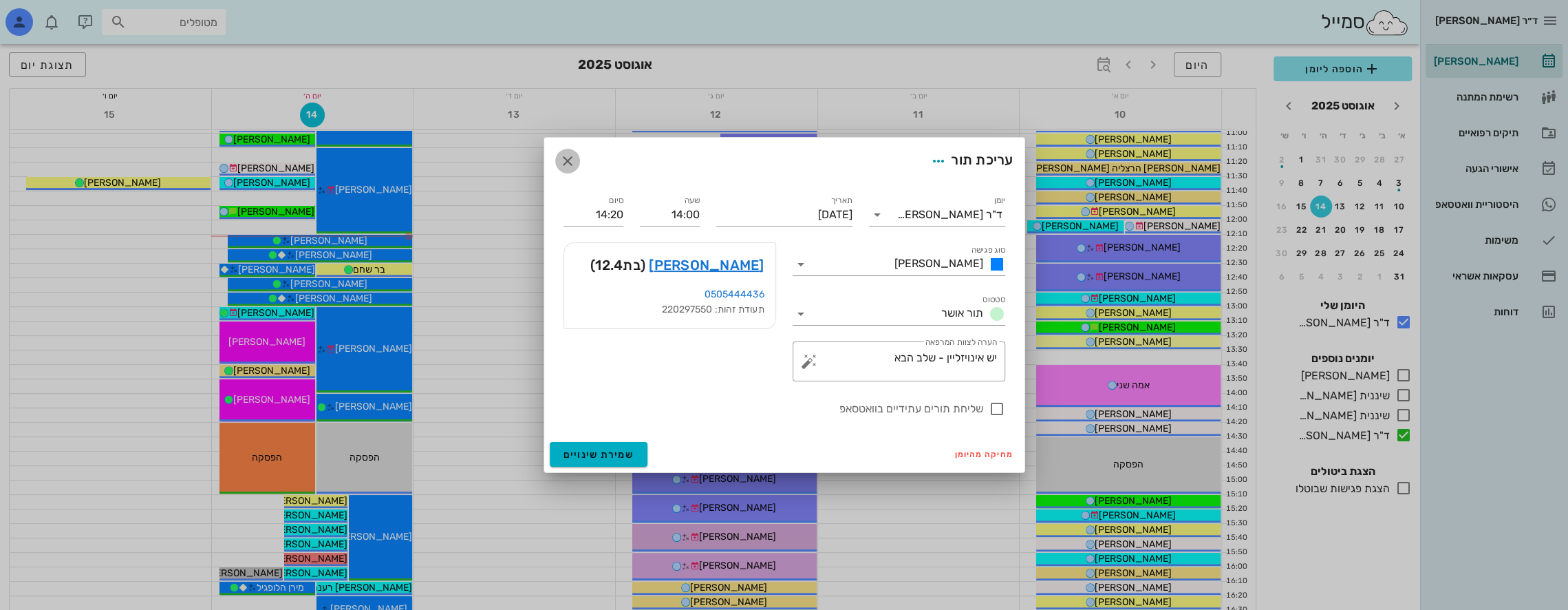
click at [566, 160] on icon "button" at bounding box center [567, 161] width 17 height 17
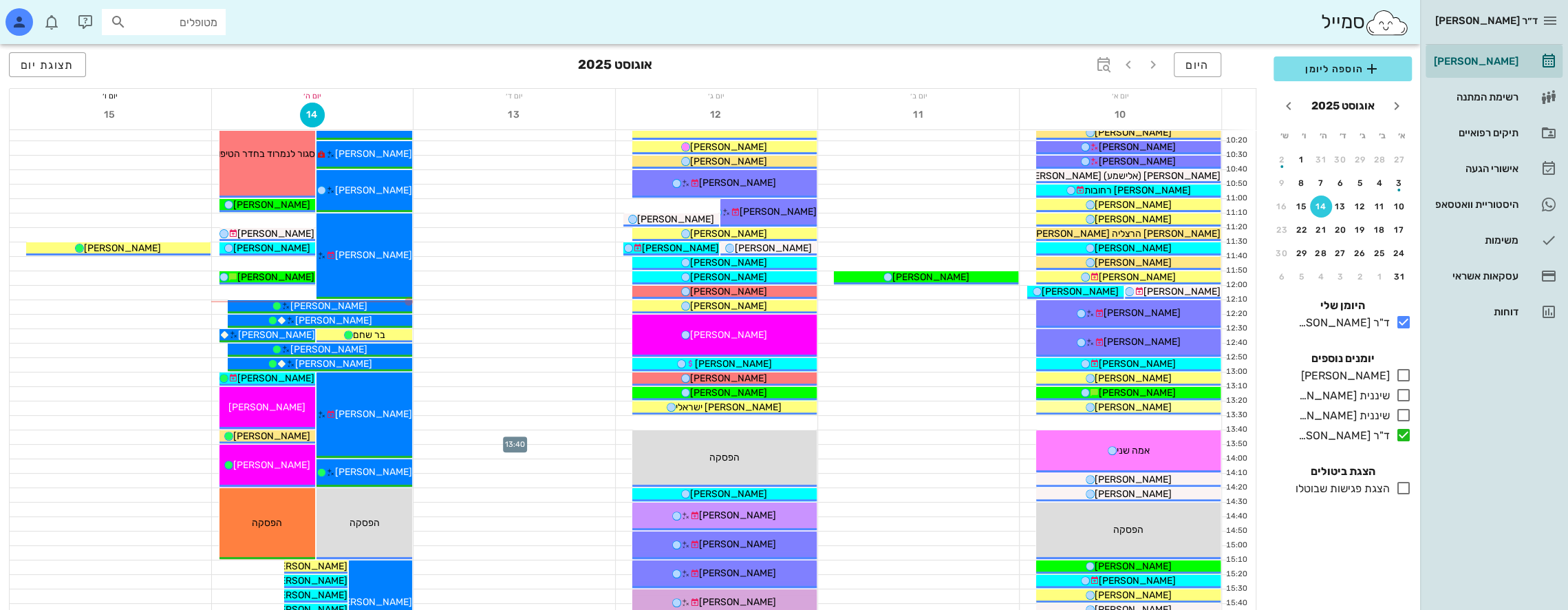
scroll to position [275, 0]
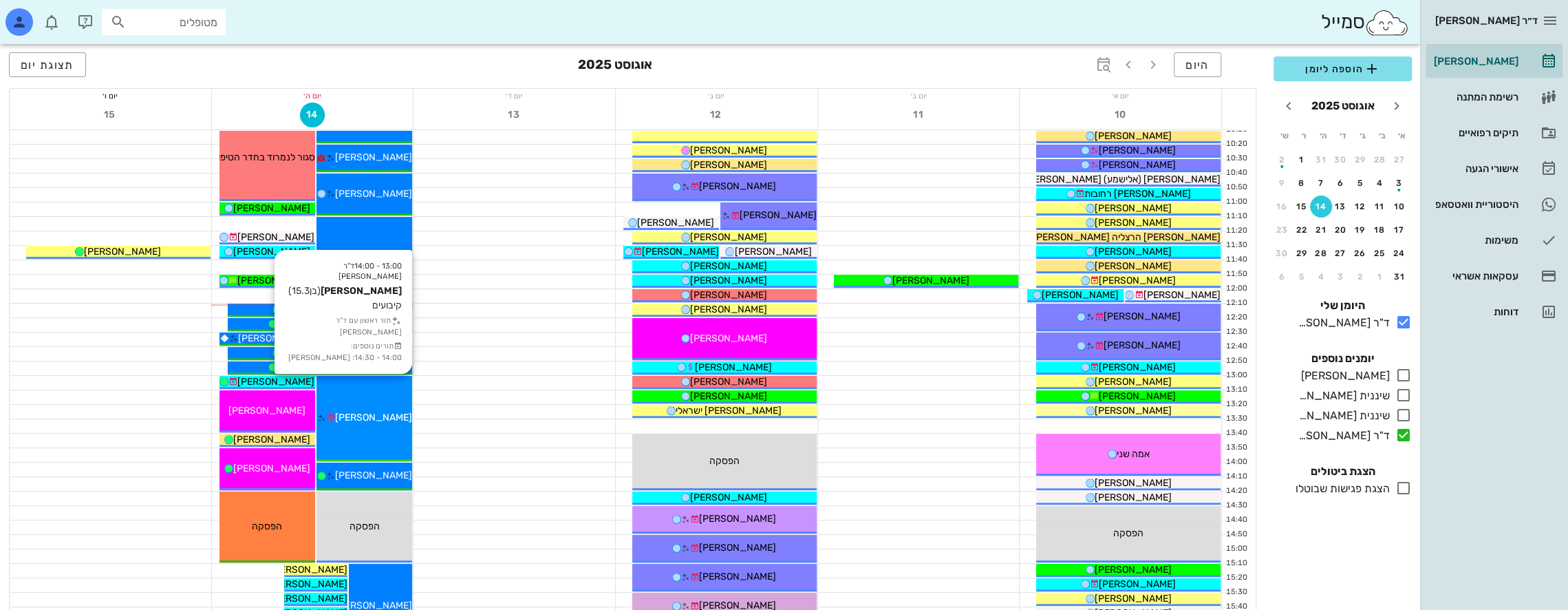
click at [376, 395] on div "13:00 - 14:00 ד"ר [PERSON_NAME] [PERSON_NAME] (בן 15.3 ) קיבועים תור ראשון עם ד…" at bounding box center [364, 418] width 96 height 85
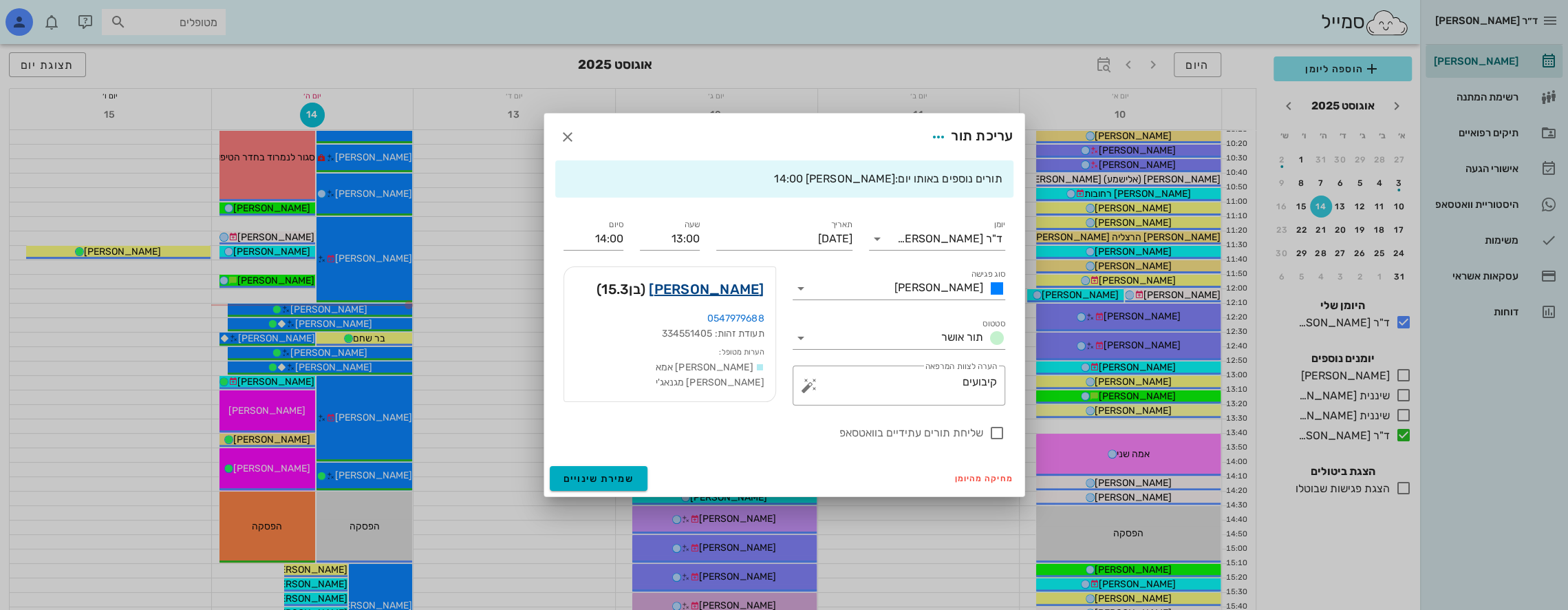
click at [737, 289] on link "[PERSON_NAME]" at bounding box center [707, 289] width 115 height 22
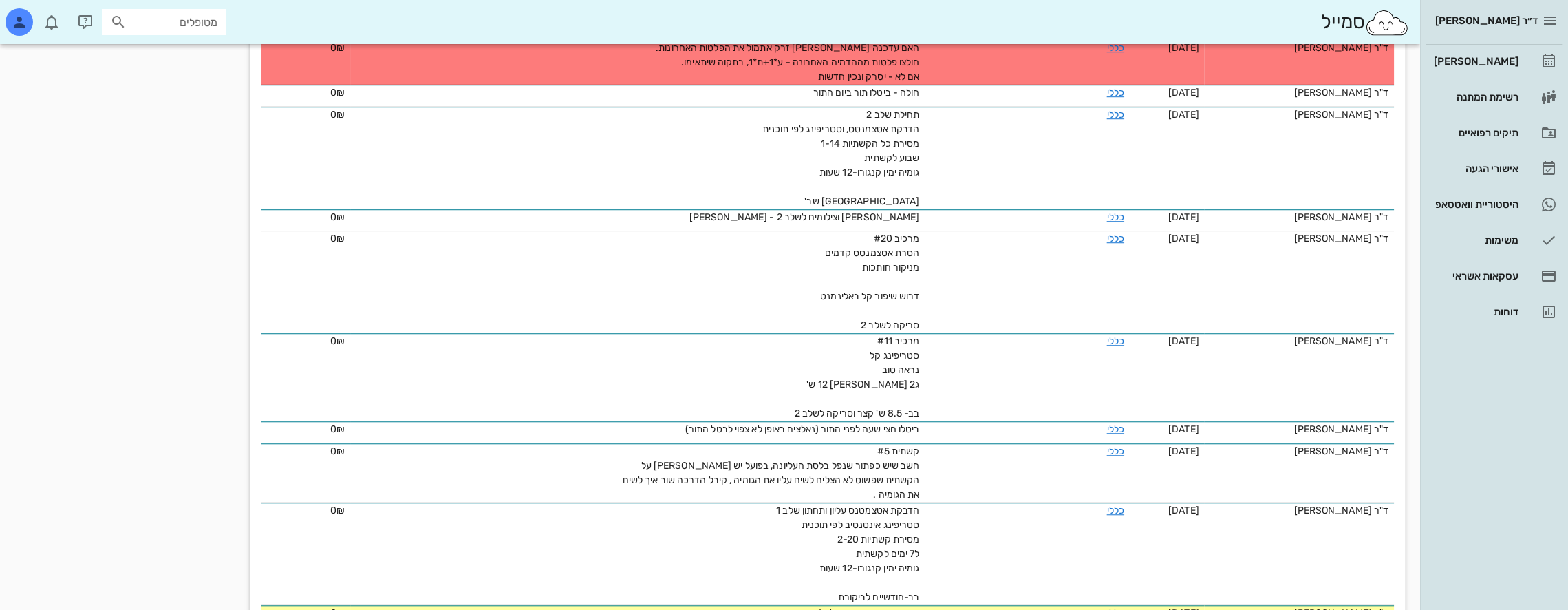
scroll to position [757, 0]
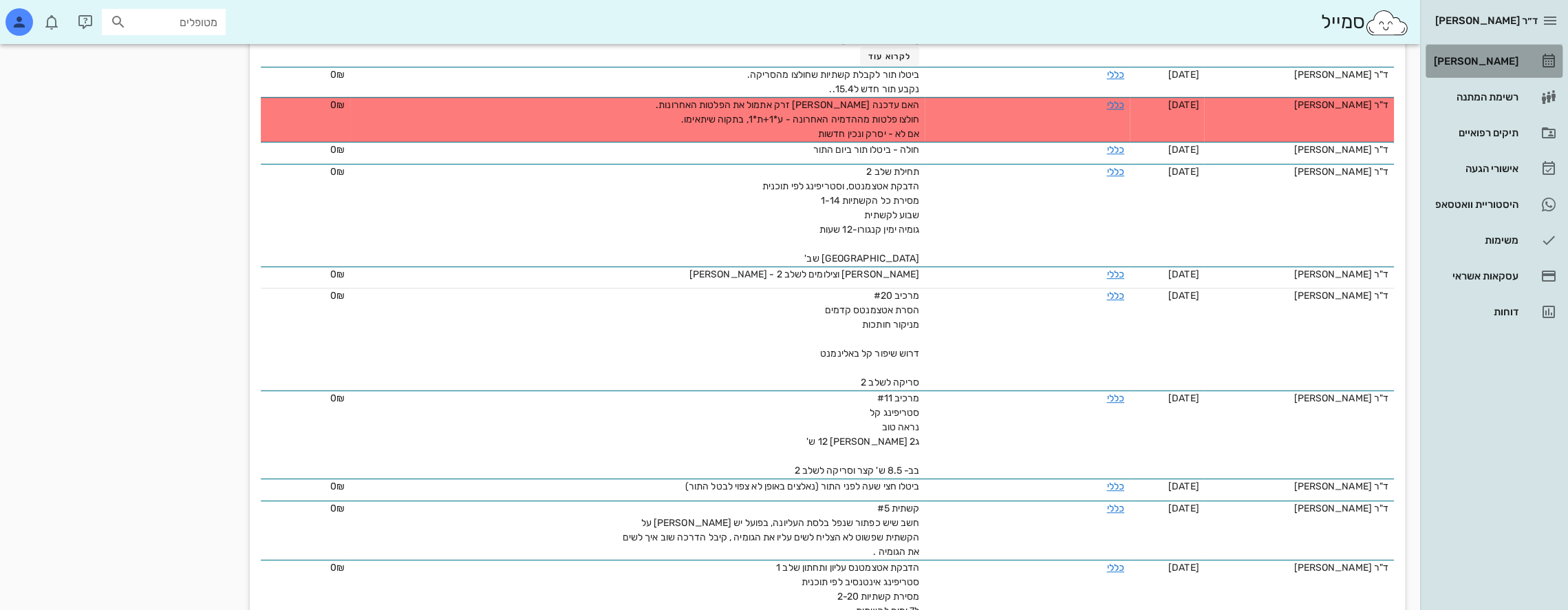
click at [1518, 61] on link "[PERSON_NAME]" at bounding box center [1494, 61] width 137 height 33
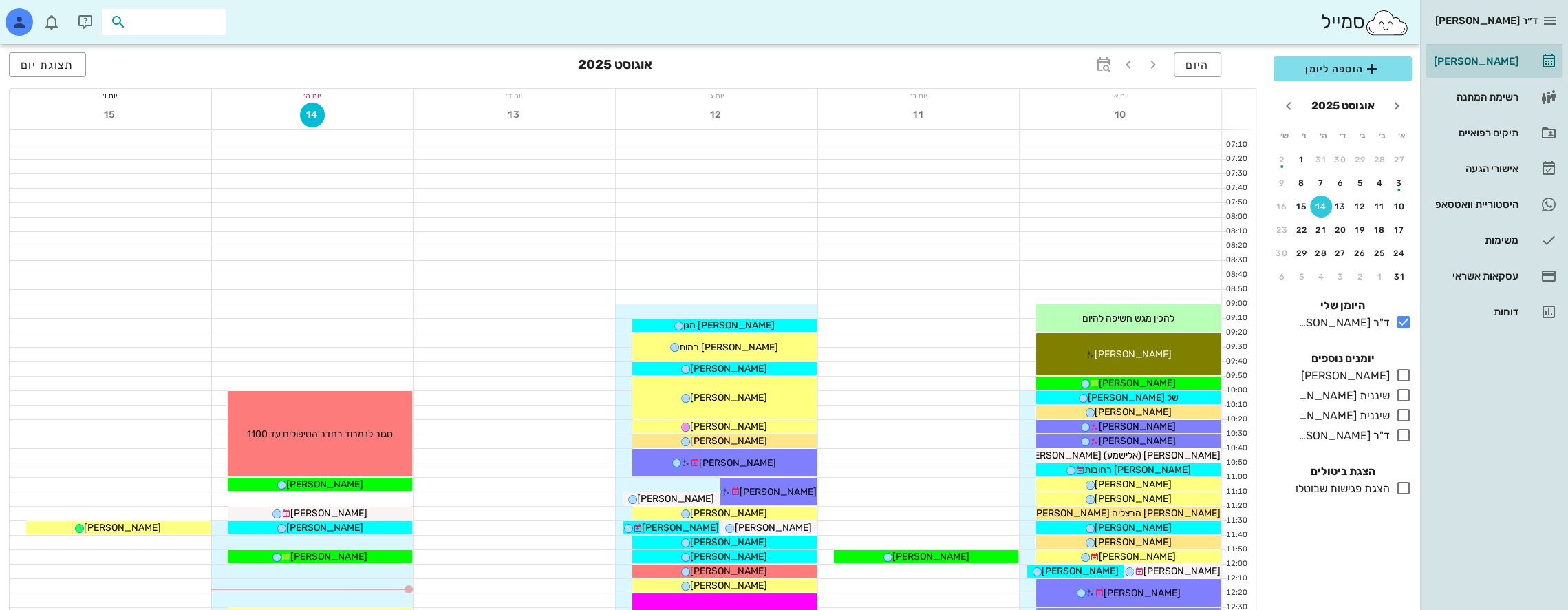
click at [193, 28] on input "text" at bounding box center [173, 22] width 88 height 18
type input "[PERSON_NAME]"
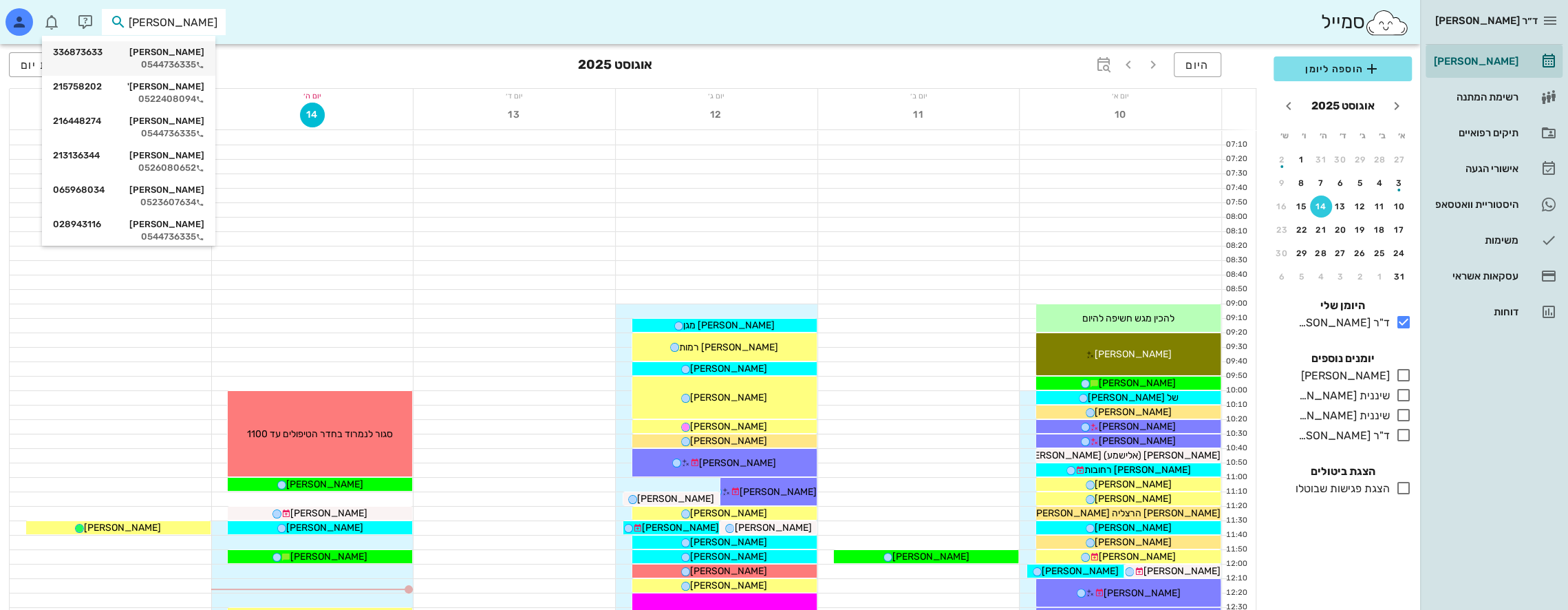
click at [194, 54] on div "[PERSON_NAME] 336873633" at bounding box center [129, 52] width 152 height 11
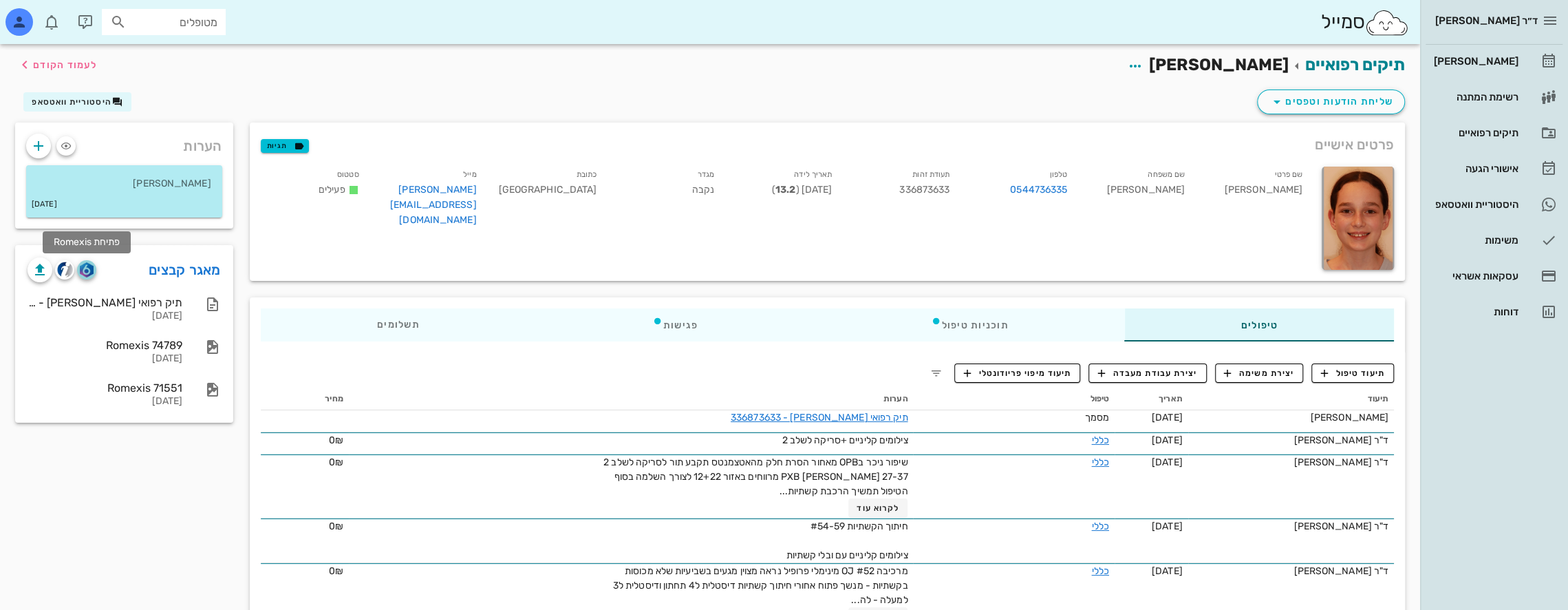
click at [89, 271] on img "button" at bounding box center [86, 269] width 13 height 15
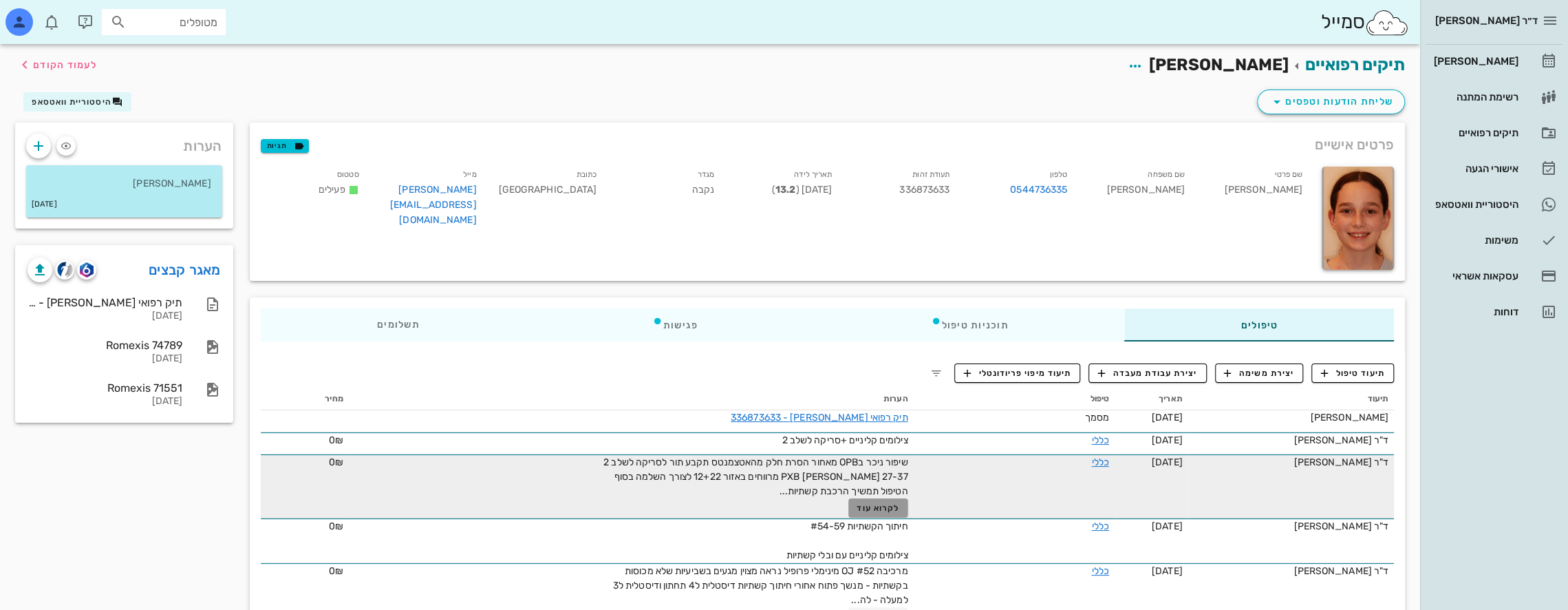
click at [878, 506] on span "לקרוא עוד" at bounding box center [878, 508] width 42 height 9
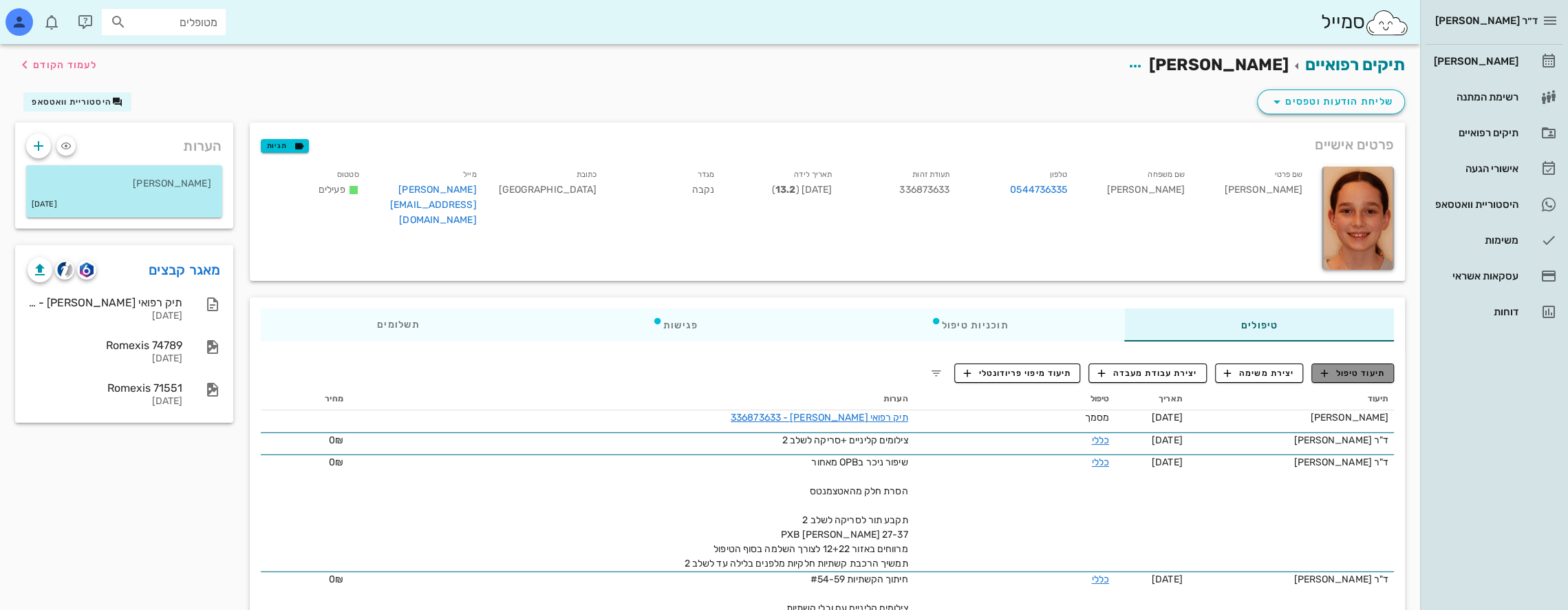
click at [1357, 369] on span "תיעוד טיפול" at bounding box center [1353, 373] width 64 height 12
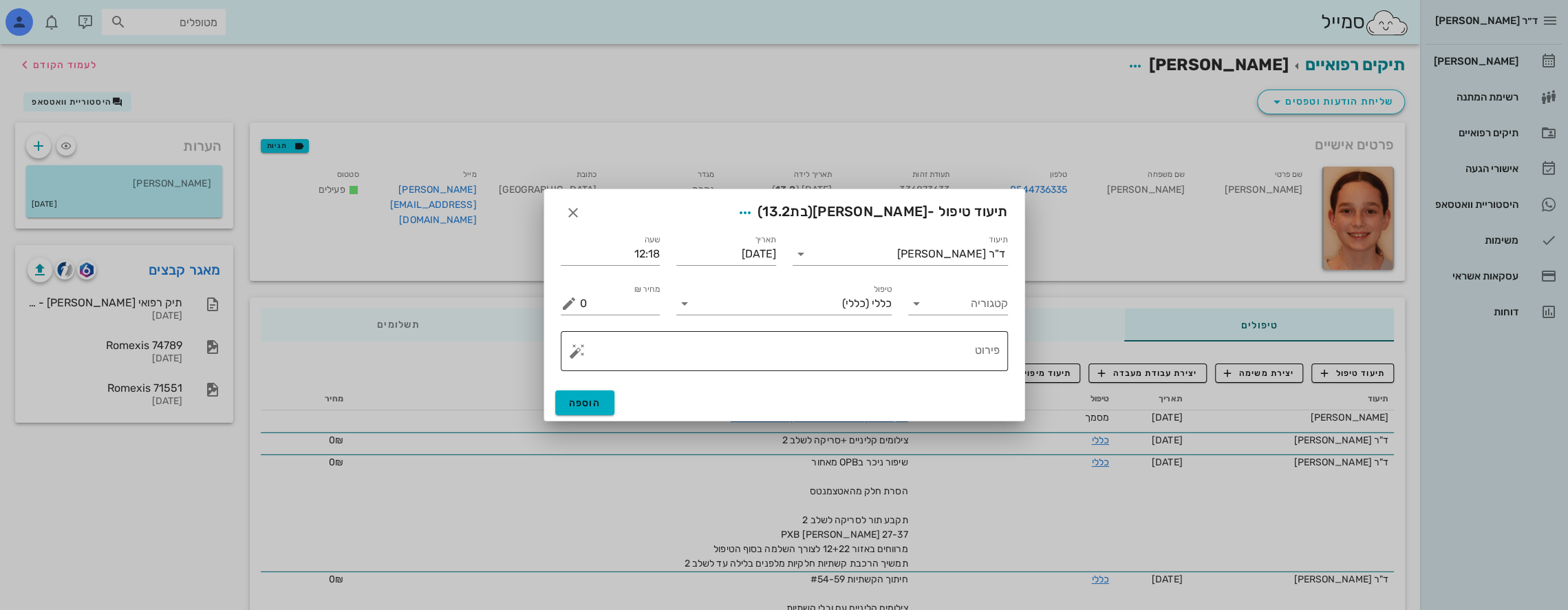
click at [899, 368] on textarea "פירוט" at bounding box center [790, 354] width 420 height 33
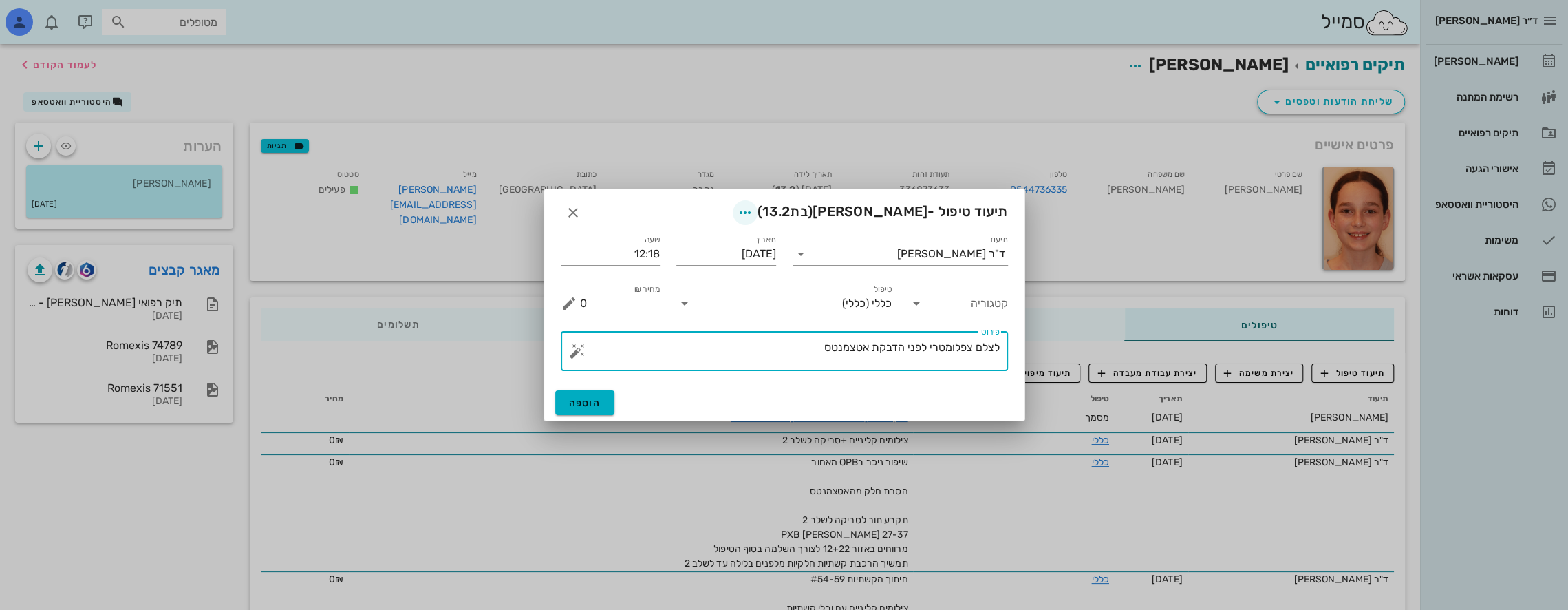
type textarea "לצלם צפלומטרי לפני הדבקת אטצמנטס"
click at [753, 208] on icon "button" at bounding box center [745, 212] width 17 height 17
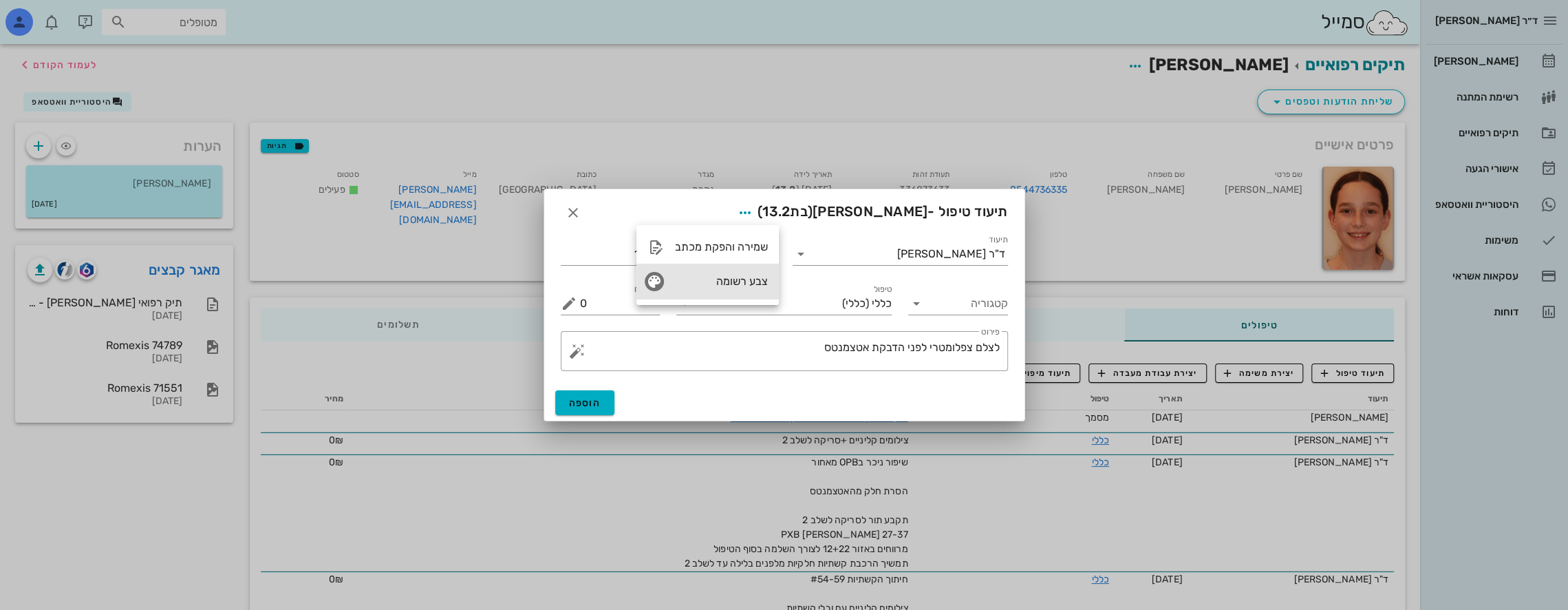
click at [740, 281] on div "צבע רשומה" at bounding box center [721, 281] width 93 height 13
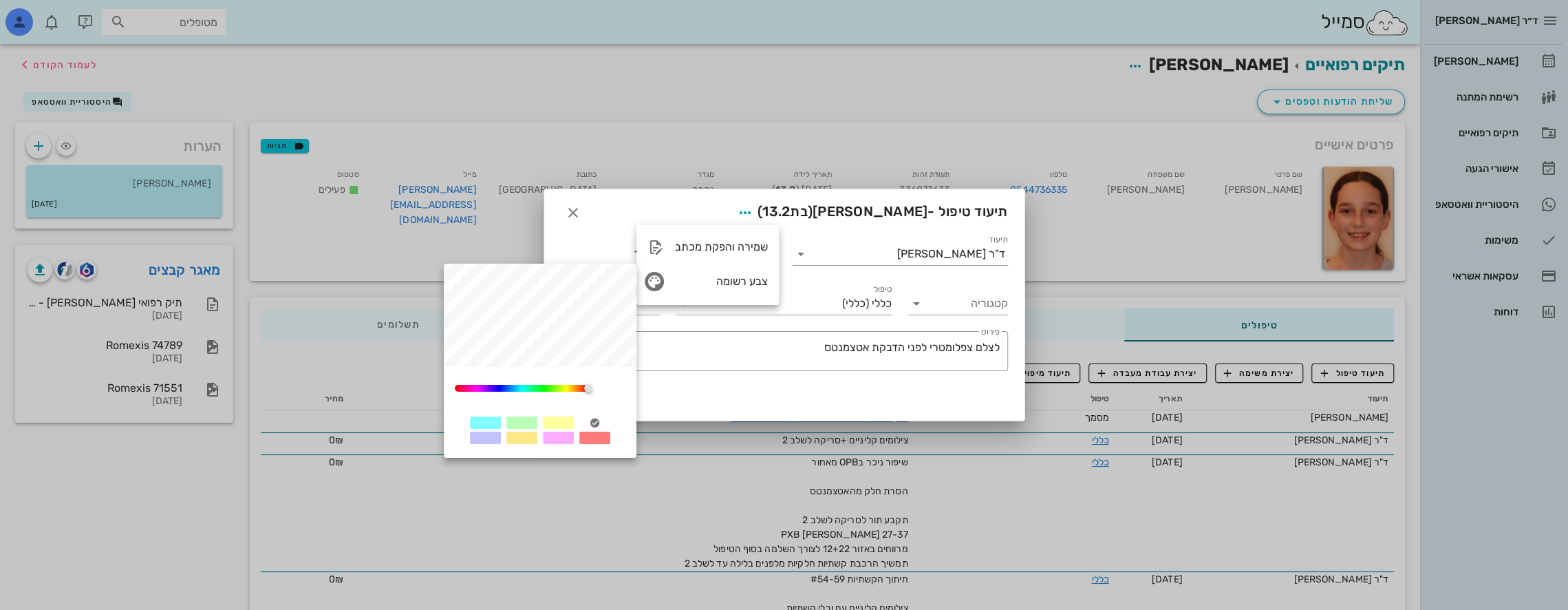
click at [563, 442] on div at bounding box center [558, 438] width 31 height 12
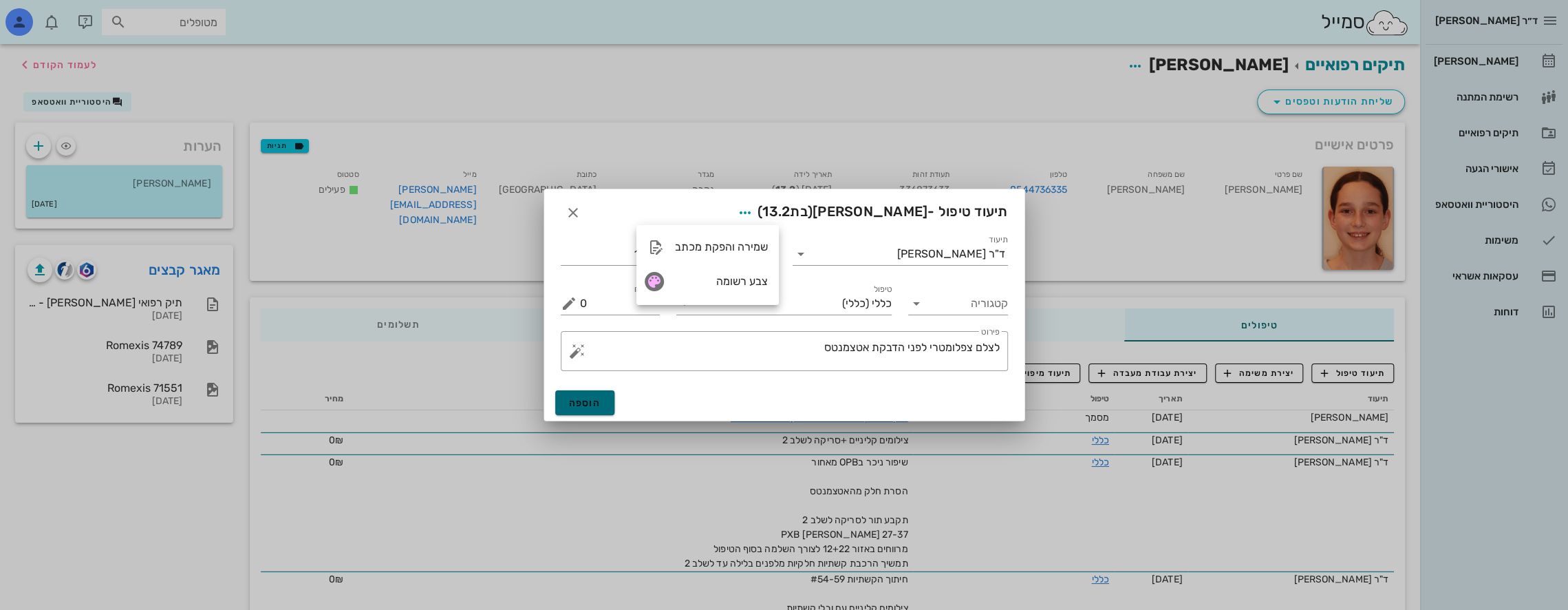
click at [585, 399] on span "הוספה" at bounding box center [585, 403] width 32 height 12
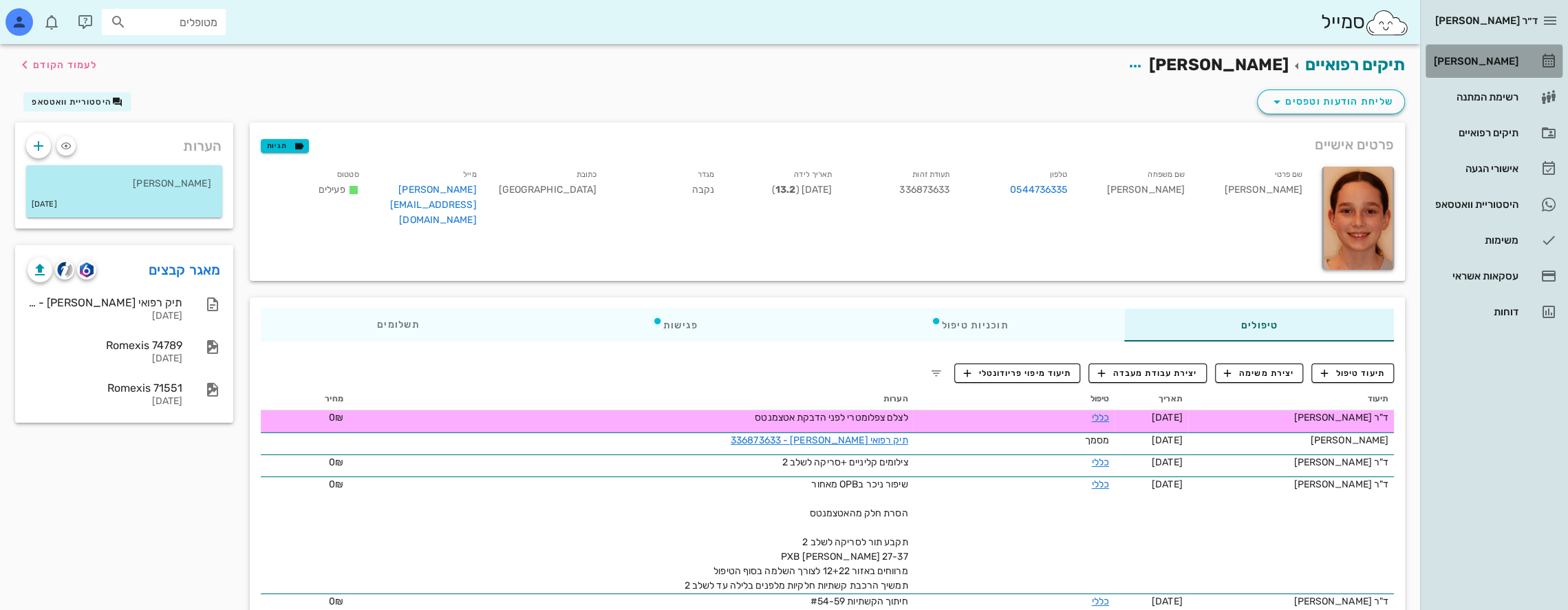
drag, startPoint x: 1496, startPoint y: 62, endPoint x: 1452, endPoint y: 73, distance: 45.4
click at [1495, 62] on div "[PERSON_NAME]" at bounding box center [1475, 61] width 88 height 11
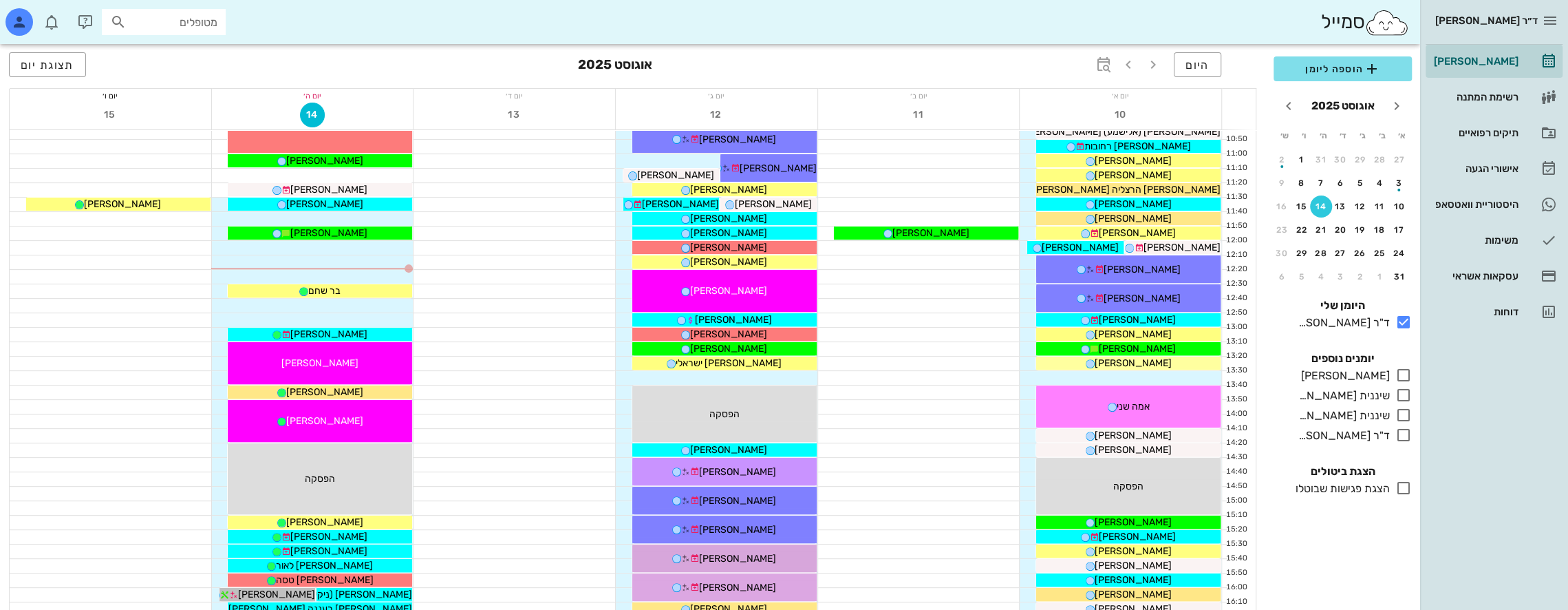
scroll to position [344, 0]
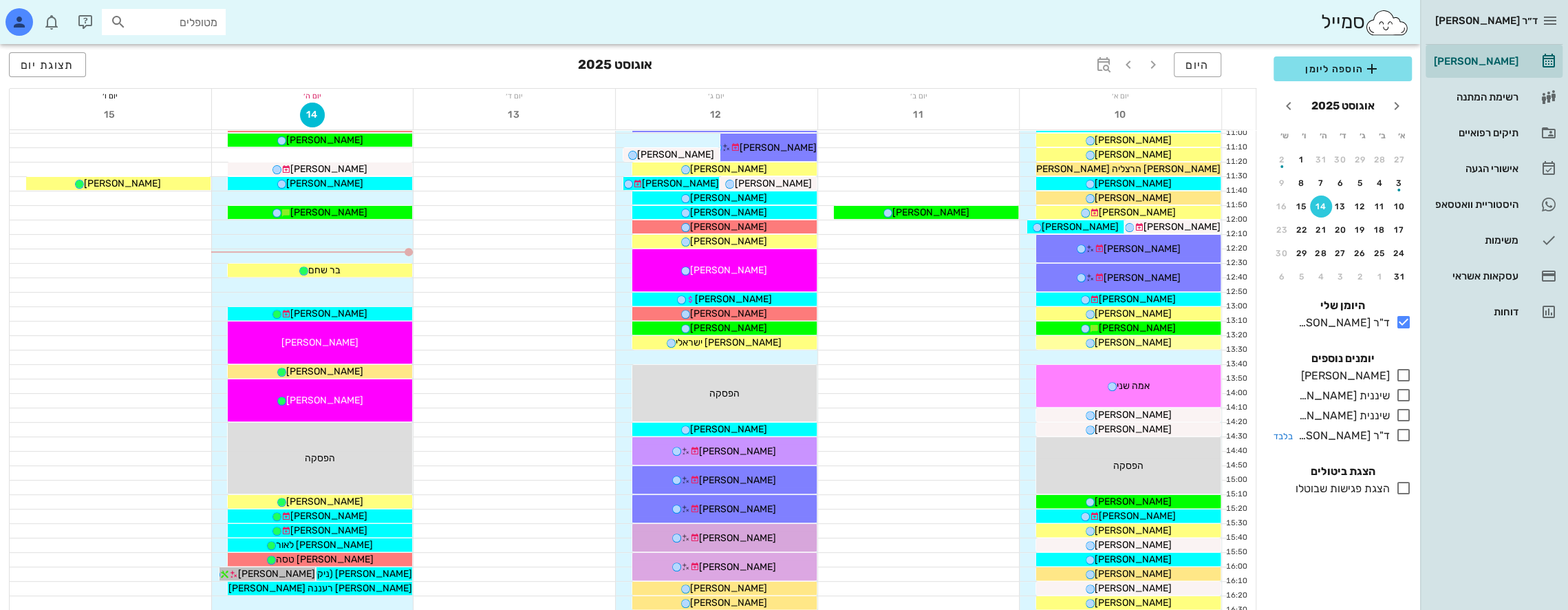
click at [1402, 432] on icon at bounding box center [1403, 435] width 17 height 17
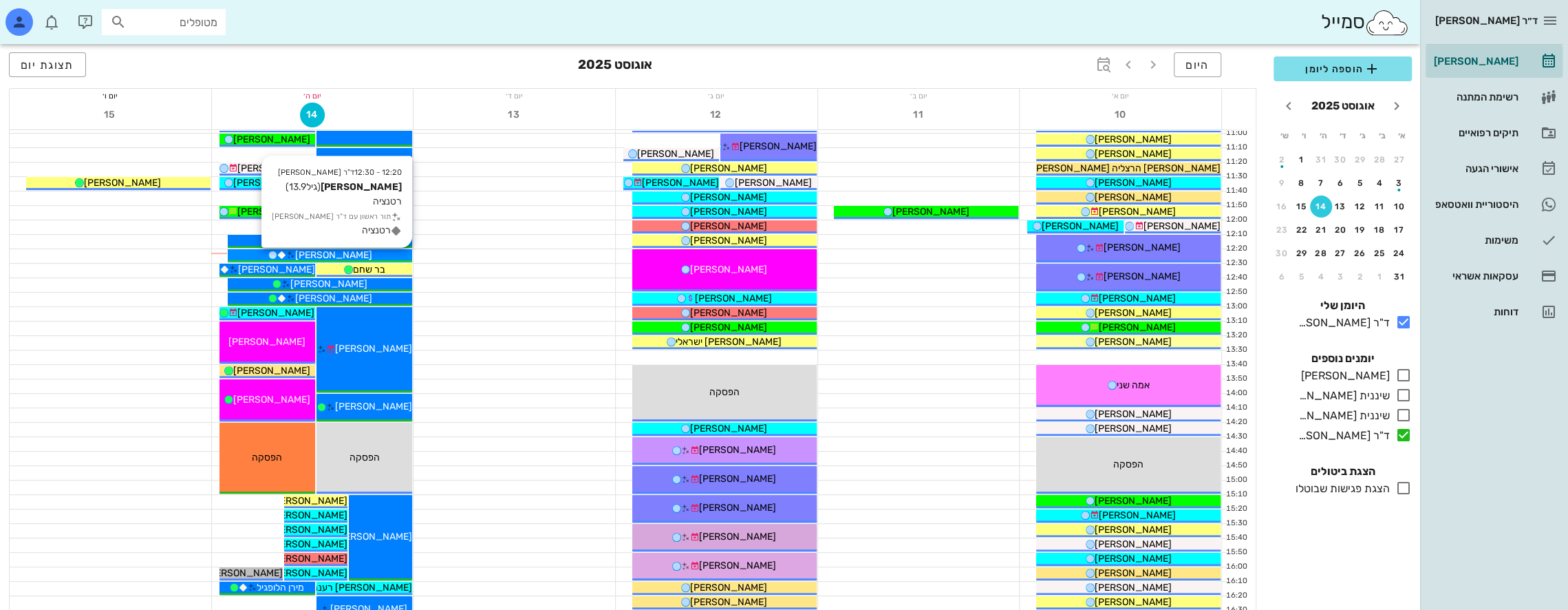
click at [360, 255] on div "[PERSON_NAME]" at bounding box center [319, 255] width 185 height 15
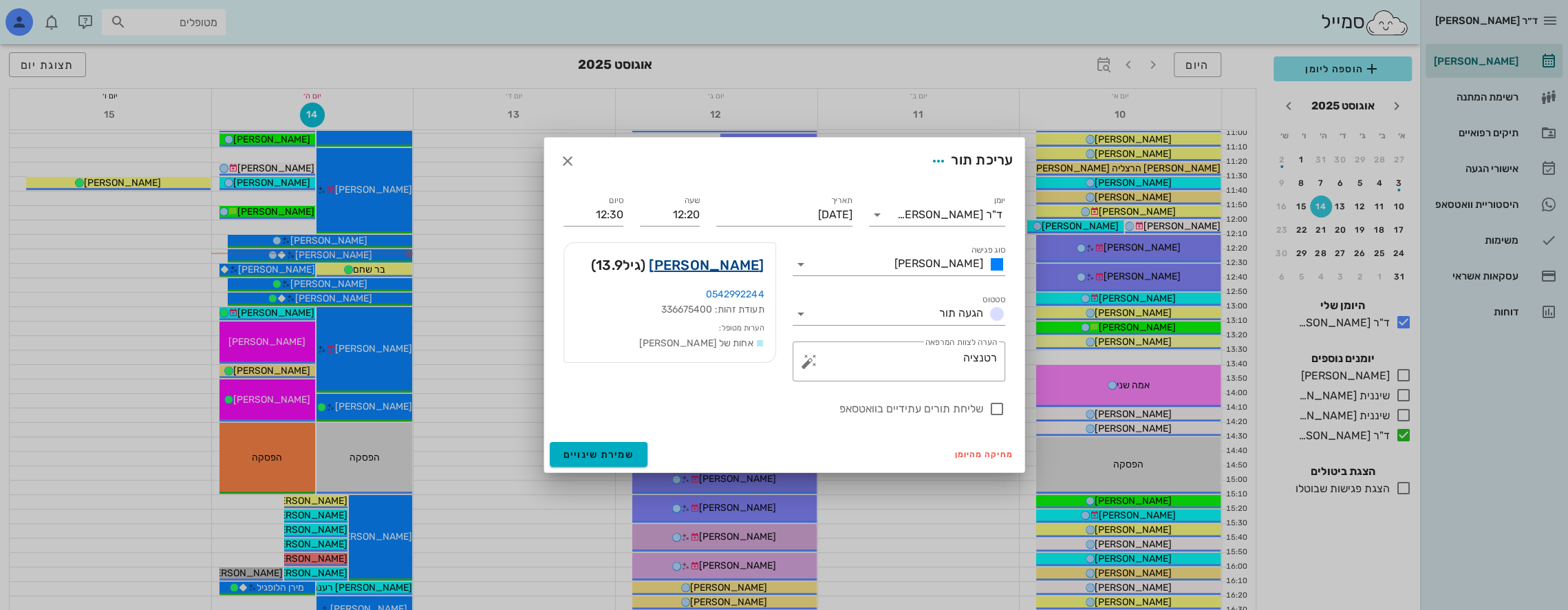
click at [729, 269] on link "[PERSON_NAME]" at bounding box center [707, 265] width 115 height 22
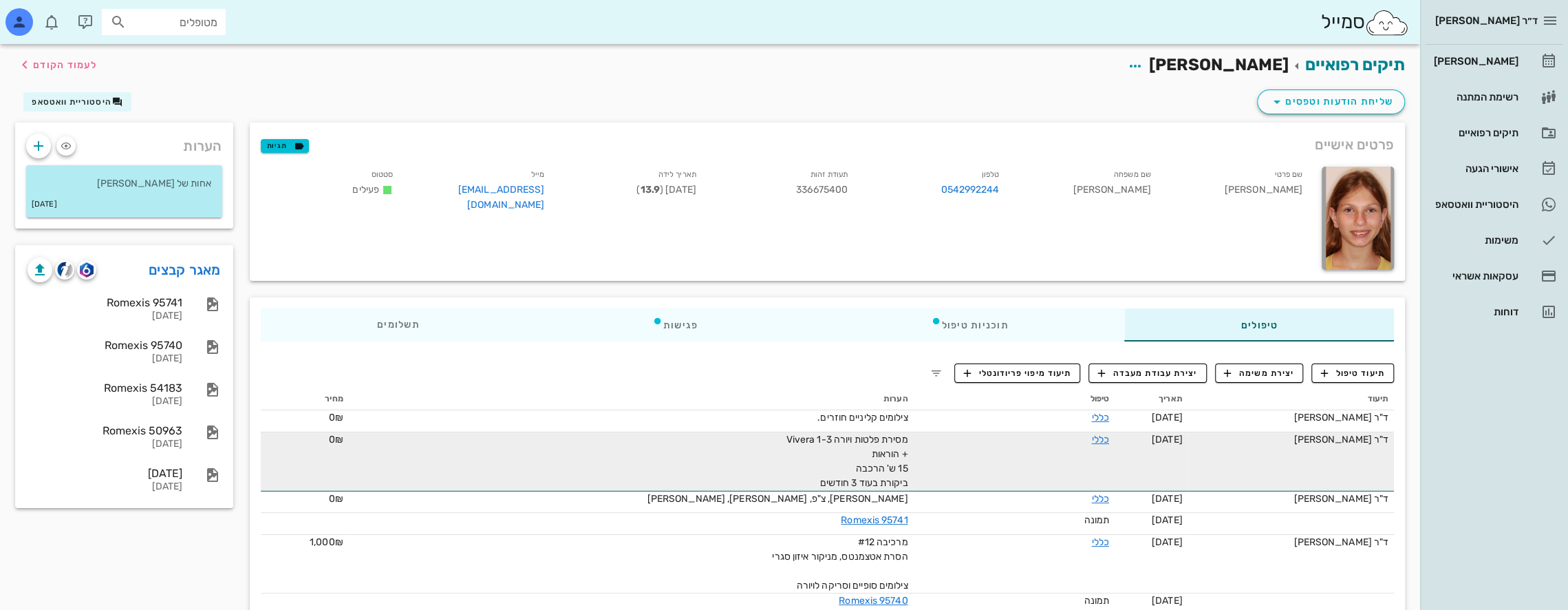
click at [827, 461] on div "מסירת פלטות ויורה Vivera 1-3 + הוראות 15 ש' הרכבה ביקורת בעוד 3 חודשים" at bounding box center [753, 460] width 310 height 58
click at [1109, 441] on link "כללי" at bounding box center [1100, 439] width 18 height 12
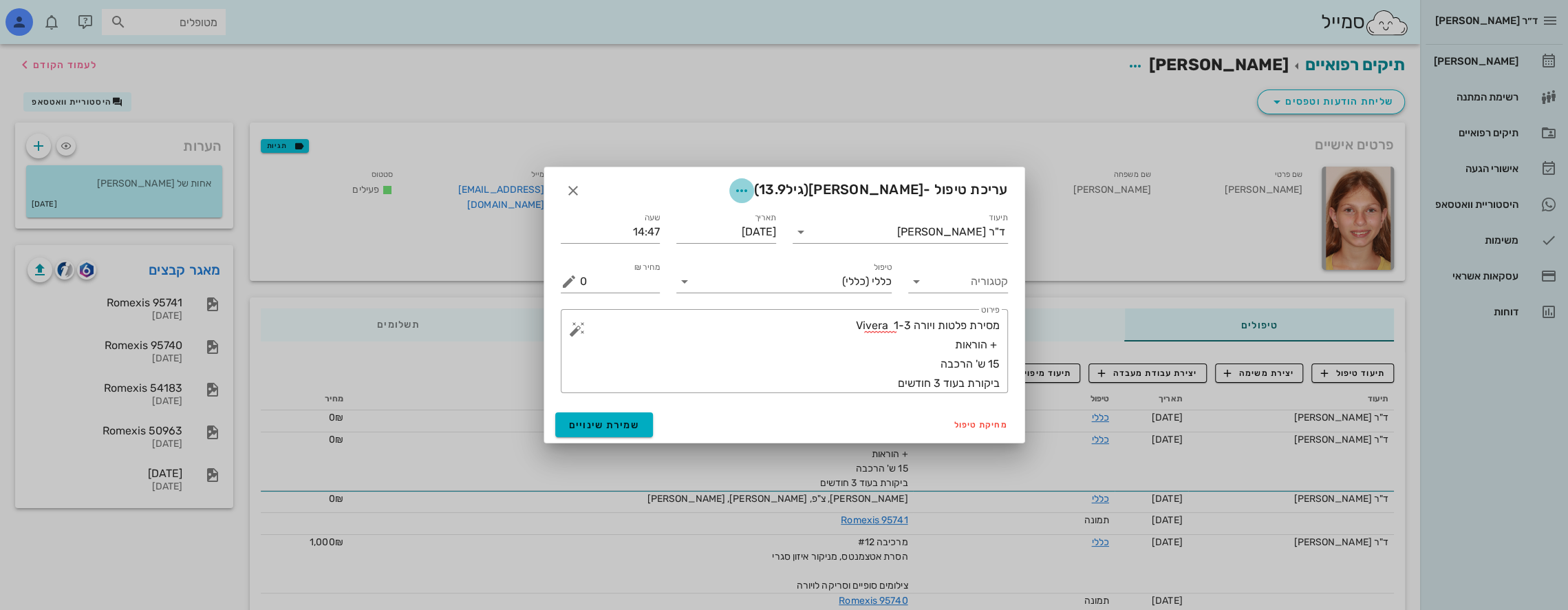
click at [750, 186] on icon "button" at bounding box center [742, 190] width 17 height 17
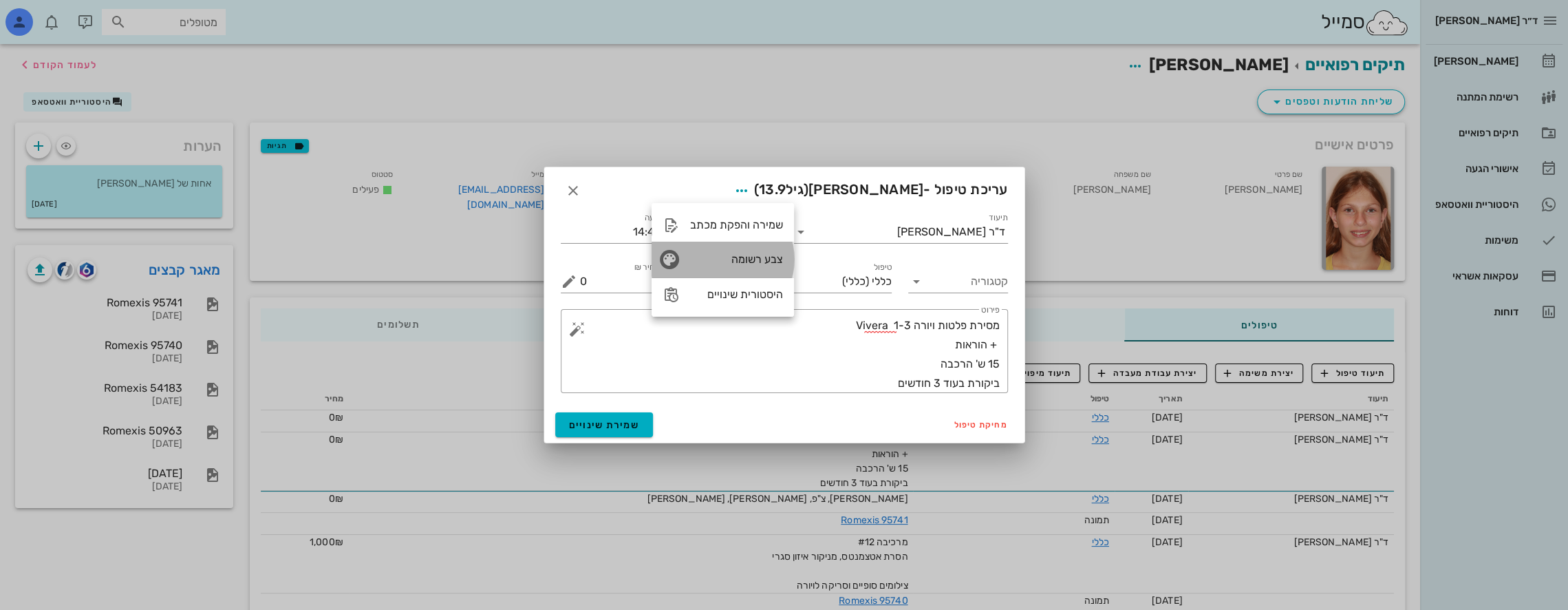
click at [688, 263] on div "צבע רשומה" at bounding box center [722, 259] width 142 height 36
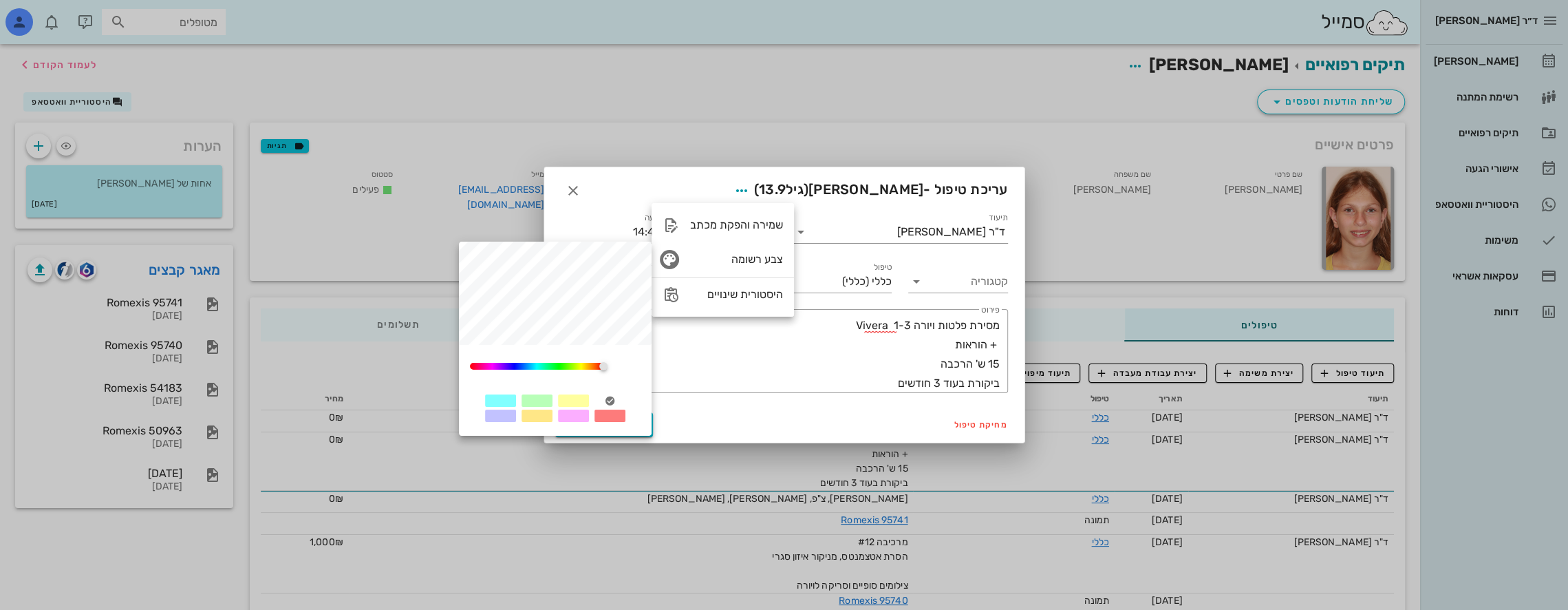
click at [541, 403] on div at bounding box center [537, 401] width 31 height 12
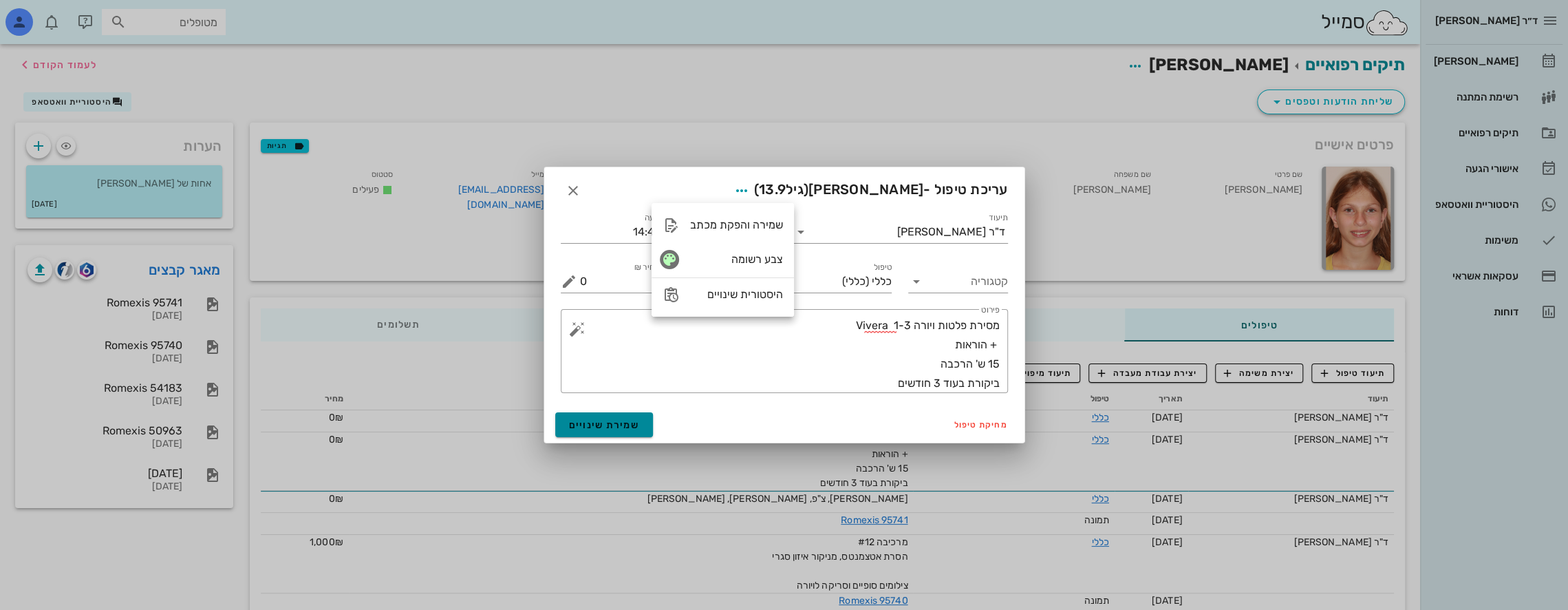
click at [616, 422] on span "שמירת שינויים" at bounding box center [604, 425] width 71 height 12
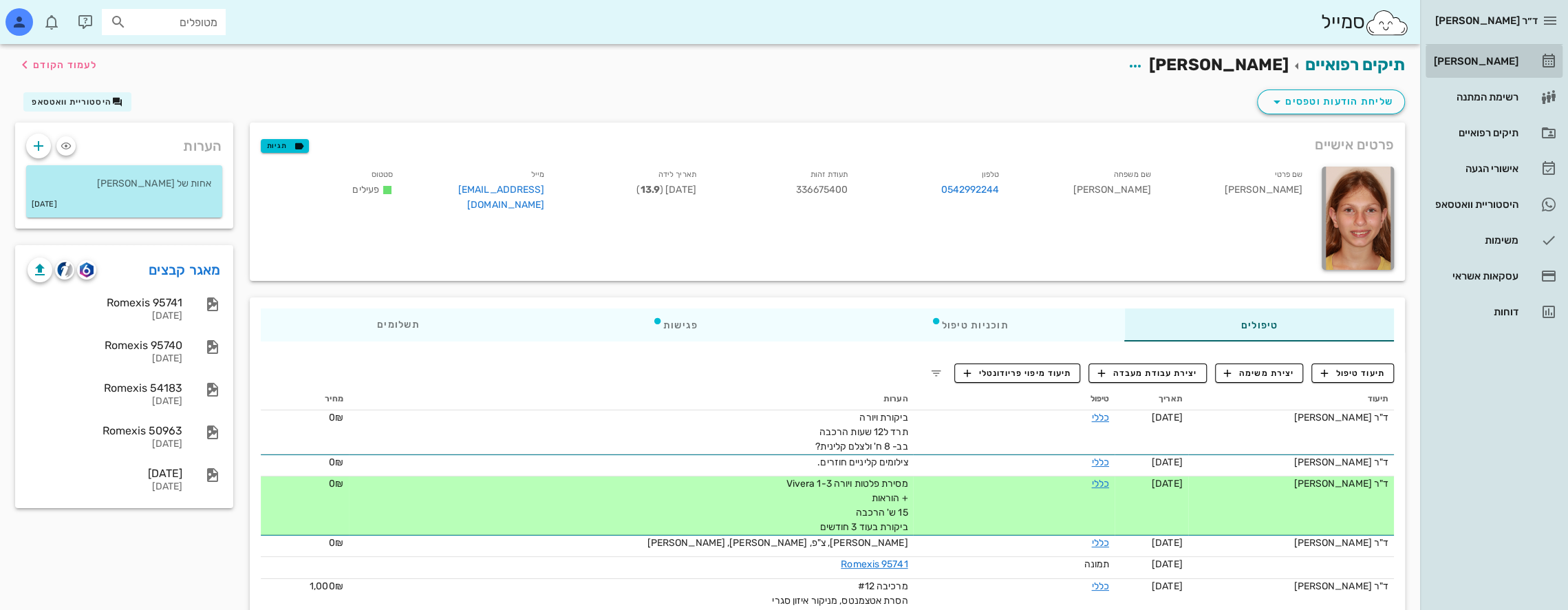
click at [1503, 58] on div "[PERSON_NAME]" at bounding box center [1475, 61] width 88 height 11
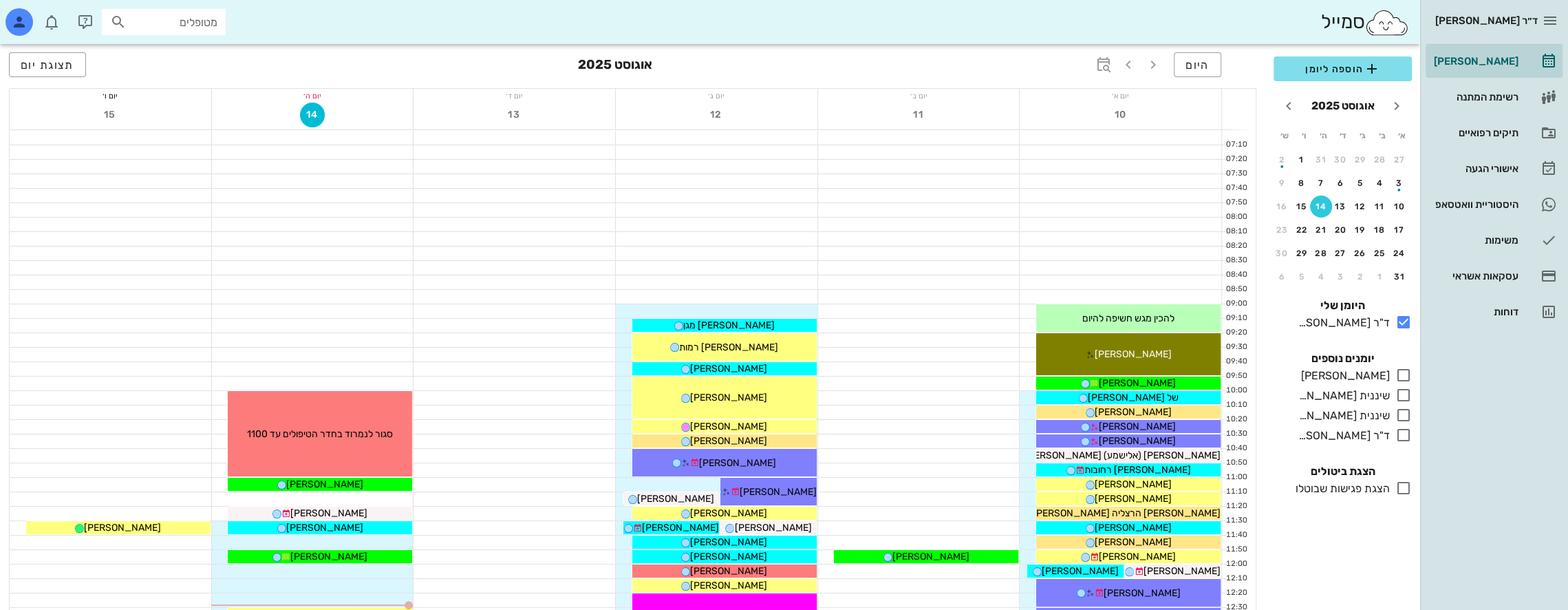
click at [217, 24] on div "מטופלים" at bounding box center [164, 22] width 124 height 26
type input "c"
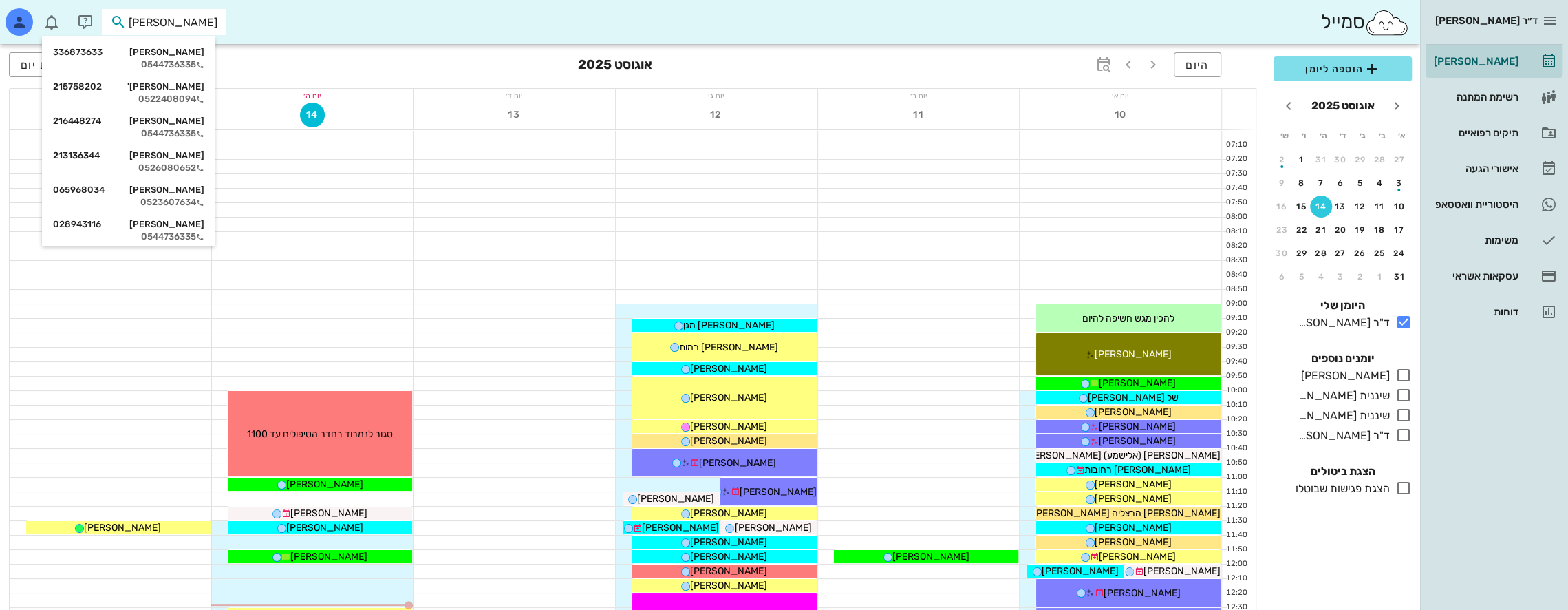
type input "[PERSON_NAME]"
click at [195, 53] on div "[PERSON_NAME] 336873633" at bounding box center [129, 52] width 152 height 11
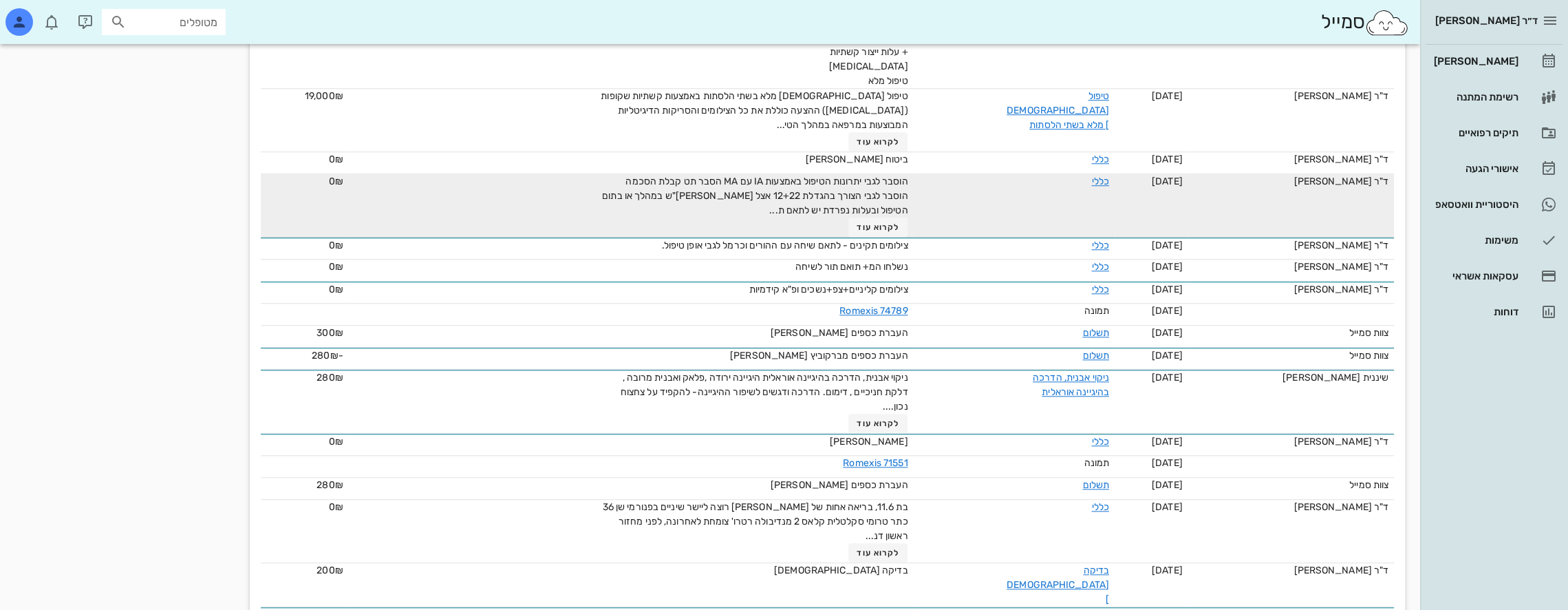
scroll to position [1149, 0]
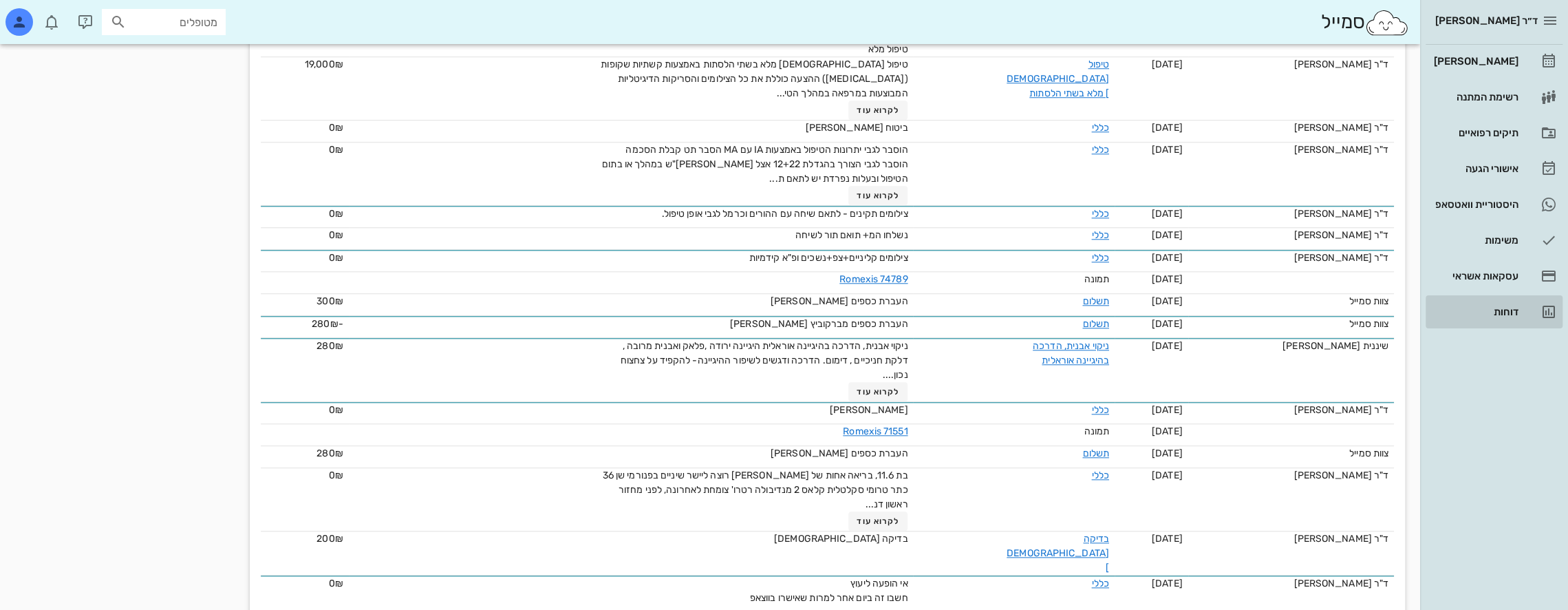
click at [1516, 312] on div "דוחות" at bounding box center [1475, 312] width 88 height 11
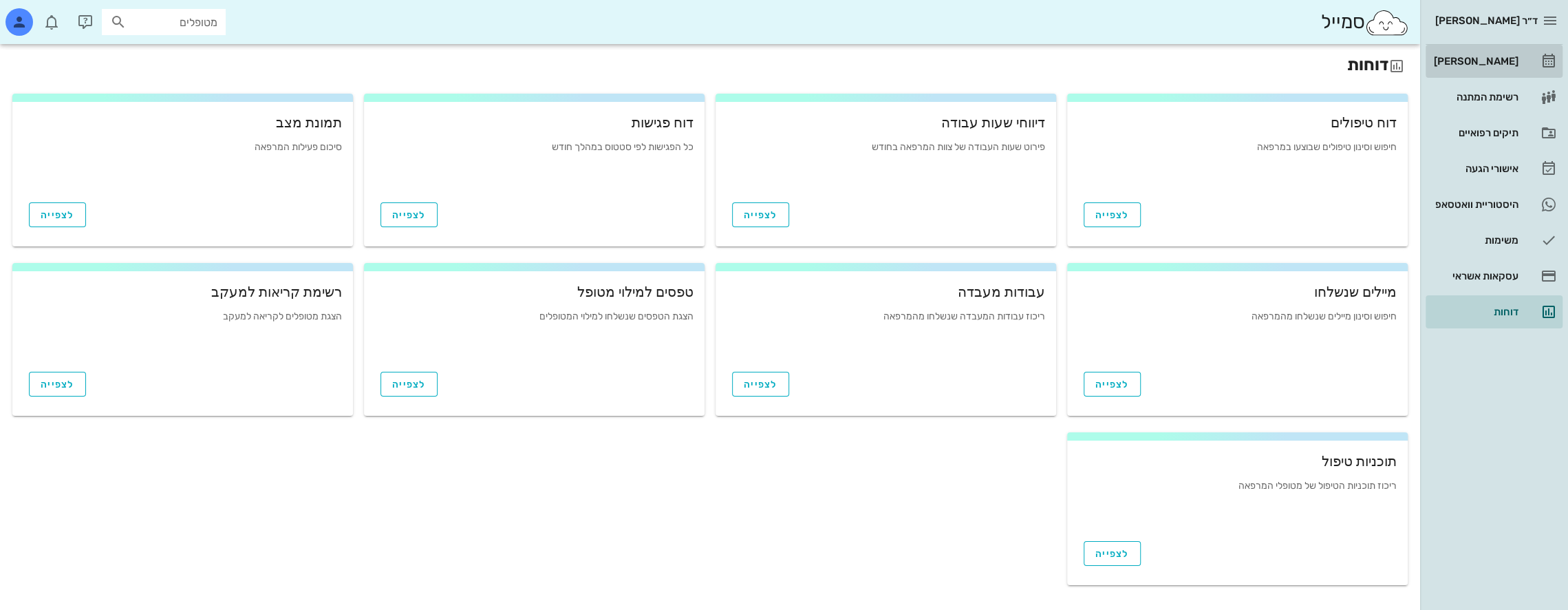
click at [1499, 63] on div "[PERSON_NAME]" at bounding box center [1475, 61] width 88 height 11
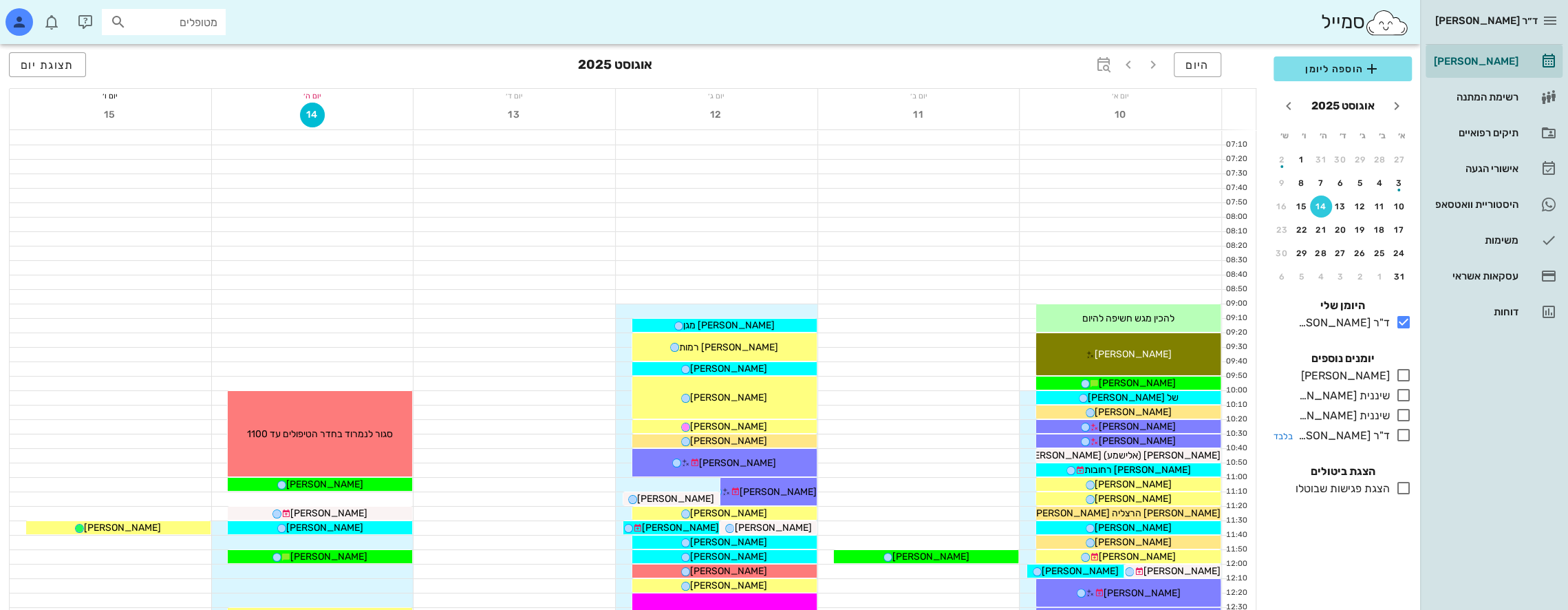
click at [1405, 435] on icon at bounding box center [1403, 435] width 17 height 17
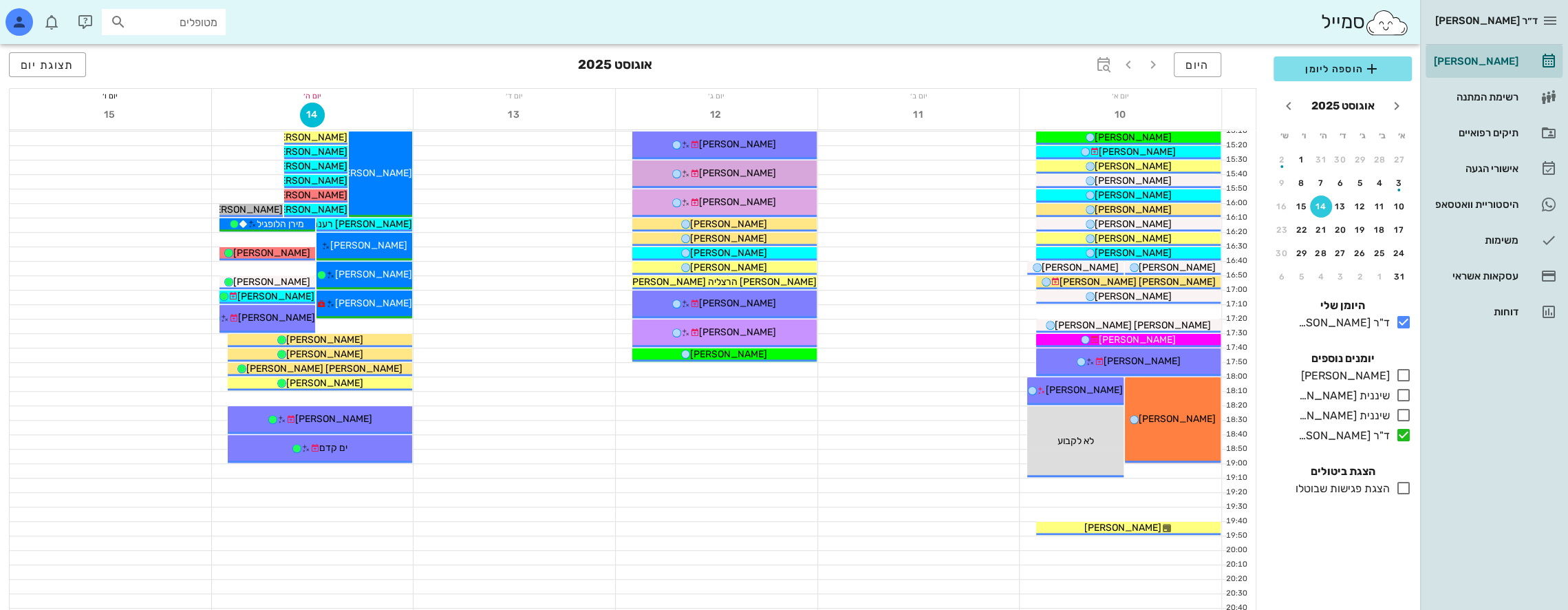
scroll to position [734, 0]
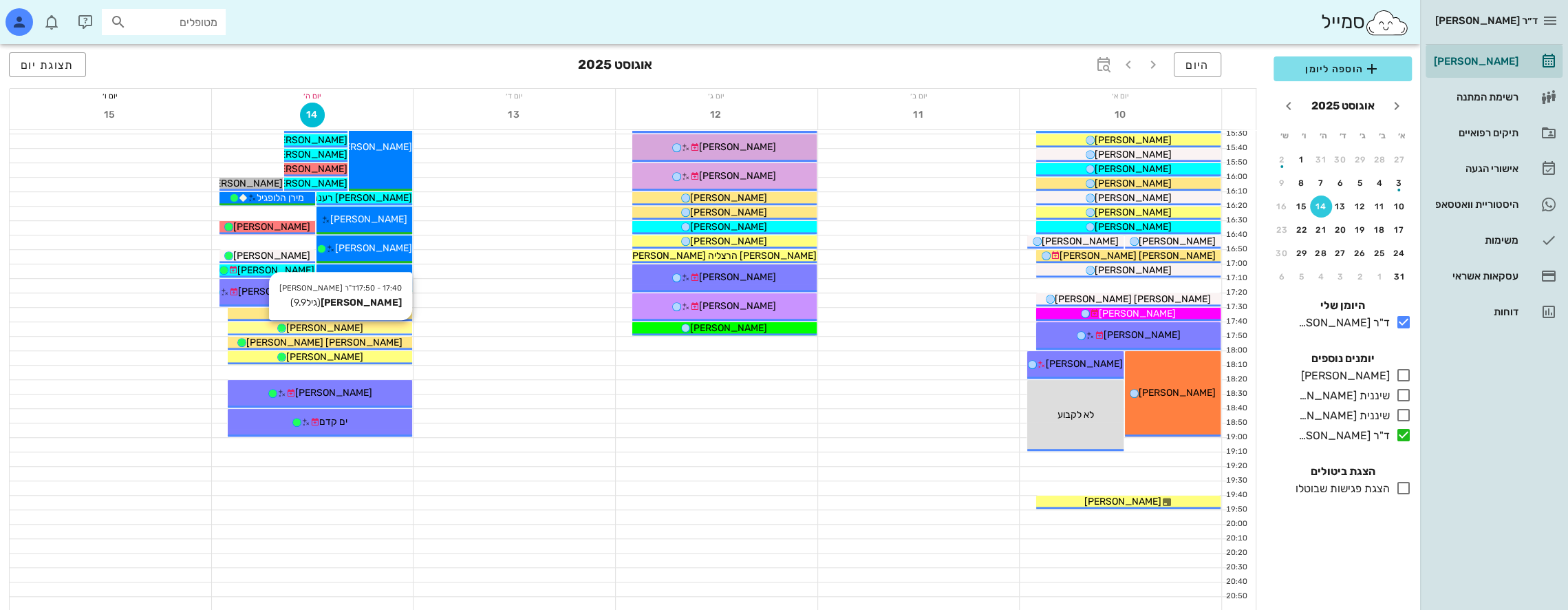
click at [360, 325] on div "[PERSON_NAME]" at bounding box center [319, 328] width 185 height 15
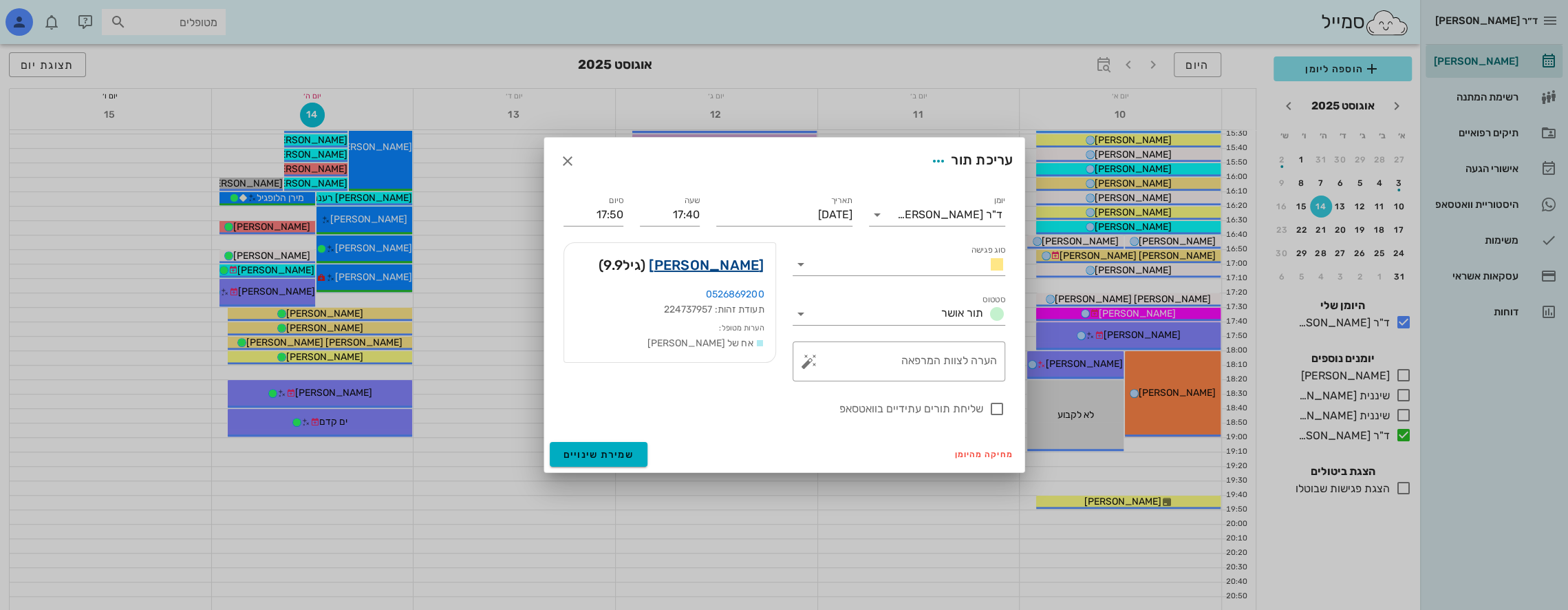
click at [746, 262] on link "שי הררי" at bounding box center [707, 265] width 115 height 22
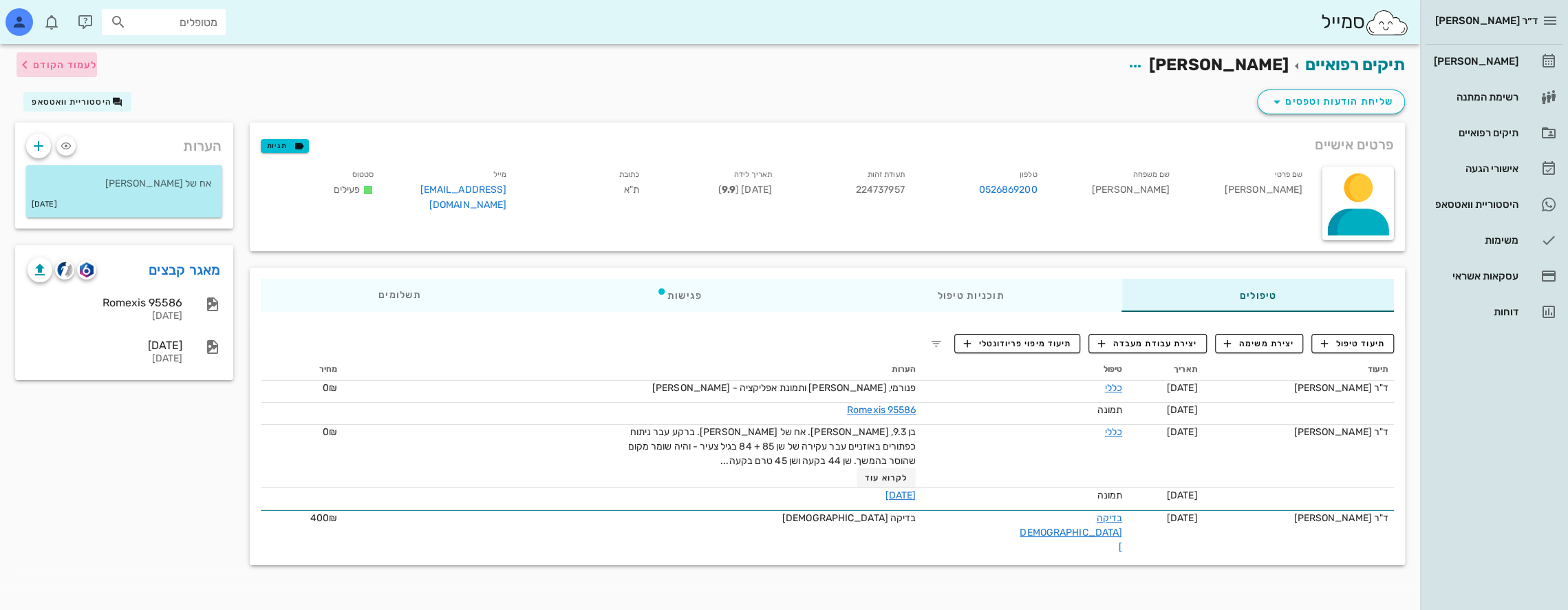
click at [49, 63] on span "לעמוד הקודם" at bounding box center [65, 65] width 64 height 12
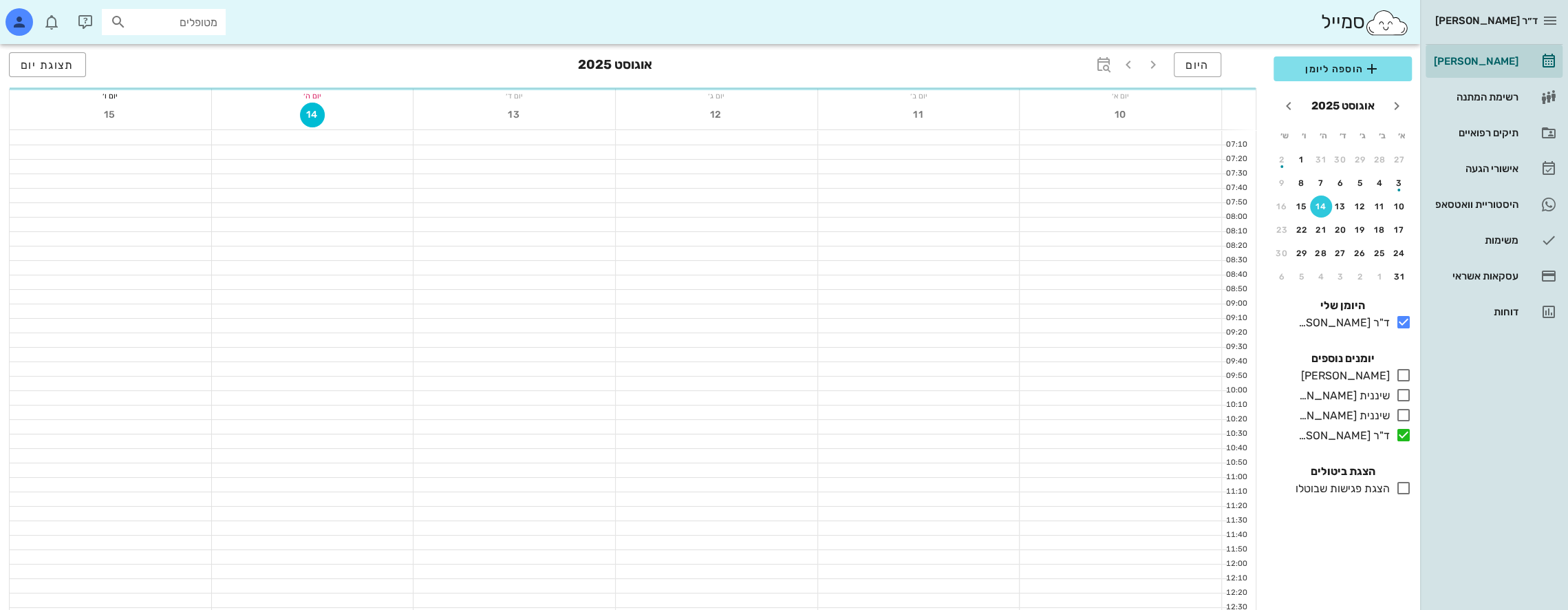
scroll to position [734, 0]
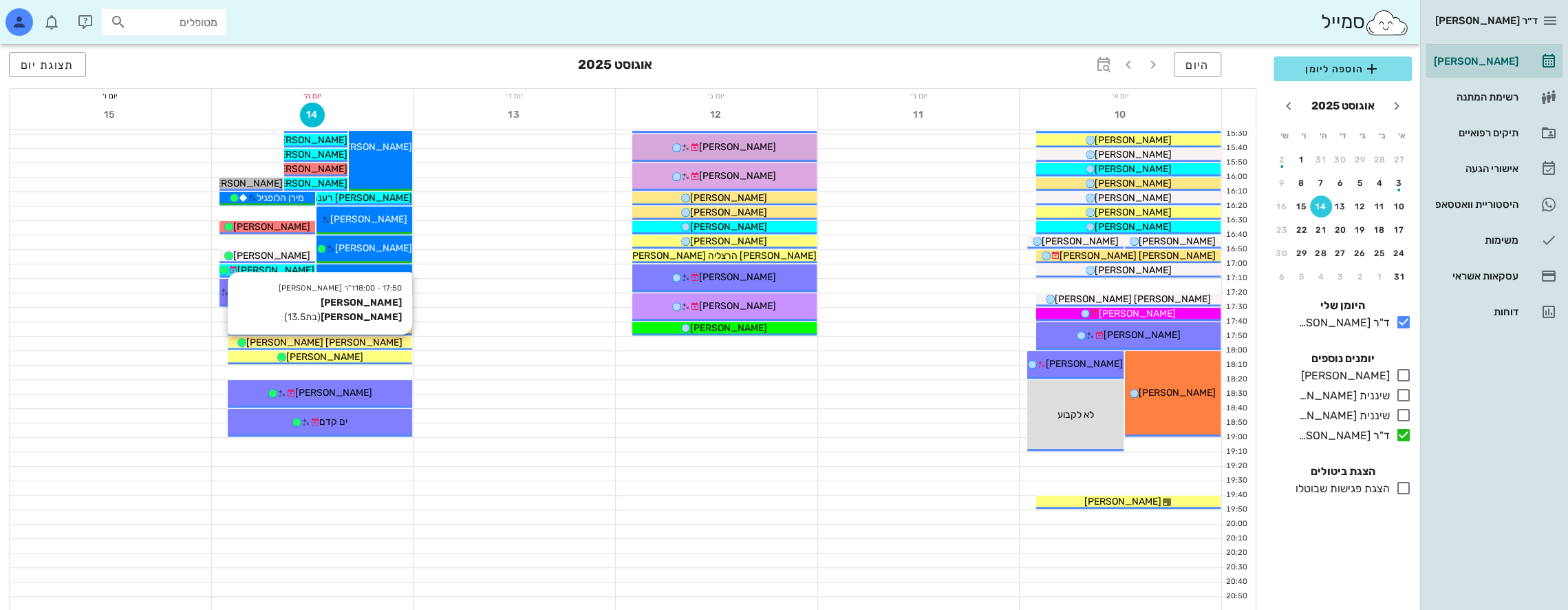
click at [331, 340] on span "[PERSON_NAME] [PERSON_NAME]" at bounding box center [325, 342] width 156 height 12
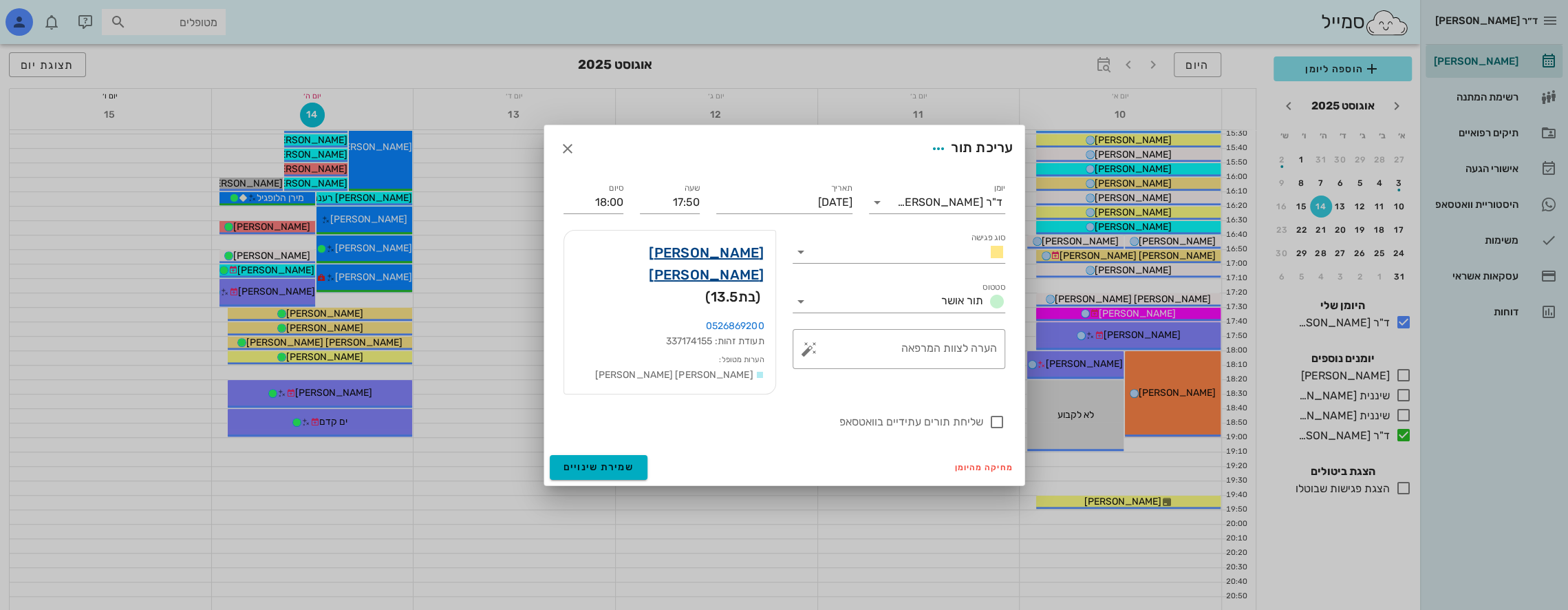
click at [742, 260] on link "אור הררי" at bounding box center [669, 263] width 189 height 44
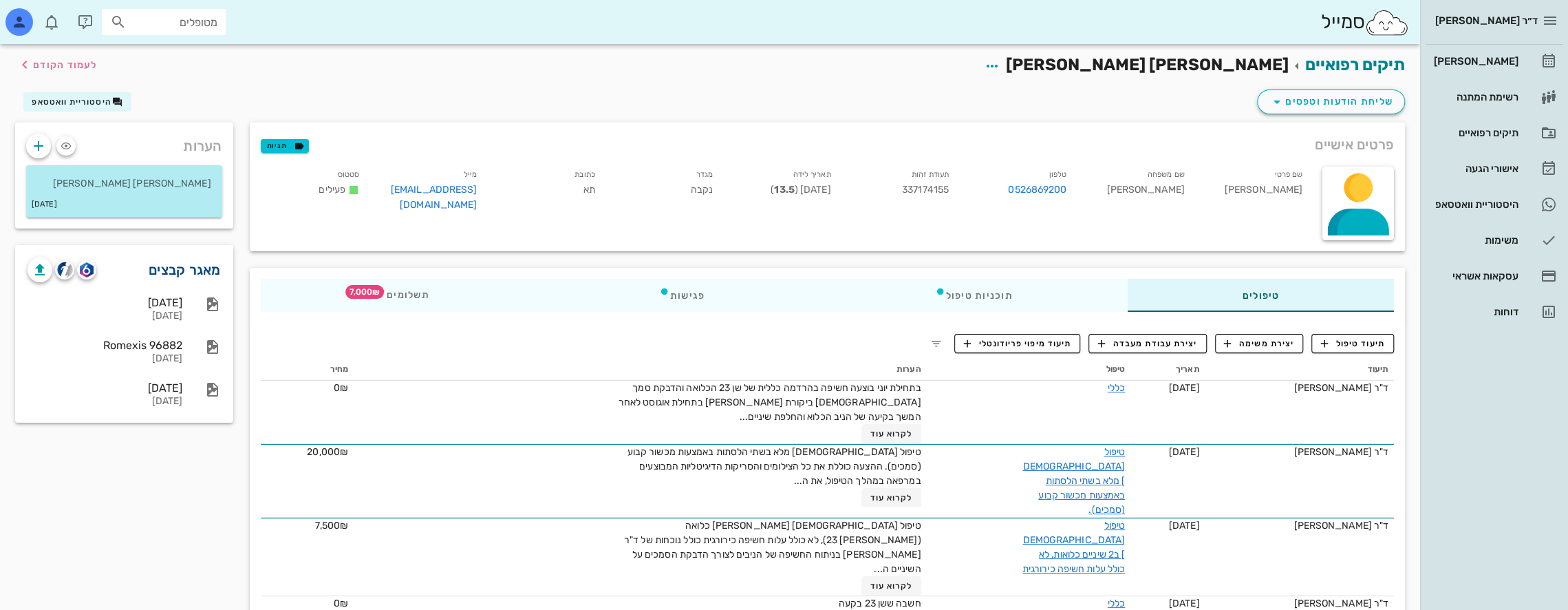
click at [199, 269] on link "מאגר קבצים" at bounding box center [185, 270] width 72 height 22
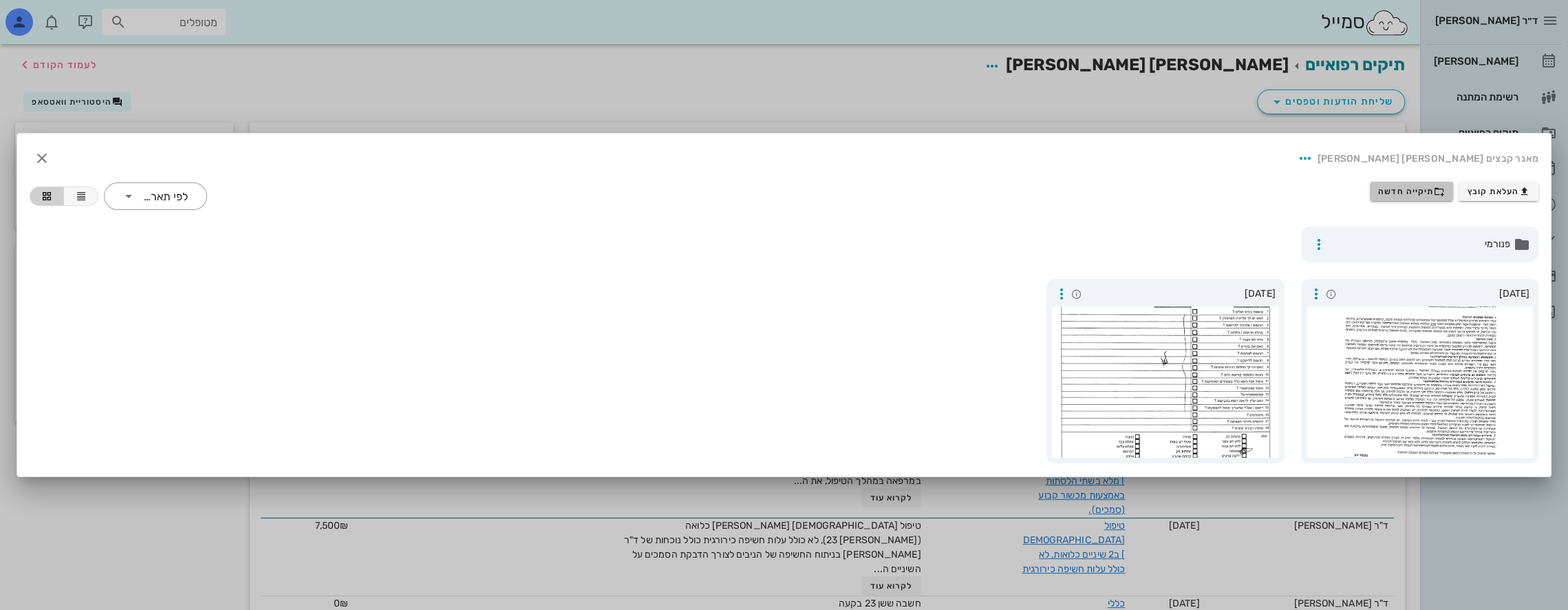
click at [1437, 192] on icon "button" at bounding box center [1439, 191] width 11 height 11
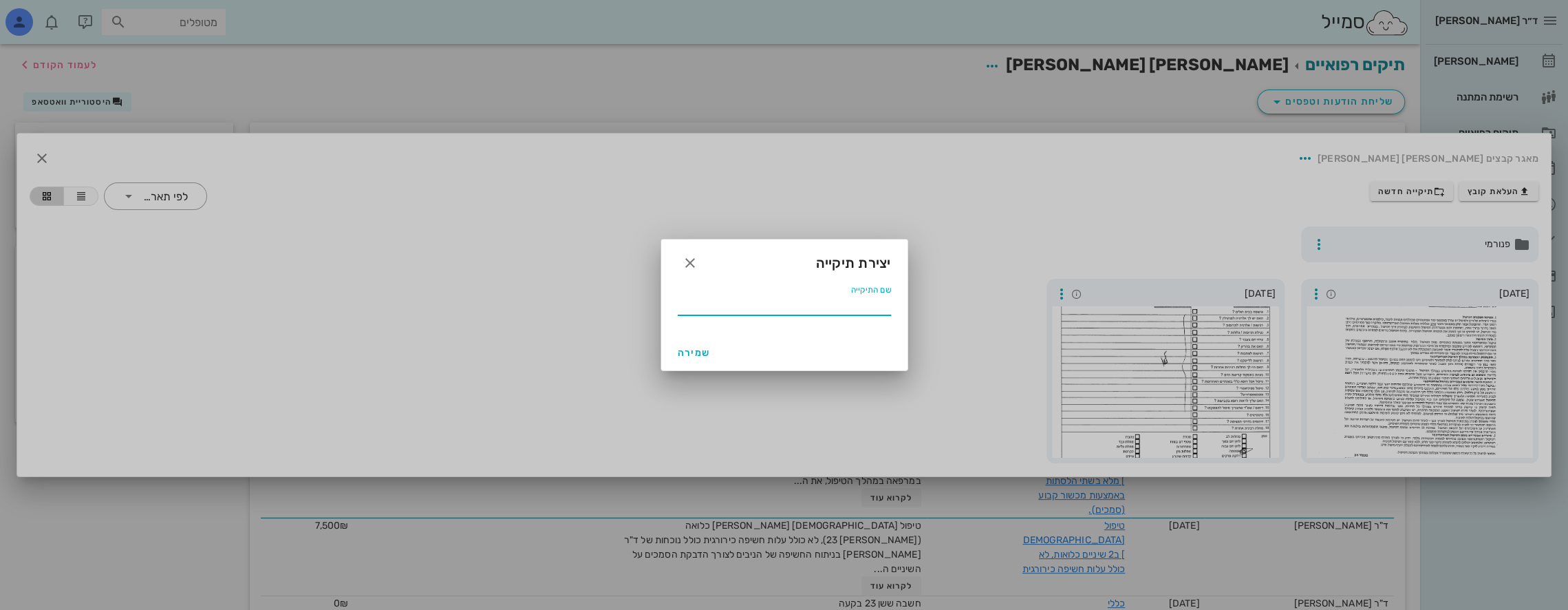
click at [870, 300] on input "שם התיקייה" at bounding box center [784, 304] width 213 height 22
type input "05 2025"
click at [700, 352] on span "שמירה" at bounding box center [694, 353] width 33 height 12
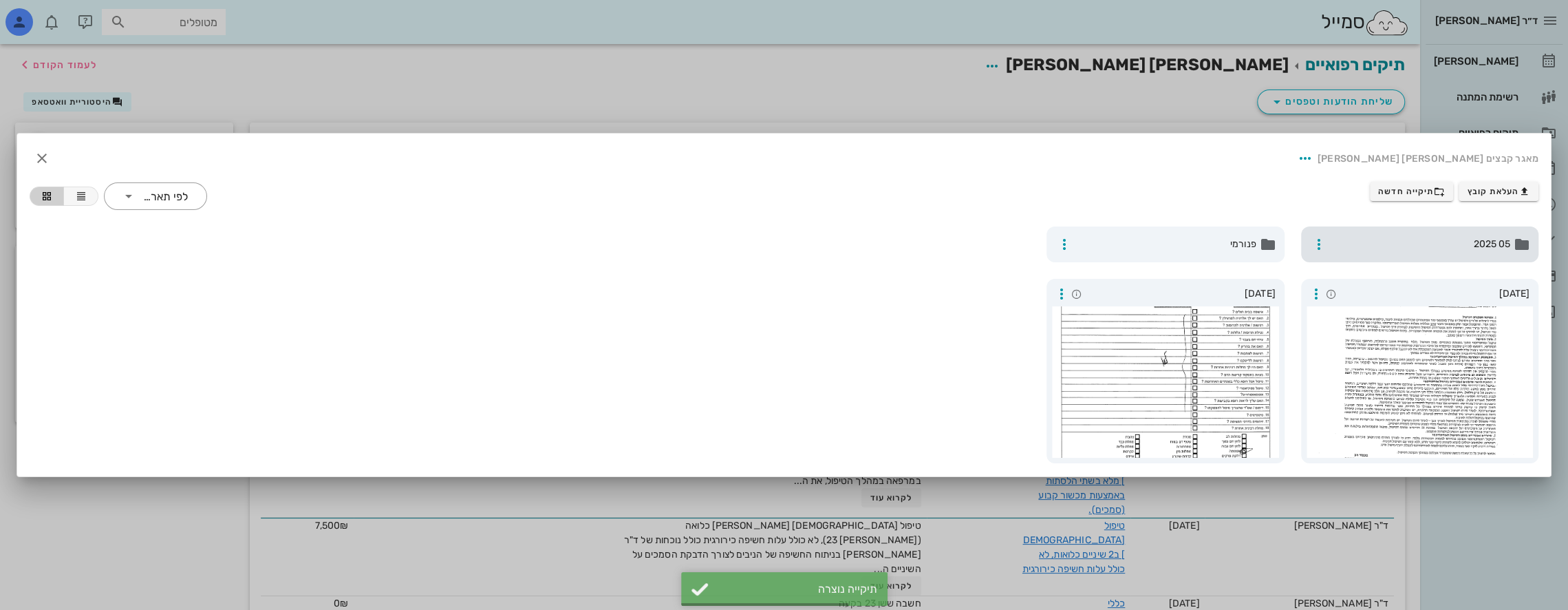
click at [1432, 241] on span "05 2025" at bounding box center [1421, 244] width 179 height 15
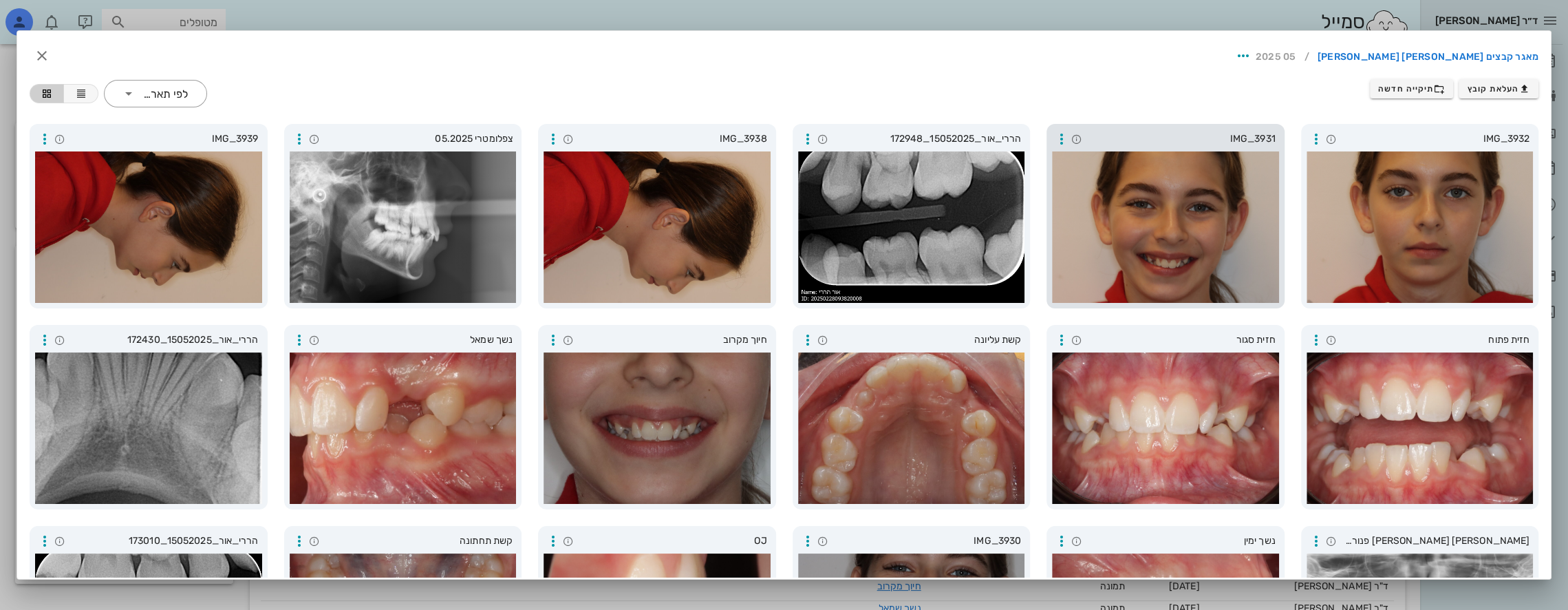
click at [1187, 234] on div at bounding box center [1165, 228] width 227 height 152
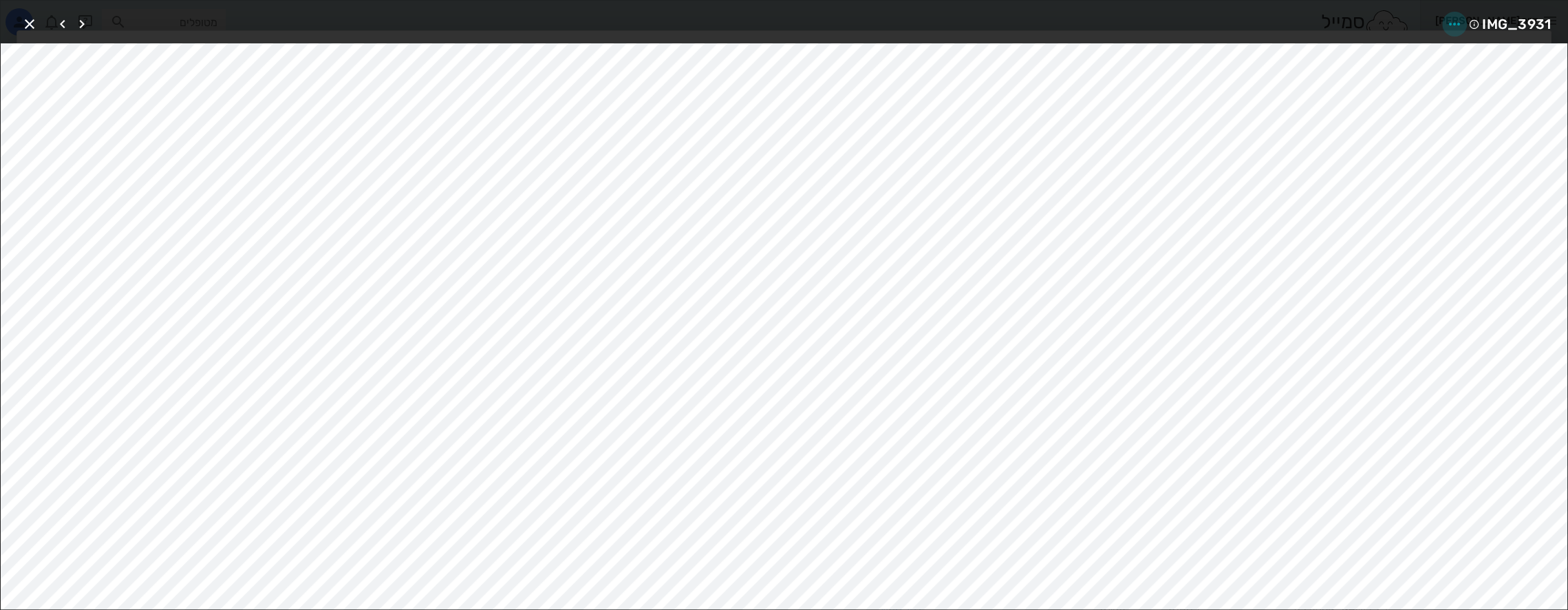
click at [1454, 19] on icon "button" at bounding box center [1454, 24] width 17 height 17
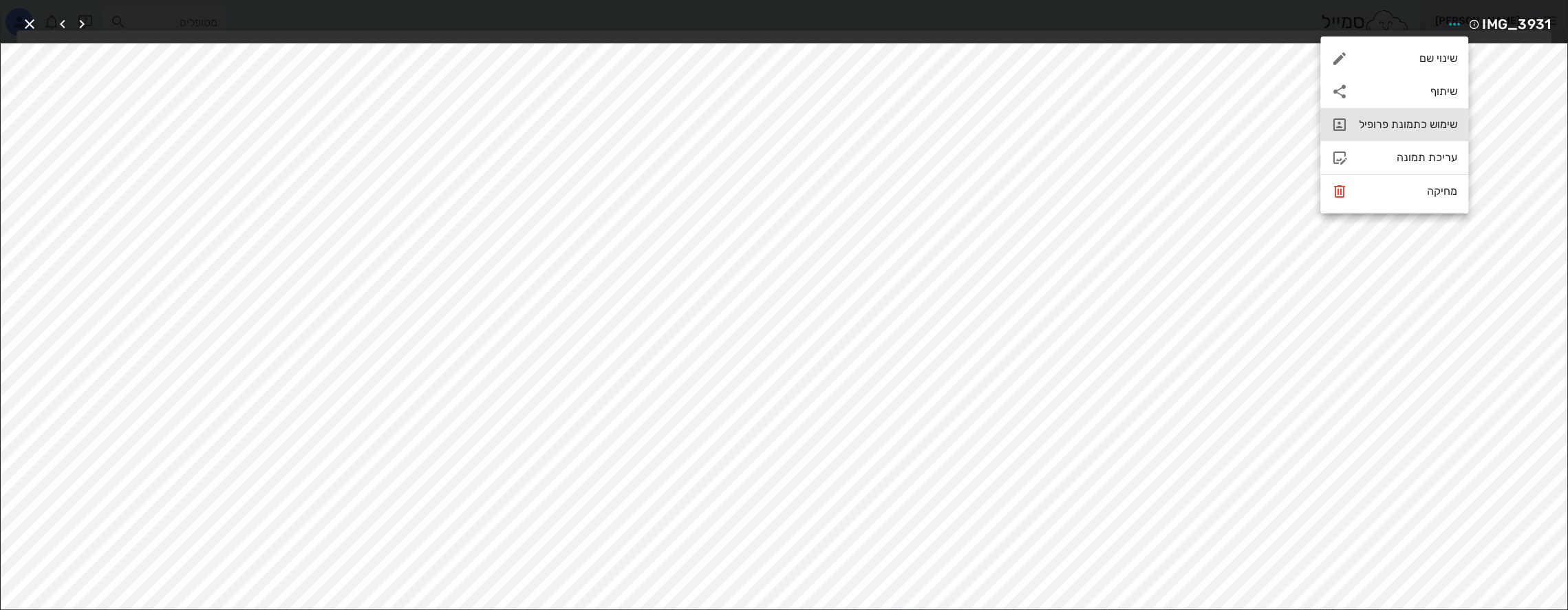
click at [1405, 128] on div "שימוש כתמונת פרופיל" at bounding box center [1408, 124] width 98 height 13
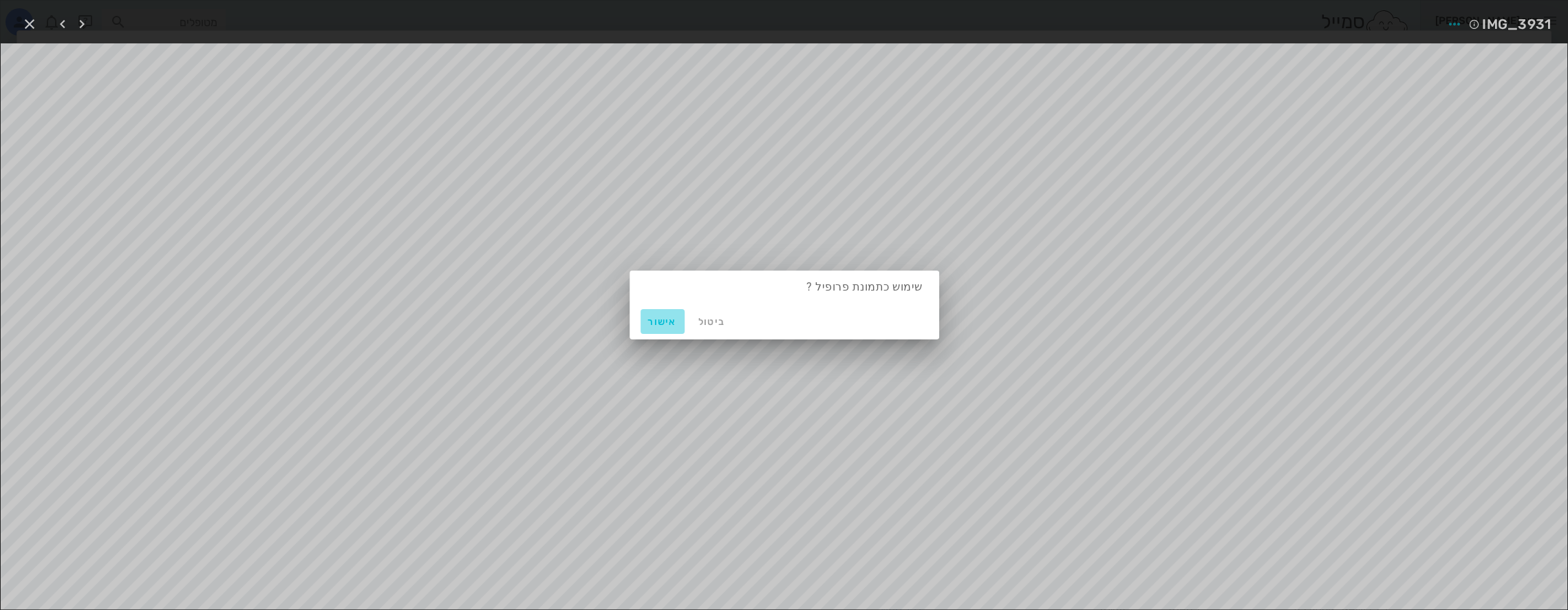
click at [657, 322] on span "אישור" at bounding box center [662, 322] width 33 height 12
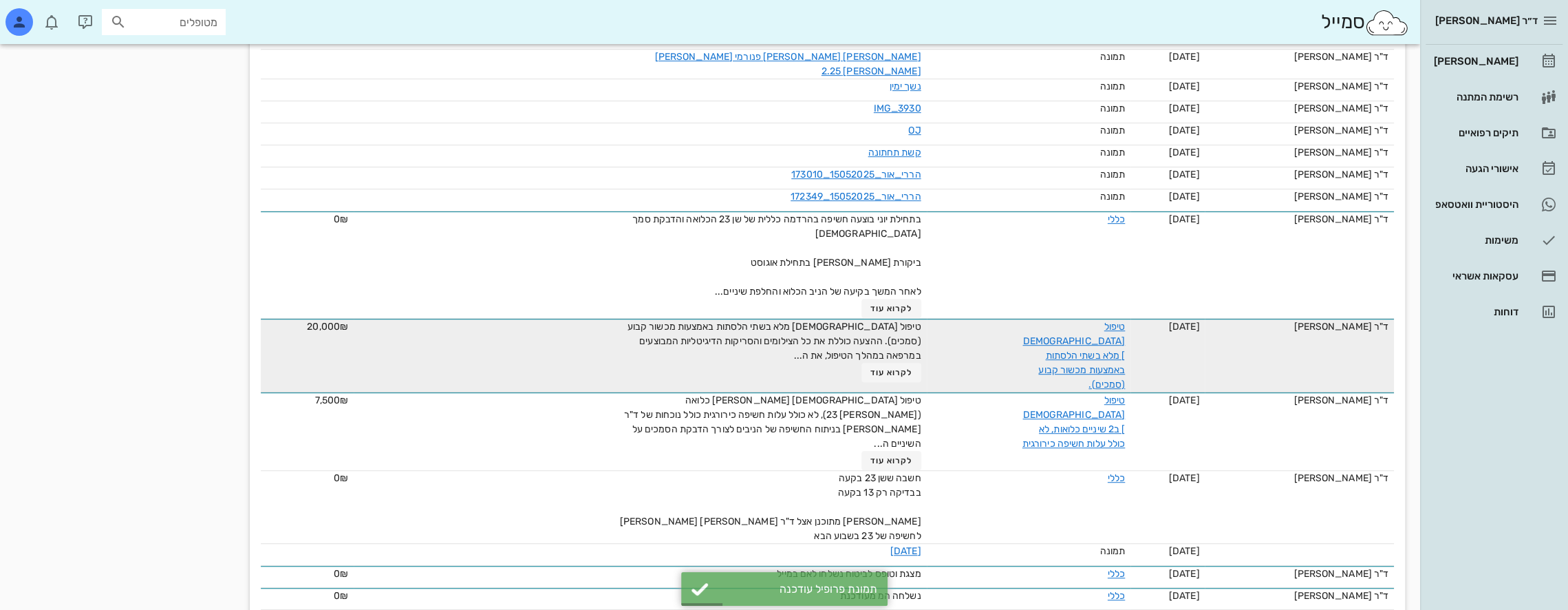
scroll to position [619, 0]
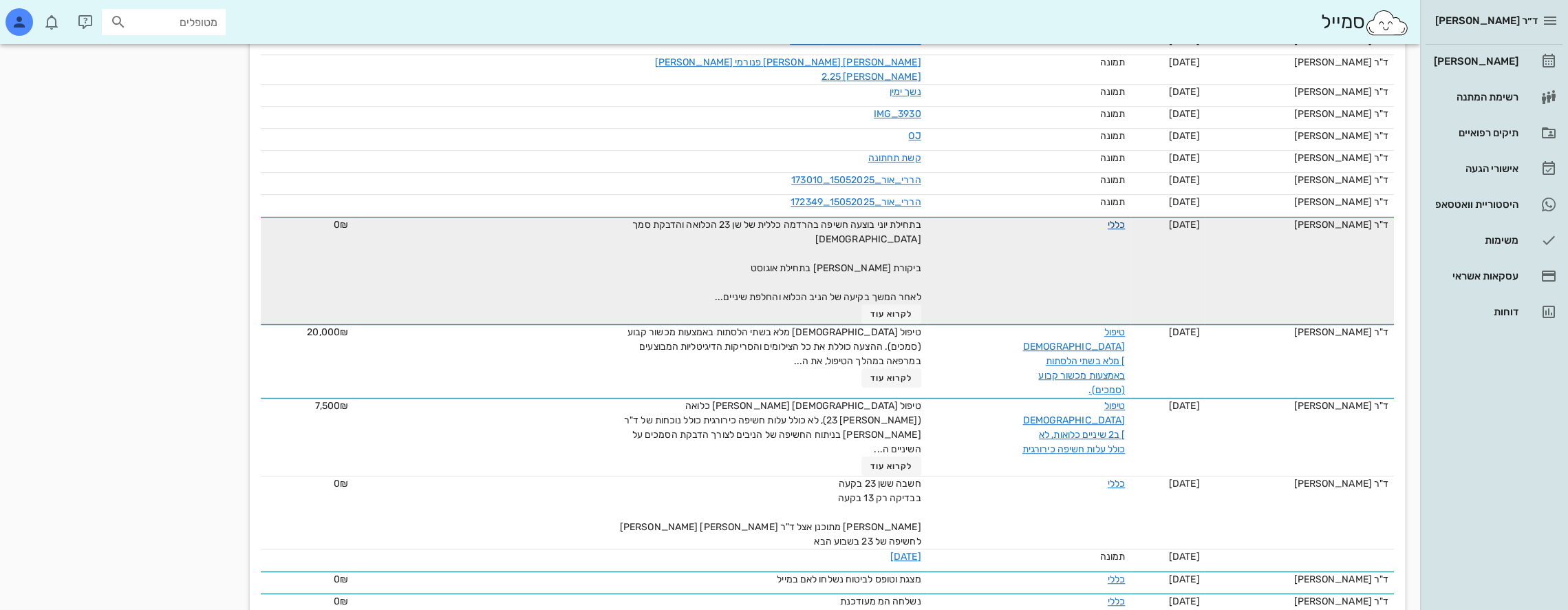
click at [1109, 219] on link "כללי" at bounding box center [1117, 225] width 18 height 12
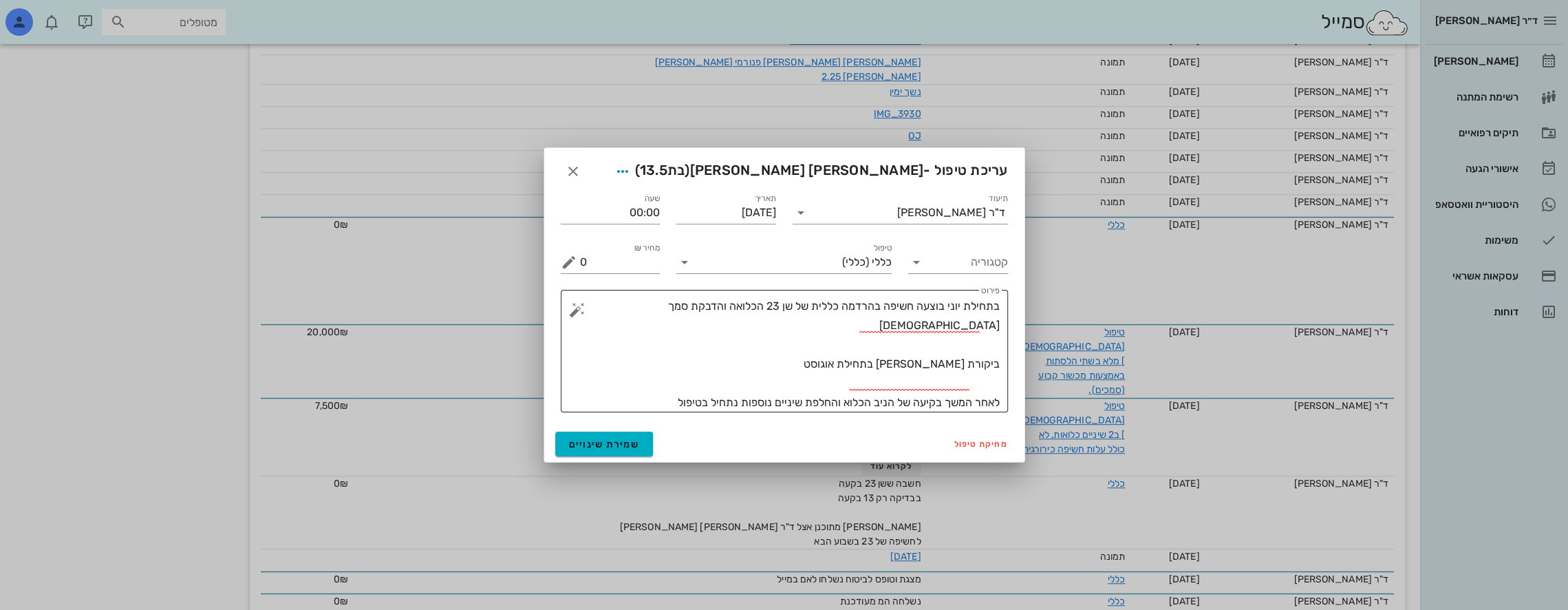
click at [981, 316] on textarea "בתחילת יוני בוצעה חשיפה בהרדמה כללית של שן 23 הכלואה והדבקת סמך אורתודונטי ביקו…" at bounding box center [790, 355] width 420 height 116
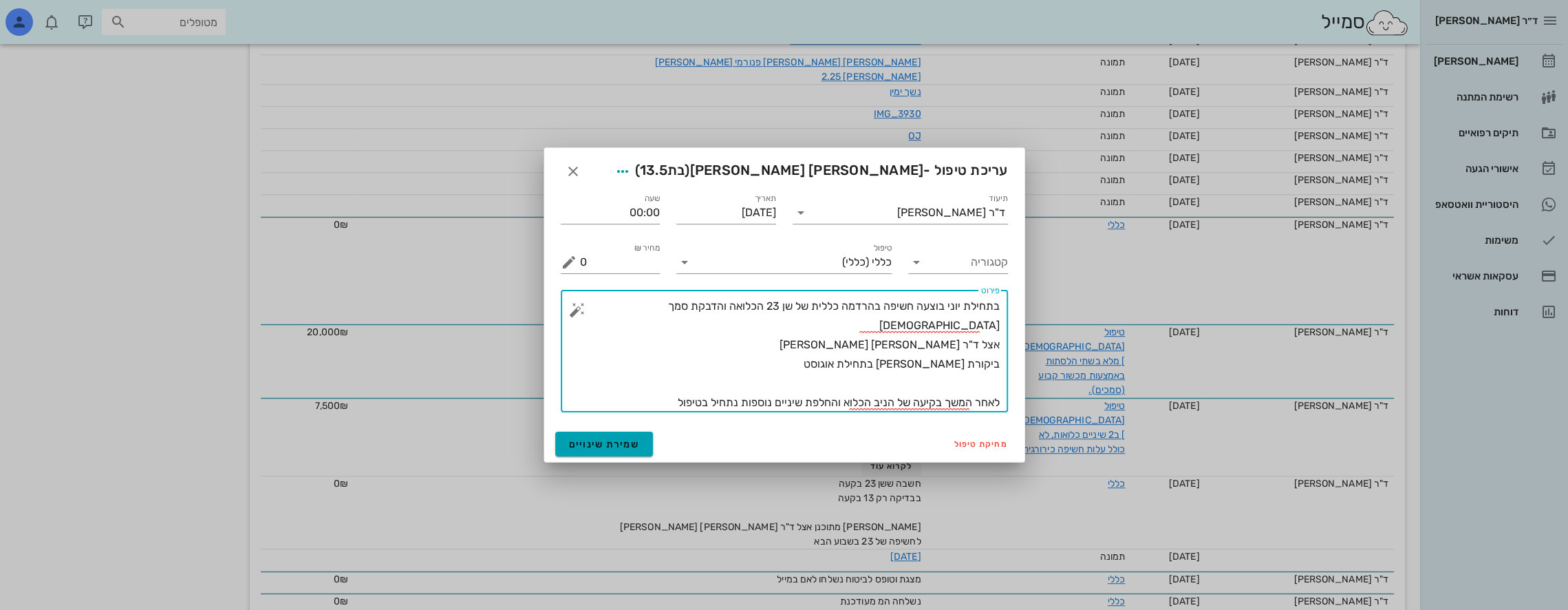
type textarea "בתחילת יוני בוצעה חשיפה בהרדמה כללית של שן 23 הכלואה והדבקת סמך אורתודונטי אצל …"
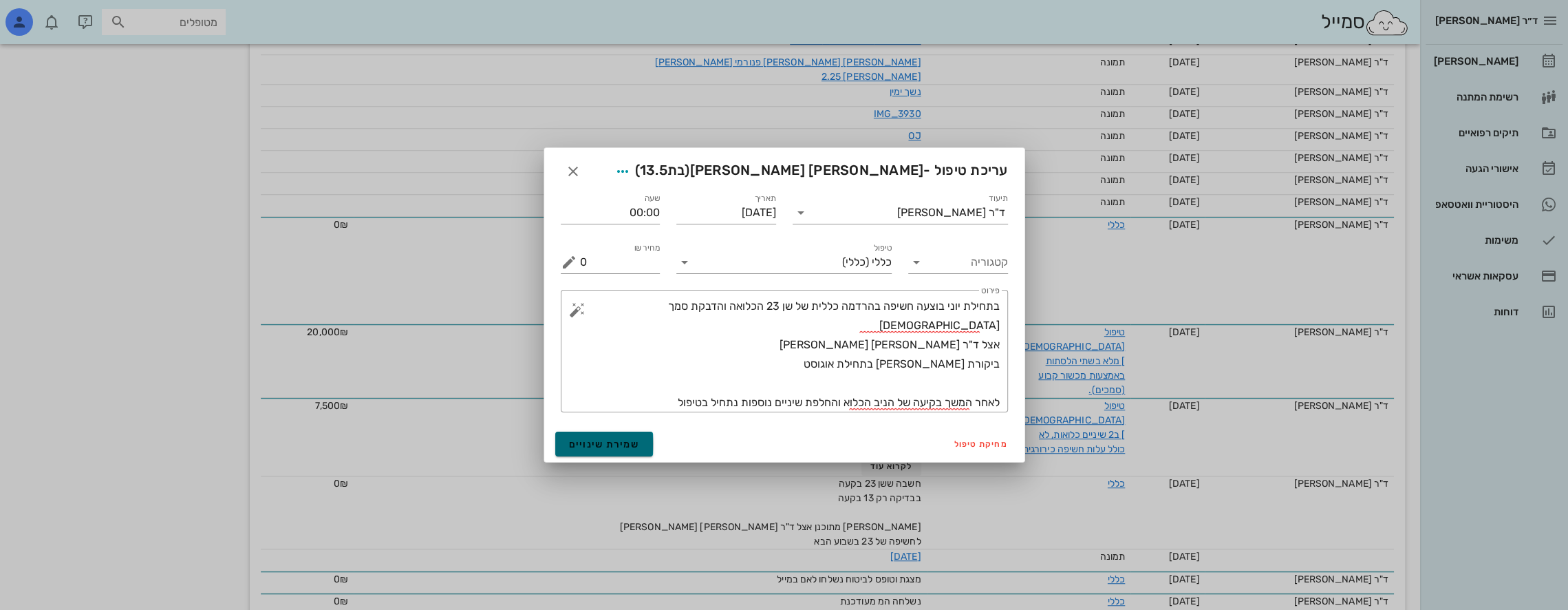
click at [622, 449] on button "שמירת שינויים" at bounding box center [604, 444] width 98 height 25
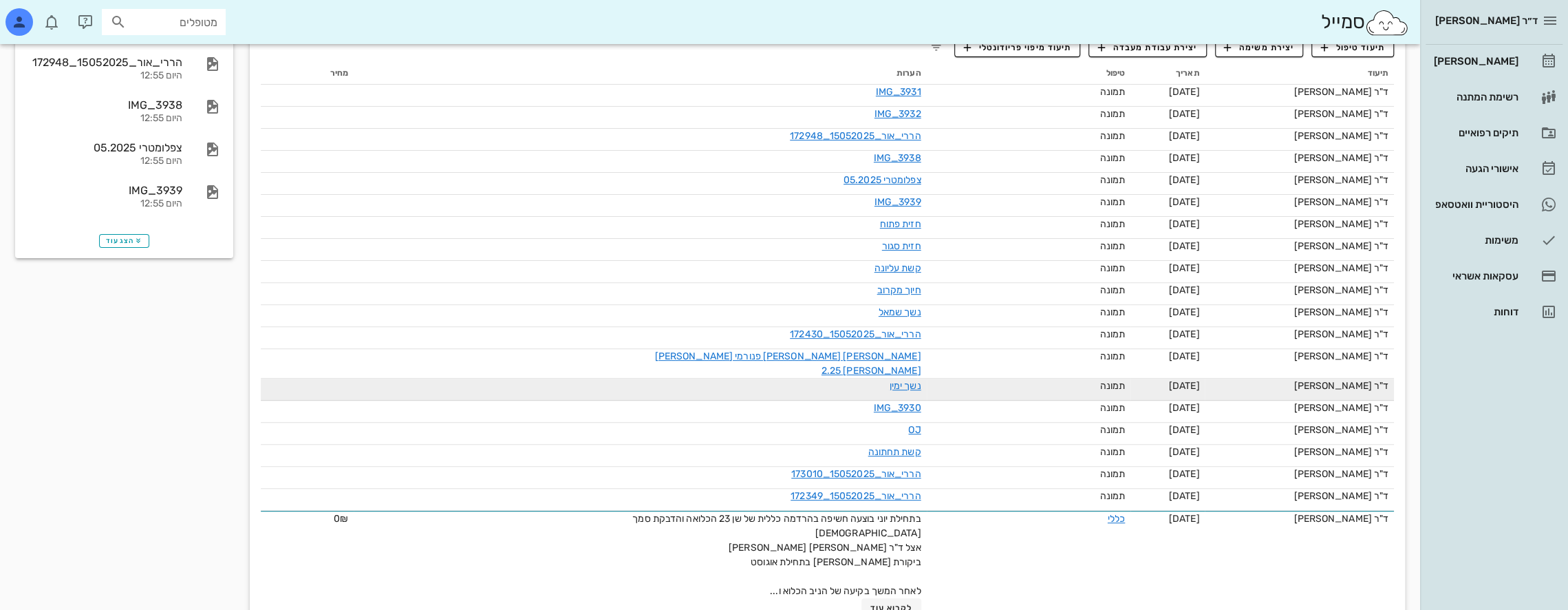
scroll to position [0, 0]
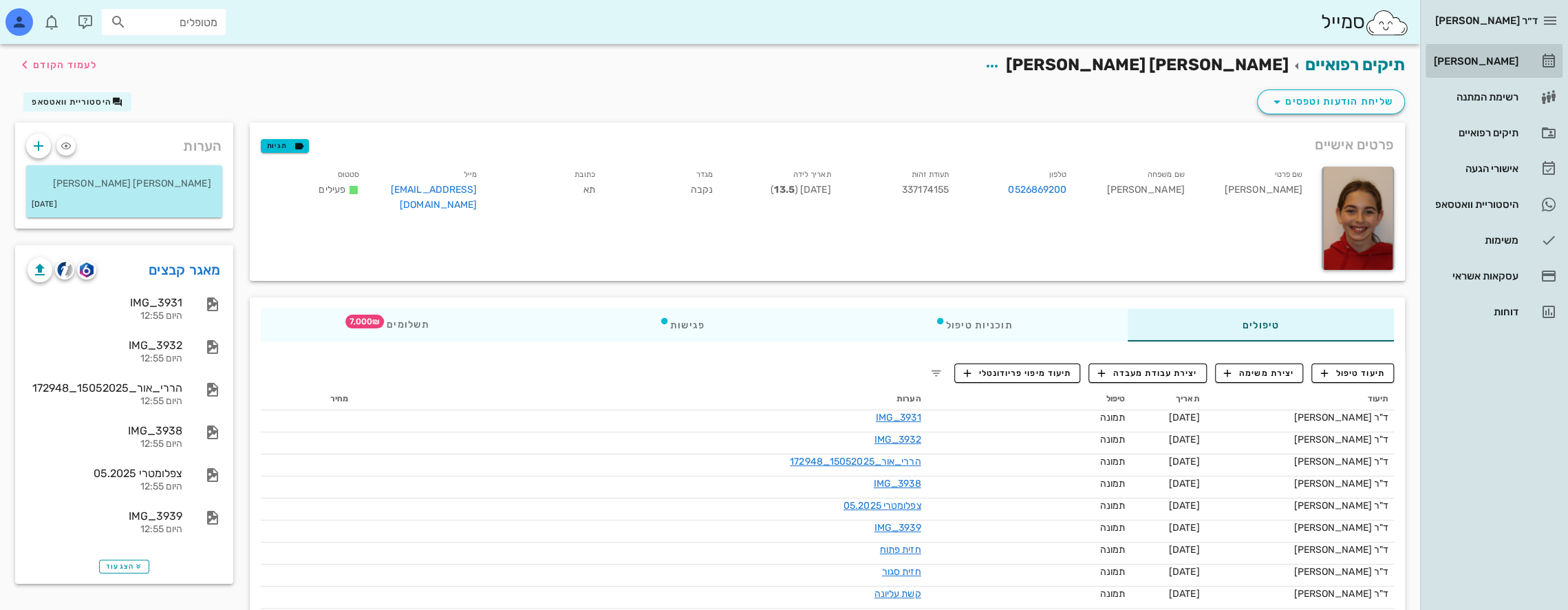
click at [1499, 59] on div "[PERSON_NAME]" at bounding box center [1475, 61] width 88 height 11
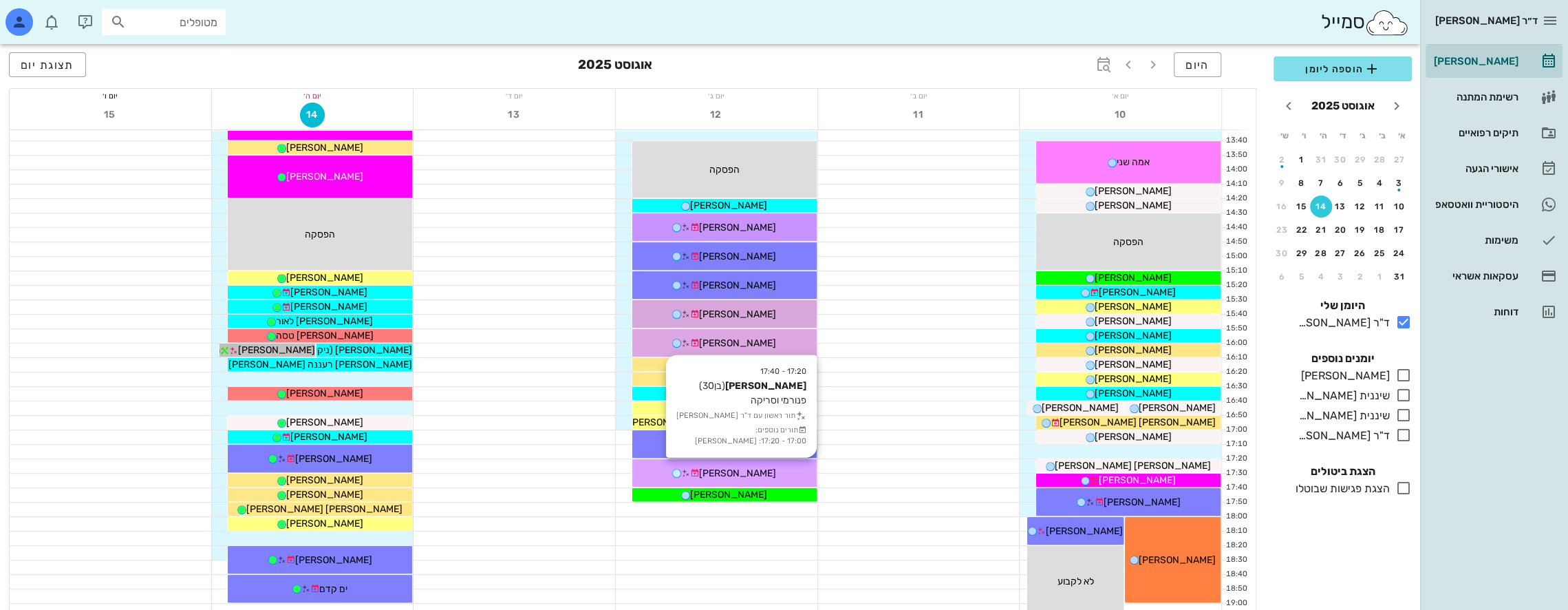
scroll to position [619, 0]
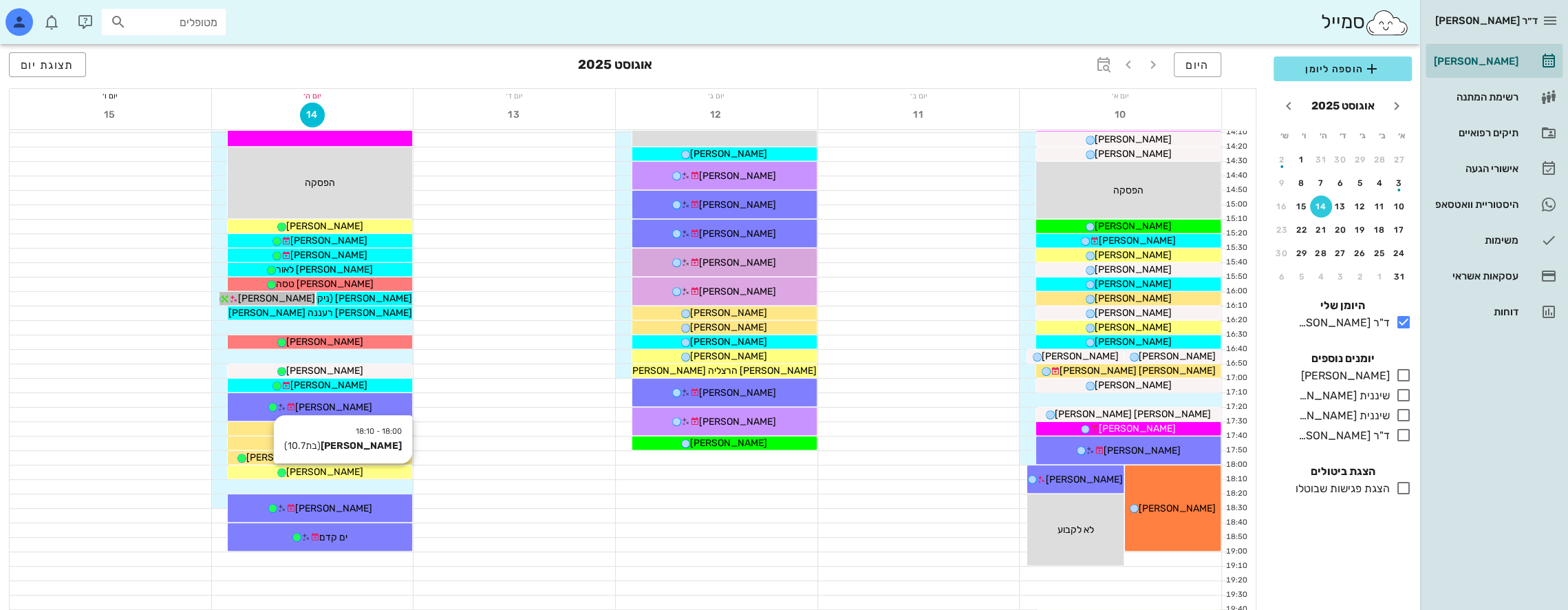
click at [377, 471] on div "[PERSON_NAME]" at bounding box center [319, 472] width 185 height 15
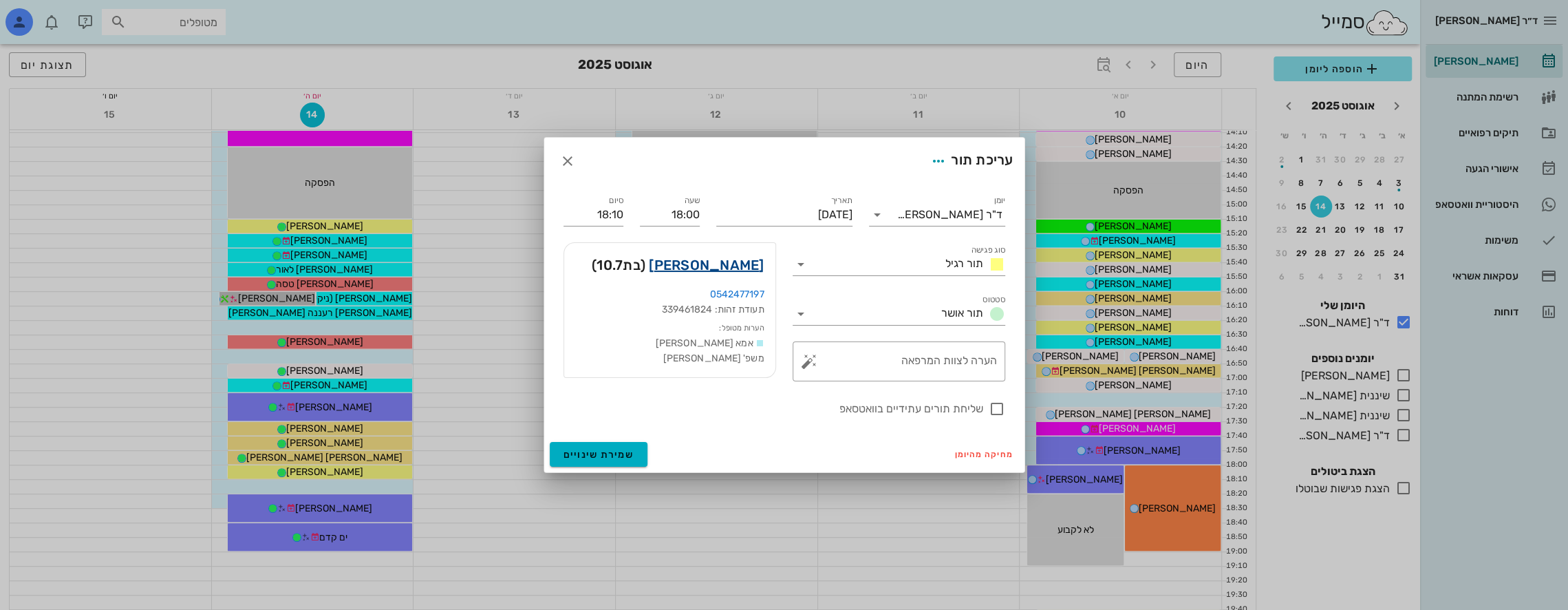
click at [739, 264] on link "אביגיל אקסלרוד" at bounding box center [707, 265] width 115 height 22
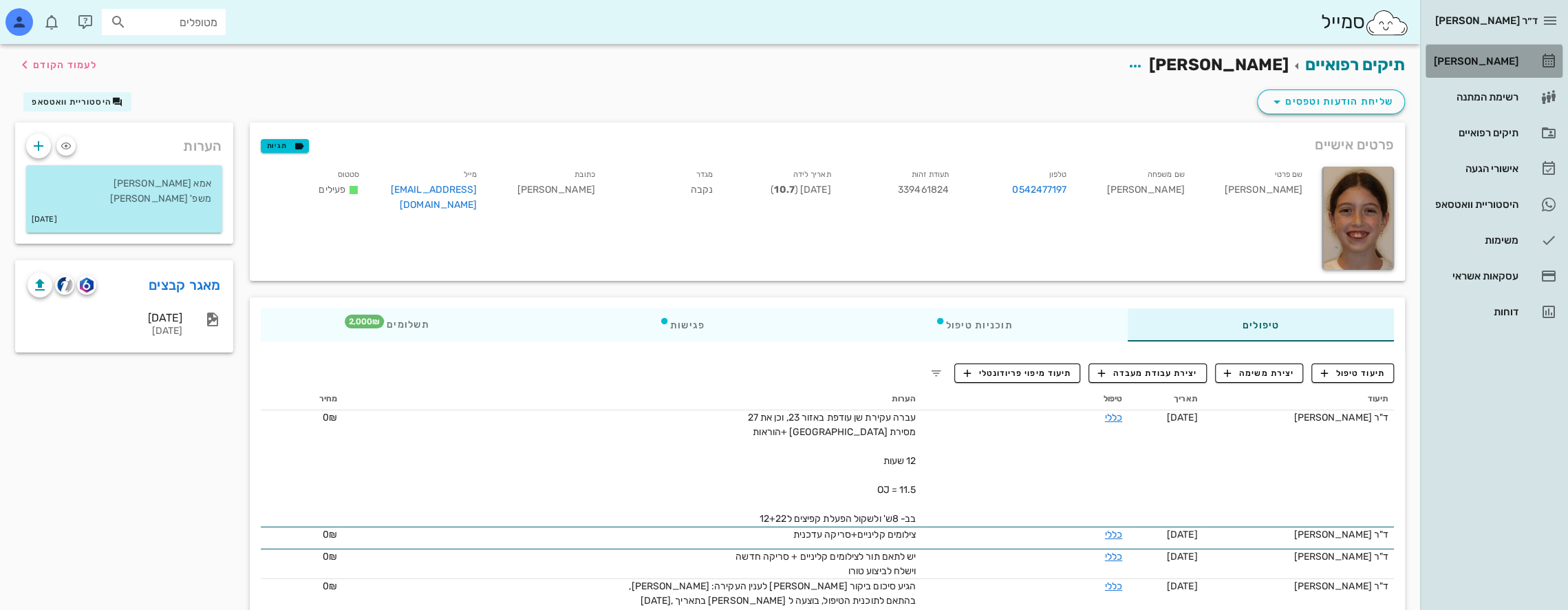
click at [1495, 60] on div "[PERSON_NAME]" at bounding box center [1475, 61] width 88 height 11
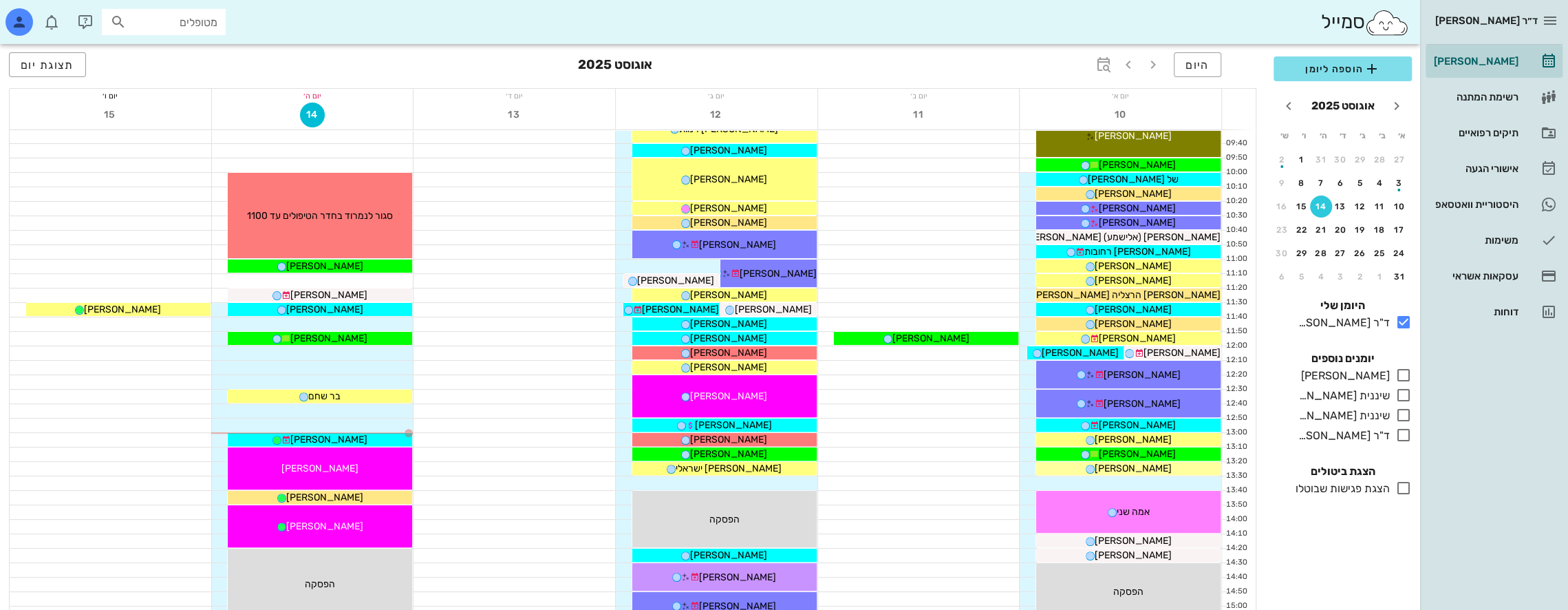
scroll to position [183, 0]
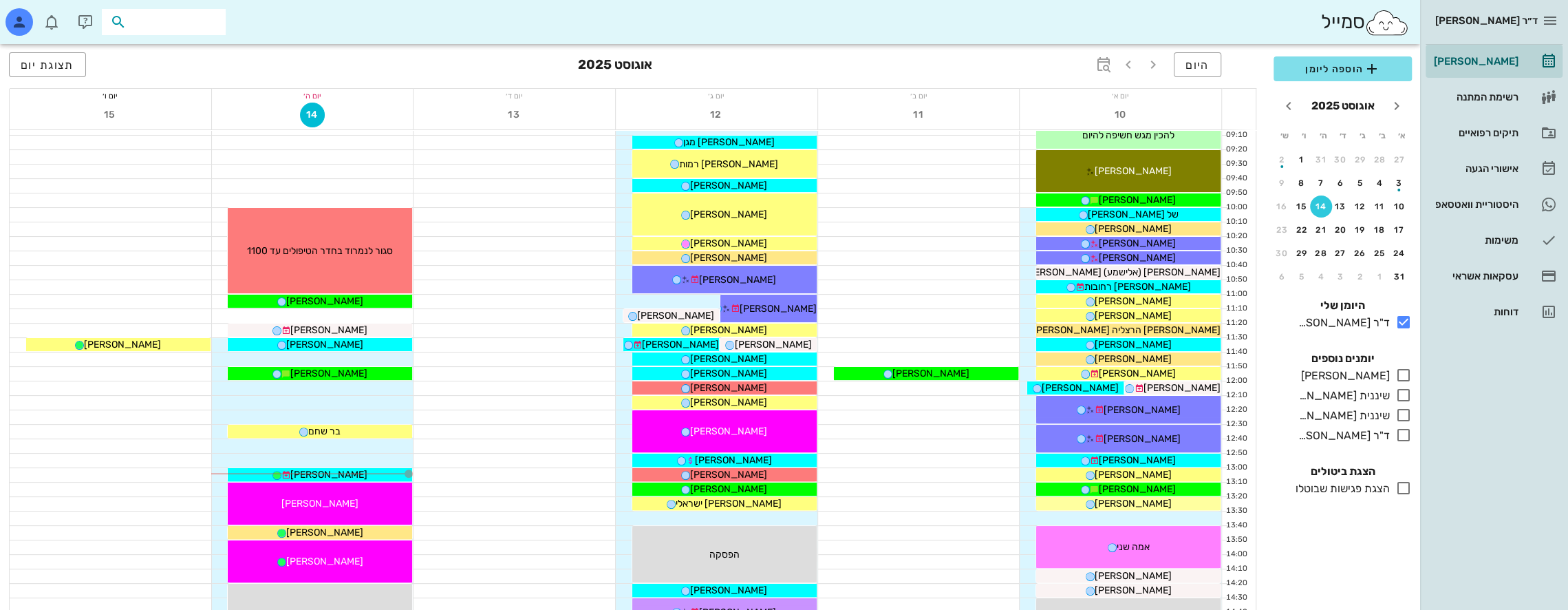
click at [157, 29] on input "text" at bounding box center [173, 22] width 88 height 18
type input "קריי"
click at [185, 57] on div "ליאם קרייף 331415570" at bounding box center [139, 52] width 152 height 11
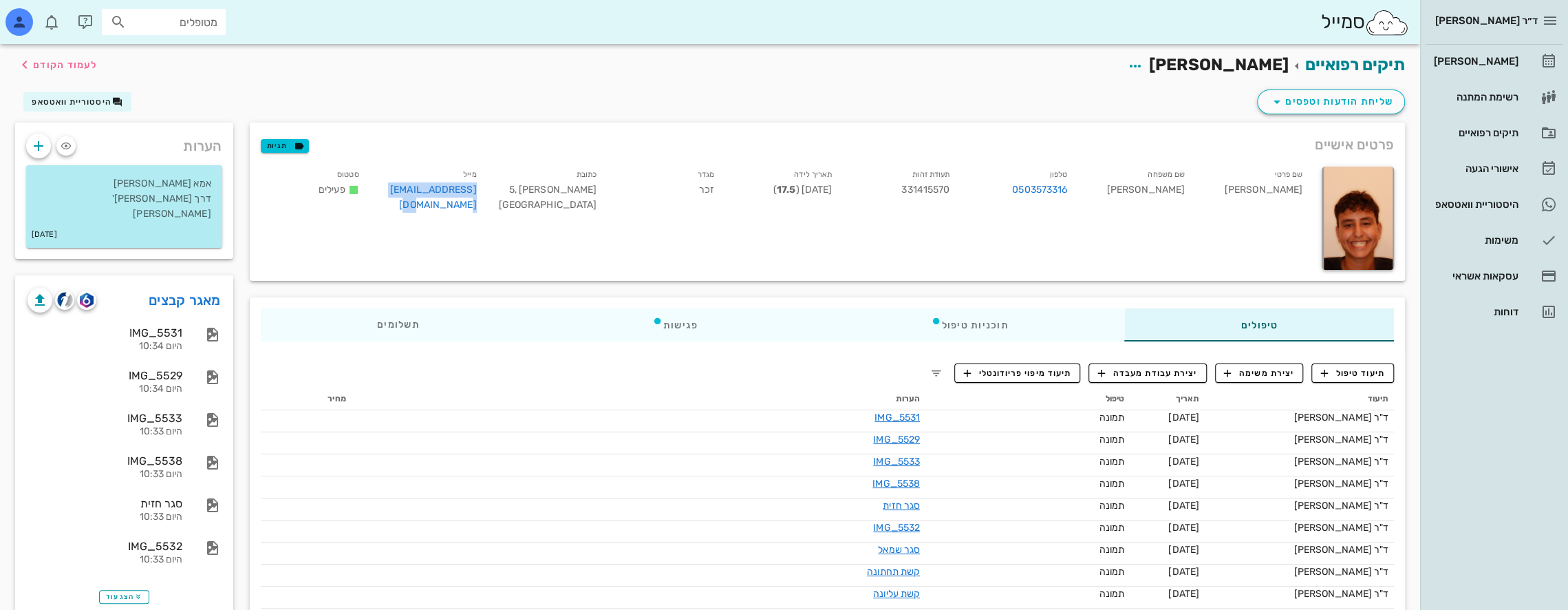
drag, startPoint x: 382, startPoint y: 189, endPoint x: 478, endPoint y: 186, distance: 96.0
click at [478, 186] on div "מייל Hanit113@gmail.com" at bounding box center [429, 193] width 117 height 57
copy link "[EMAIL_ADDRESS][DOMAIN_NAME]"
click at [1485, 55] on div "[PERSON_NAME]" at bounding box center [1475, 61] width 88 height 22
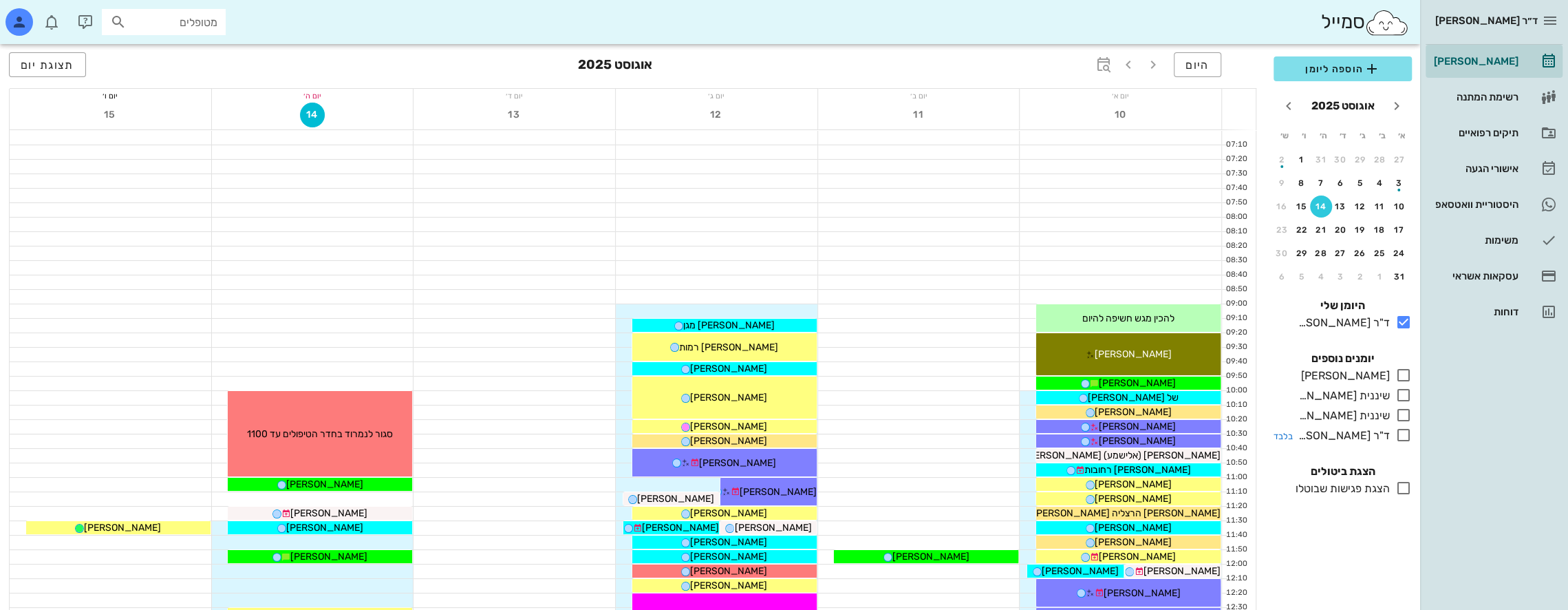
click at [1402, 432] on icon at bounding box center [1403, 435] width 17 height 17
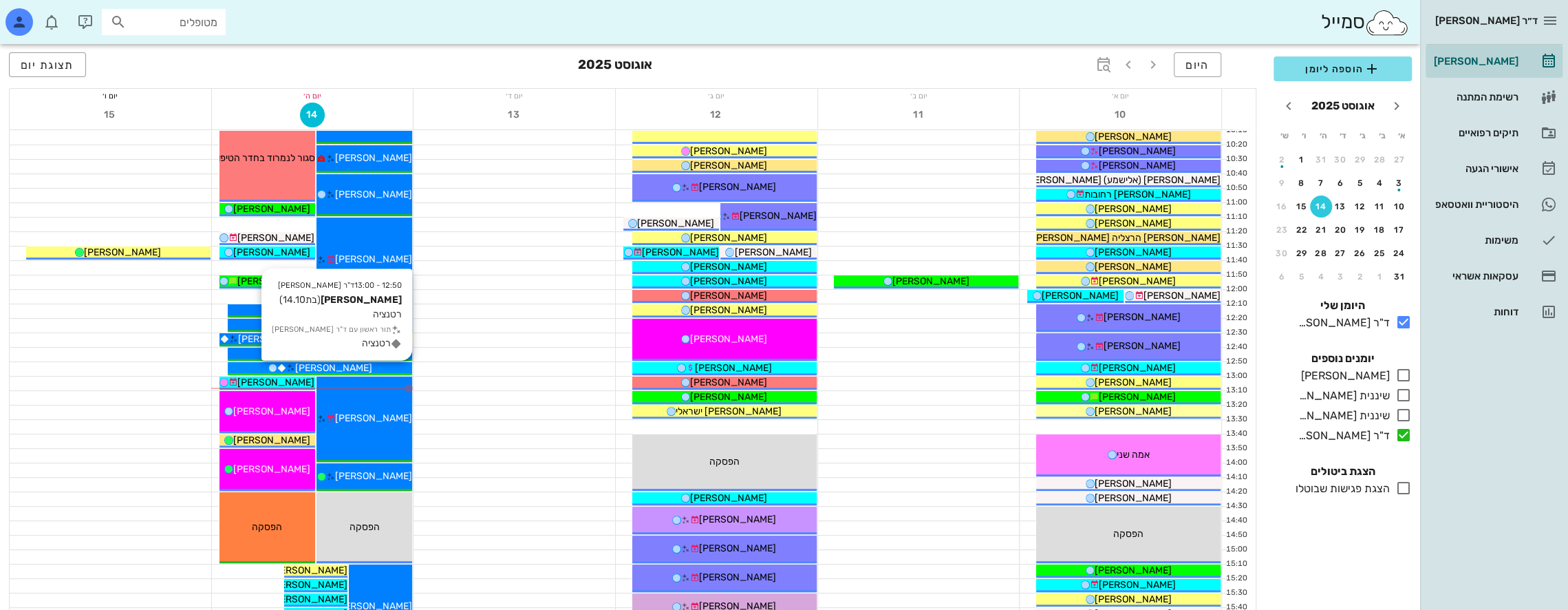
scroll to position [275, 0]
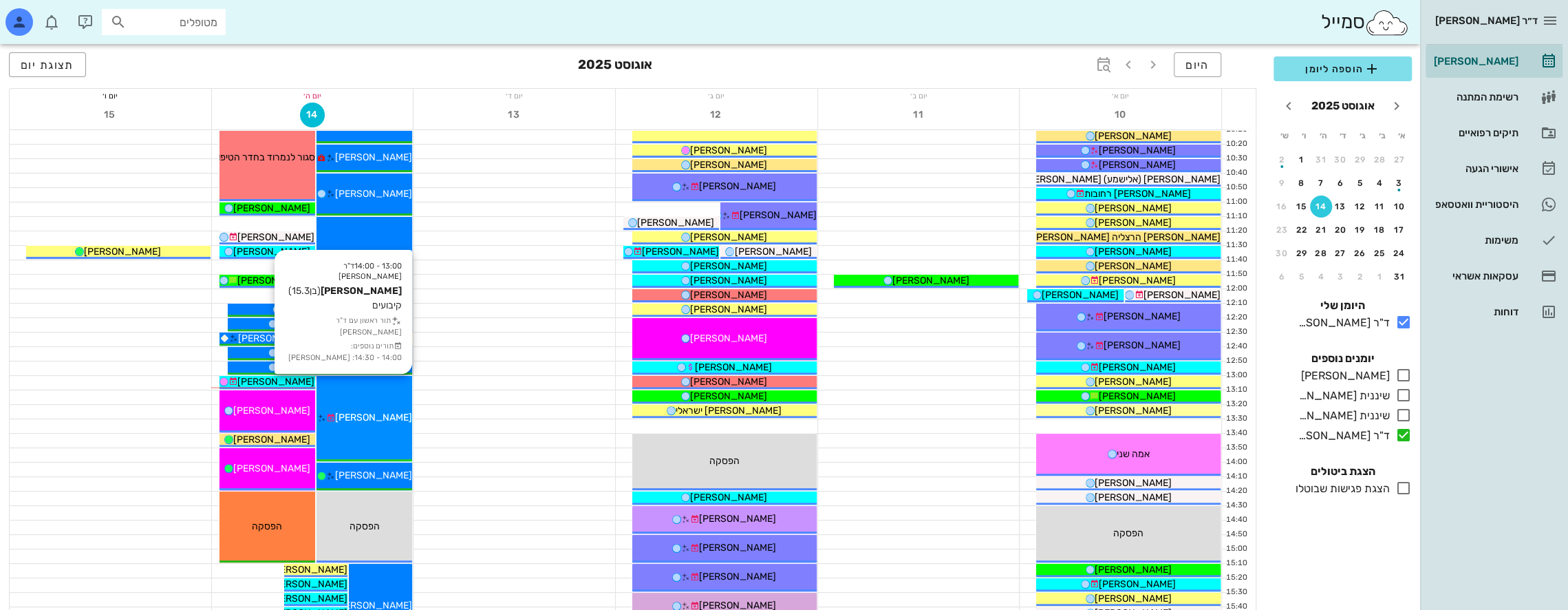
click at [373, 412] on span "[PERSON_NAME]" at bounding box center [373, 417] width 77 height 12
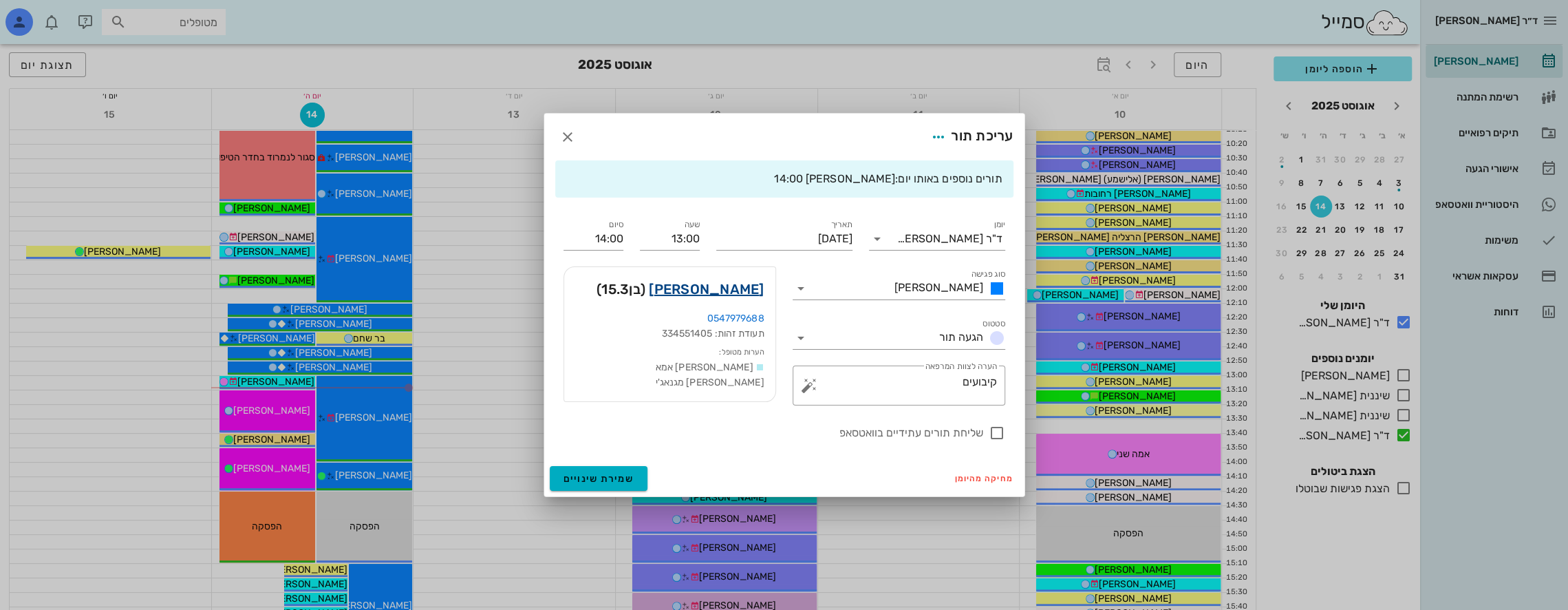
click at [735, 287] on link "[PERSON_NAME]" at bounding box center [707, 289] width 115 height 22
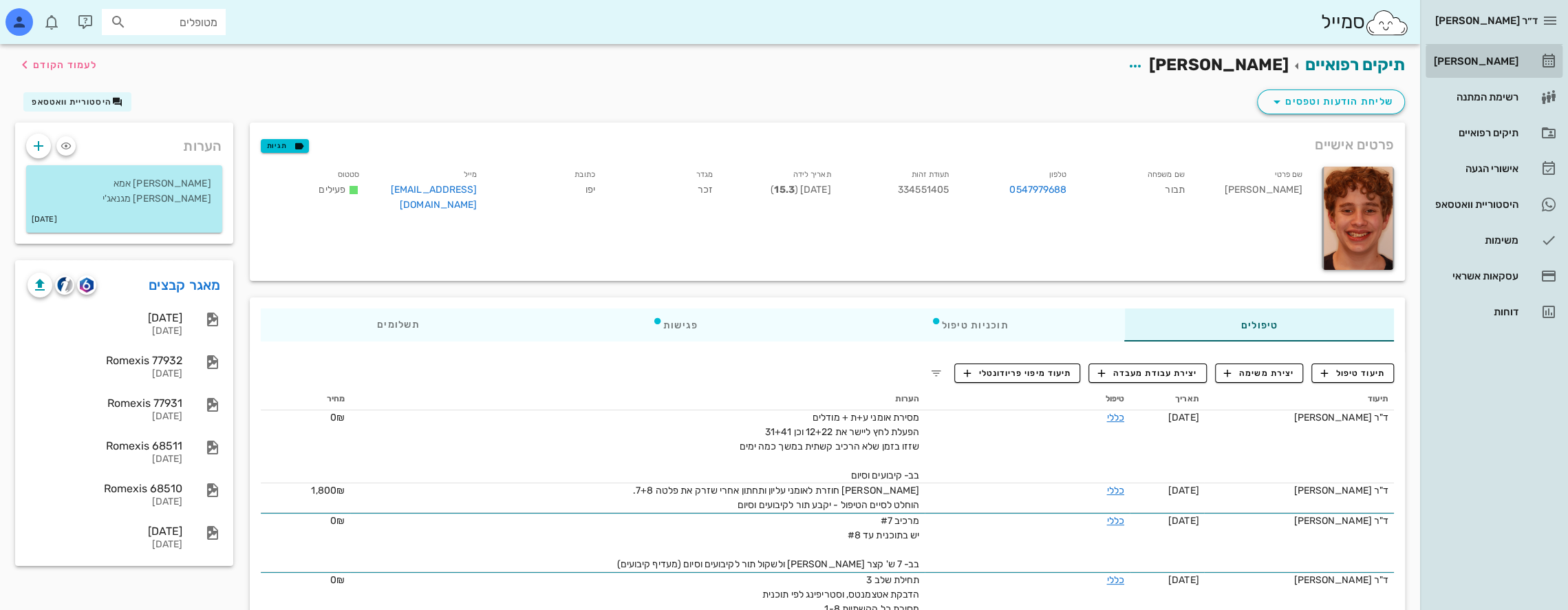
click at [1497, 56] on div "[PERSON_NAME]" at bounding box center [1475, 61] width 88 height 11
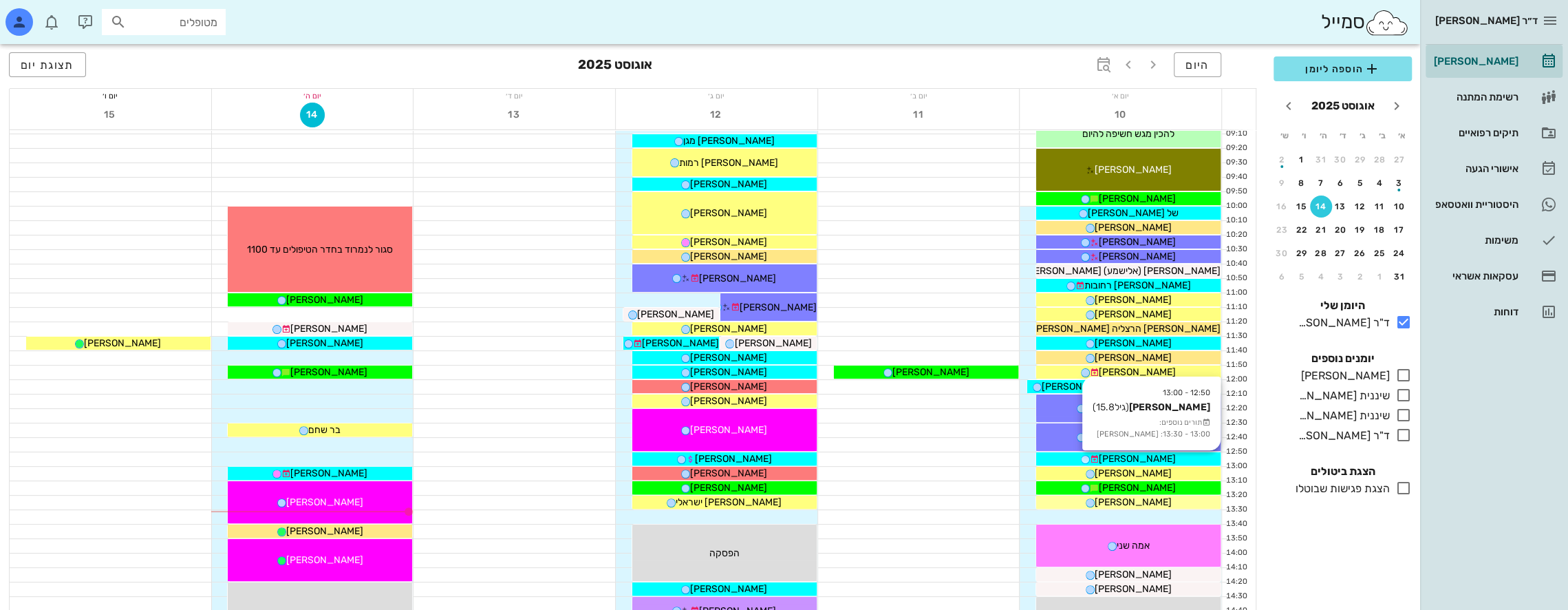
scroll to position [206, 0]
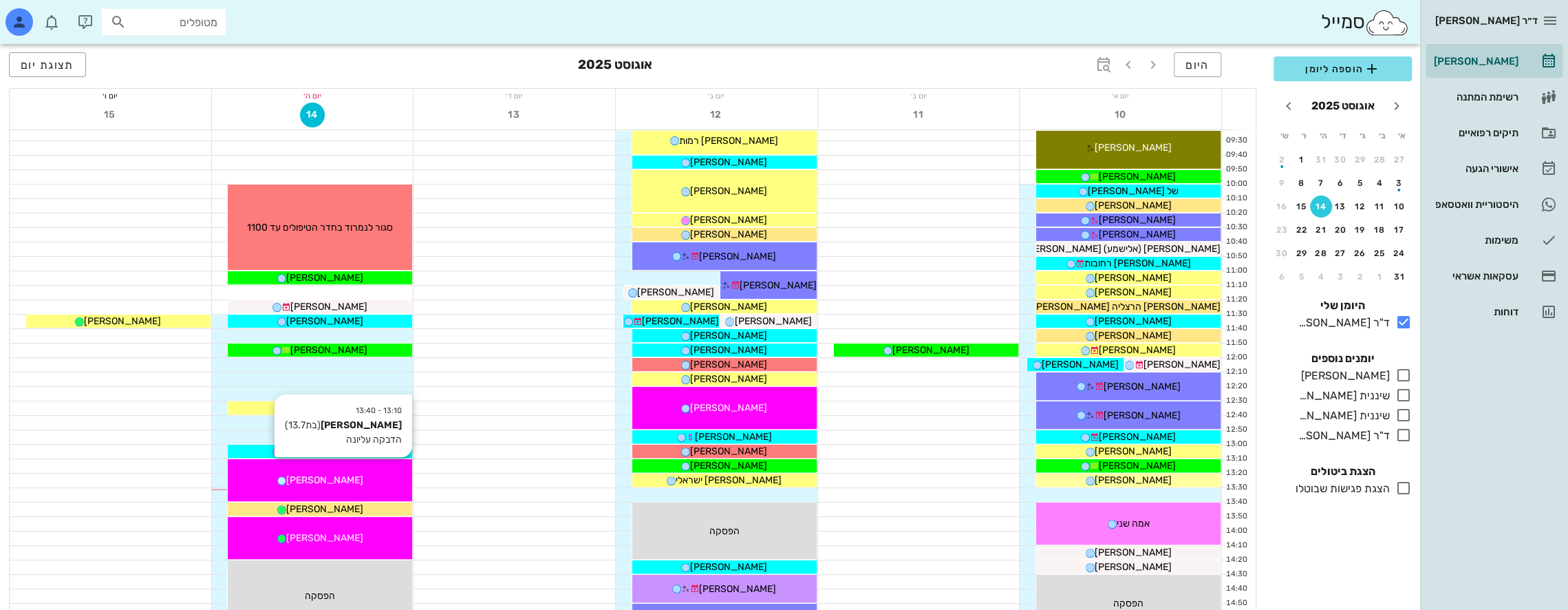
click at [381, 471] on div "13:10 - 13:40 מאיה קנטי (בת 13.7 ) הדבקה עליונה מאיה קנטי" at bounding box center [319, 480] width 185 height 42
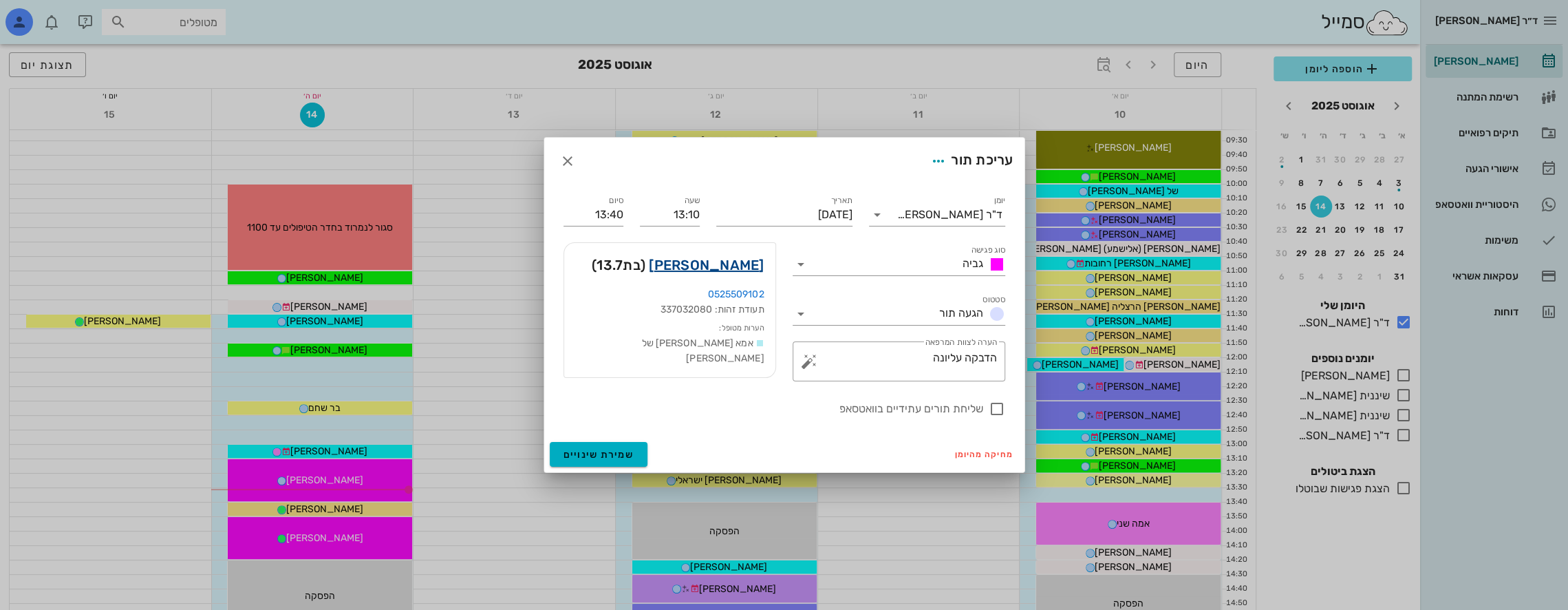
click at [727, 258] on link "מאיה קנטי" at bounding box center [707, 265] width 115 height 22
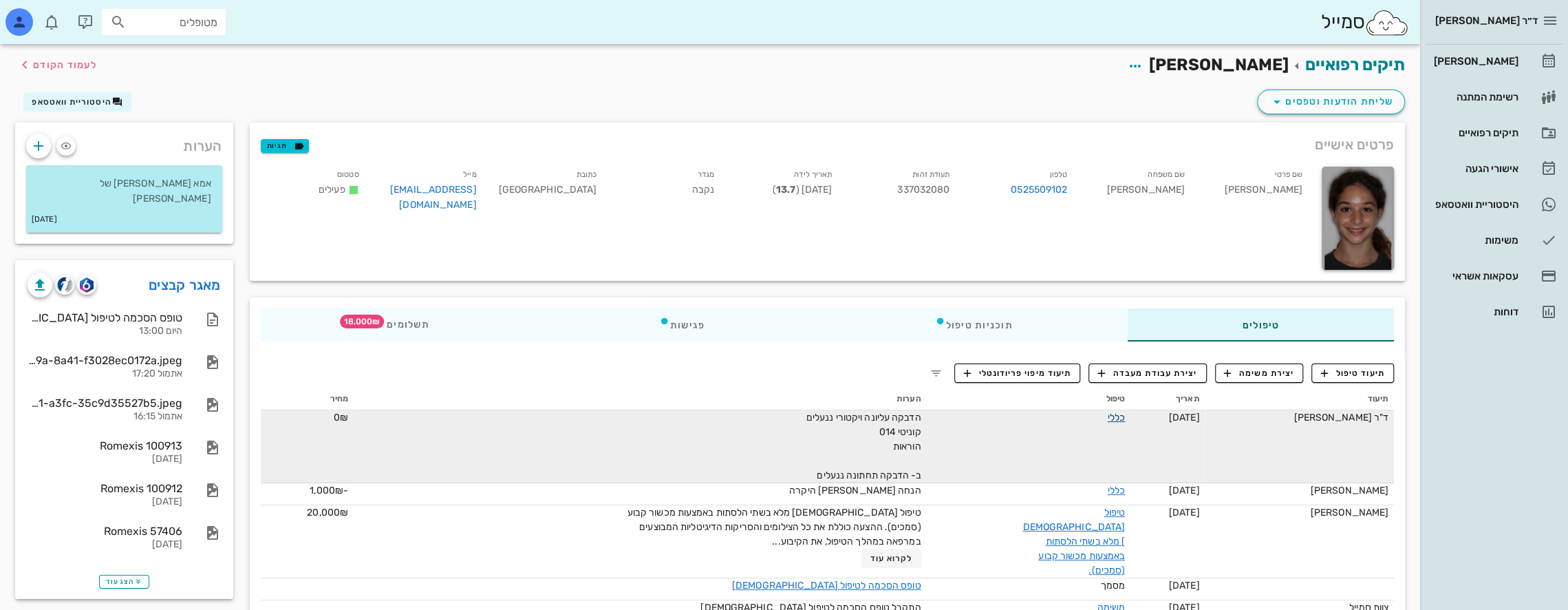
click at [1108, 414] on link "כללי" at bounding box center [1117, 417] width 18 height 12
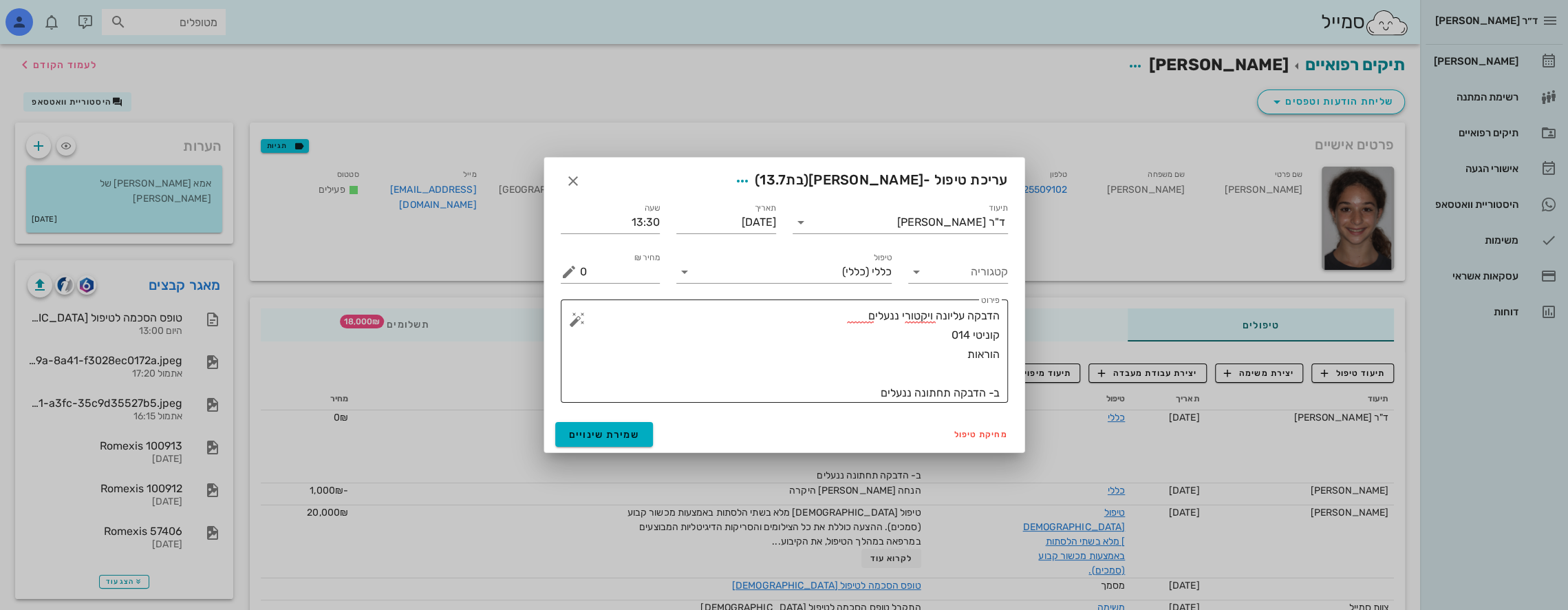
click at [999, 317] on div "​ פירוט הדבקה עליונה ויקטורי ננעלים קוניטי 014 הוראות ב- הדבקה תחתונה ננעלים" at bounding box center [784, 351] width 447 height 104
click at [997, 323] on textarea "הדבקה עליונה ויקטורי ננעלים קוניטי 014 הוראות ב- הדבקה תחתונה ננעלים" at bounding box center [790, 355] width 420 height 96
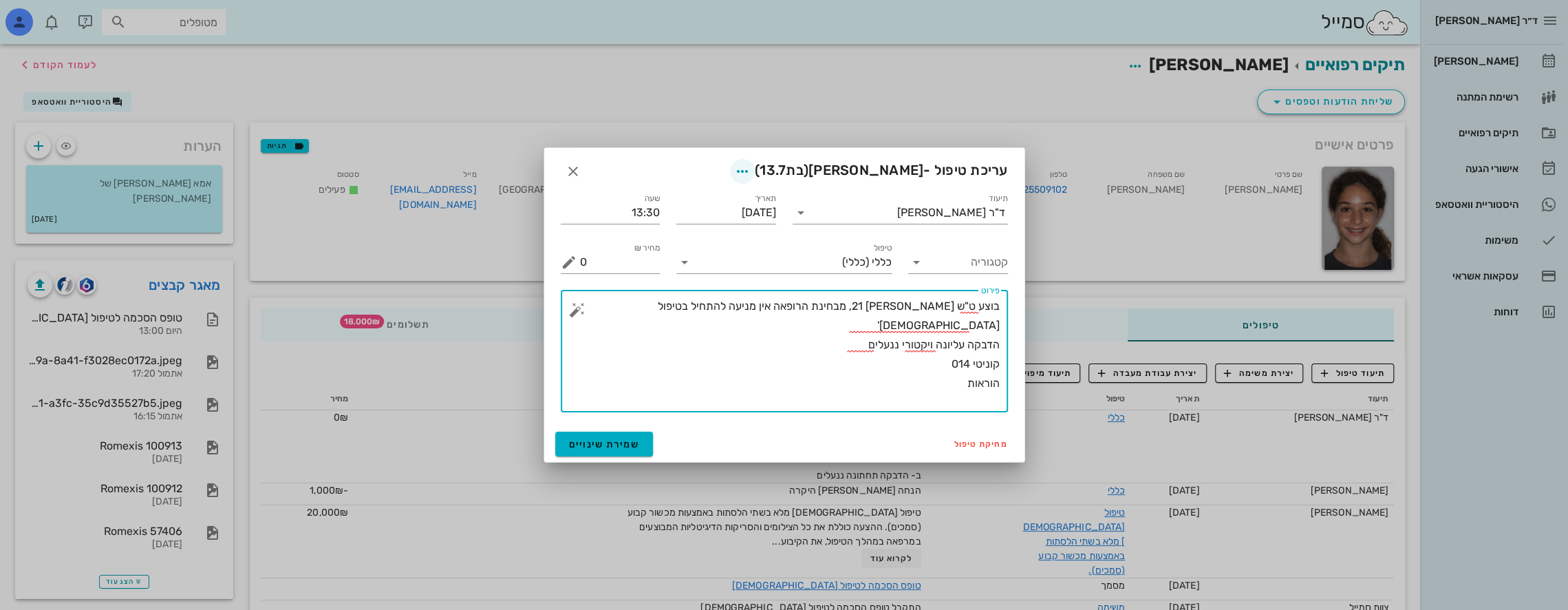
type textarea "בוצע ט"ש בשן 21, מבחינת הרופאה אין מניעה להתחיל בטיפול אורתו' הדבקה עליונה ויקט…"
click at [750, 171] on icon "button" at bounding box center [742, 171] width 17 height 17
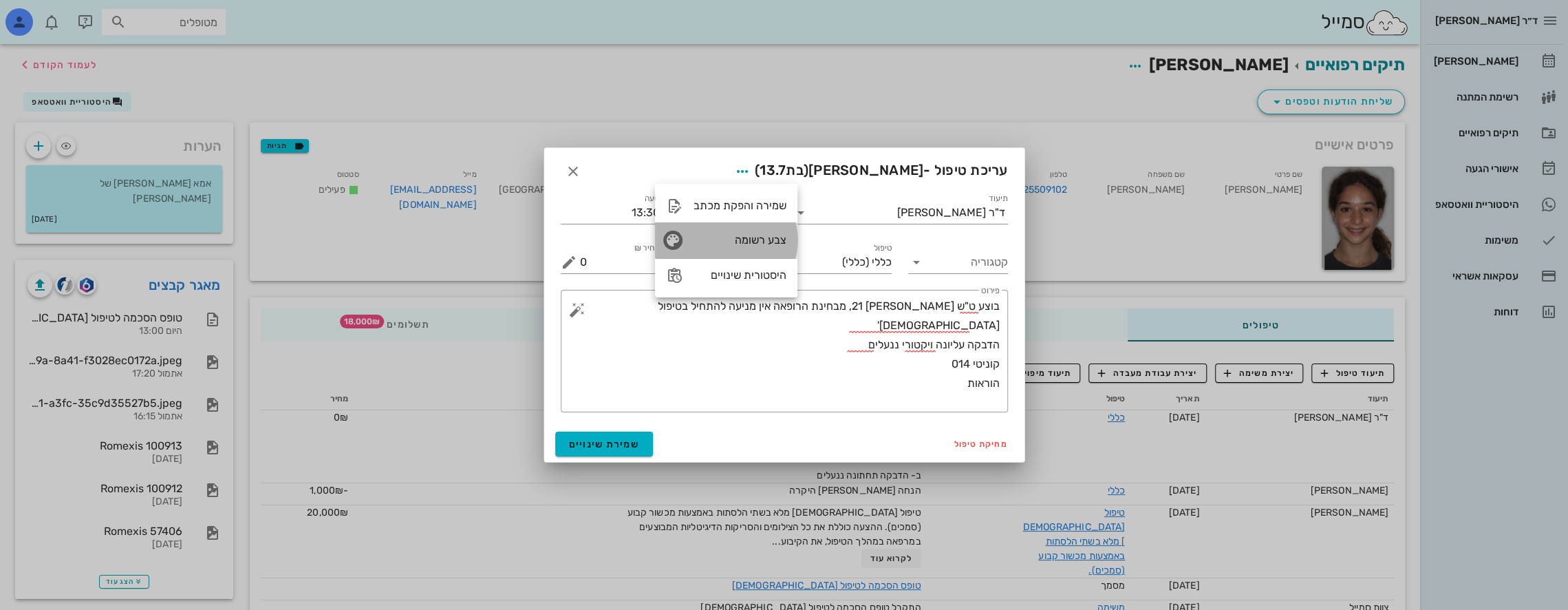
click at [761, 239] on div "צבע רשומה" at bounding box center [740, 240] width 93 height 13
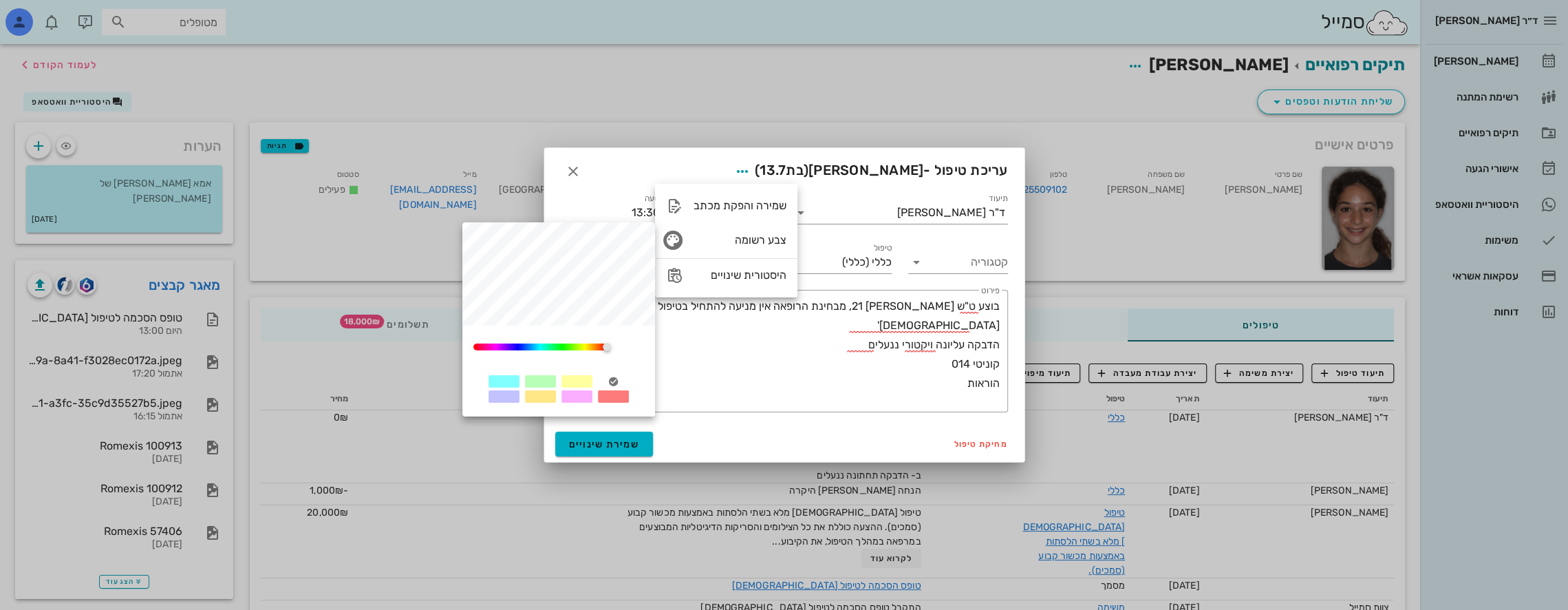
click at [577, 382] on div at bounding box center [577, 381] width 31 height 12
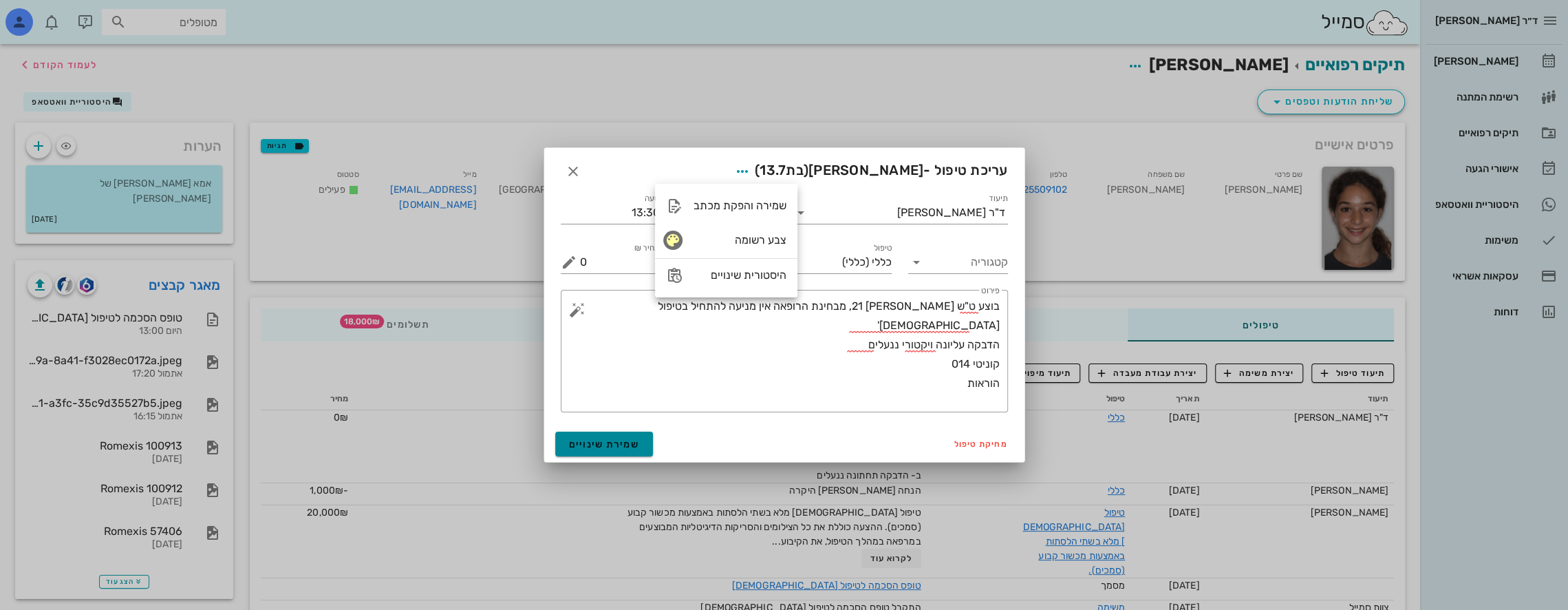
click at [626, 446] on span "שמירת שינויים" at bounding box center [604, 444] width 71 height 12
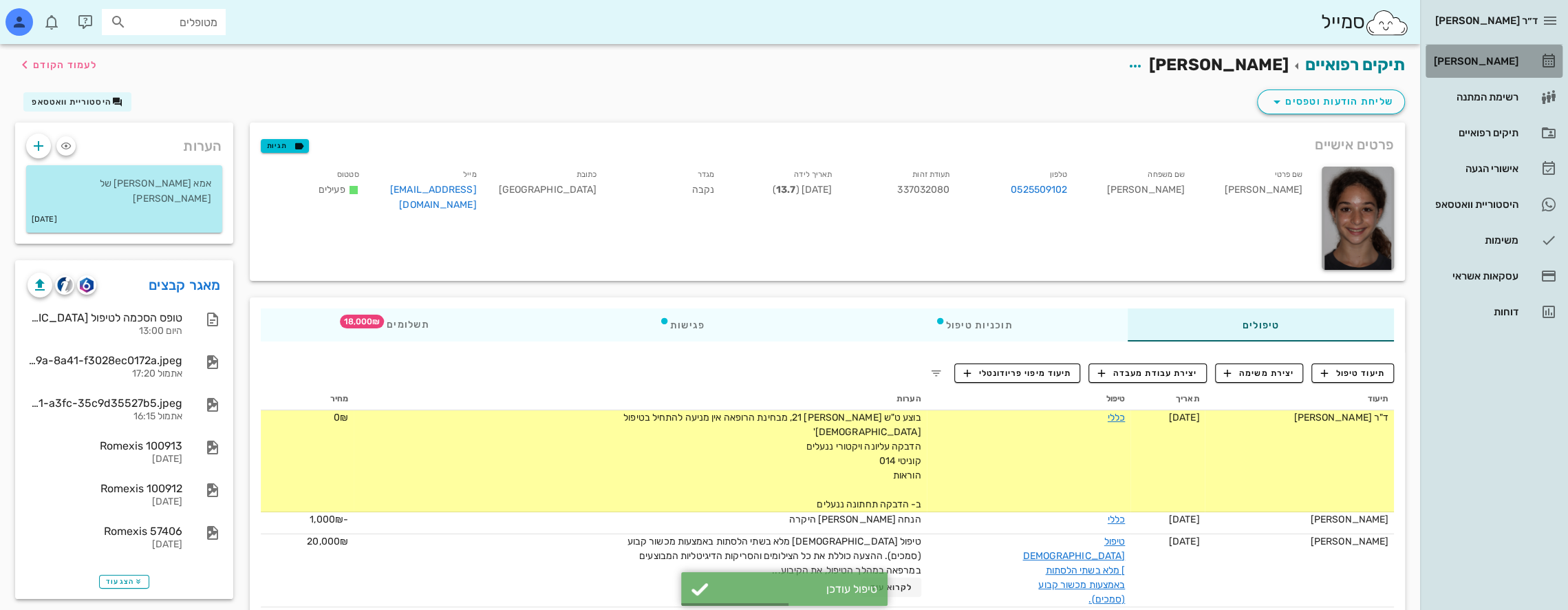
click at [1491, 57] on div "[PERSON_NAME]" at bounding box center [1475, 61] width 88 height 11
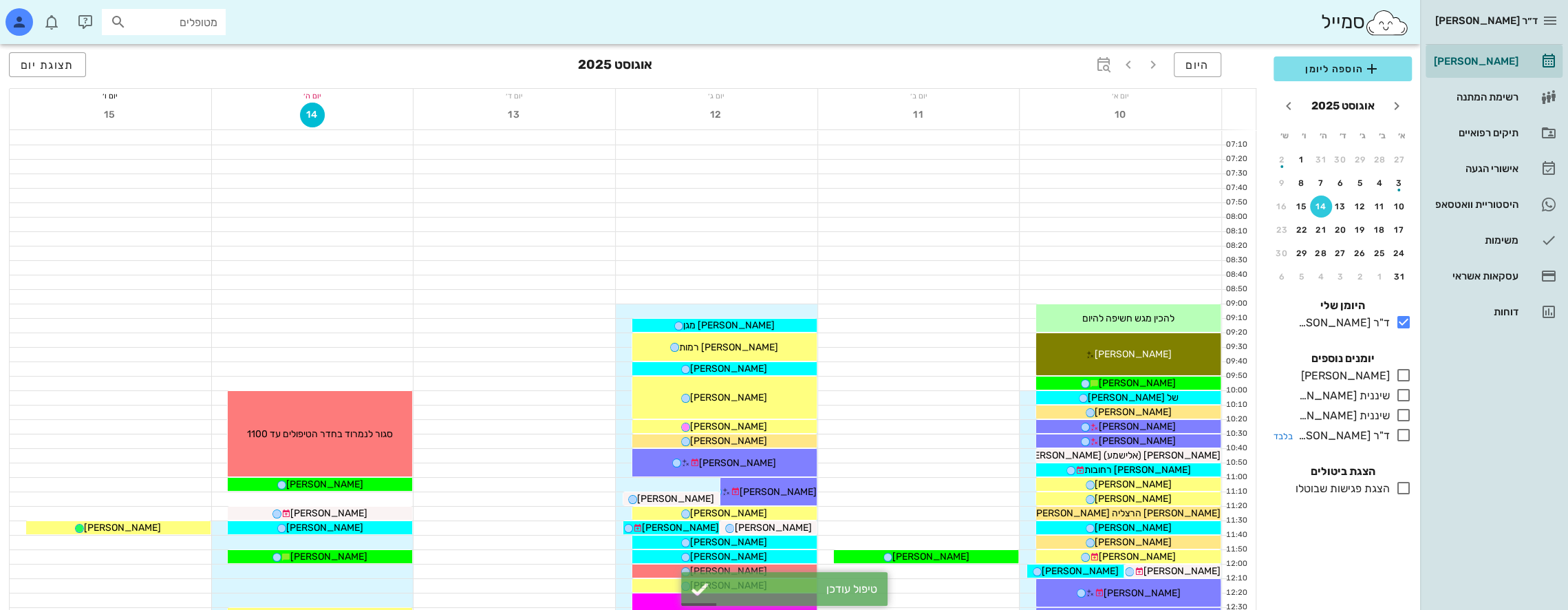
click at [1402, 433] on icon at bounding box center [1403, 435] width 17 height 17
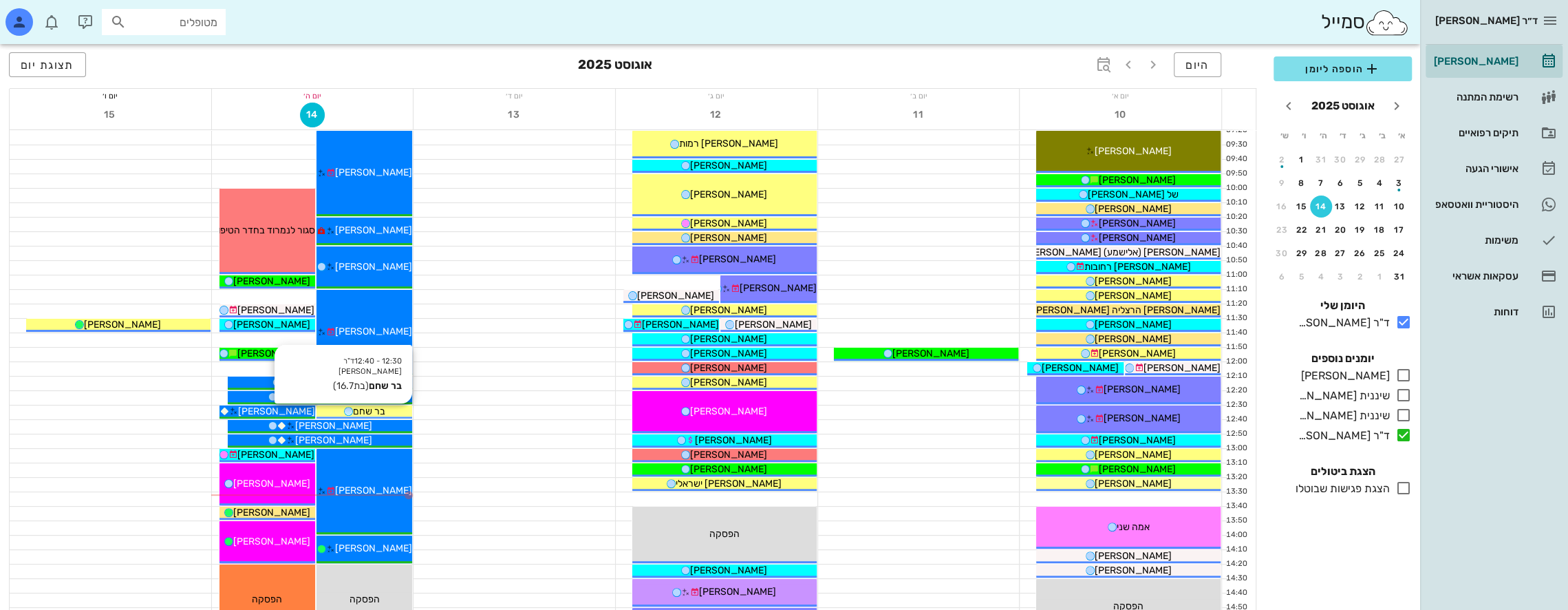
scroll to position [206, 0]
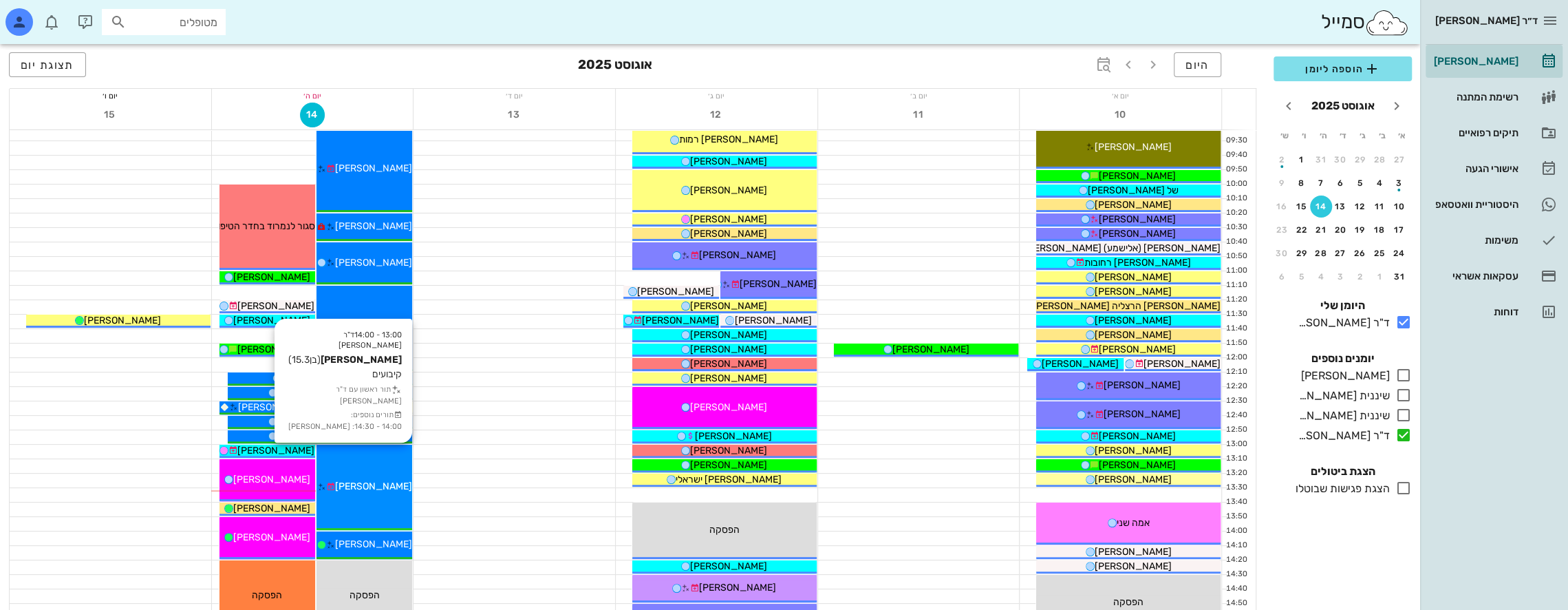
click at [374, 464] on div "13:00 - 14:00 ד"ר [PERSON_NAME] [PERSON_NAME] (בן 15.3 ) קיבועים תור ראשון עם ד…" at bounding box center [364, 487] width 96 height 85
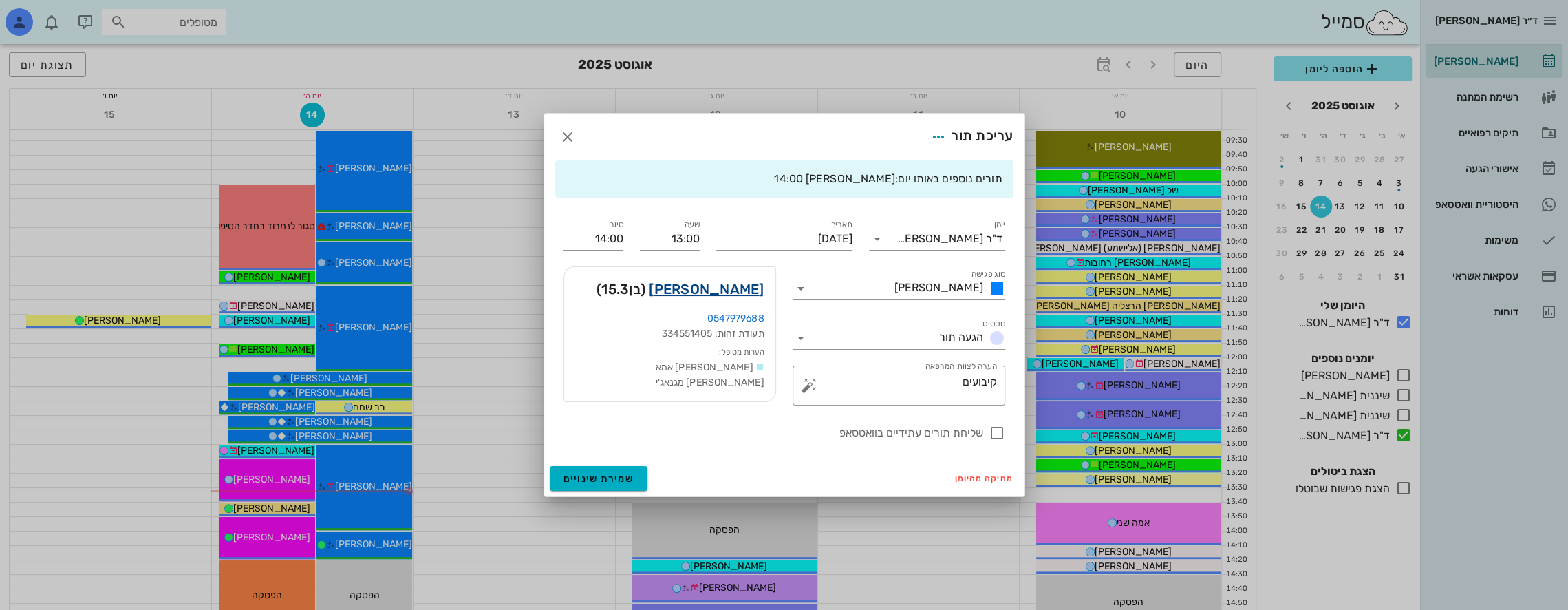
click at [733, 293] on link "[PERSON_NAME]" at bounding box center [707, 289] width 115 height 22
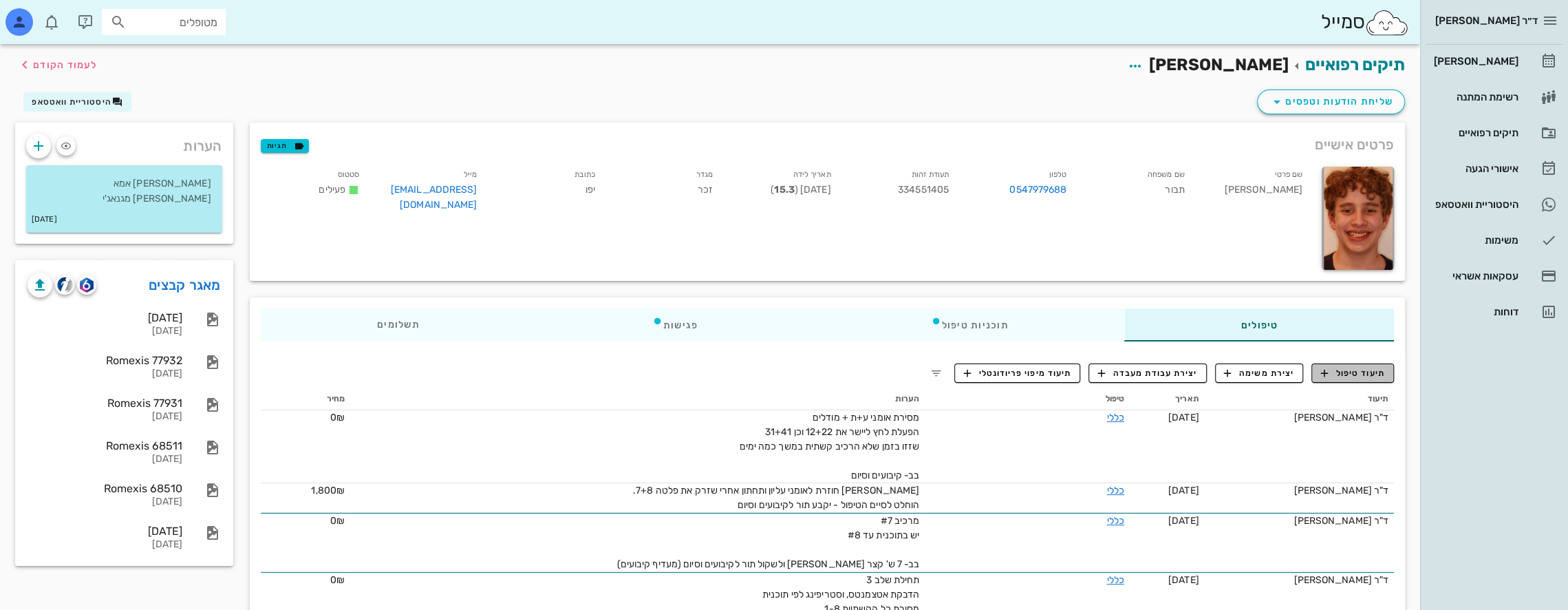
click at [1367, 374] on span "תיעוד טיפול" at bounding box center [1353, 373] width 64 height 12
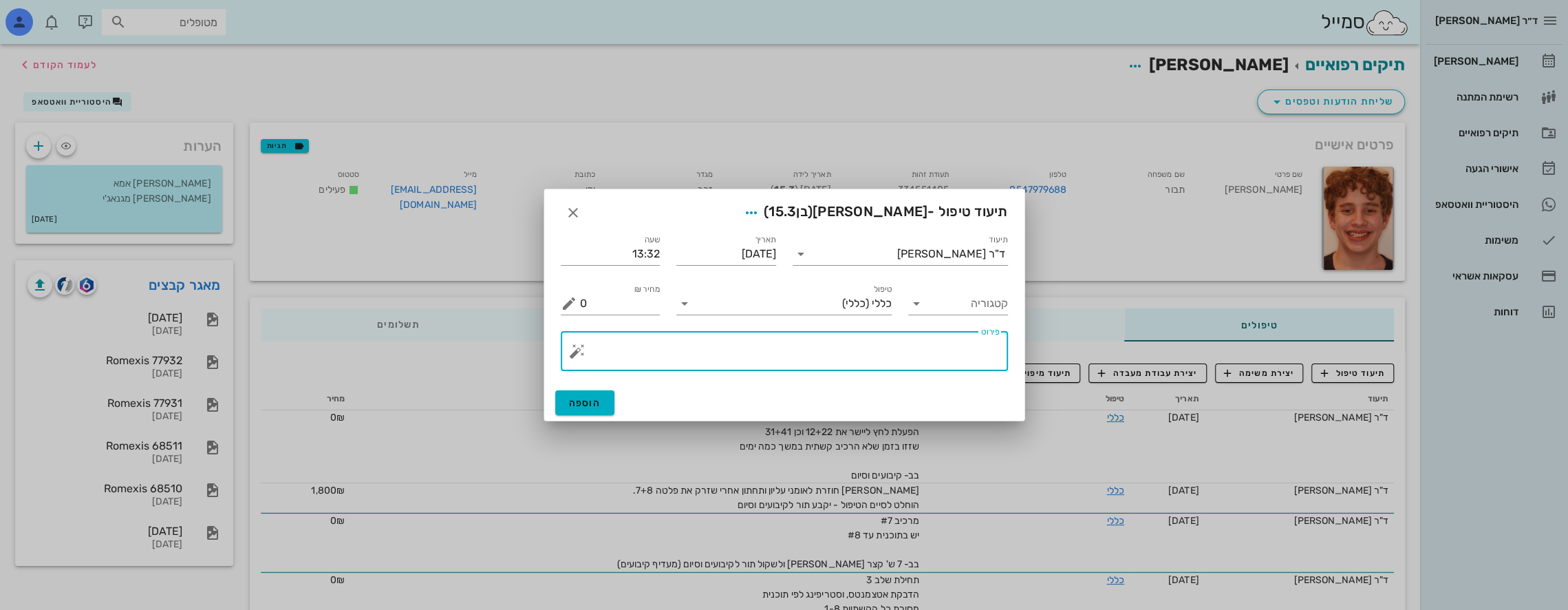
click at [952, 343] on textarea "פירוט" at bounding box center [790, 354] width 420 height 33
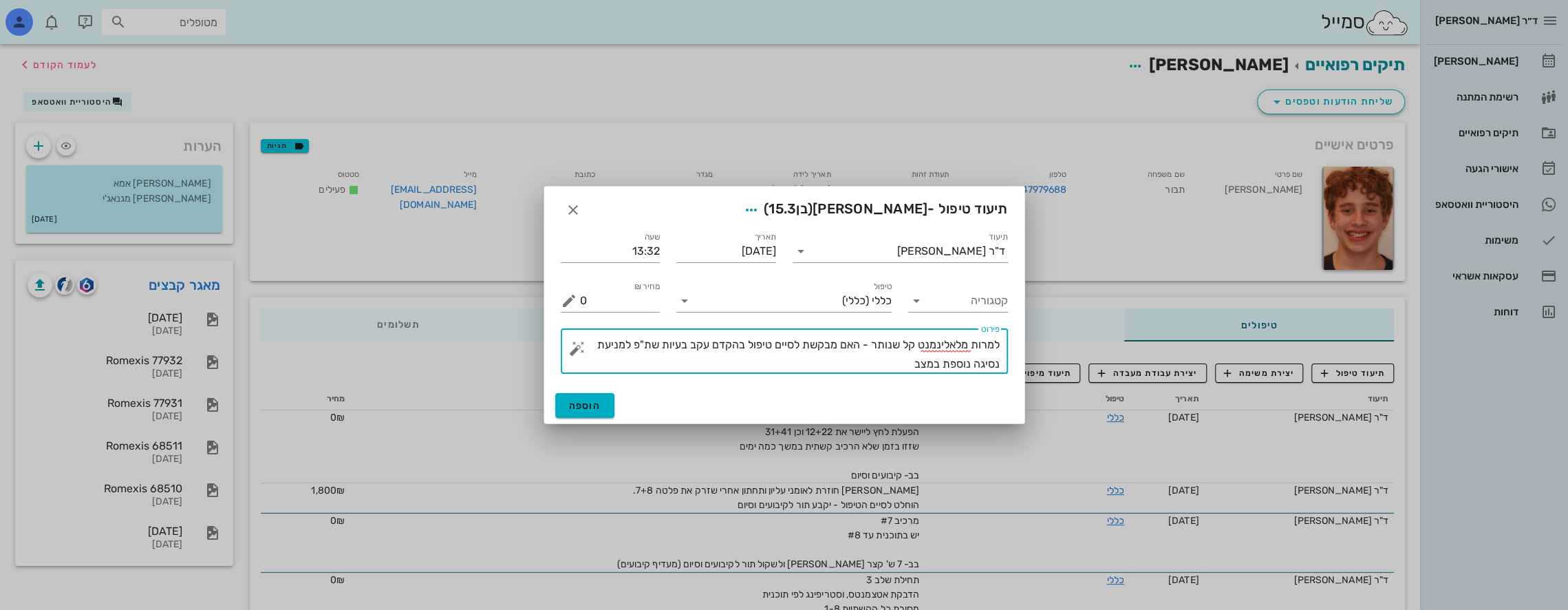
click at [870, 346] on textarea "למרות מלאלינמנט קל שנותר - האם מבקשת לסיים טיפול בהקדם עקב בעיות שת"פ למניעת נס…" at bounding box center [790, 354] width 420 height 39
type textarea "למרות מלאלינמנט קל שנותר בעקבות אי הרכבת הקשתיות לפי ההנחיות - האם מבקשת לסיים …"
click at [585, 408] on span "הוספה" at bounding box center [585, 406] width 32 height 12
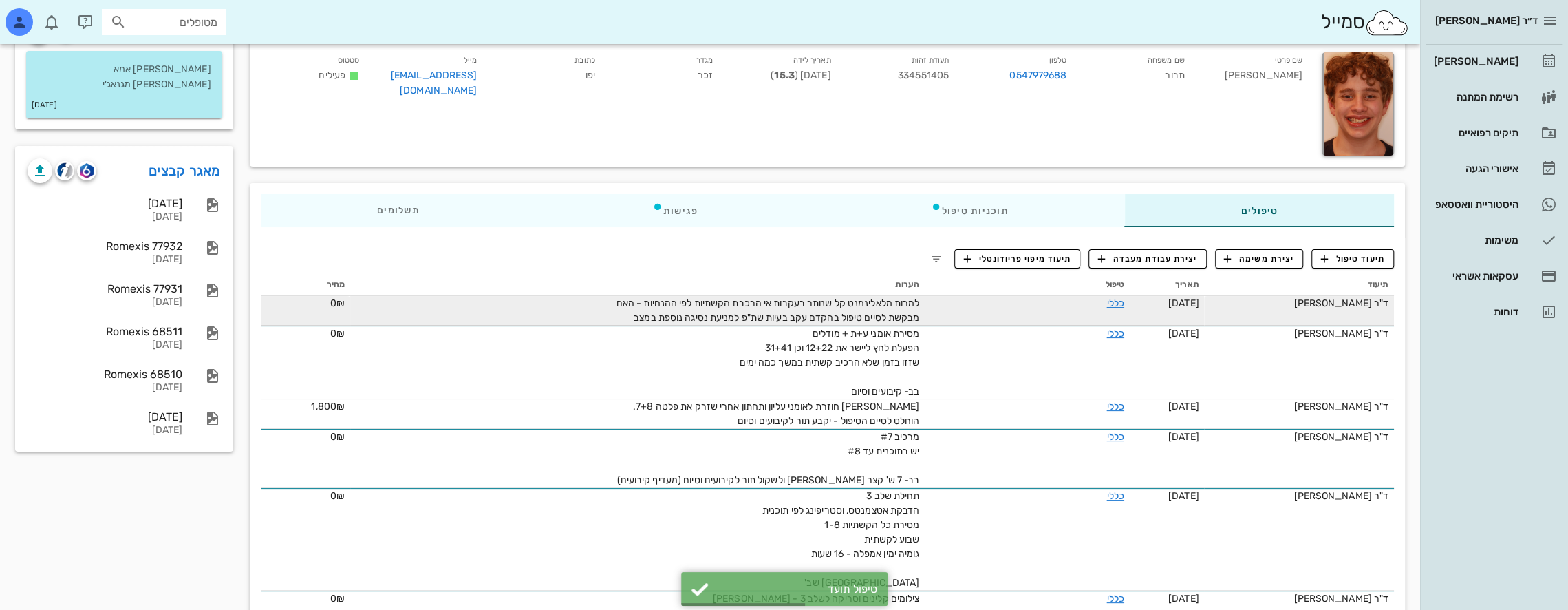
scroll to position [138, 0]
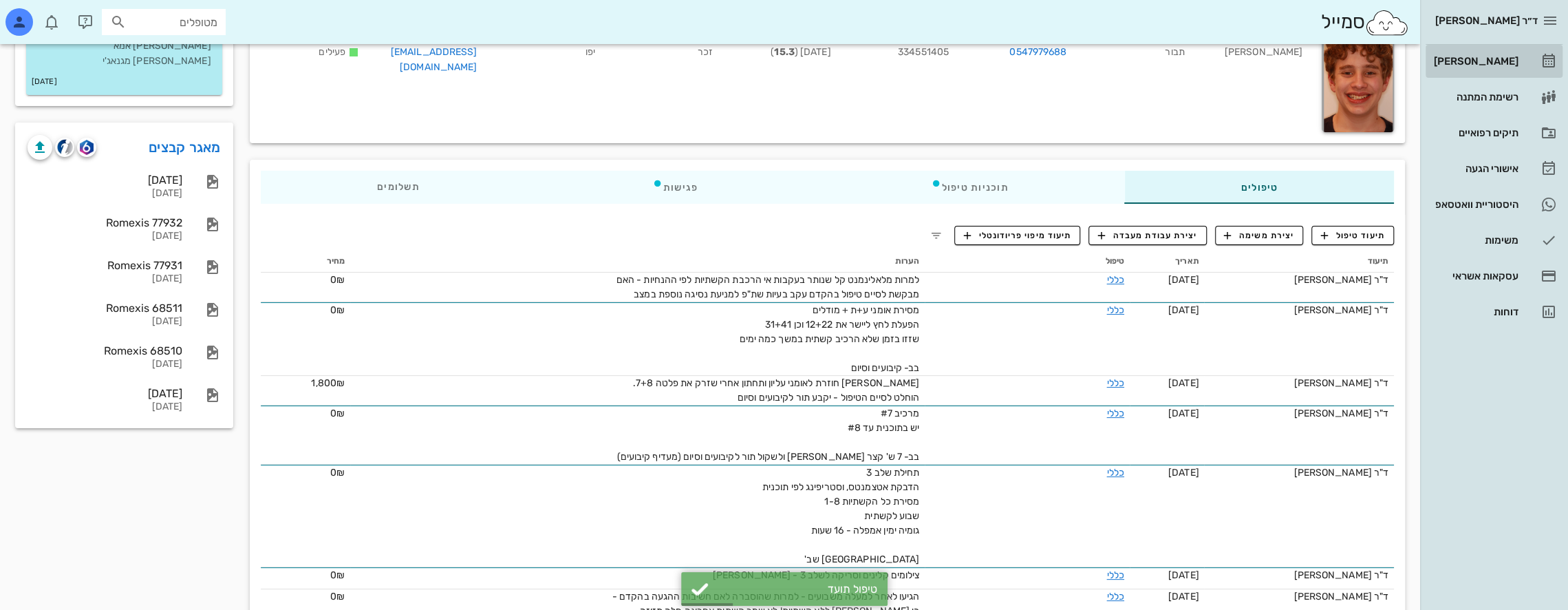
click at [1496, 56] on div "[PERSON_NAME]" at bounding box center [1475, 61] width 88 height 11
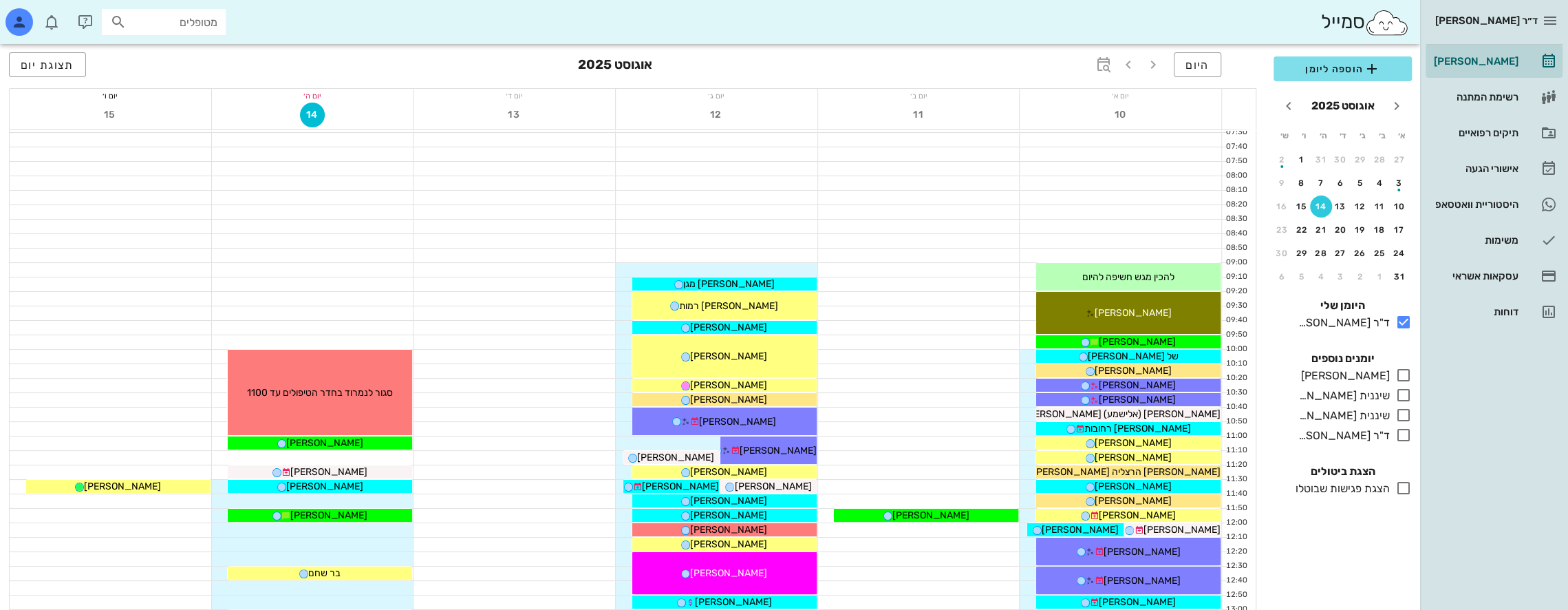
scroll to position [275, 0]
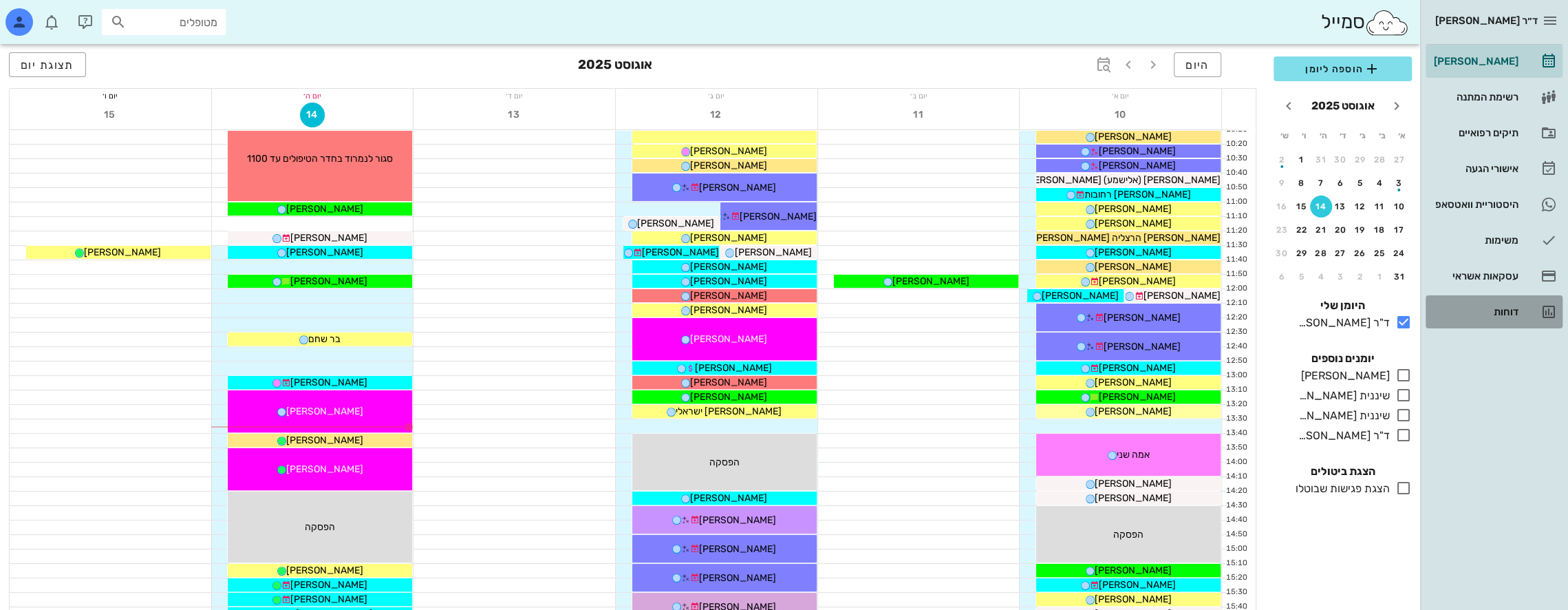
click at [1507, 311] on div "דוחות" at bounding box center [1475, 312] width 88 height 11
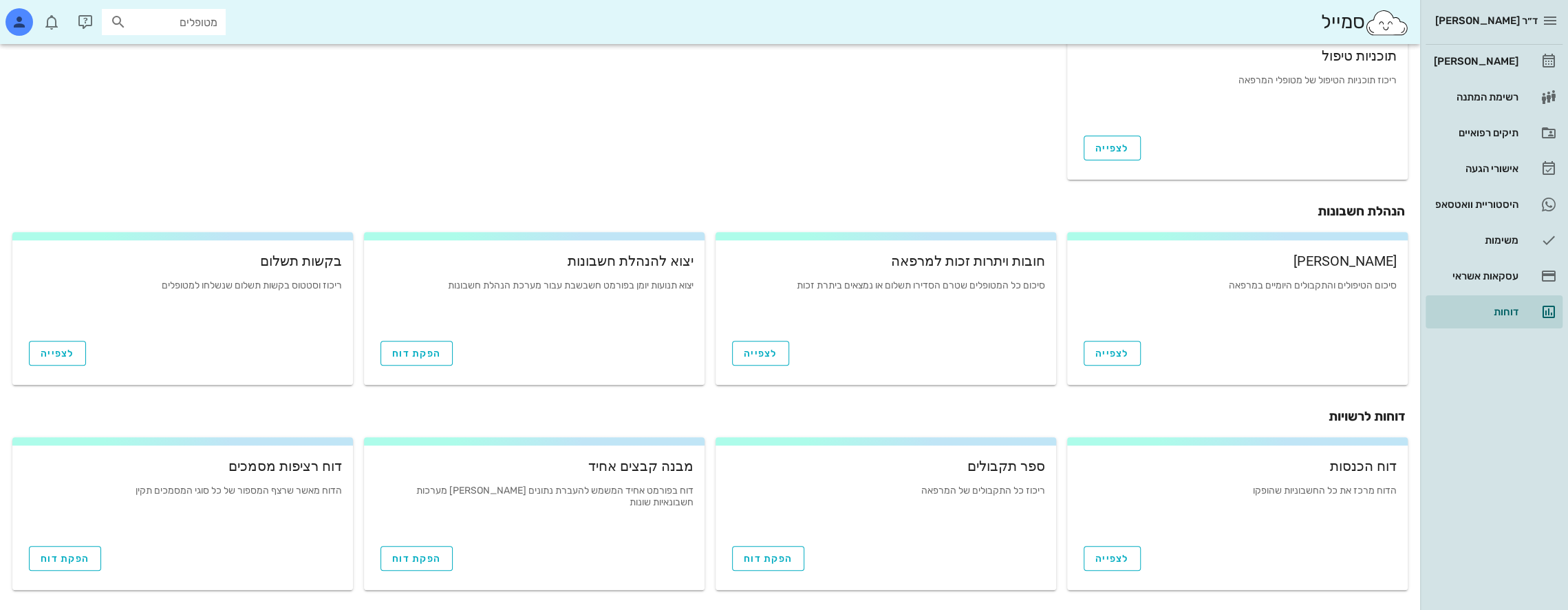
scroll to position [408, 0]
click at [777, 557] on span "הפקת דוח" at bounding box center [768, 557] width 49 height 12
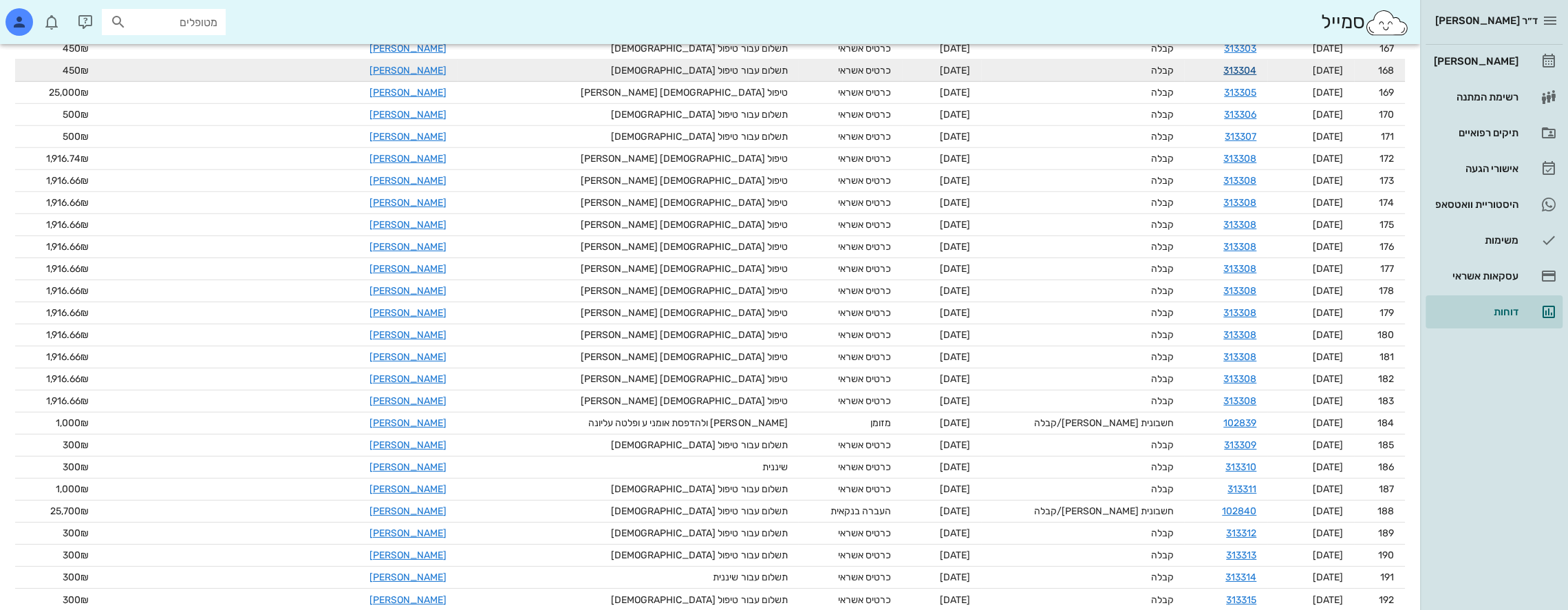
scroll to position [3915, 0]
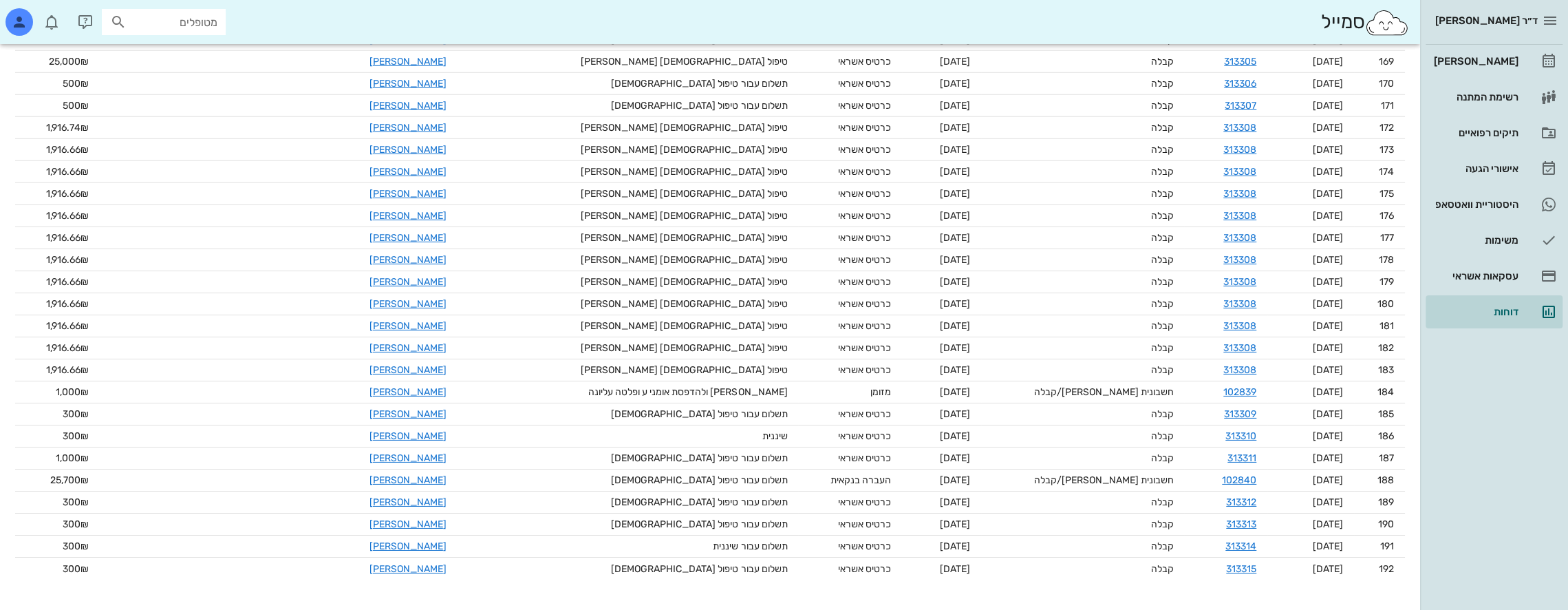
click at [1507, 16] on span "ד״ר [PERSON_NAME]" at bounding box center [1486, 20] width 103 height 12
click at [1494, 59] on div "[PERSON_NAME]" at bounding box center [1475, 61] width 88 height 11
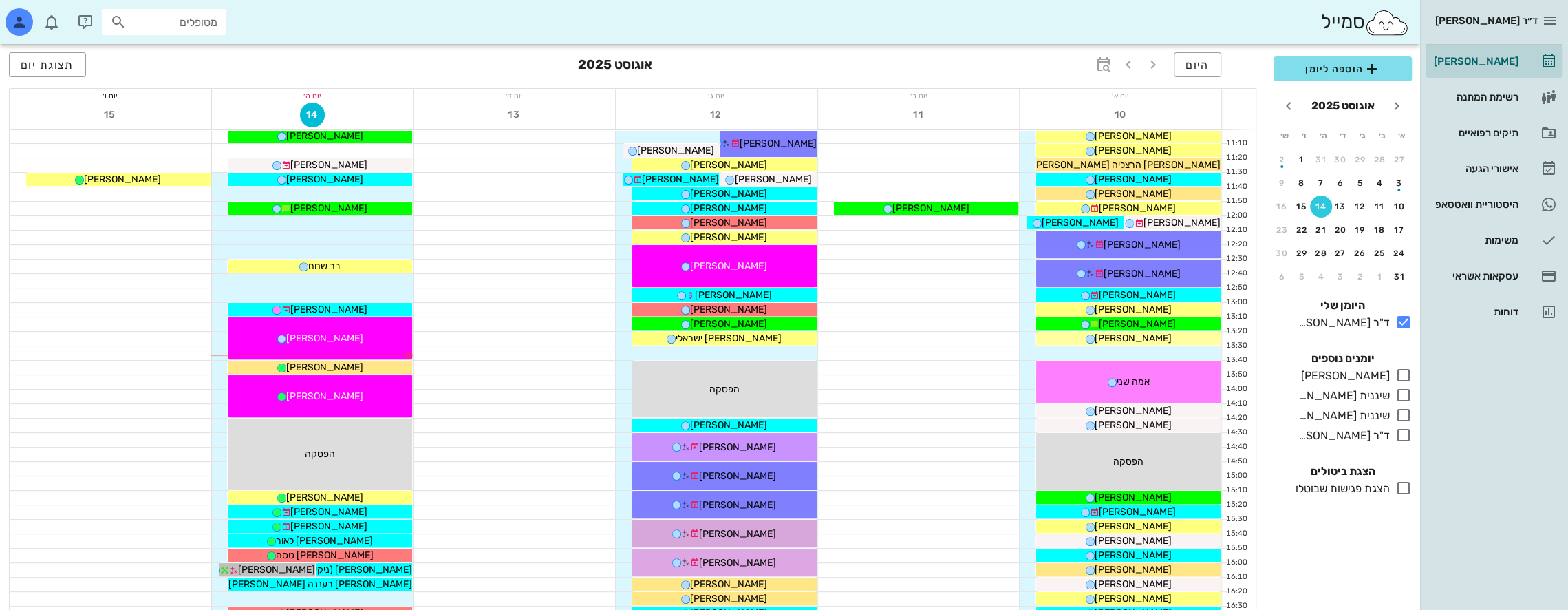
scroll to position [344, 0]
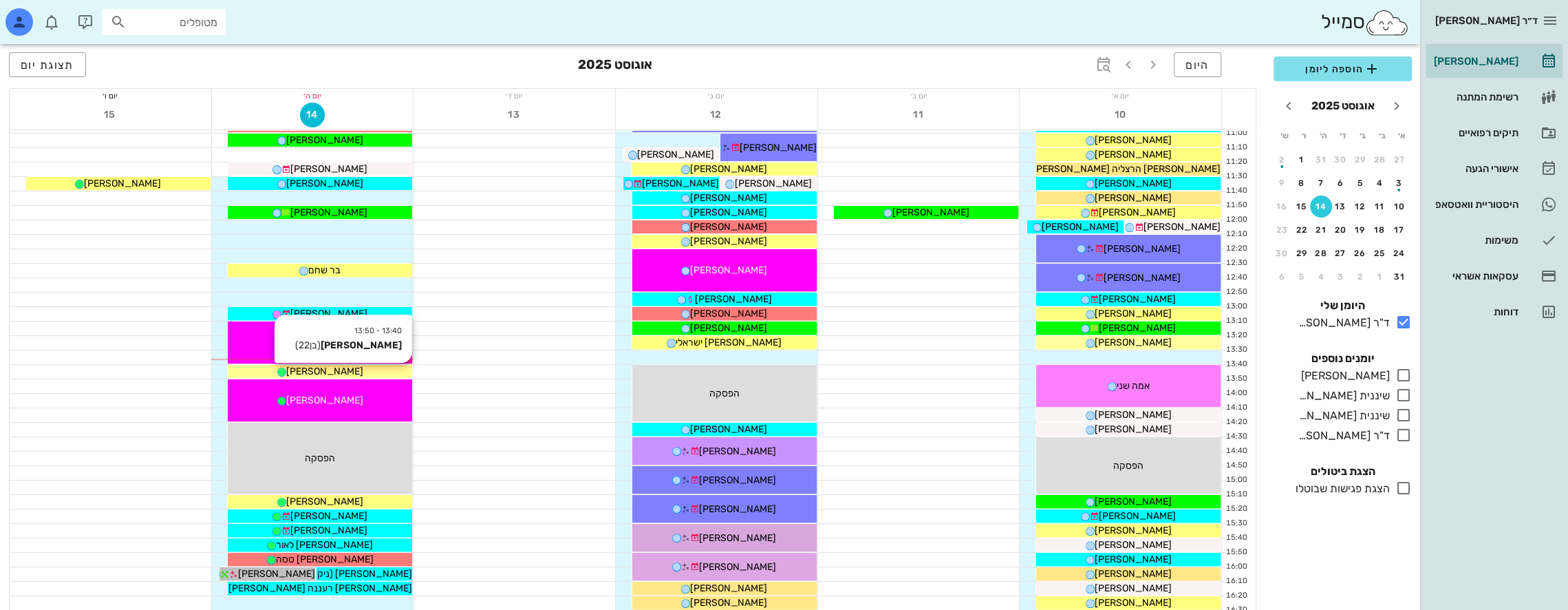
click at [358, 368] on div "[PERSON_NAME]" at bounding box center [319, 371] width 185 height 15
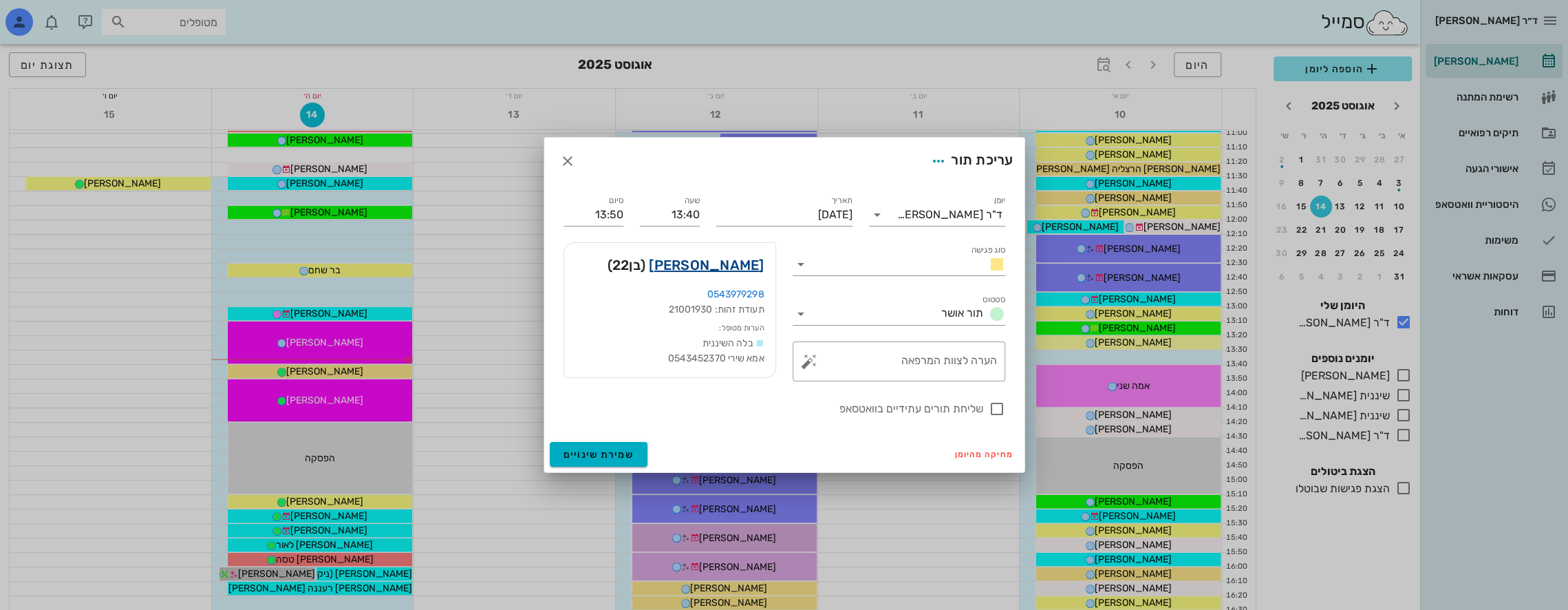
click at [742, 263] on link "לירן מסיקה" at bounding box center [707, 265] width 115 height 22
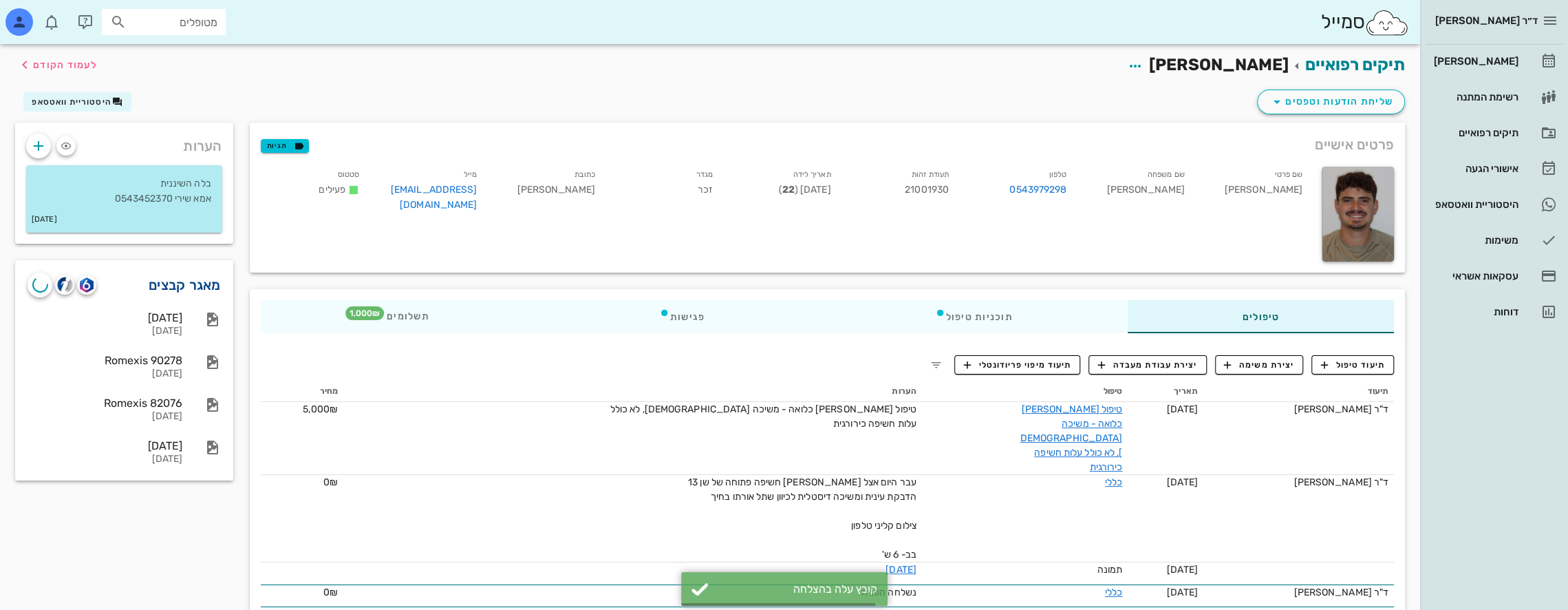
click at [206, 285] on link "מאגר קבצים" at bounding box center [185, 285] width 72 height 22
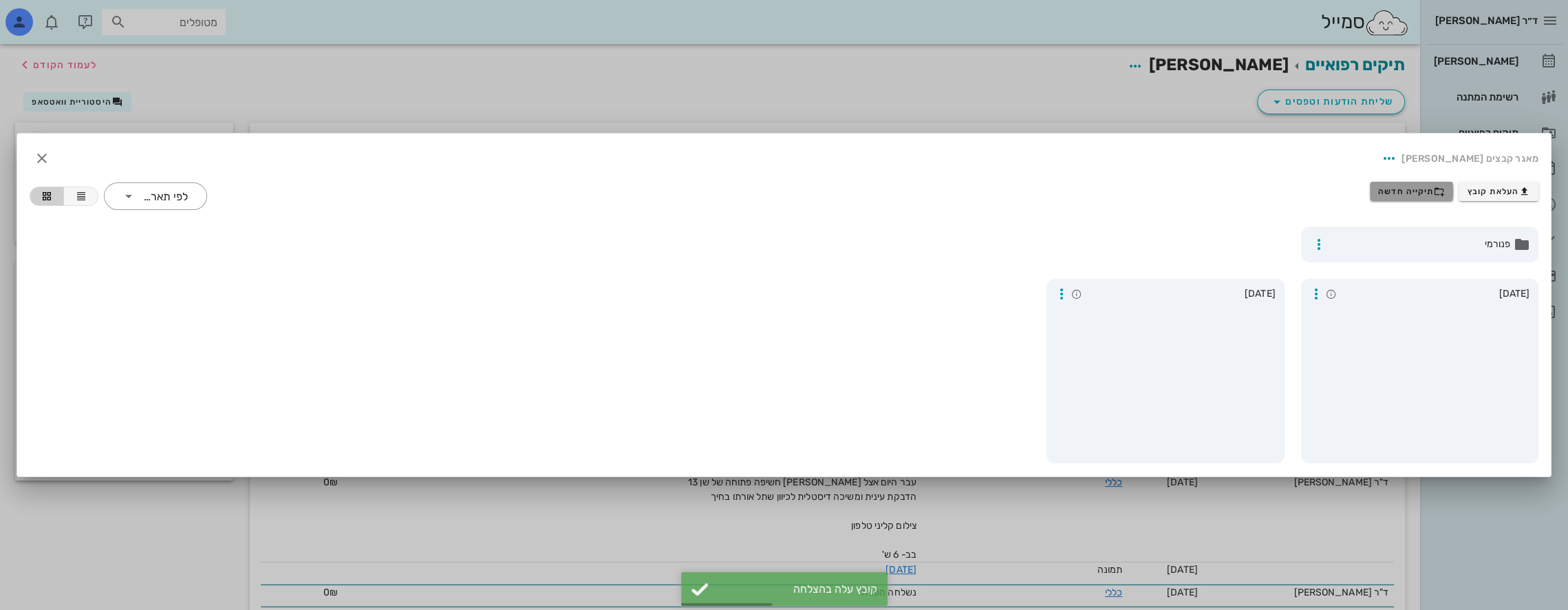
click at [1409, 187] on span "תיקייה חדשה" at bounding box center [1412, 191] width 67 height 11
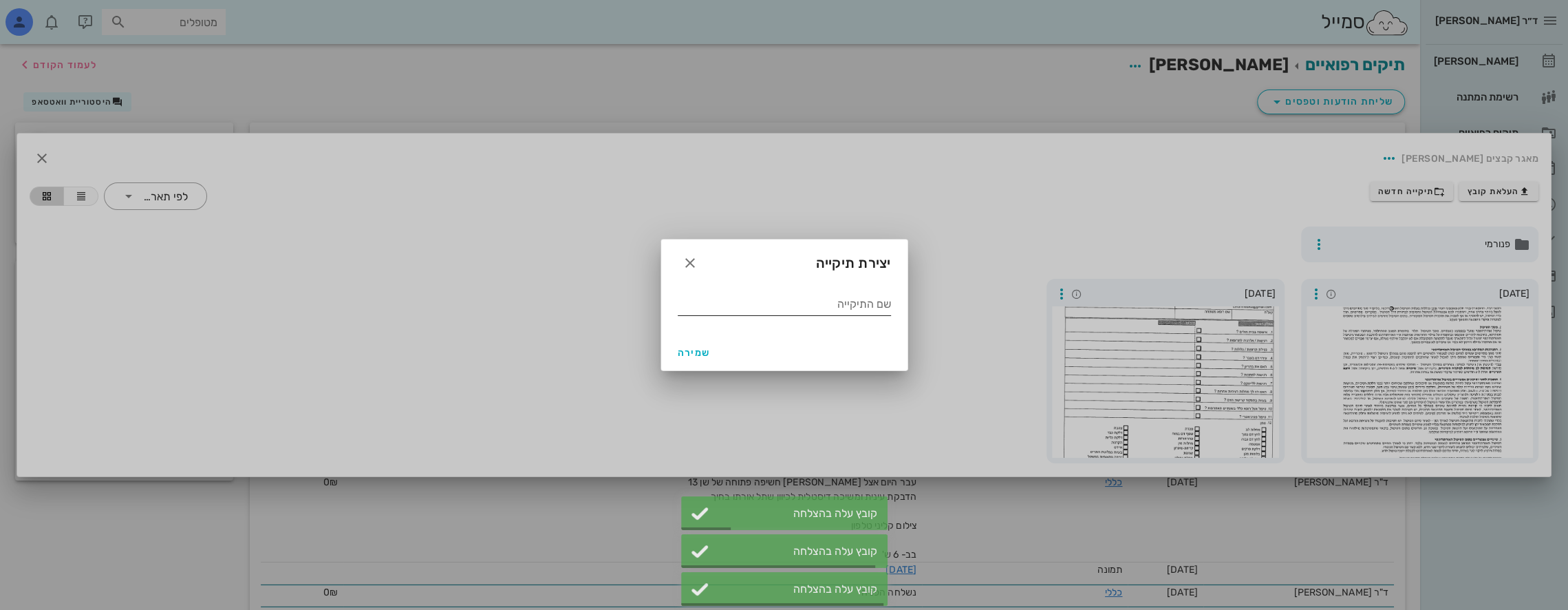
click at [824, 301] on input "שם התיקייה" at bounding box center [784, 304] width 213 height 22
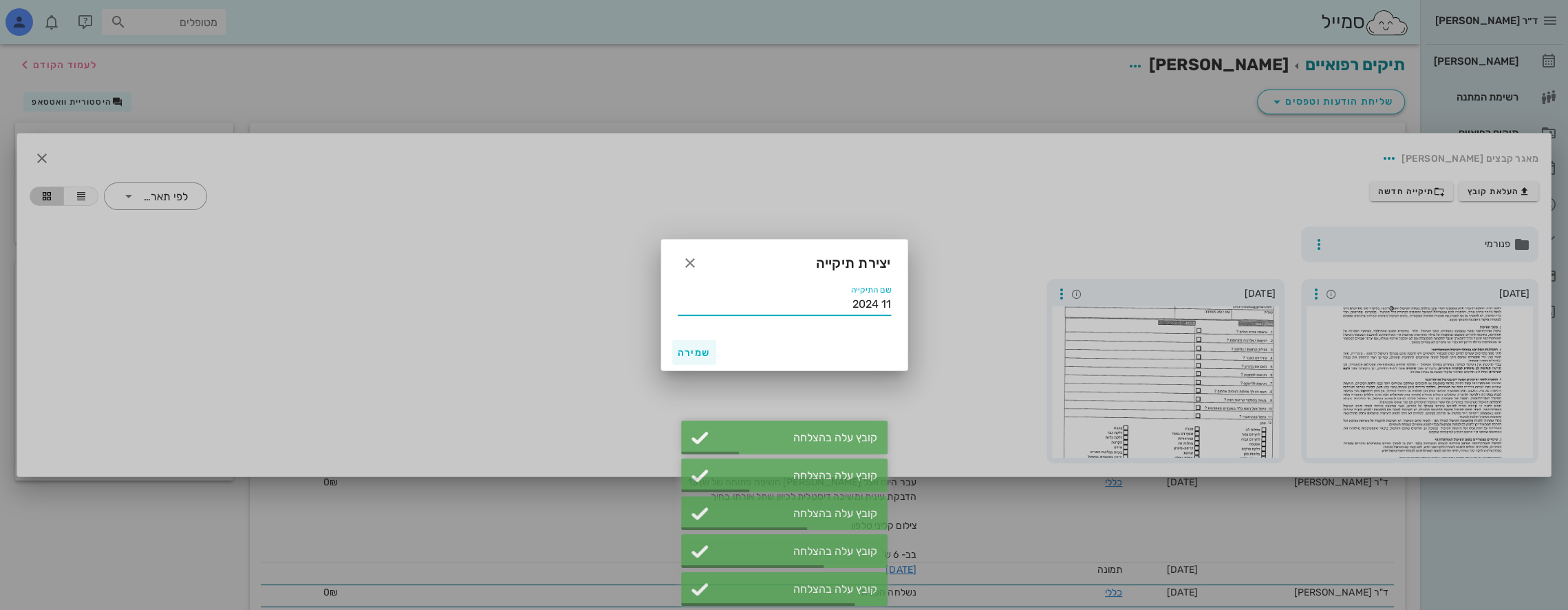
type input "11 2024"
click at [691, 351] on span "שמירה" at bounding box center [694, 353] width 33 height 12
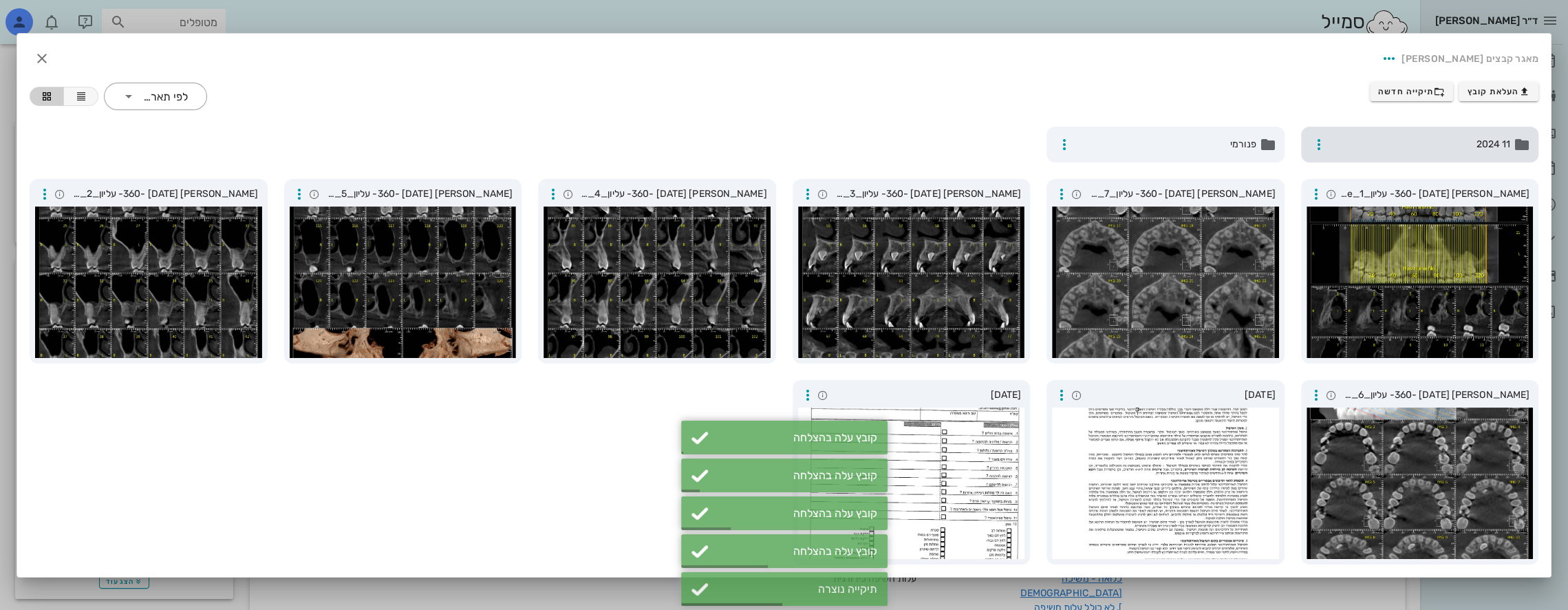
click at [1453, 142] on span "11 2024" at bounding box center [1421, 144] width 179 height 15
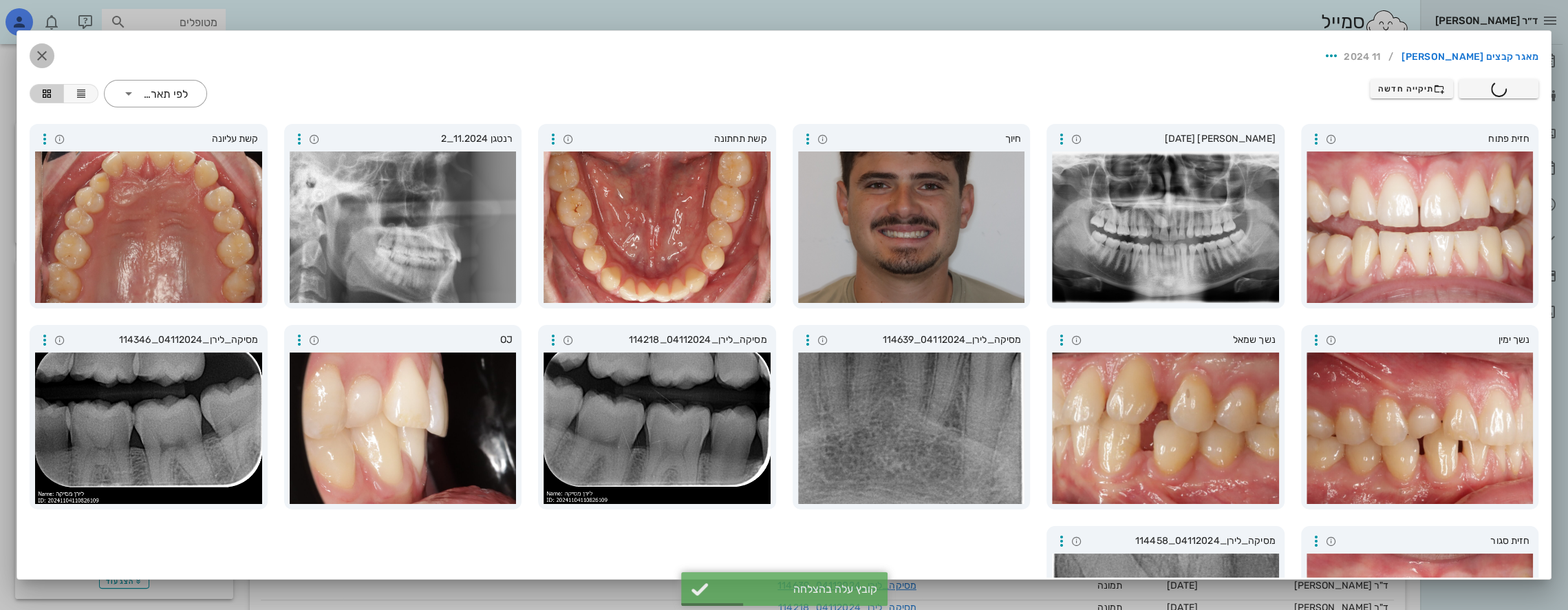
click at [50, 47] on icon "button" at bounding box center [42, 55] width 17 height 17
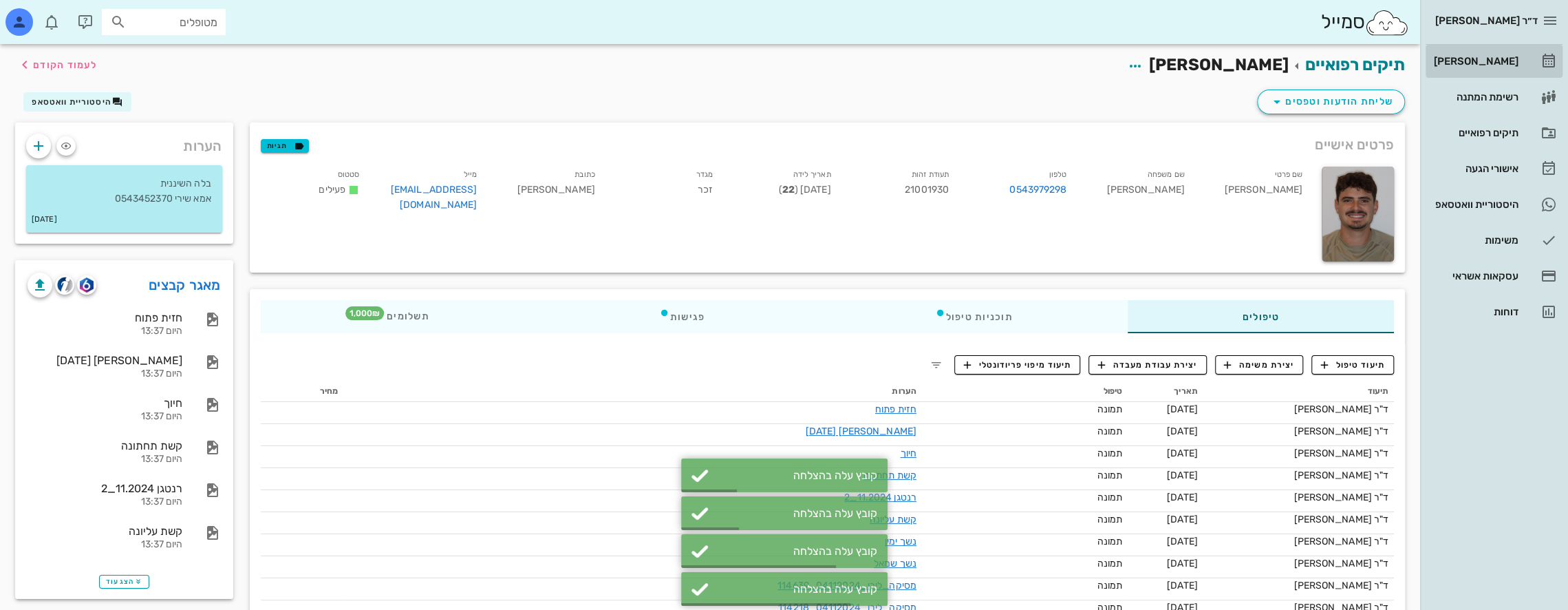
click at [1486, 53] on div "[PERSON_NAME]" at bounding box center [1475, 61] width 88 height 22
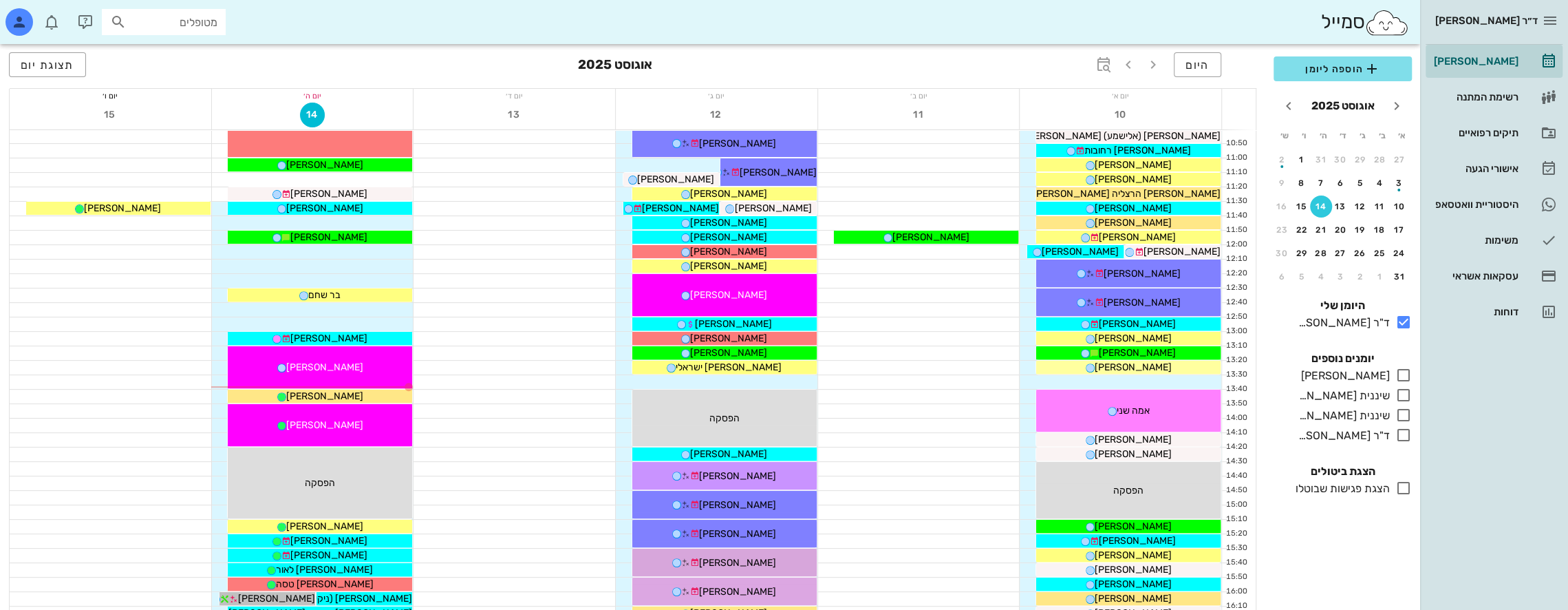
scroll to position [321, 0]
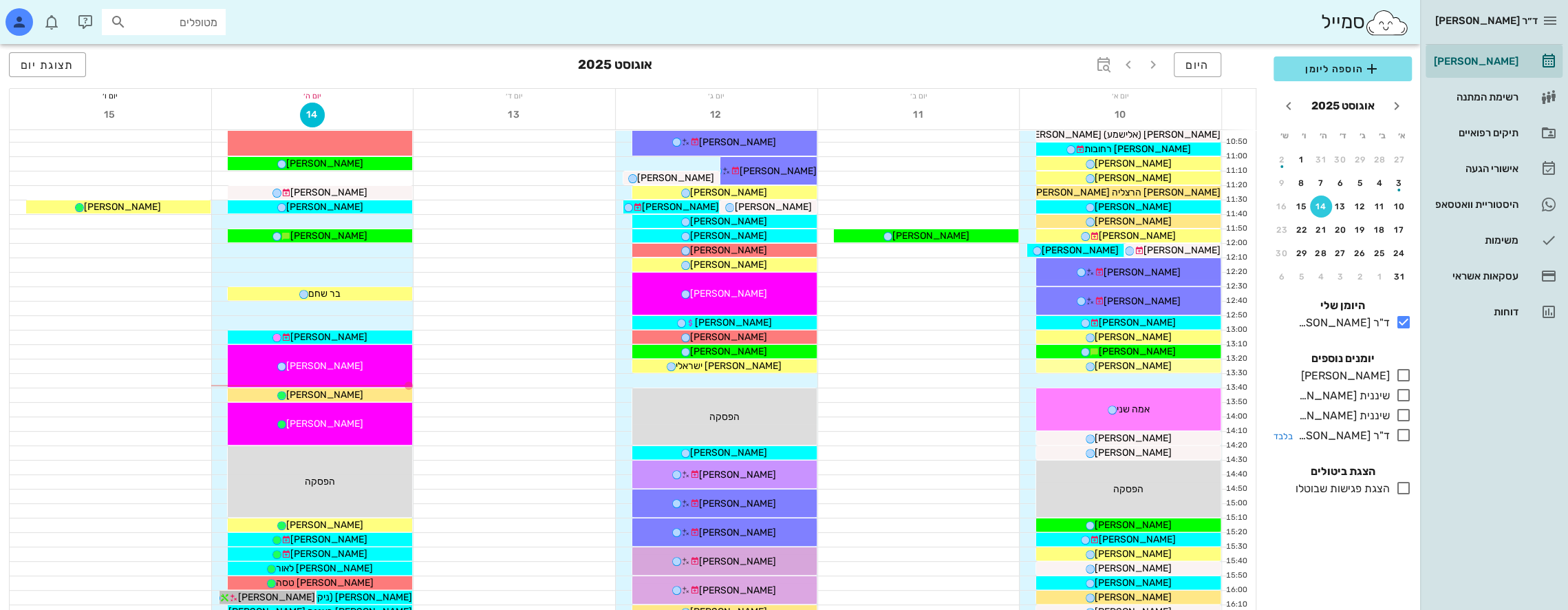
click at [1402, 431] on icon at bounding box center [1403, 435] width 17 height 17
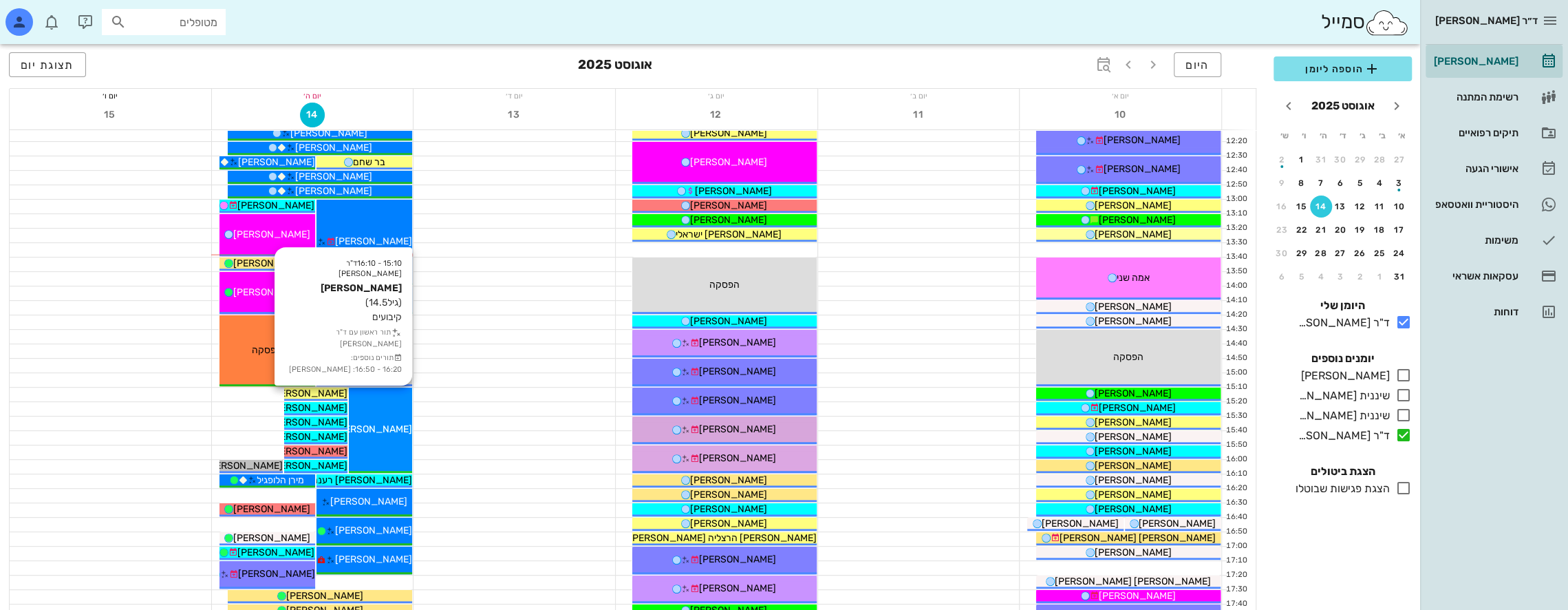
scroll to position [458, 0]
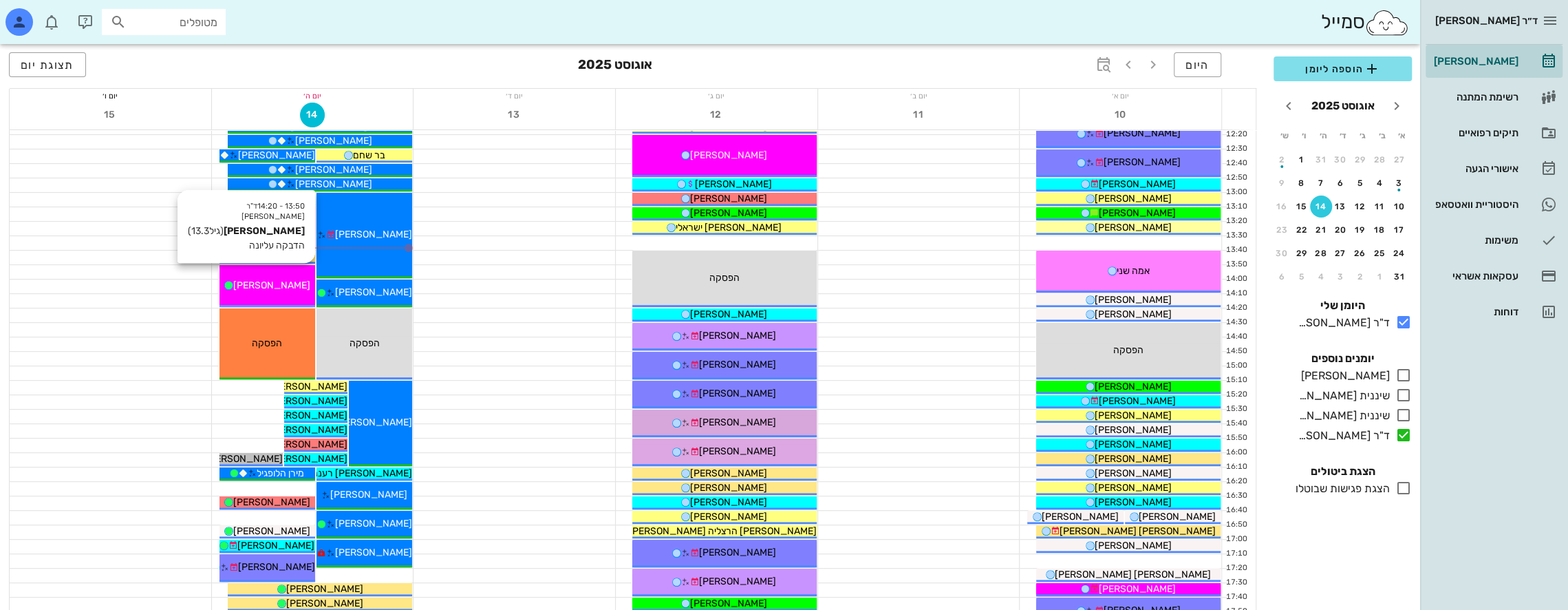
click at [286, 289] on span "[PERSON_NAME]" at bounding box center [272, 285] width 77 height 12
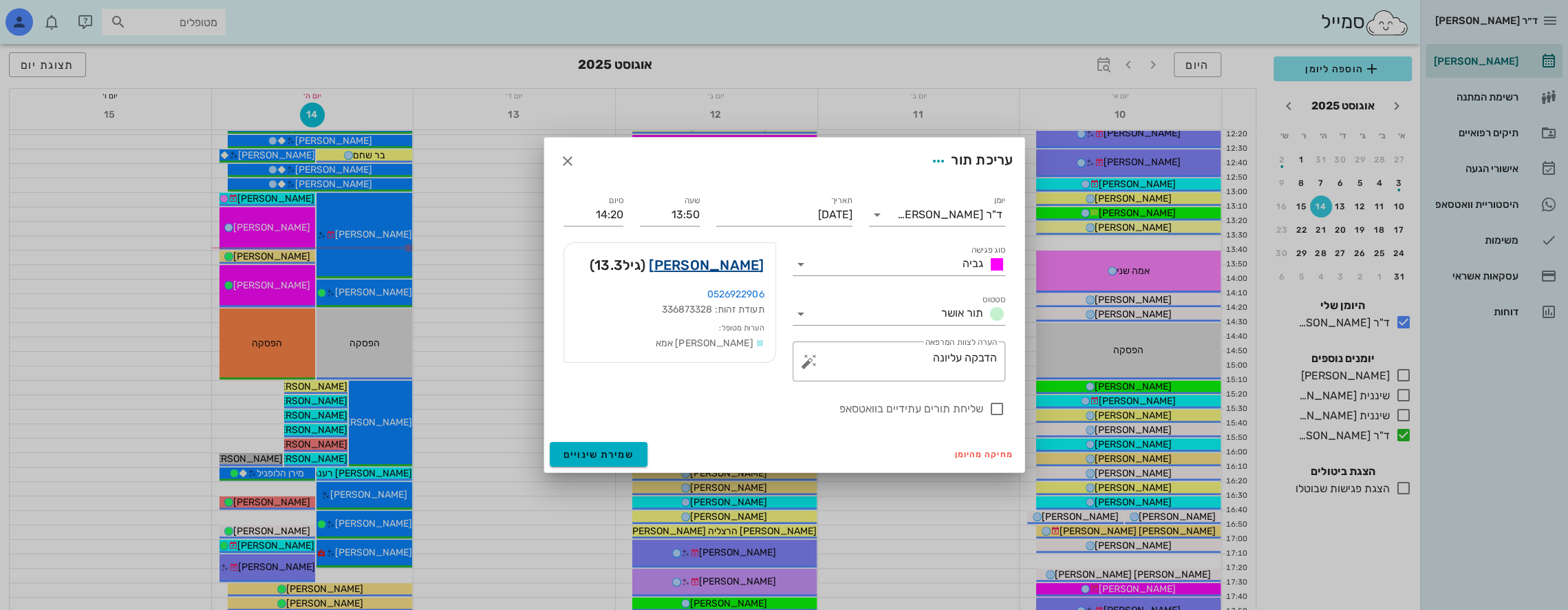
click at [723, 262] on link "נעם גרינשפן" at bounding box center [707, 265] width 115 height 22
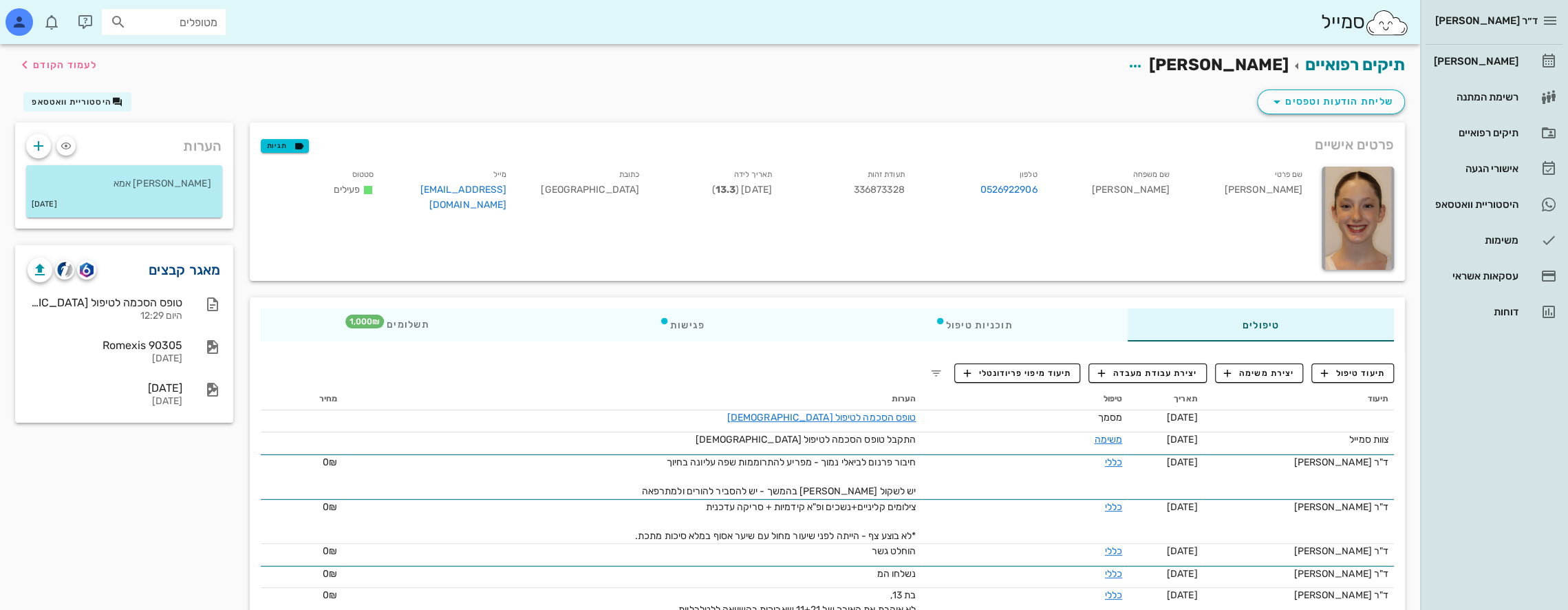
click at [195, 271] on link "מאגר קבצים" at bounding box center [185, 270] width 72 height 22
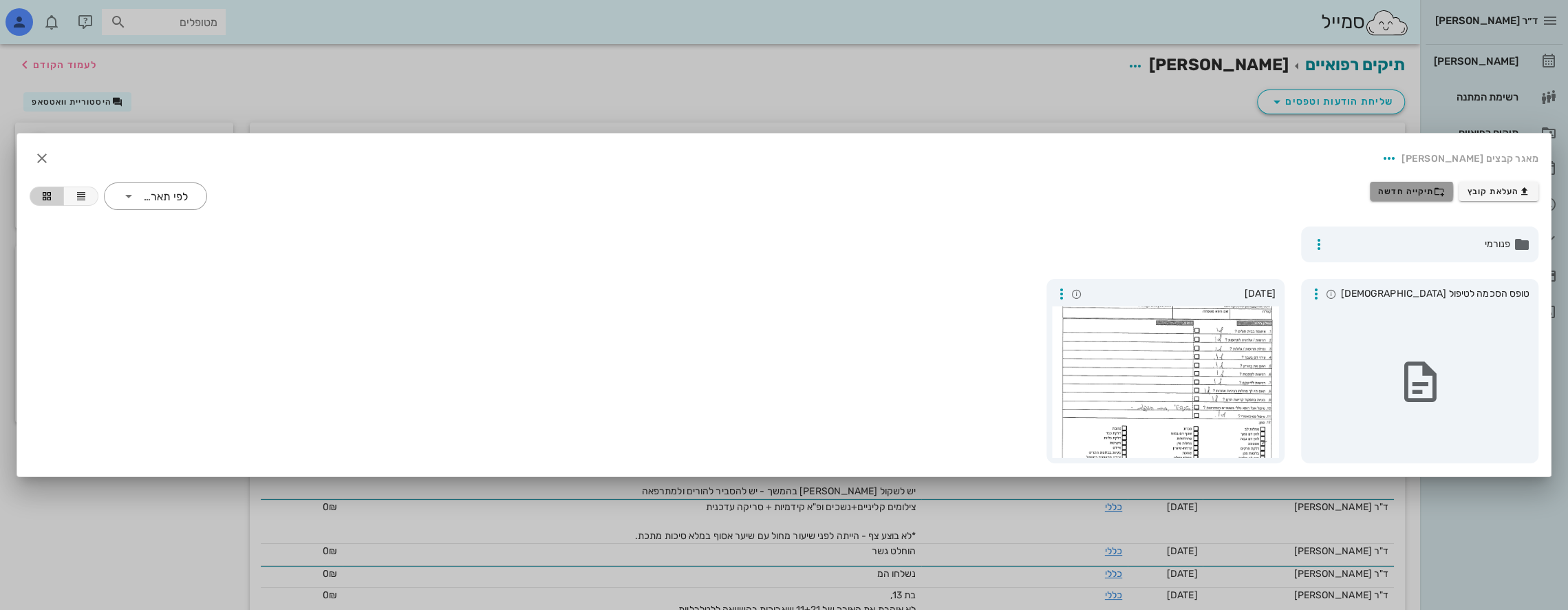
click at [1405, 186] on span "תיקייה חדשה" at bounding box center [1412, 191] width 67 height 11
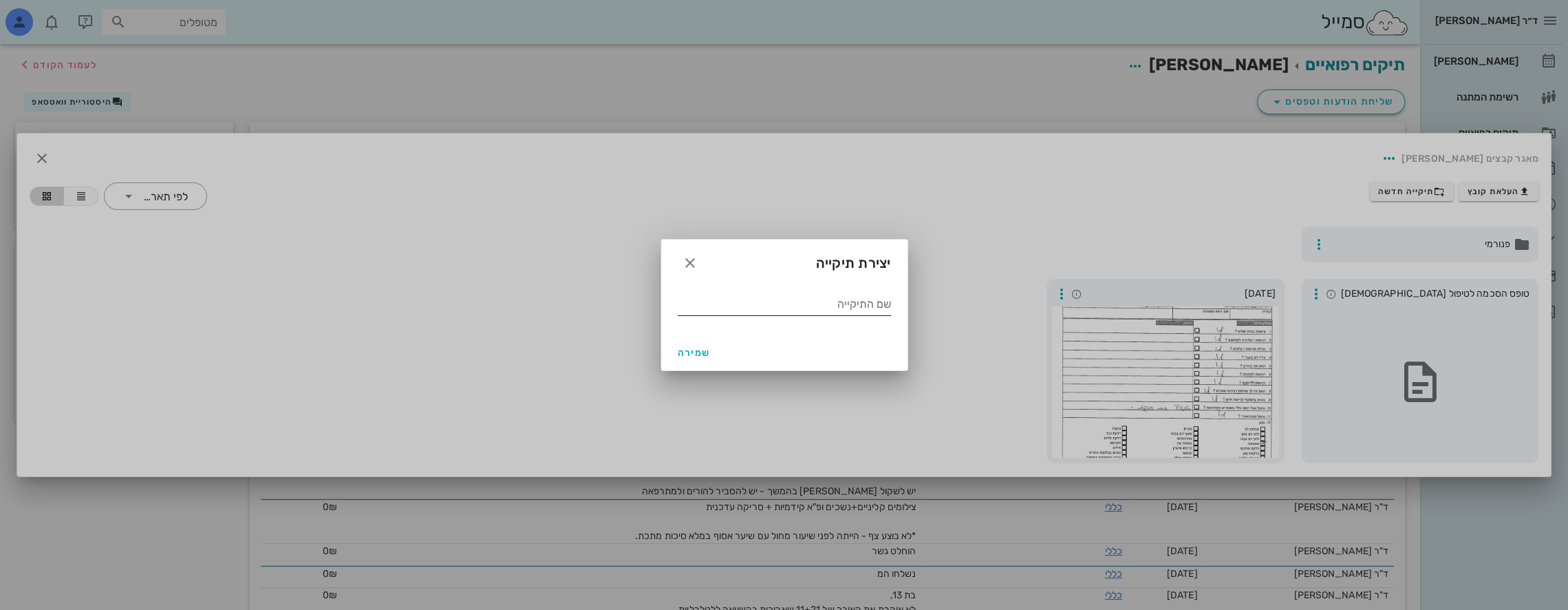
click at [830, 312] on input "שם התיקייה" at bounding box center [784, 304] width 213 height 22
type input "05 2025"
click at [687, 352] on span "שמירה" at bounding box center [694, 353] width 33 height 12
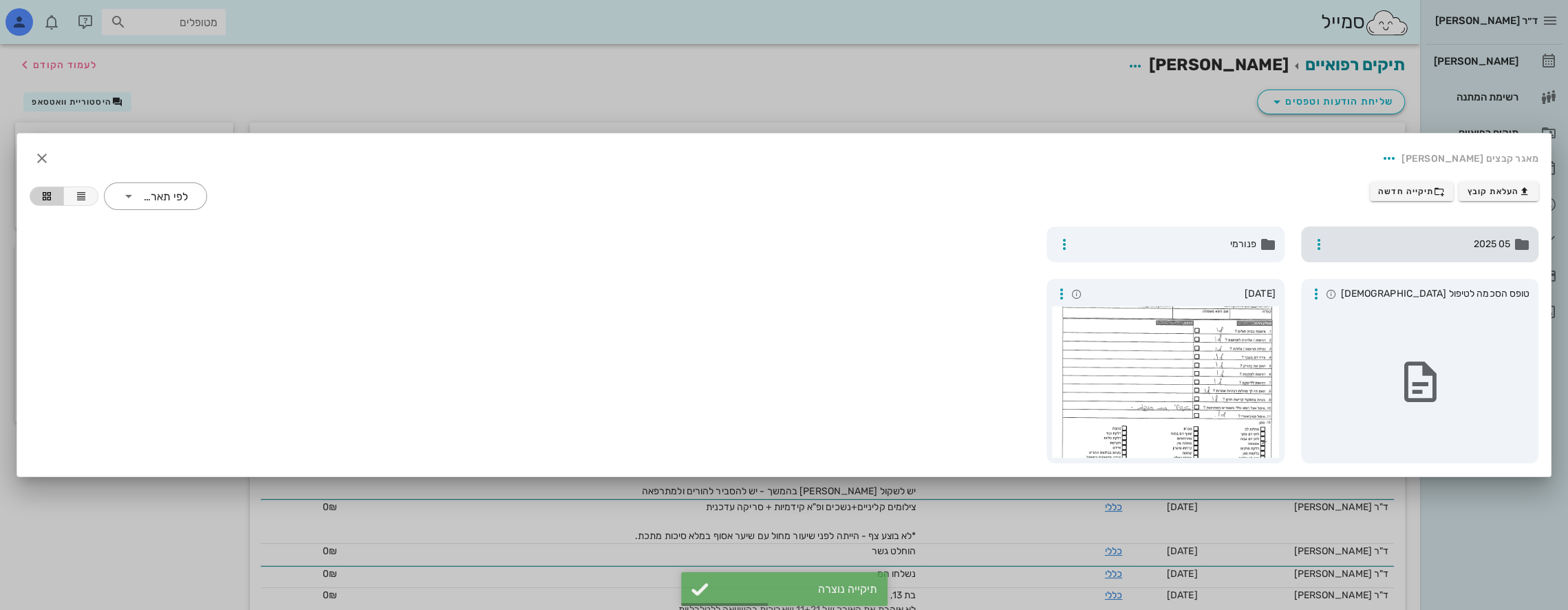
click at [1420, 237] on span "05 2025" at bounding box center [1421, 244] width 179 height 15
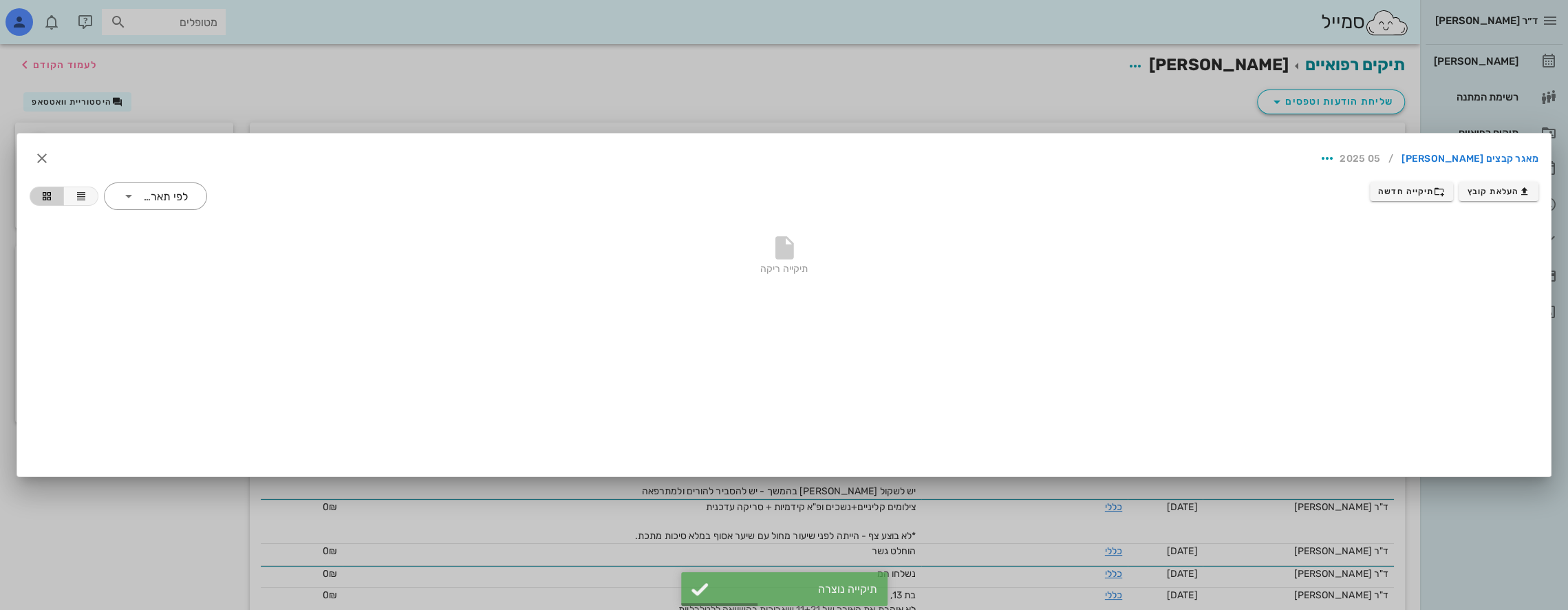
click at [1420, 237] on div "תיקייה ריקה" at bounding box center [784, 258] width 1509 height 96
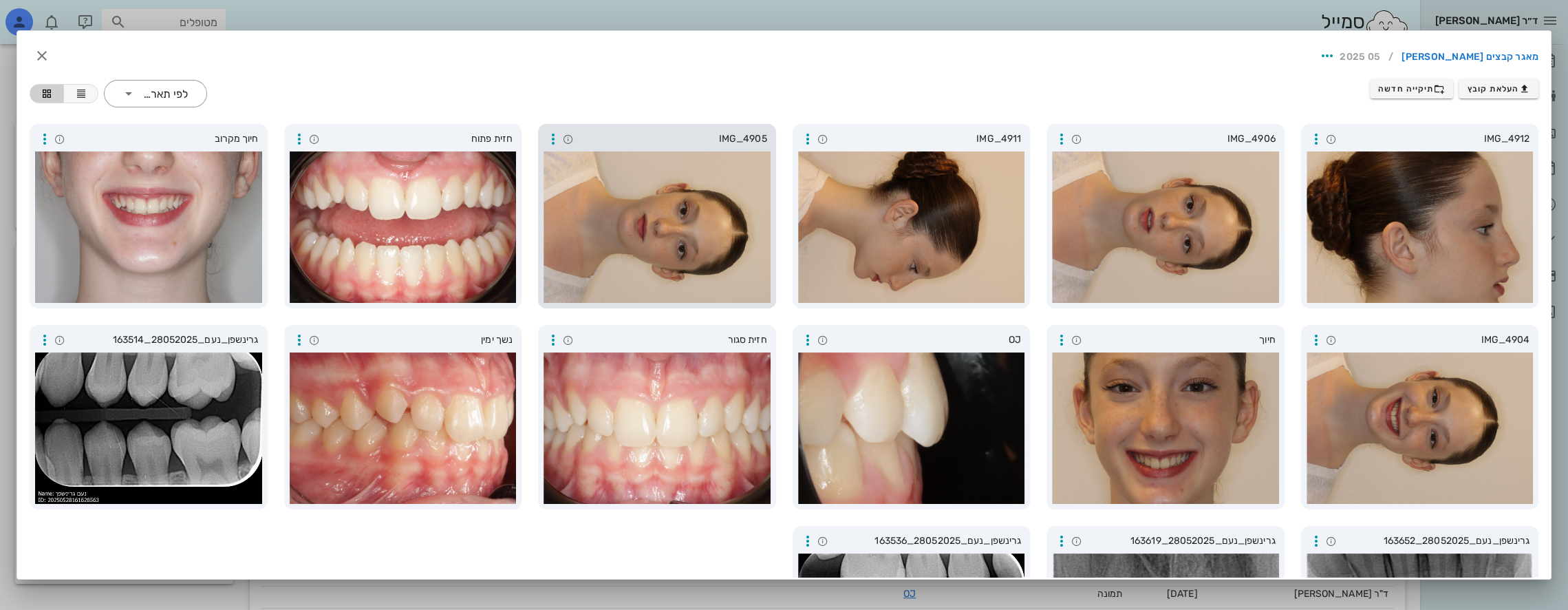
click at [737, 253] on div at bounding box center [656, 228] width 227 height 152
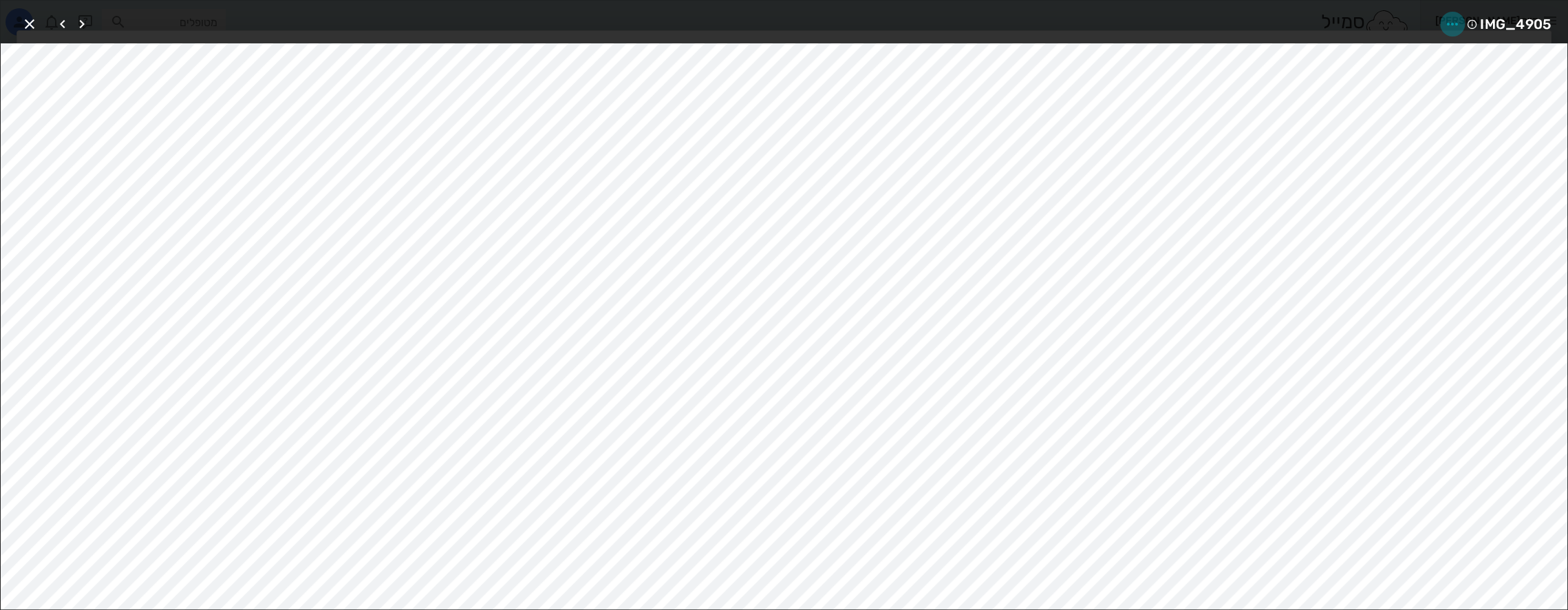
click at [1456, 24] on icon "button" at bounding box center [1452, 24] width 17 height 17
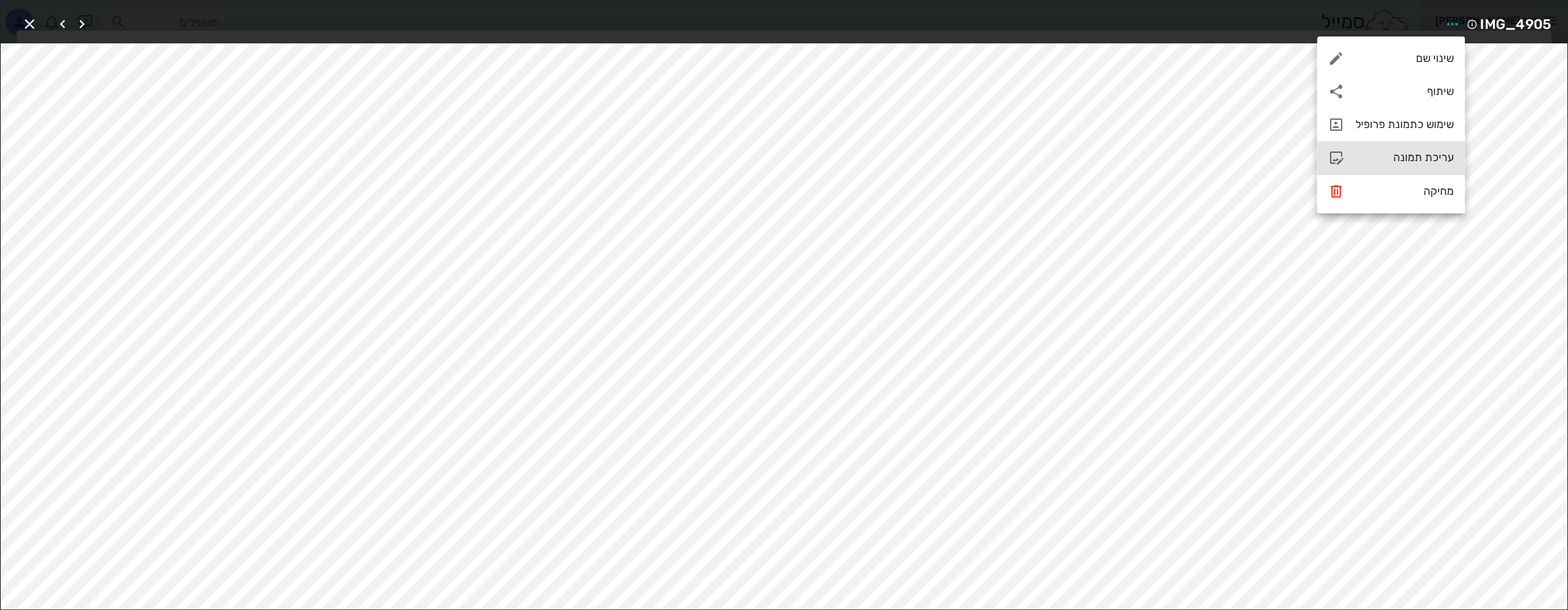
click at [1424, 151] on div "עריכת תמונה" at bounding box center [1405, 158] width 98 height 13
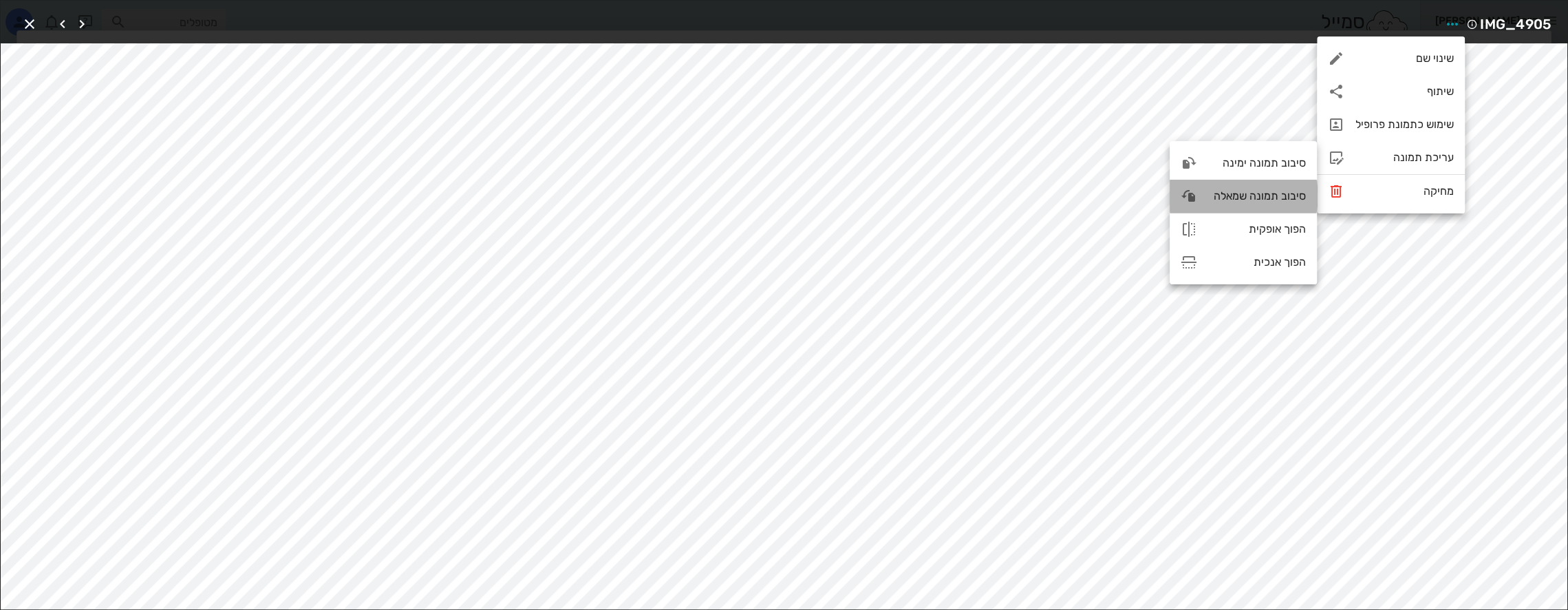
click at [1274, 196] on div "סיבוב תמונה שמאלה" at bounding box center [1257, 196] width 98 height 13
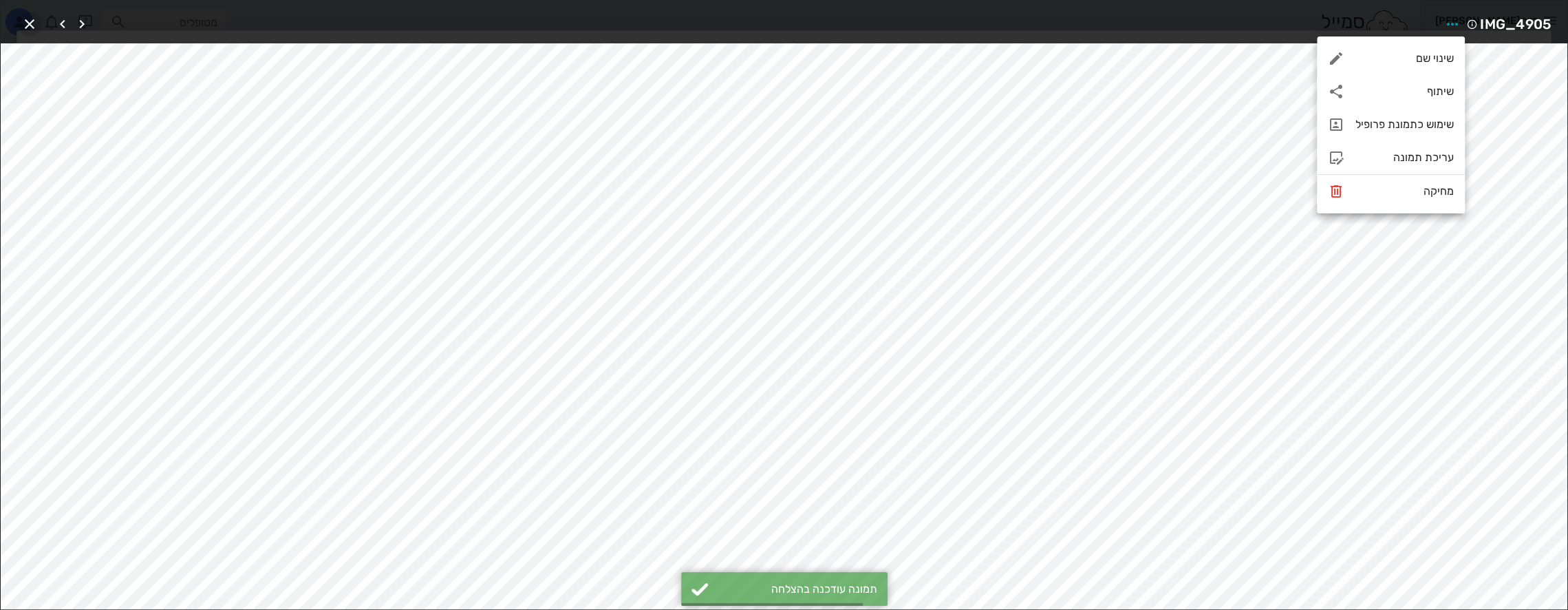
click at [31, 23] on icon "button" at bounding box center [29, 24] width 17 height 17
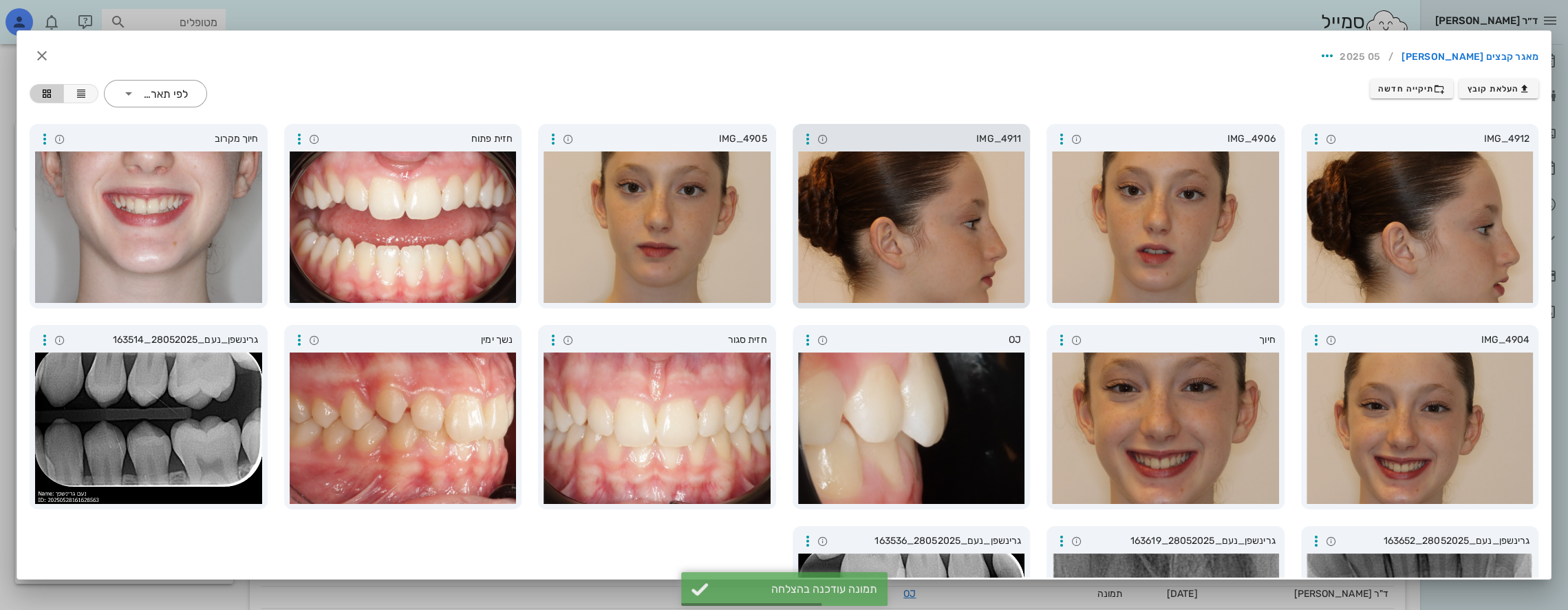
click at [951, 258] on div at bounding box center [911, 228] width 227 height 152
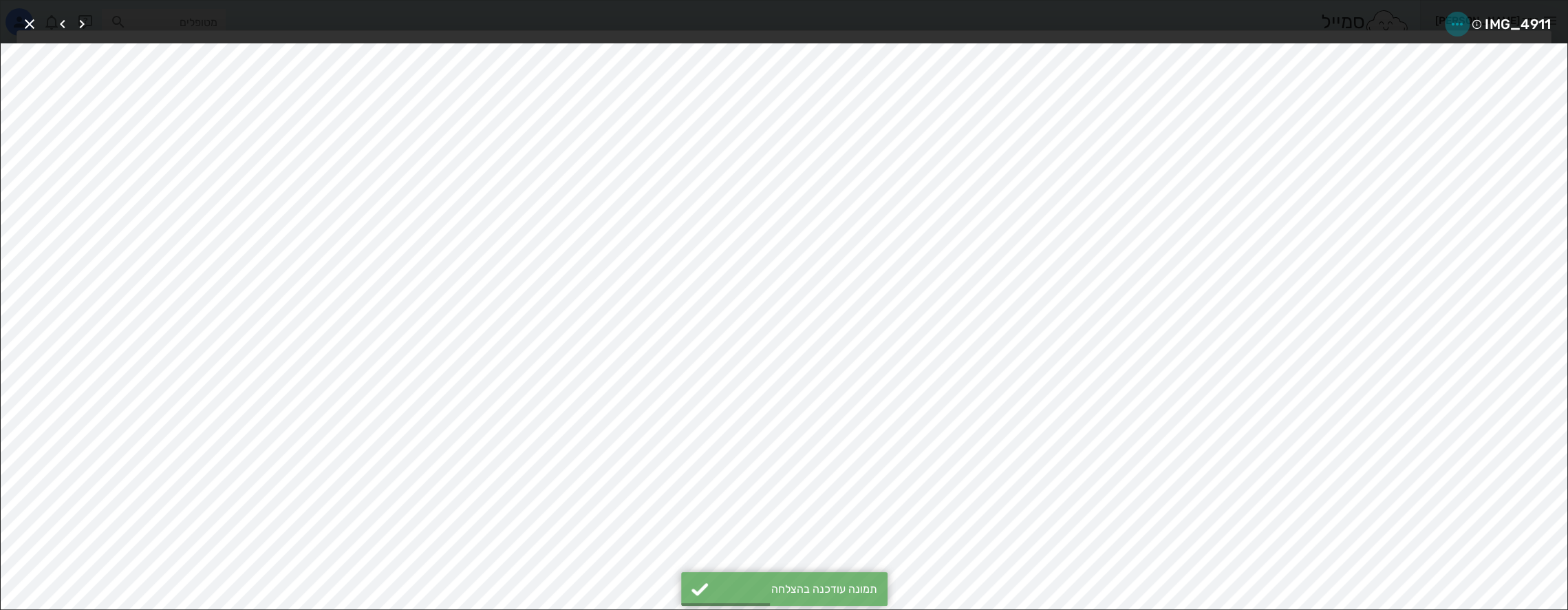
click at [1452, 26] on icon "button" at bounding box center [1457, 24] width 17 height 17
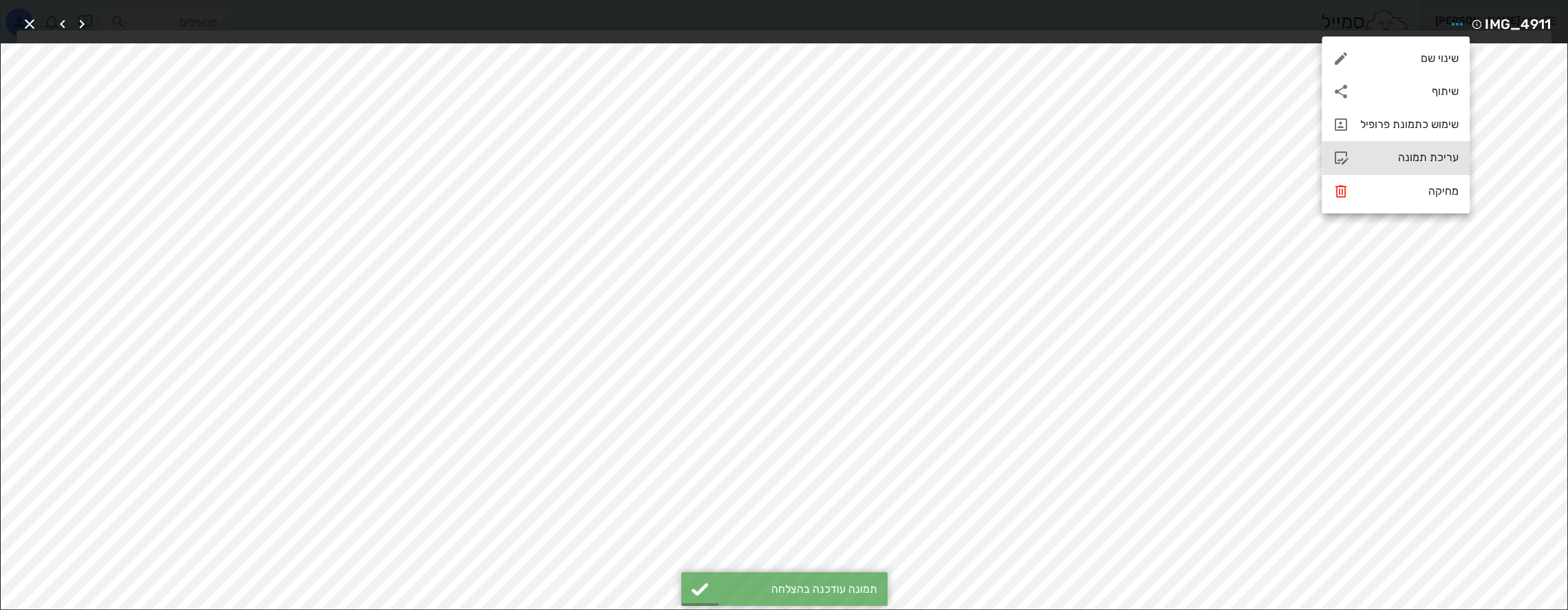
click at [1412, 152] on div "עריכת תמונה" at bounding box center [1409, 158] width 98 height 13
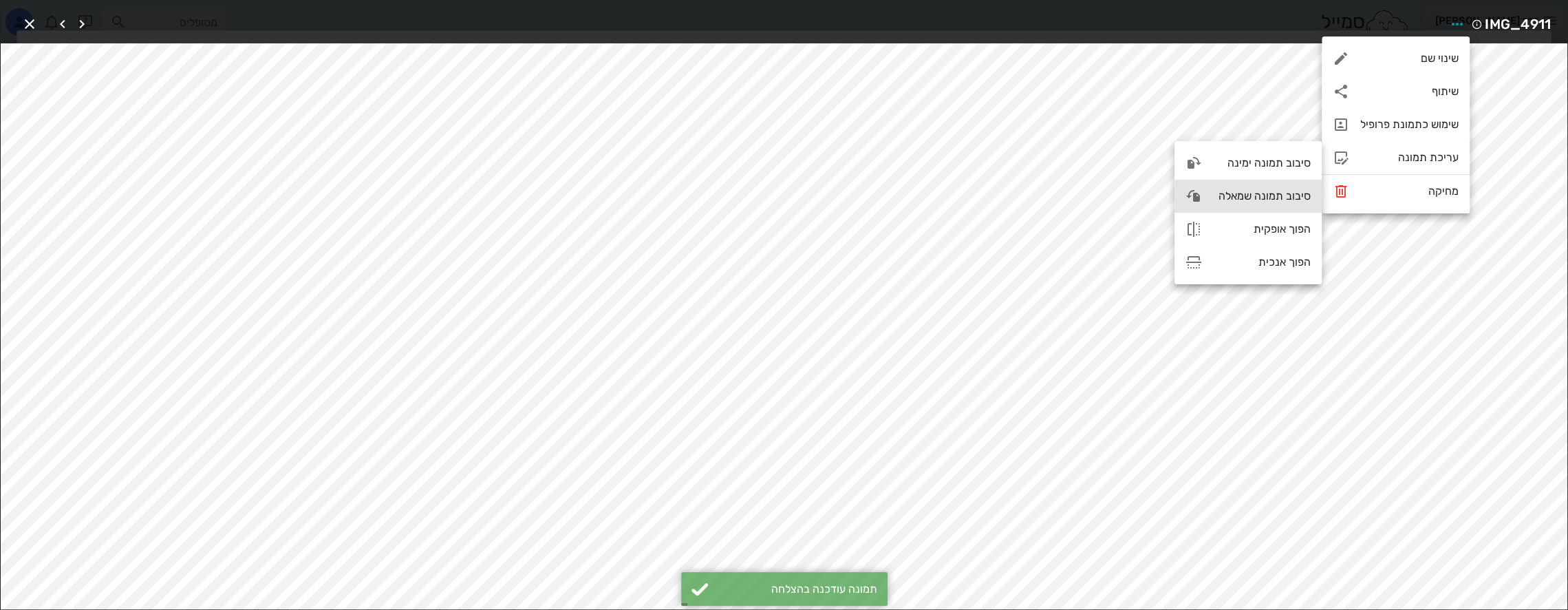
click at [1275, 198] on div "סיבוב תמונה שמאלה" at bounding box center [1262, 196] width 98 height 13
click at [31, 23] on icon "button" at bounding box center [29, 24] width 17 height 17
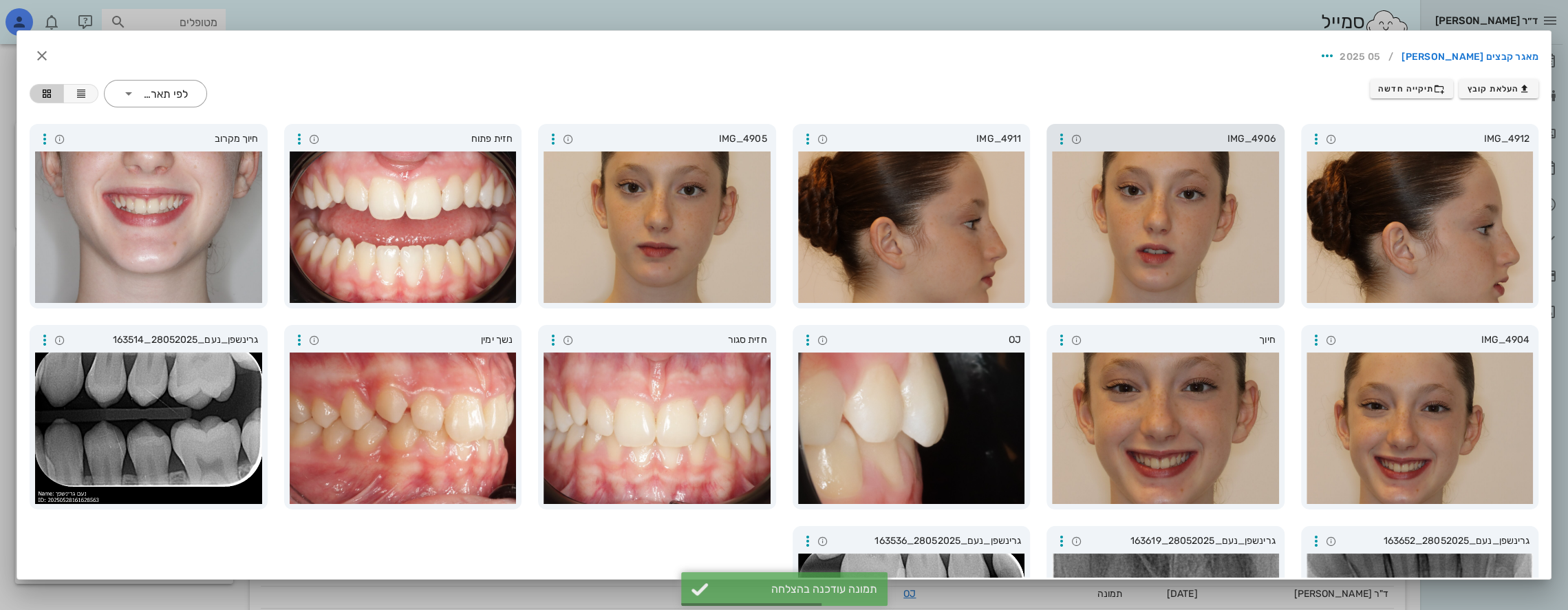
click at [1216, 228] on div at bounding box center [1165, 228] width 227 height 152
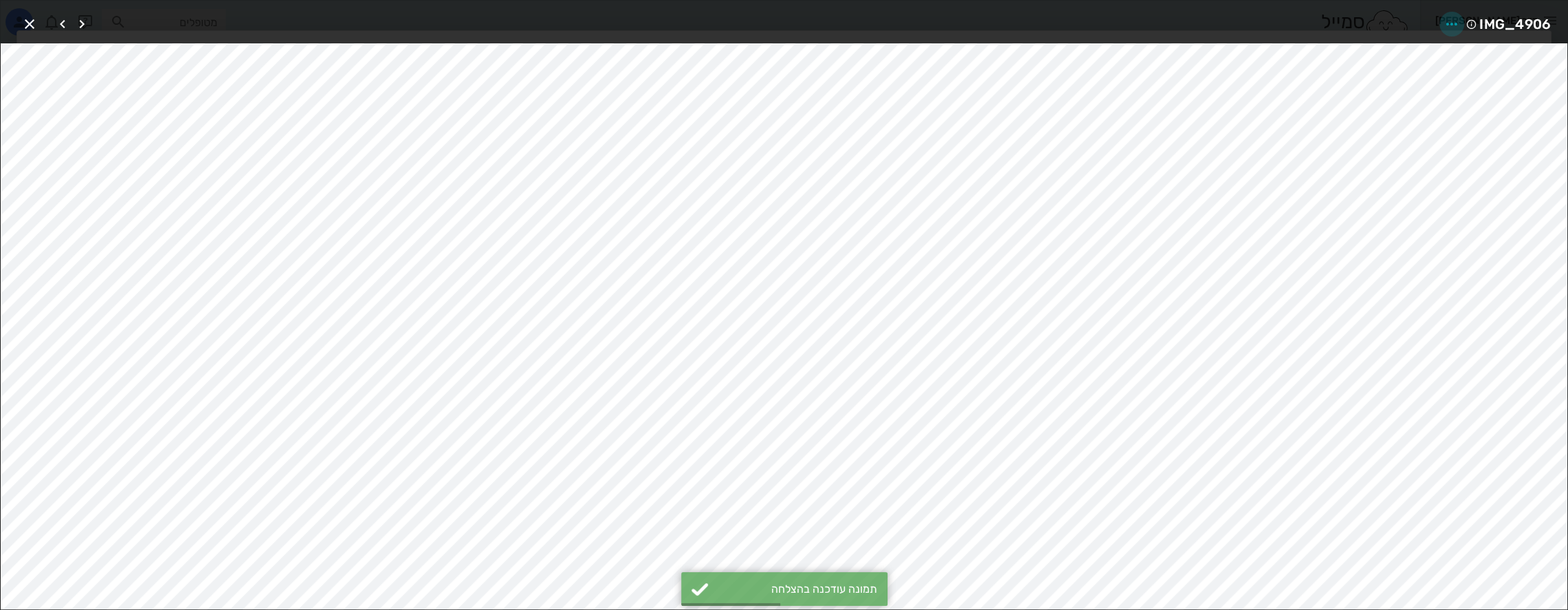
click at [1451, 21] on icon "button" at bounding box center [1451, 24] width 17 height 17
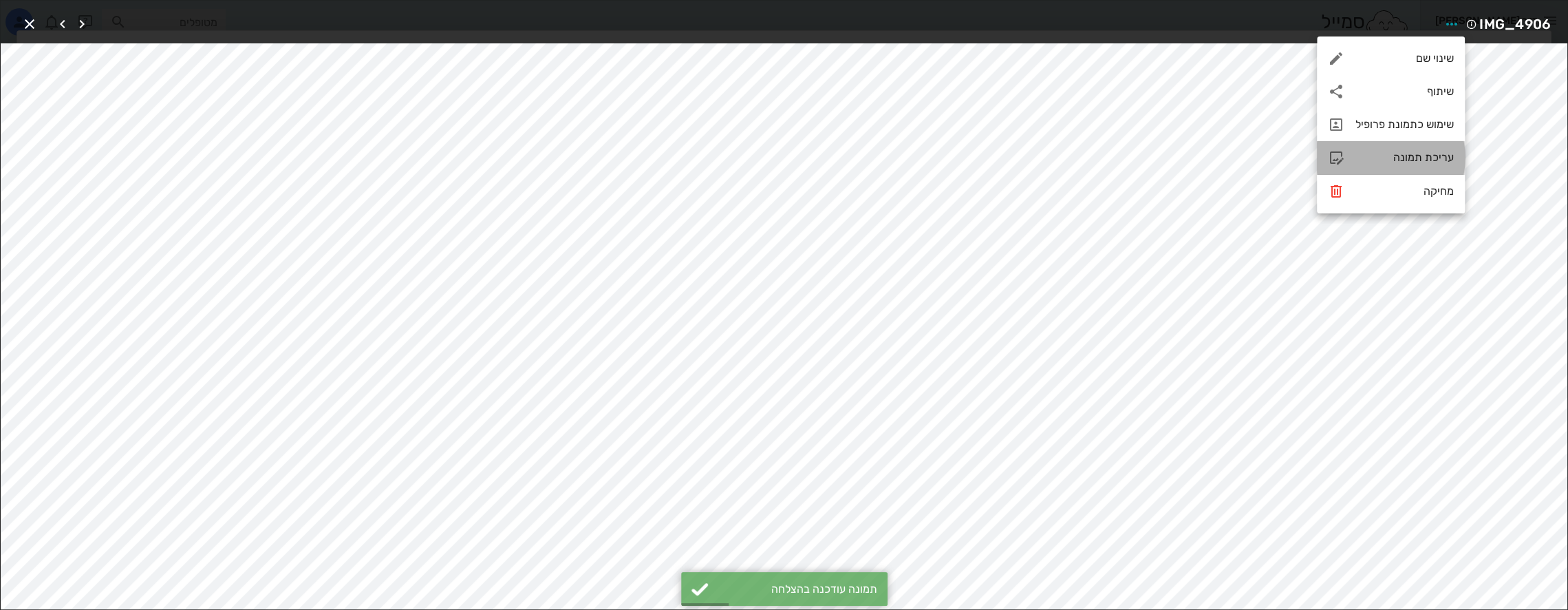
click at [1400, 159] on div "עריכת תמונה" at bounding box center [1405, 158] width 98 height 13
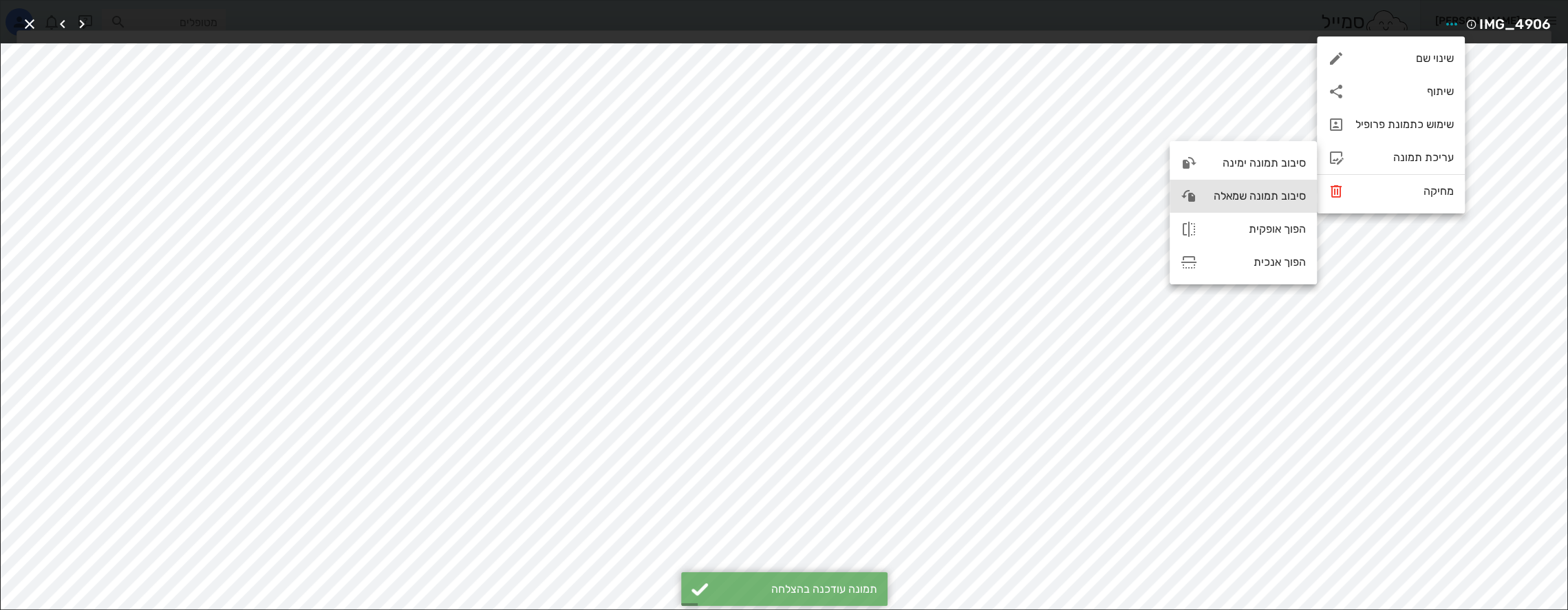
click at [1258, 198] on div "סיבוב תמונה שמאלה" at bounding box center [1257, 196] width 98 height 13
click at [29, 22] on icon "button" at bounding box center [29, 24] width 17 height 17
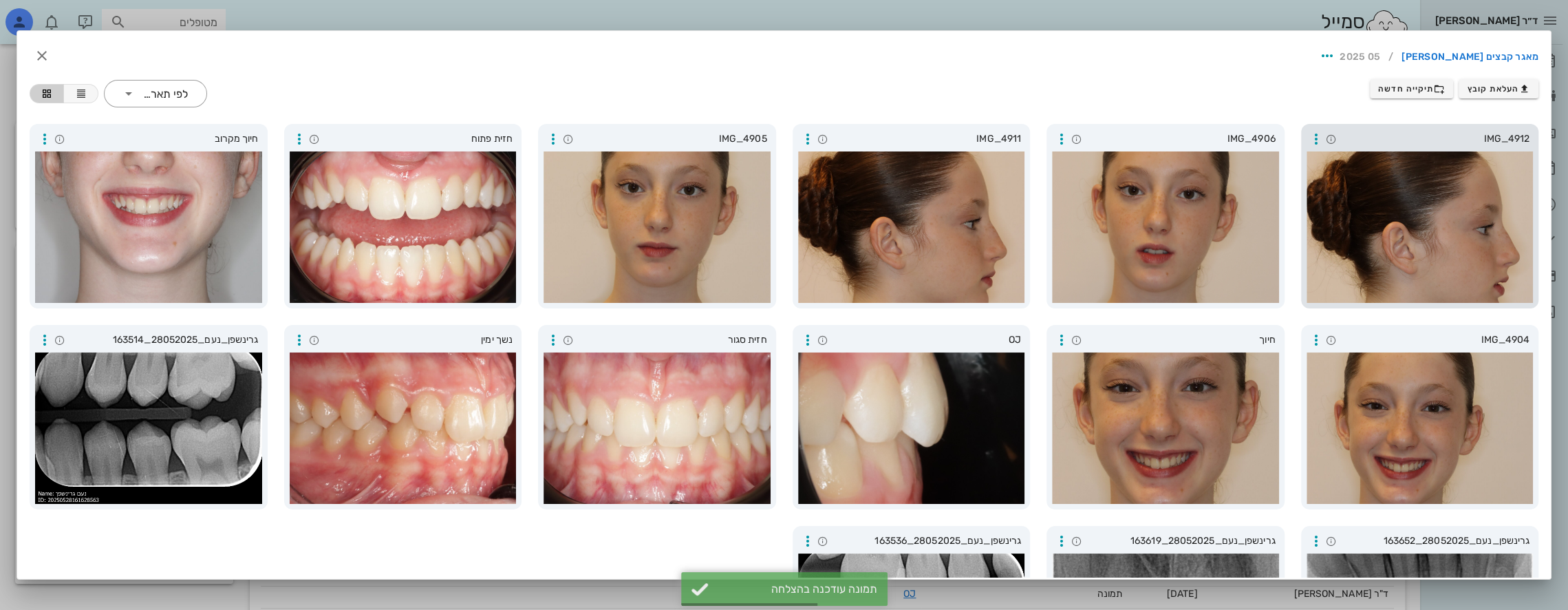
click at [1430, 252] on div at bounding box center [1420, 228] width 227 height 152
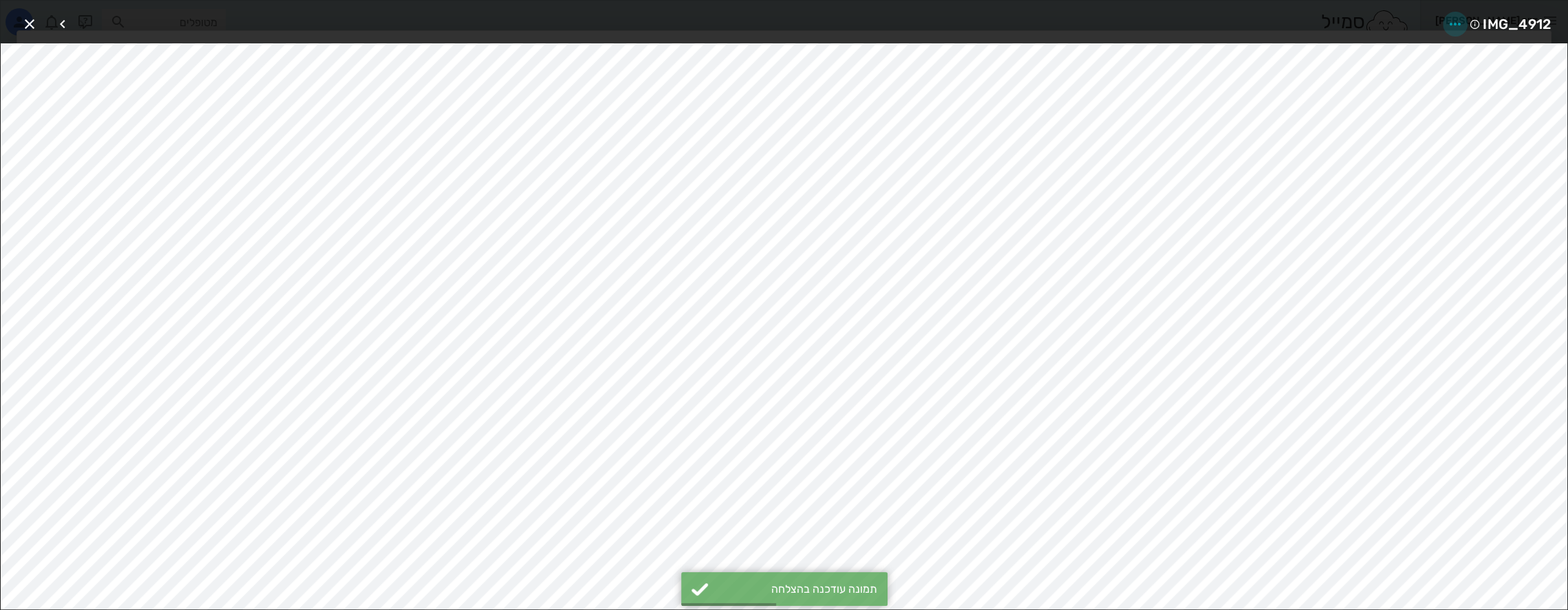
click at [1452, 17] on icon "button" at bounding box center [1455, 24] width 17 height 17
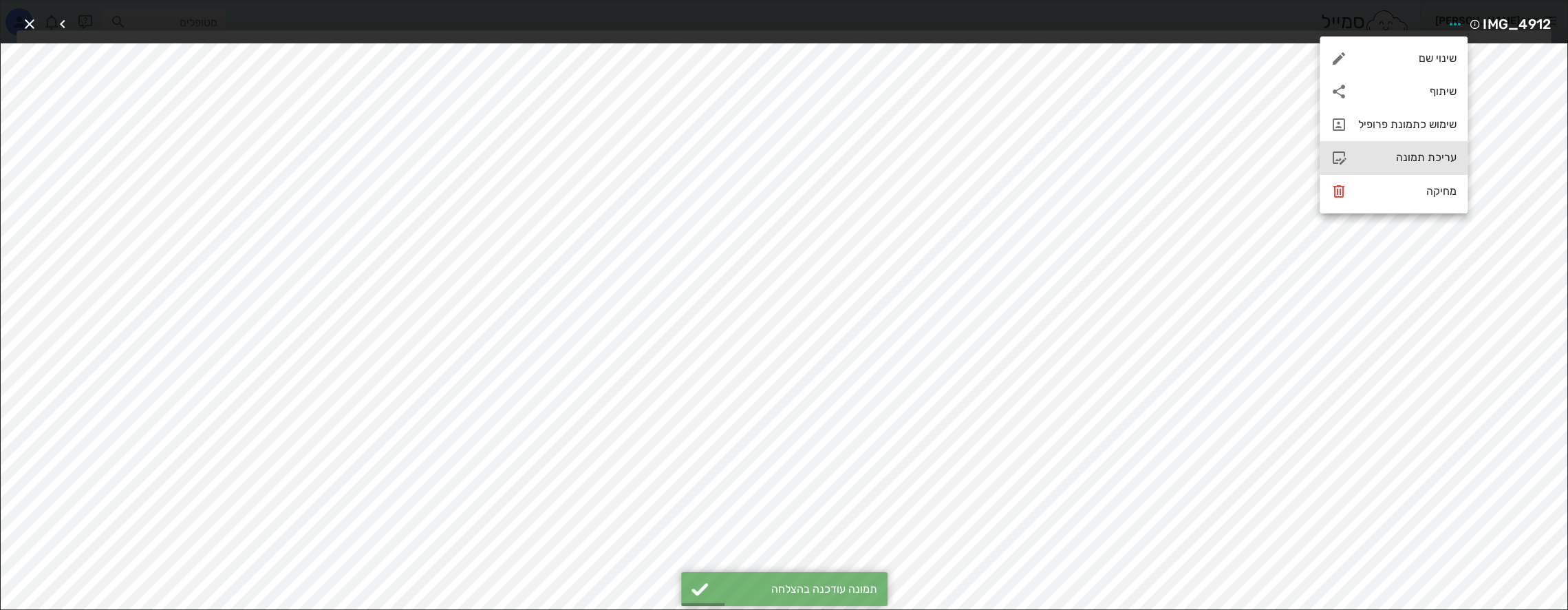
click at [1418, 160] on div "עריכת תמונה" at bounding box center [1407, 158] width 98 height 13
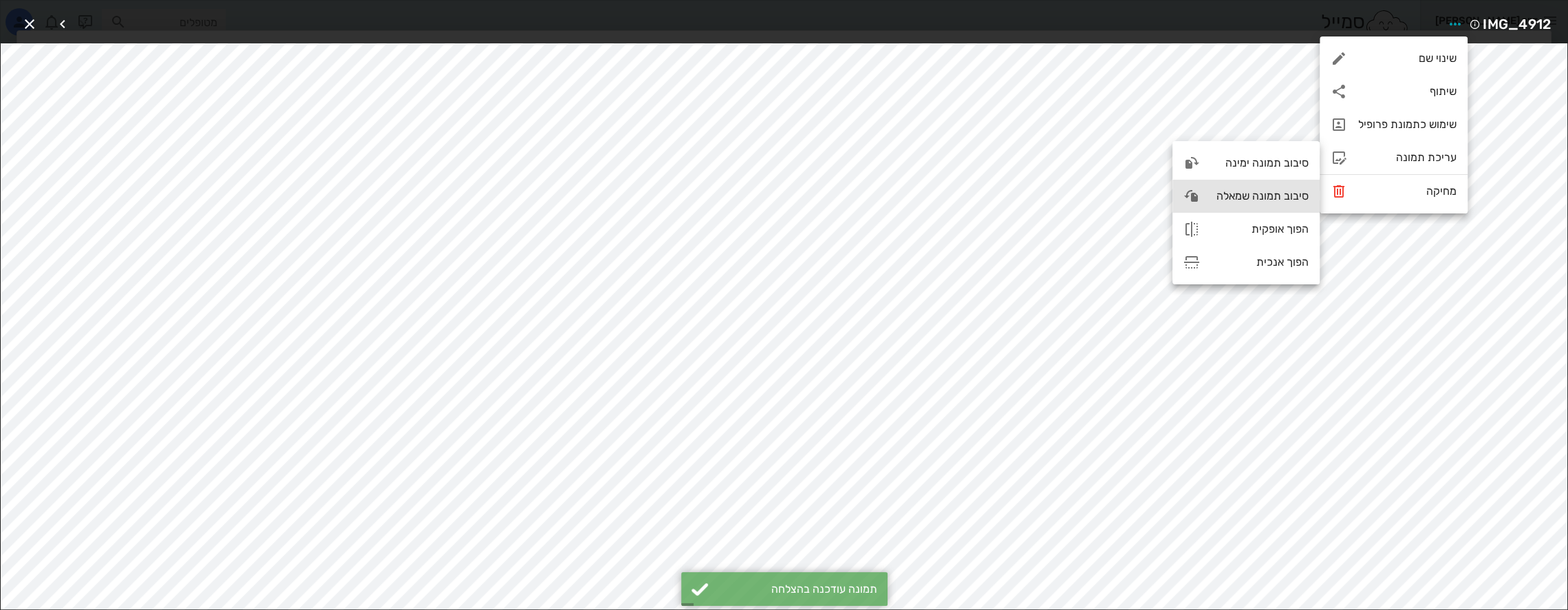
click at [1284, 198] on div "סיבוב תמונה שמאלה" at bounding box center [1260, 196] width 98 height 13
click at [31, 20] on icon "button" at bounding box center [29, 24] width 17 height 17
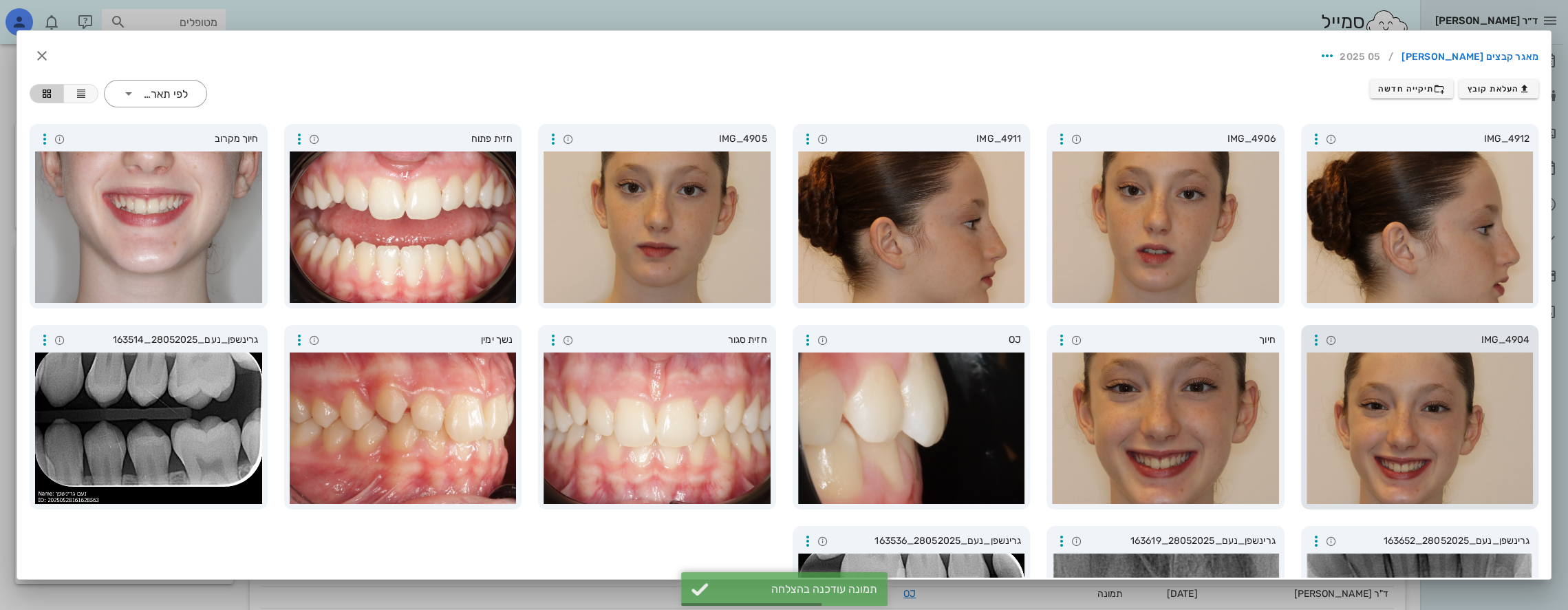
click at [1404, 441] on div at bounding box center [1420, 428] width 227 height 152
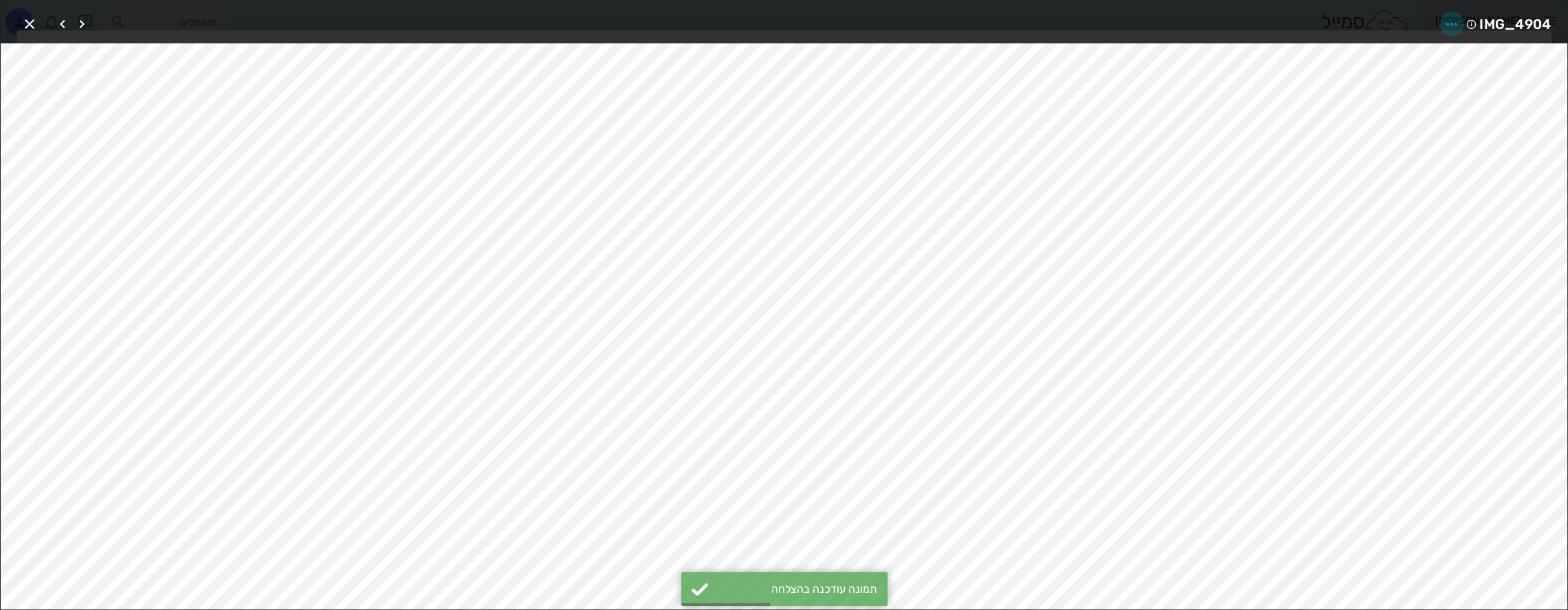
click at [1449, 20] on icon "button" at bounding box center [1451, 24] width 17 height 17
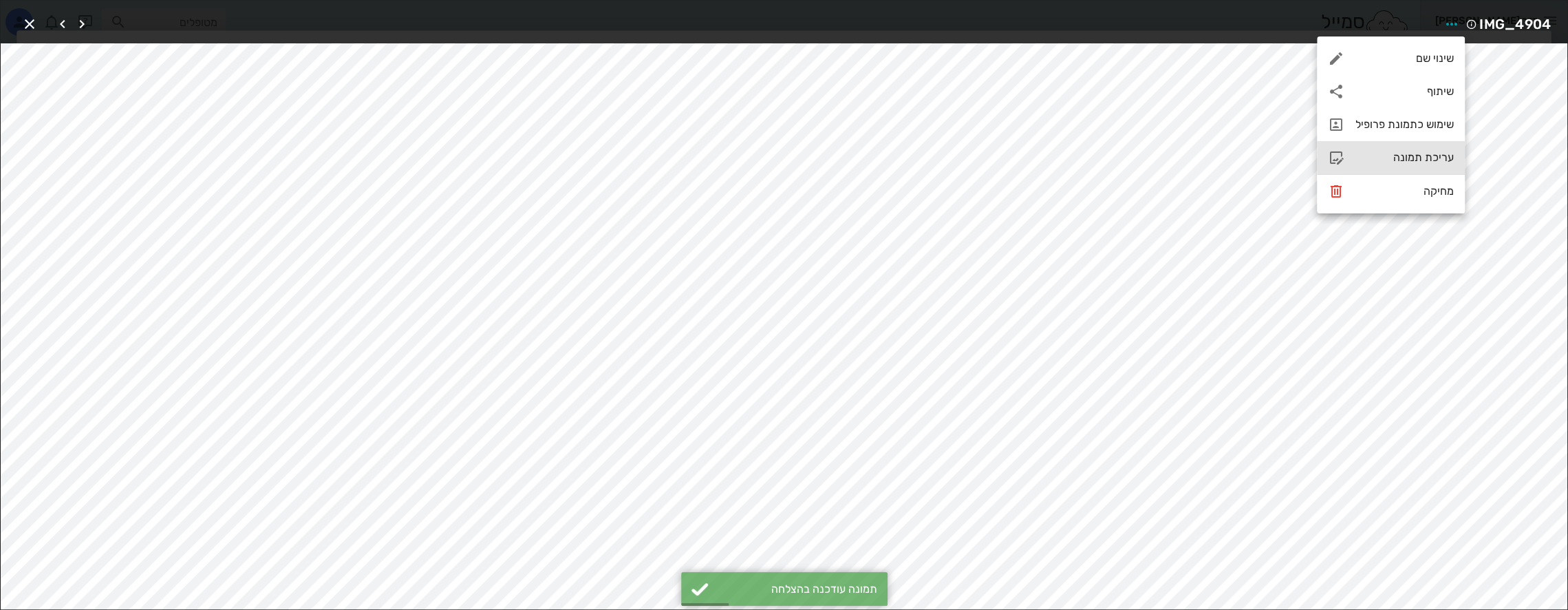
click at [1383, 158] on div "עריכת תמונה" at bounding box center [1405, 158] width 98 height 13
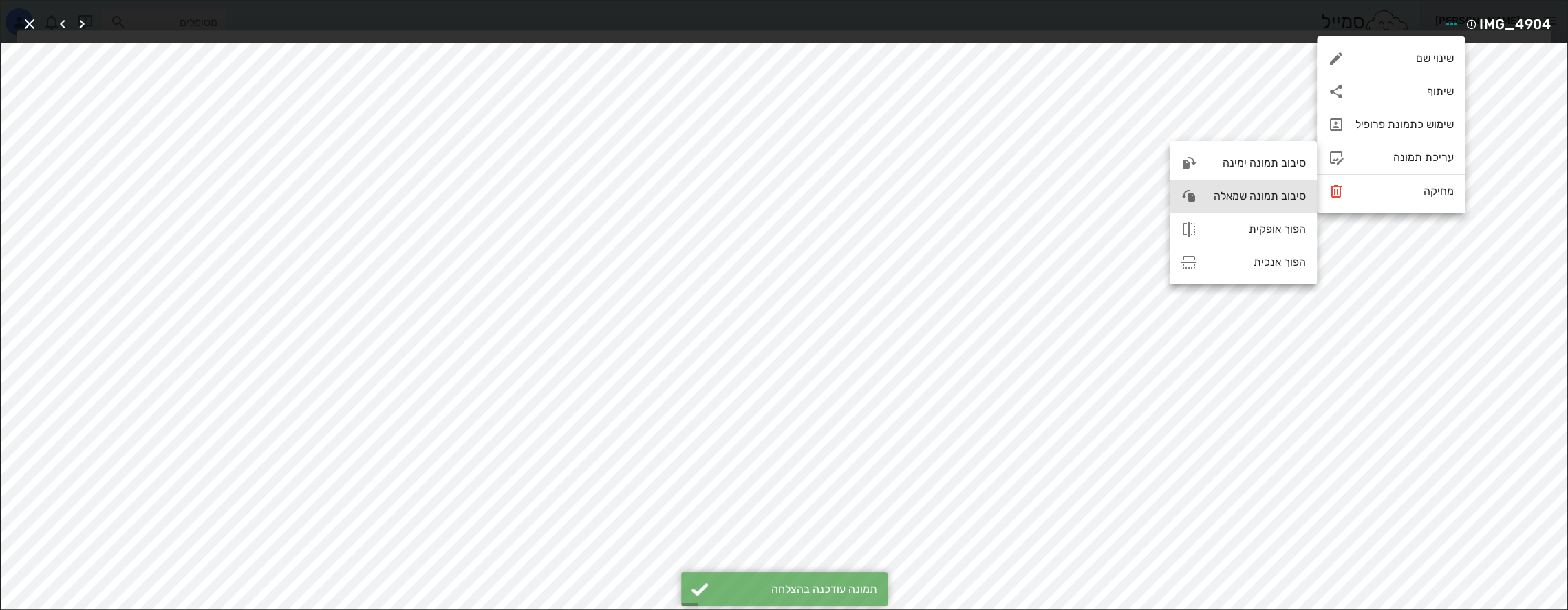
click at [1260, 201] on div "סיבוב תמונה שמאלה" at bounding box center [1257, 196] width 98 height 13
click at [31, 22] on icon "button" at bounding box center [29, 24] width 17 height 17
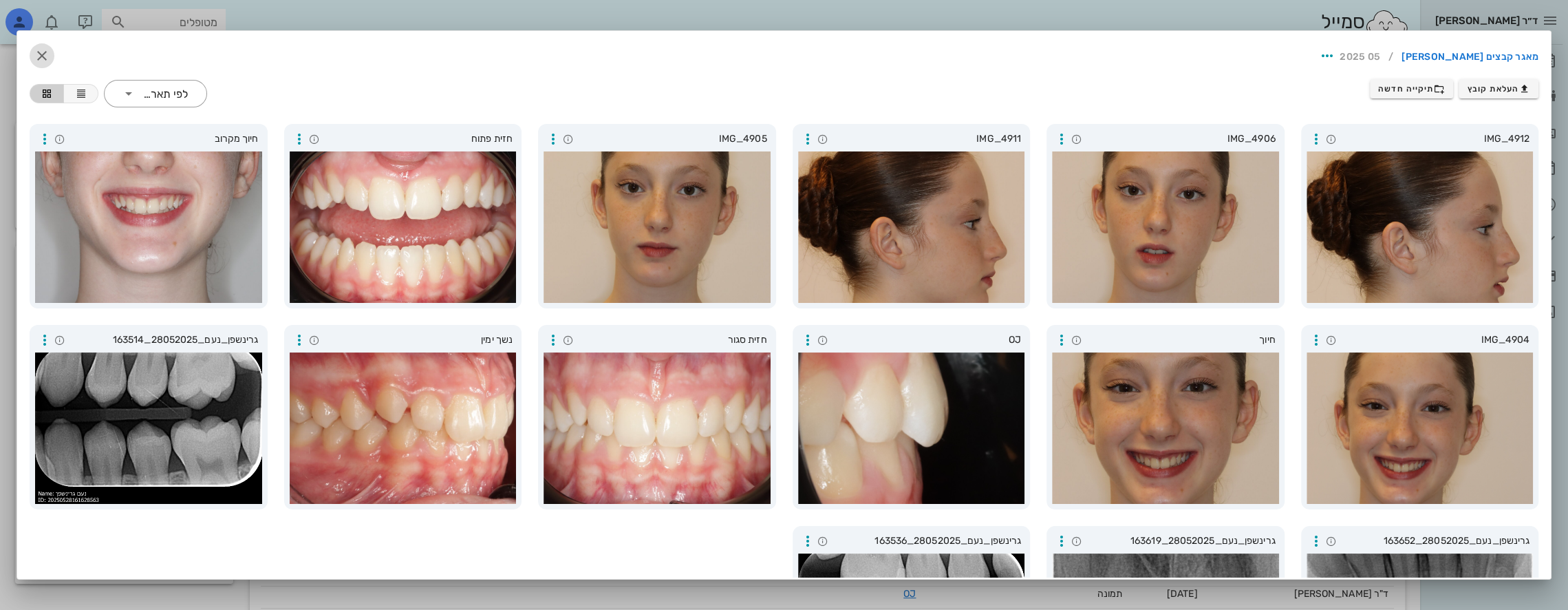
click at [50, 50] on icon "button" at bounding box center [42, 55] width 17 height 17
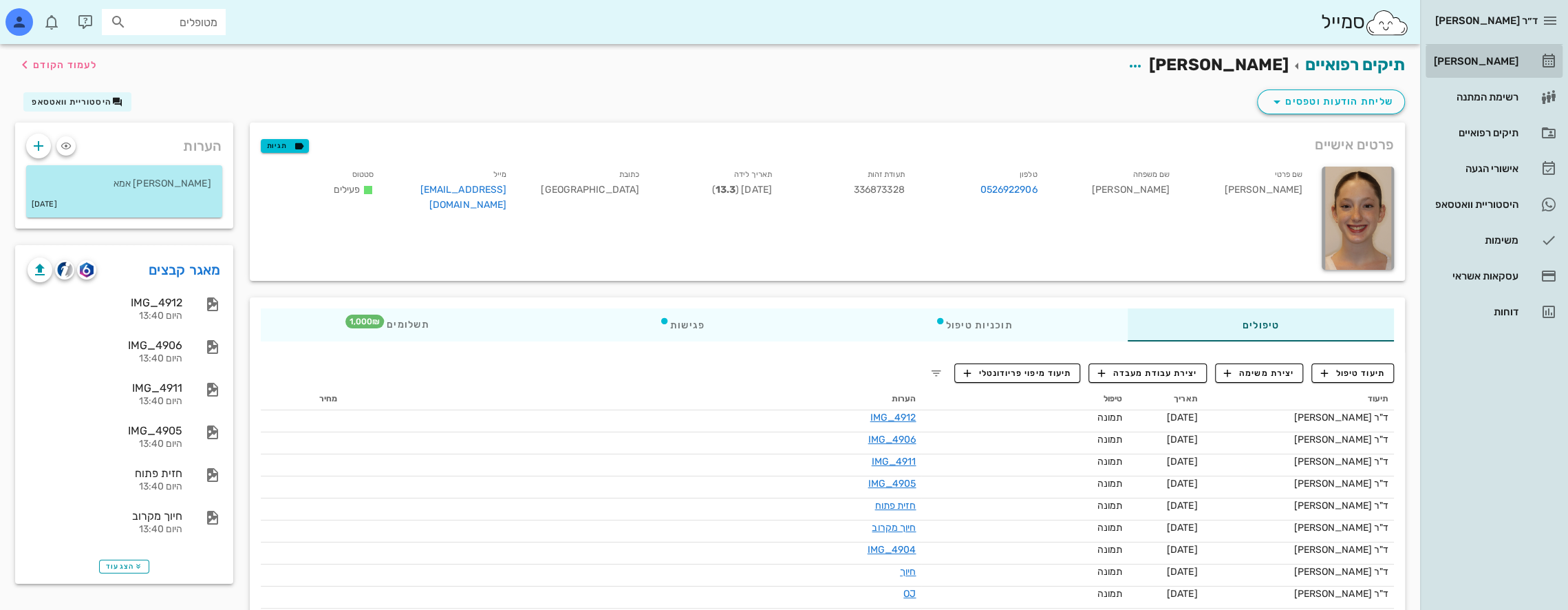
click at [1499, 61] on div "[PERSON_NAME]" at bounding box center [1475, 61] width 88 height 11
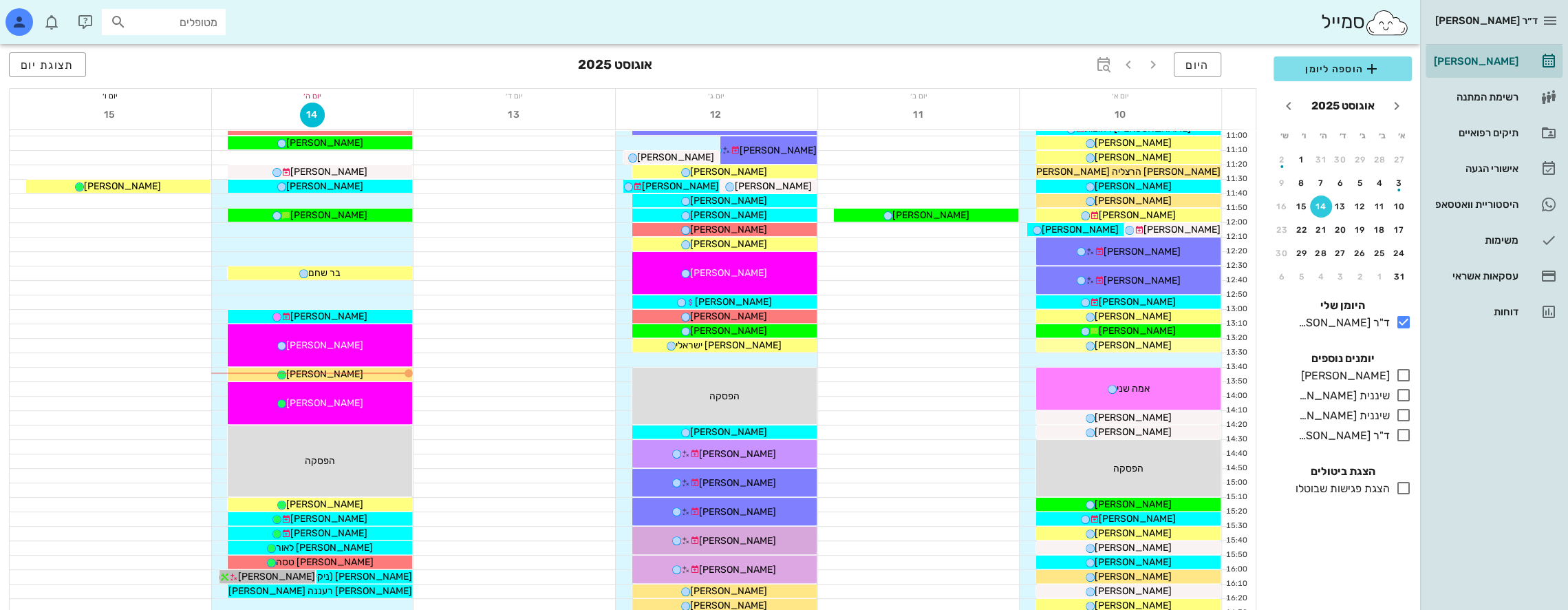
scroll to position [344, 0]
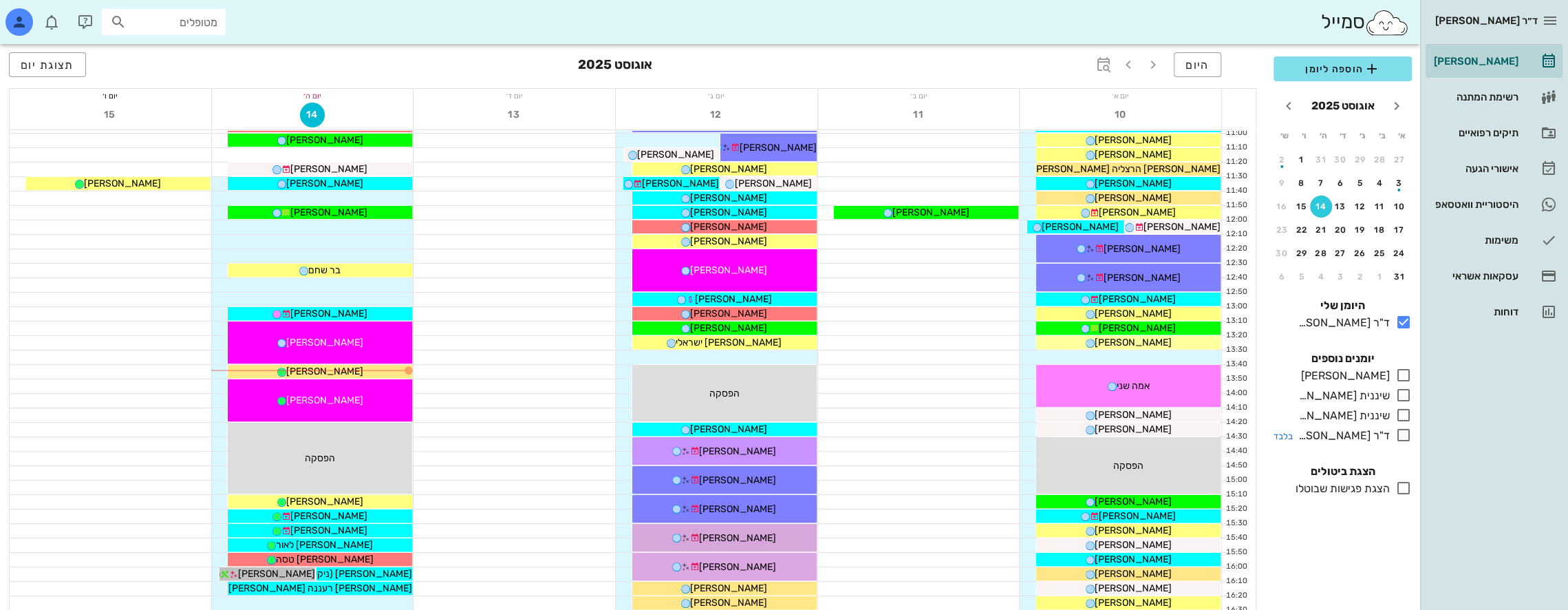
click at [1407, 432] on icon at bounding box center [1403, 435] width 17 height 17
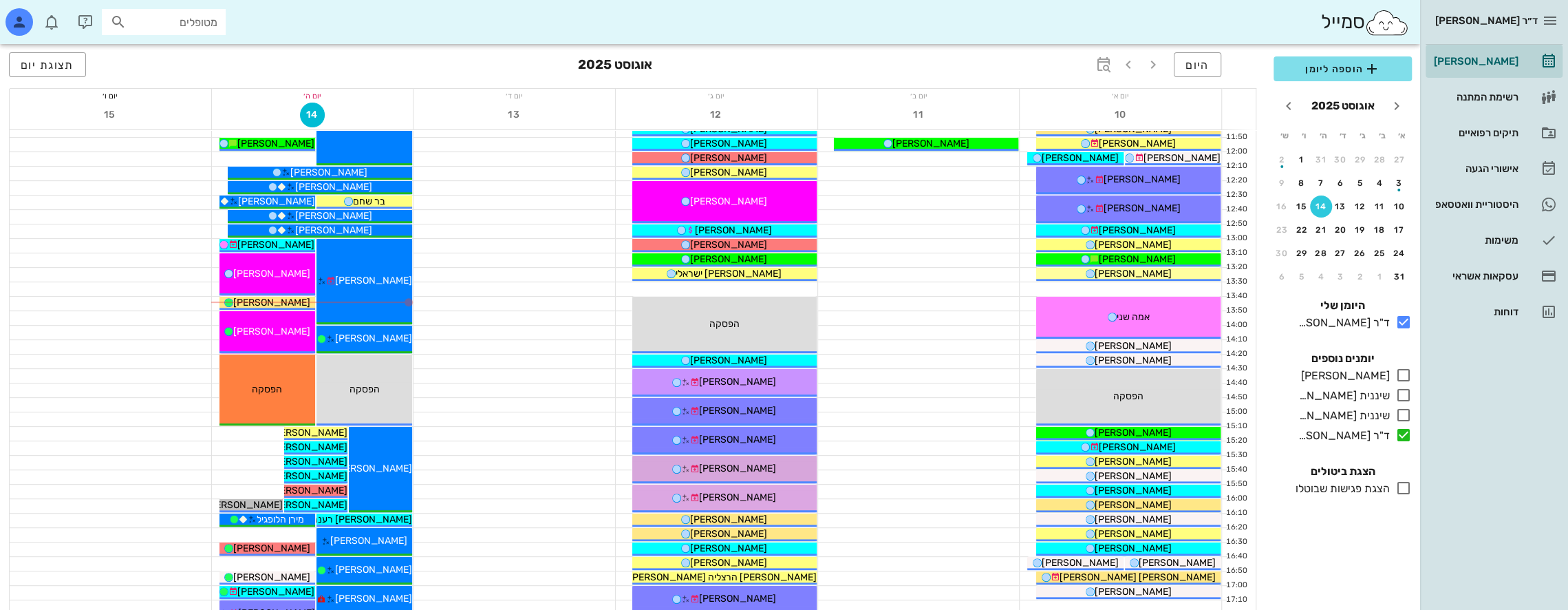
scroll to position [413, 0]
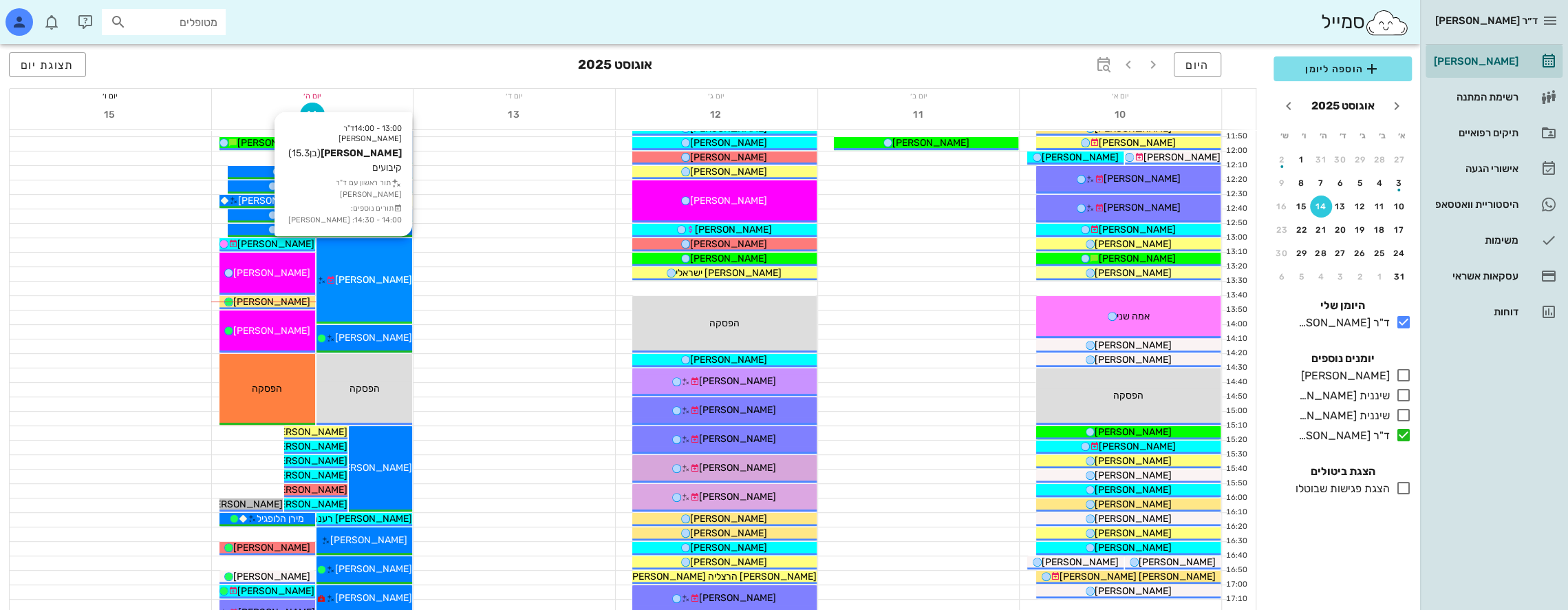
click at [387, 263] on div "13:00 - 14:00 ד"ר [PERSON_NAME] [PERSON_NAME] (בן 15.3 ) קיבועים תור ראשון עם ד…" at bounding box center [364, 280] width 96 height 85
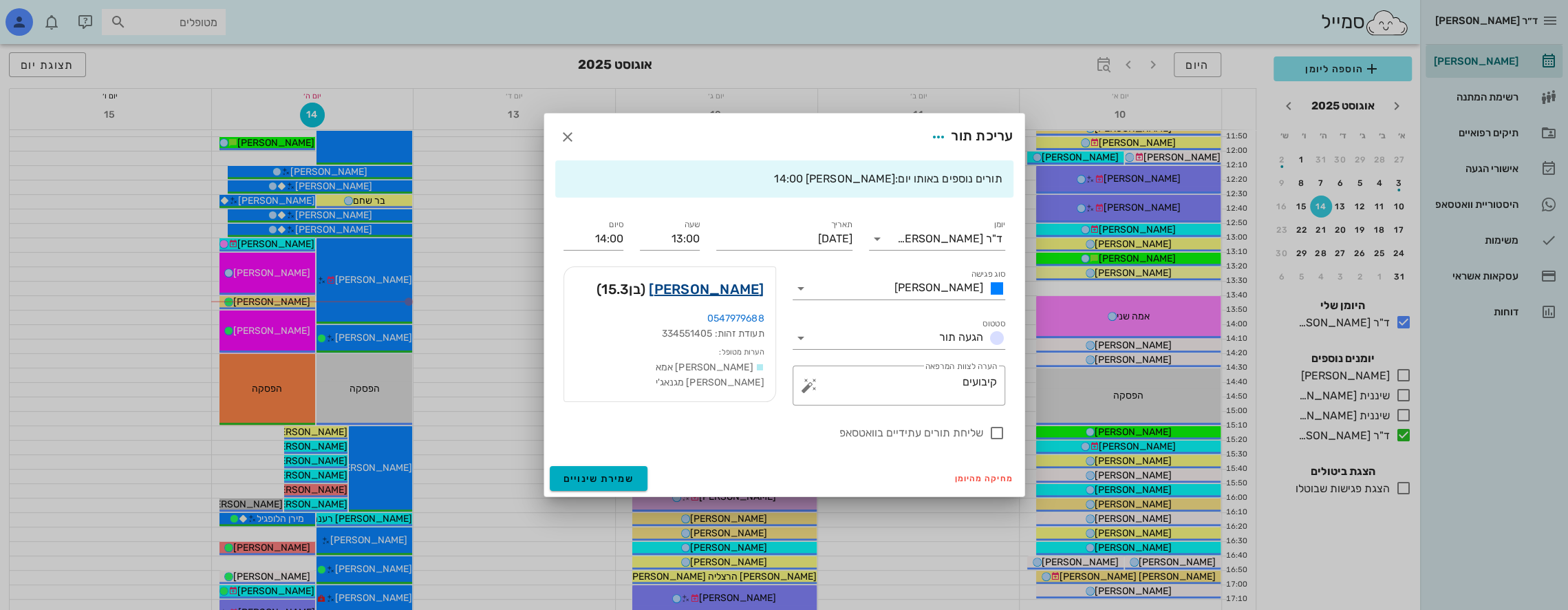
click at [736, 289] on link "[PERSON_NAME]" at bounding box center [707, 289] width 115 height 22
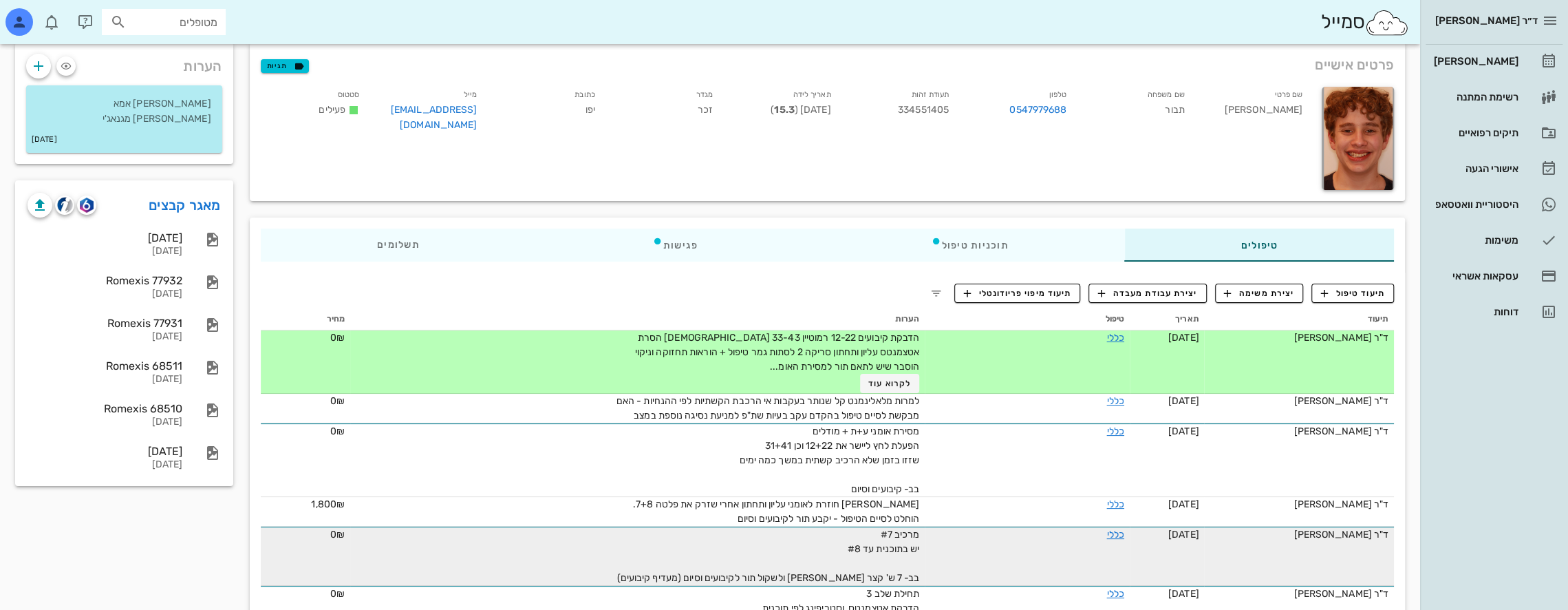
scroll to position [69, 0]
